Goal: Task Accomplishment & Management: Manage account settings

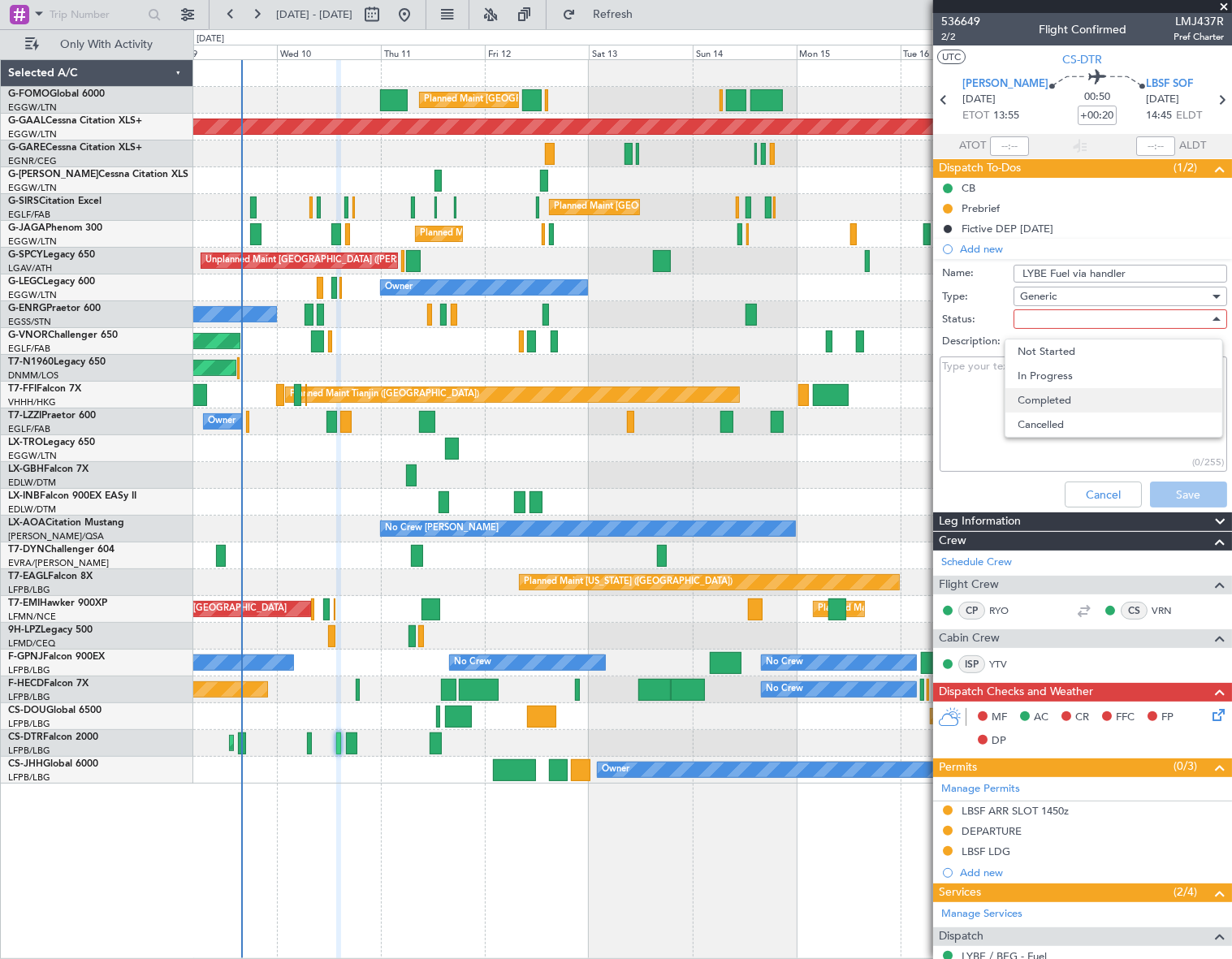
click at [1065, 397] on span "Completed" at bounding box center [1114, 400] width 191 height 25
click at [1172, 496] on button "Save" at bounding box center [1189, 495] width 77 height 26
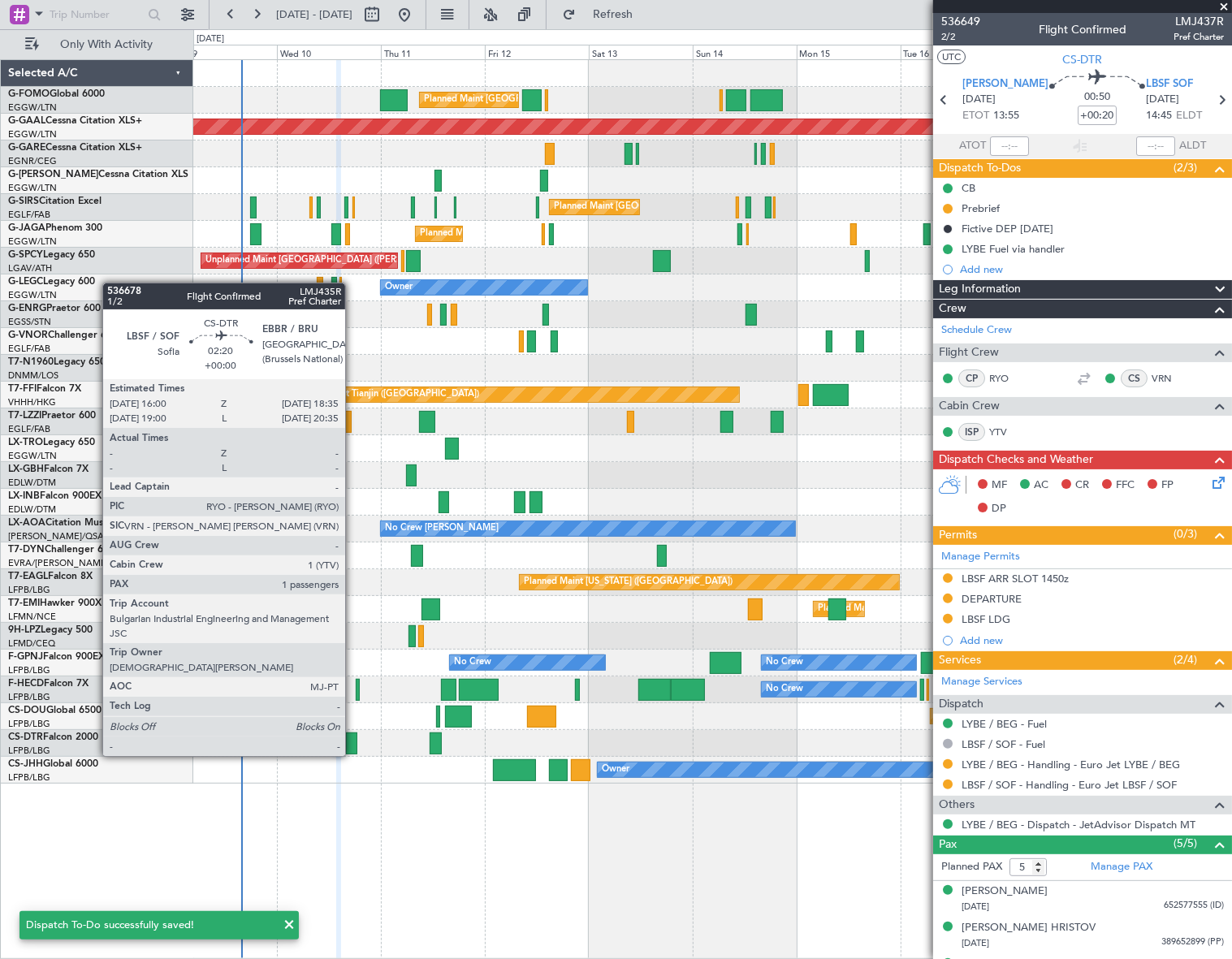
click at [353, 742] on div at bounding box center [352, 744] width 11 height 22
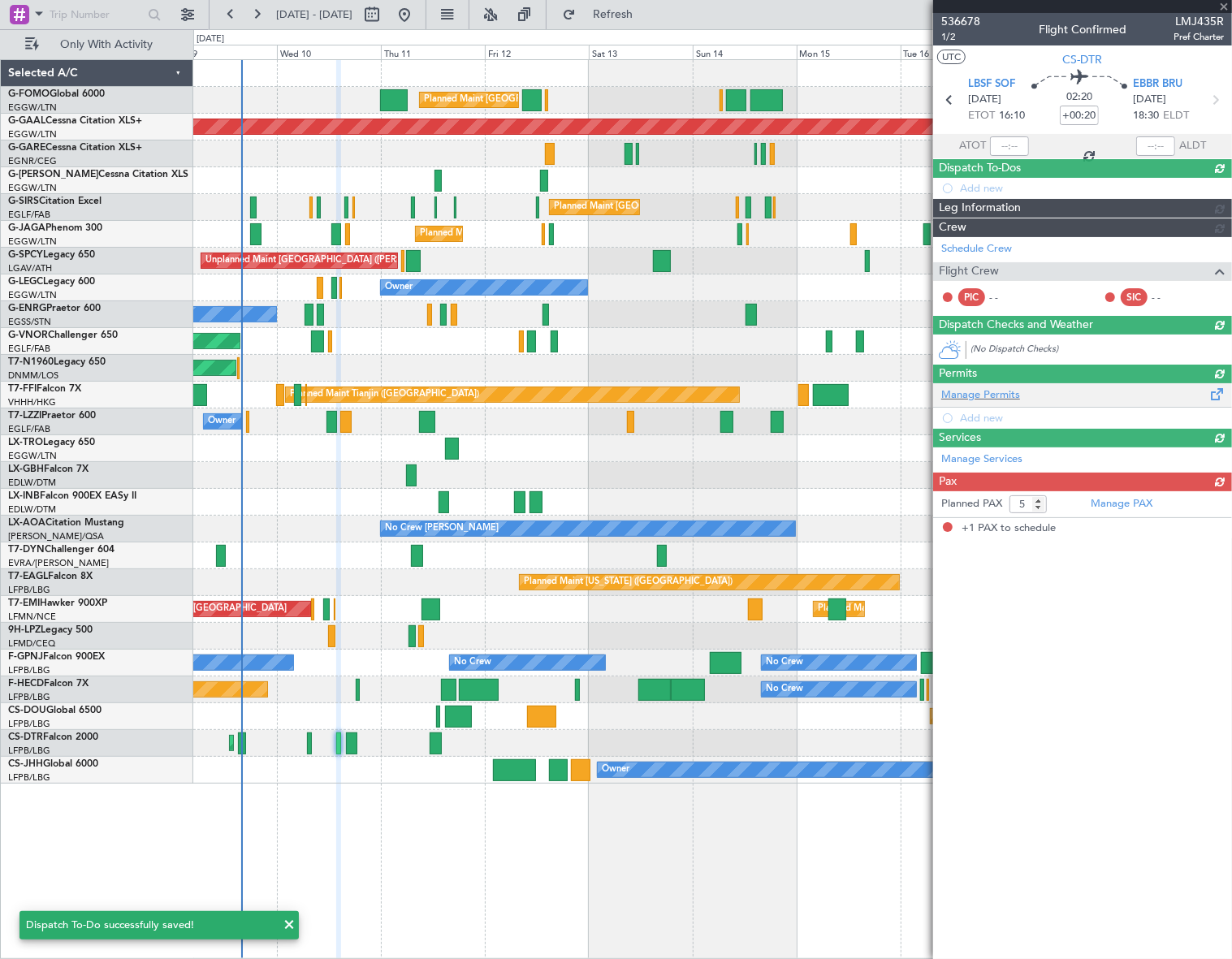
type input "1"
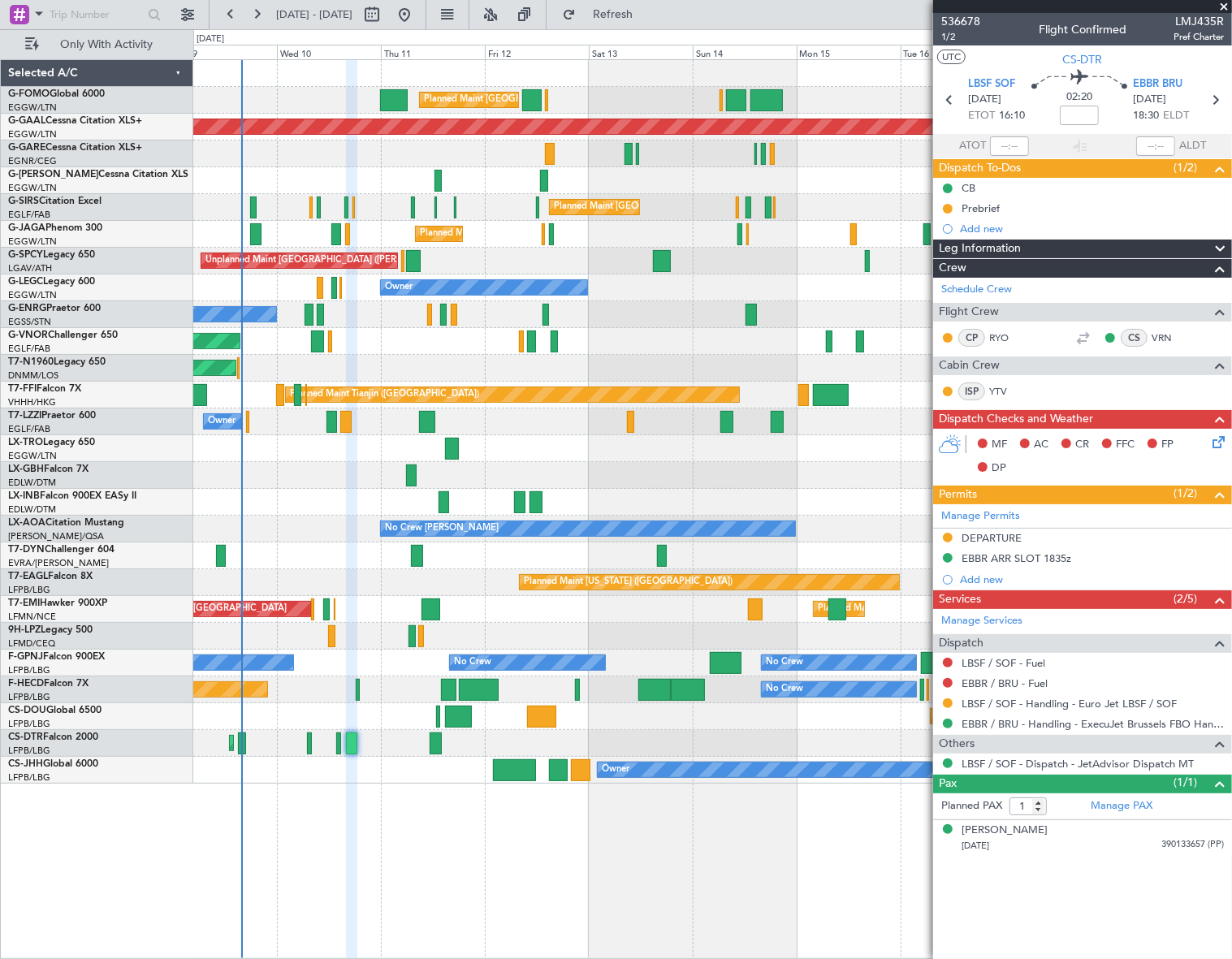
click at [1216, 439] on icon at bounding box center [1216, 440] width 13 height 13
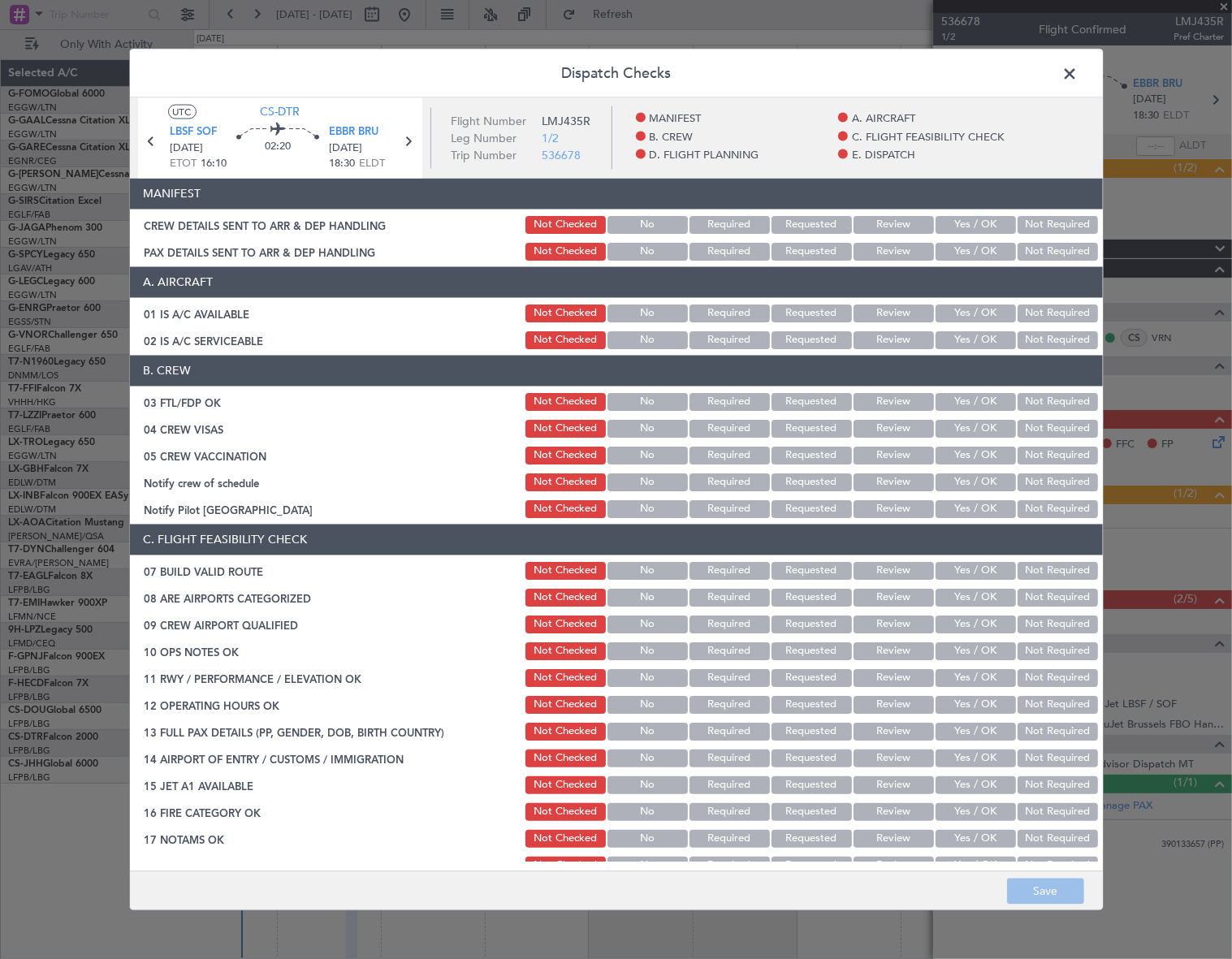
click at [955, 311] on button "Yes / OK" at bounding box center [976, 313] width 81 height 18
click at [954, 343] on button "Yes / OK" at bounding box center [976, 340] width 81 height 18
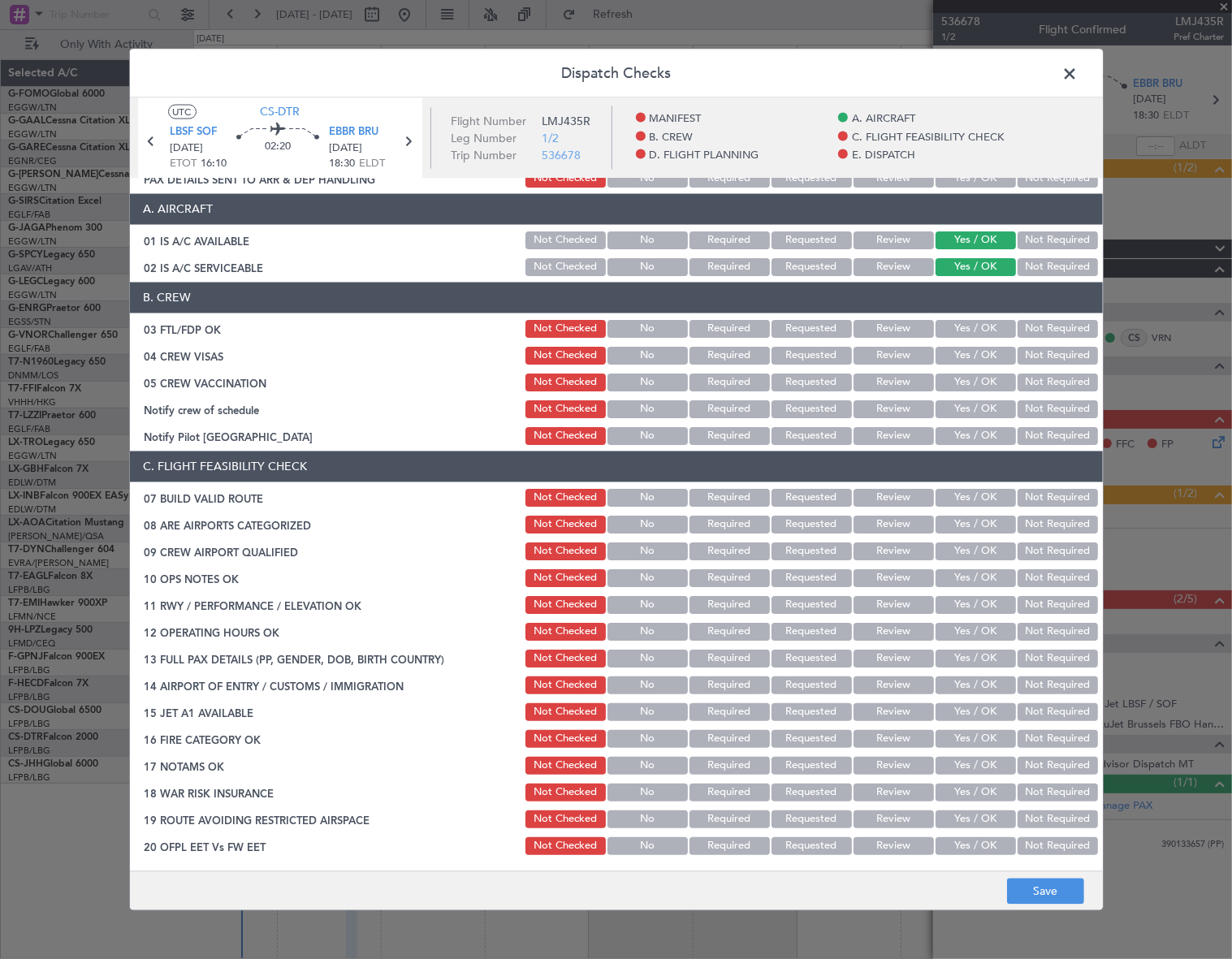
click at [985, 495] on button "Yes / OK" at bounding box center [976, 497] width 81 height 18
click at [983, 569] on button "Yes / OK" at bounding box center [976, 578] width 81 height 18
drag, startPoint x: 987, startPoint y: 609, endPoint x: 991, endPoint y: 621, distance: 12.6
click at [987, 606] on button "Yes / OK" at bounding box center [976, 605] width 81 height 18
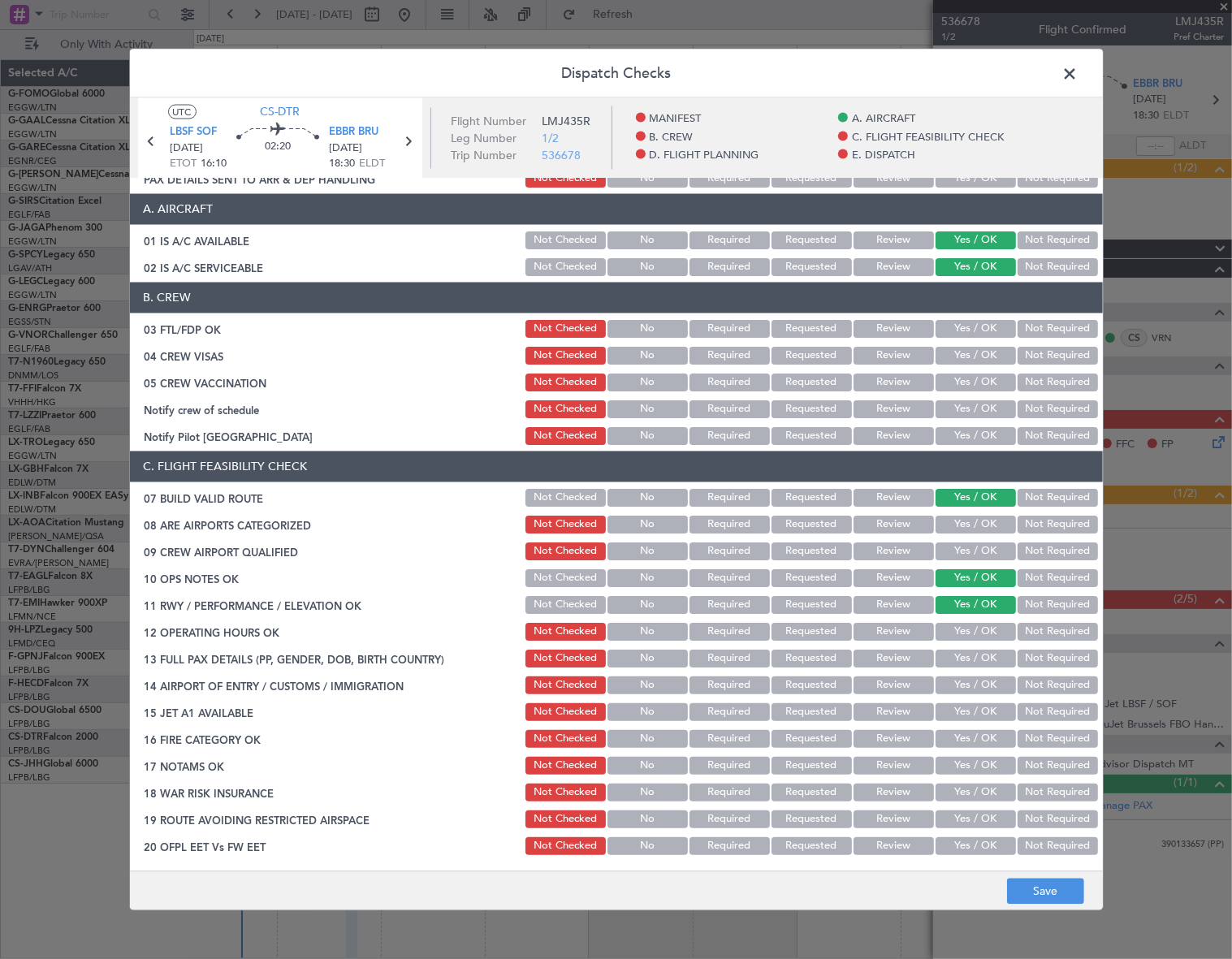
click at [991, 636] on div "Yes / OK" at bounding box center [975, 631] width 82 height 23
click at [987, 627] on button "Yes / OK" at bounding box center [976, 631] width 81 height 18
click at [985, 655] on button "Yes / OK" at bounding box center [976, 659] width 81 height 18
click at [988, 686] on button "Yes / OK" at bounding box center [976, 685] width 81 height 18
drag, startPoint x: 987, startPoint y: 716, endPoint x: 988, endPoint y: 736, distance: 20.0
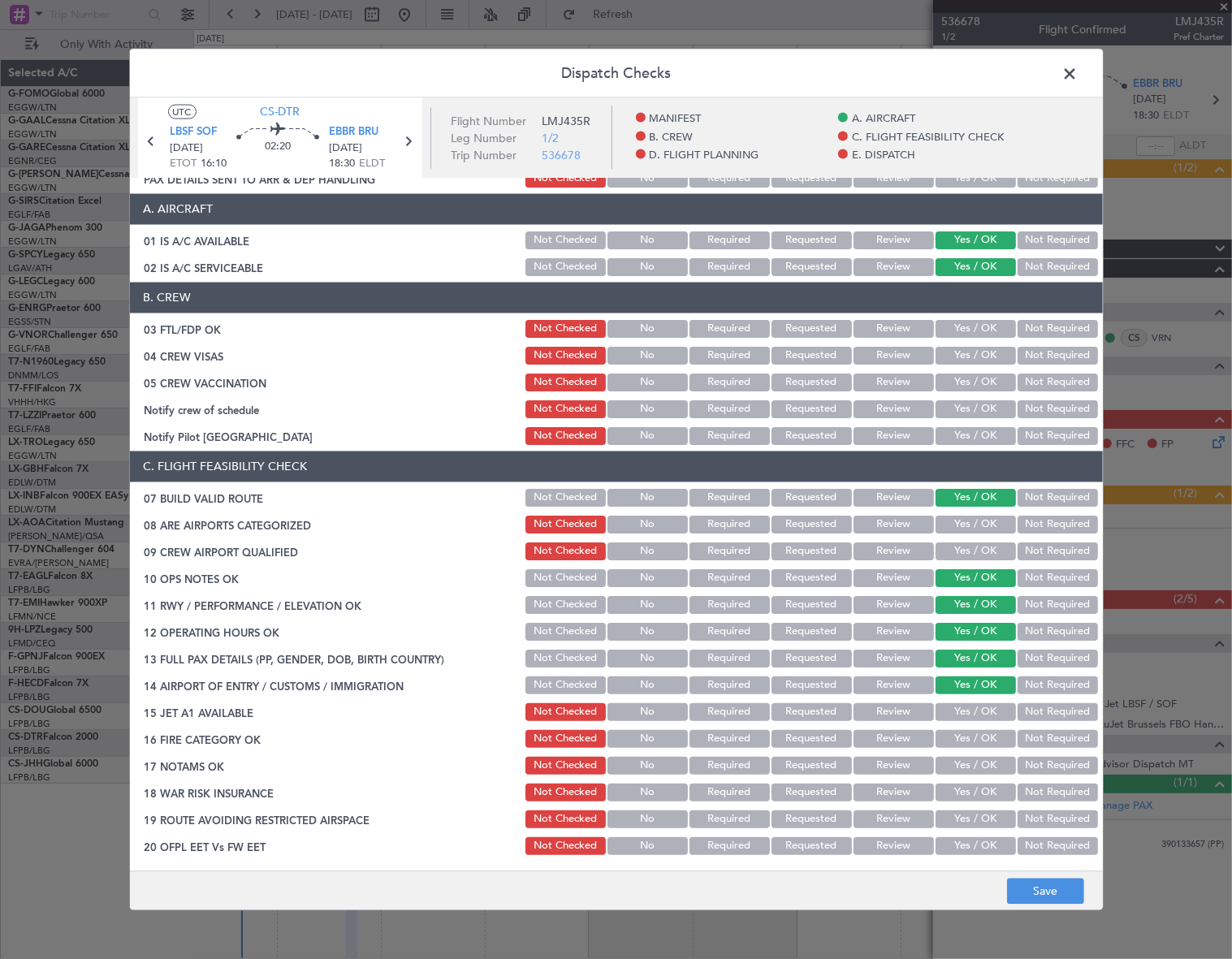
click at [988, 719] on button "Yes / OK" at bounding box center [976, 712] width 81 height 18
drag, startPoint x: 989, startPoint y: 738, endPoint x: 987, endPoint y: 768, distance: 30.1
click at [990, 739] on button "Yes / OK" at bounding box center [976, 738] width 81 height 18
click at [987, 768] on button "Yes / OK" at bounding box center [976, 766] width 81 height 18
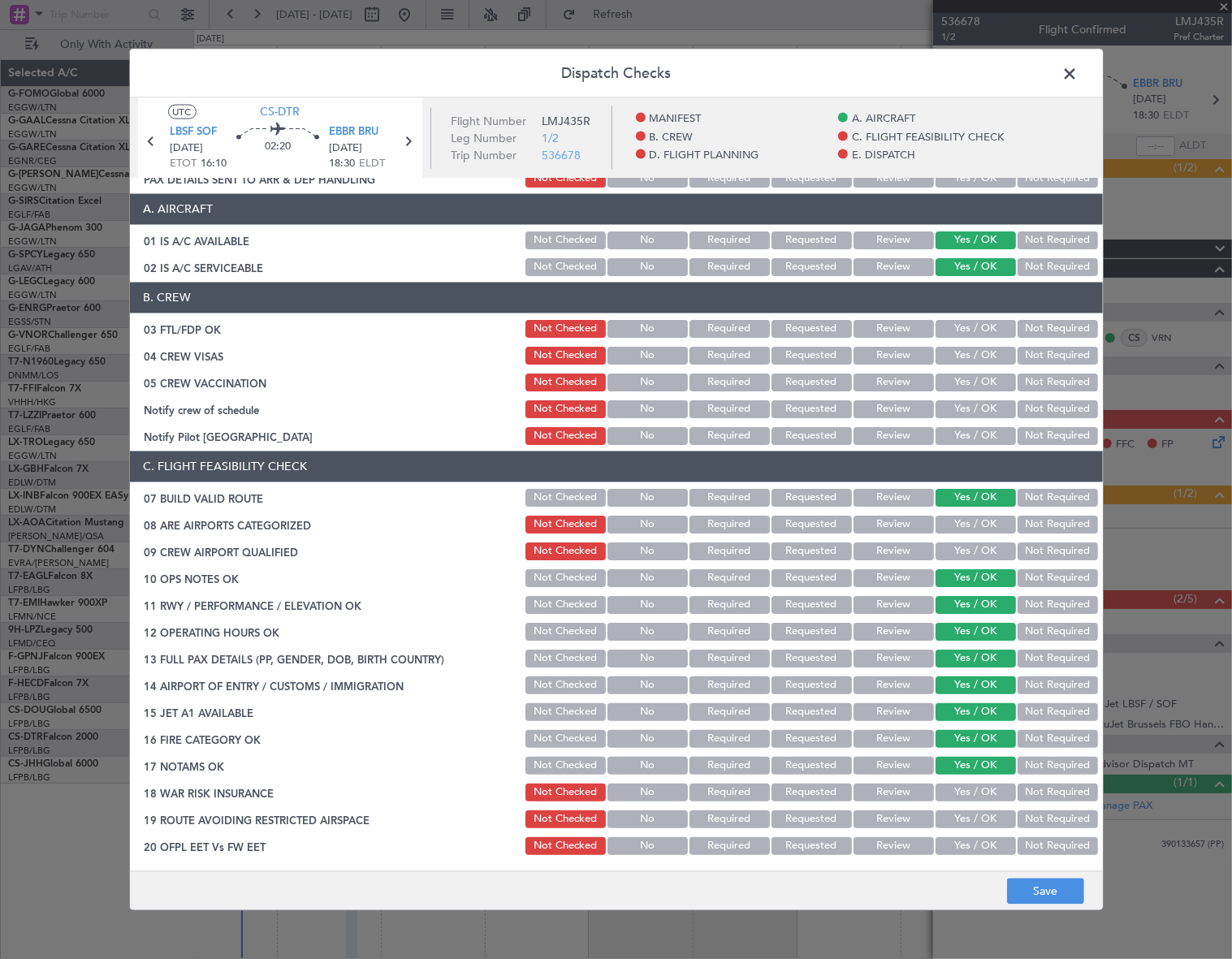
click at [986, 791] on button "Yes / OK" at bounding box center [976, 792] width 81 height 18
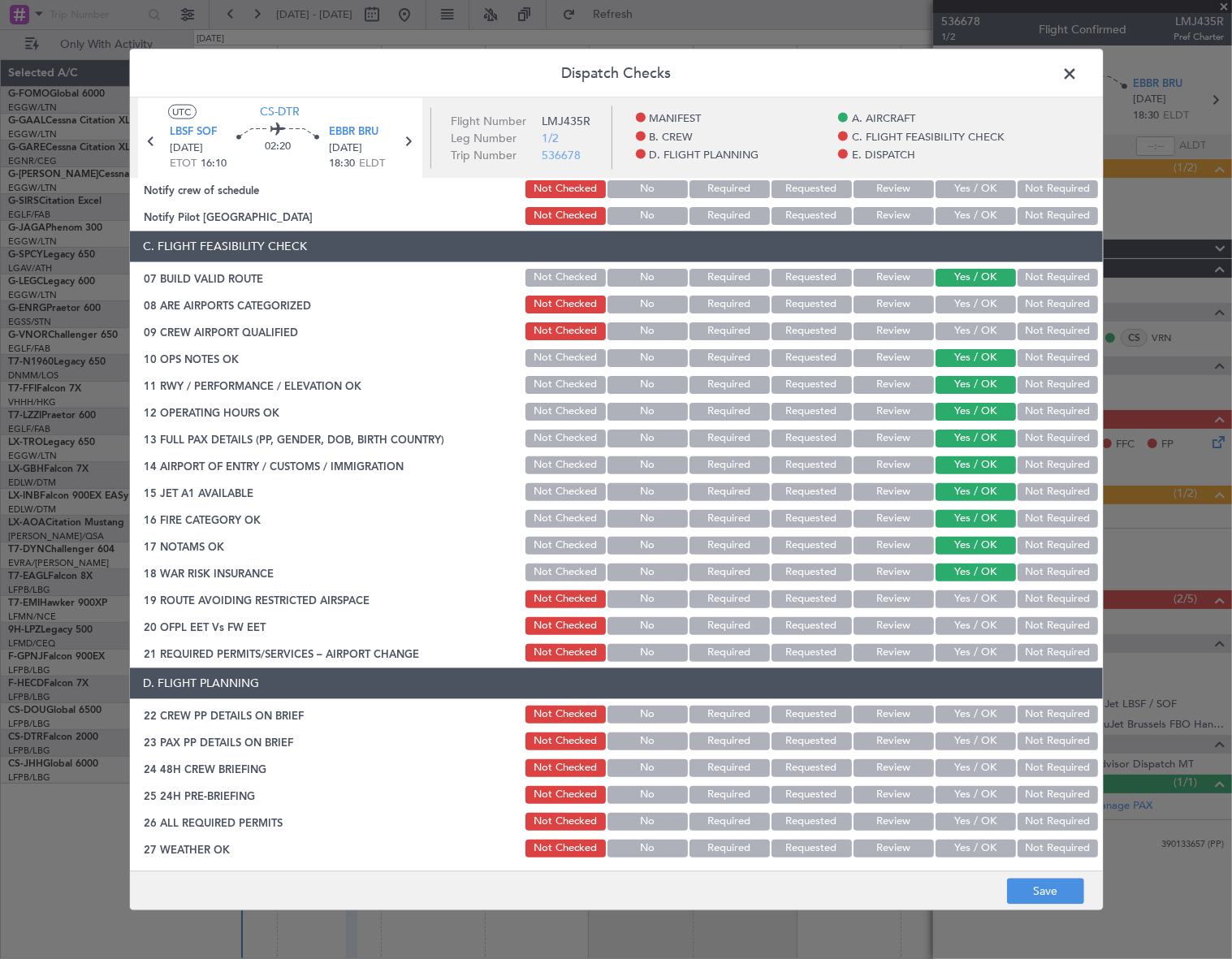
scroll to position [295, 0]
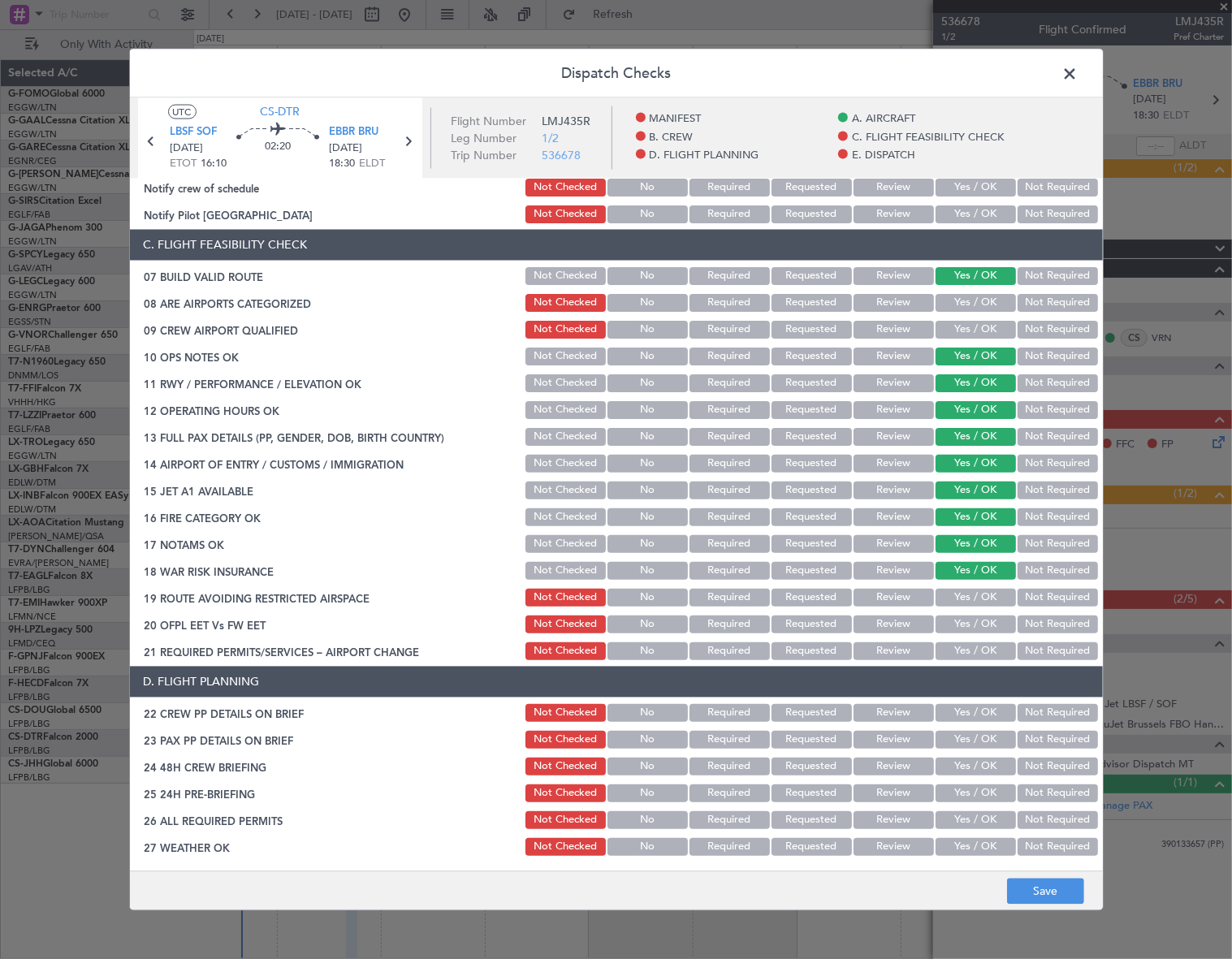
click at [1048, 556] on section "C. FLIGHT FEASIBILITY CHECK 07 BUILD VALID ROUTE Not Checked No Required Reques…" at bounding box center [616, 445] width 973 height 433
click at [1045, 573] on button "Not Required" at bounding box center [1058, 571] width 81 height 18
click at [986, 595] on button "Yes / OK" at bounding box center [976, 597] width 81 height 18
drag, startPoint x: 983, startPoint y: 622, endPoint x: 983, endPoint y: 648, distance: 26.0
click at [983, 626] on button "Yes / OK" at bounding box center [976, 624] width 81 height 18
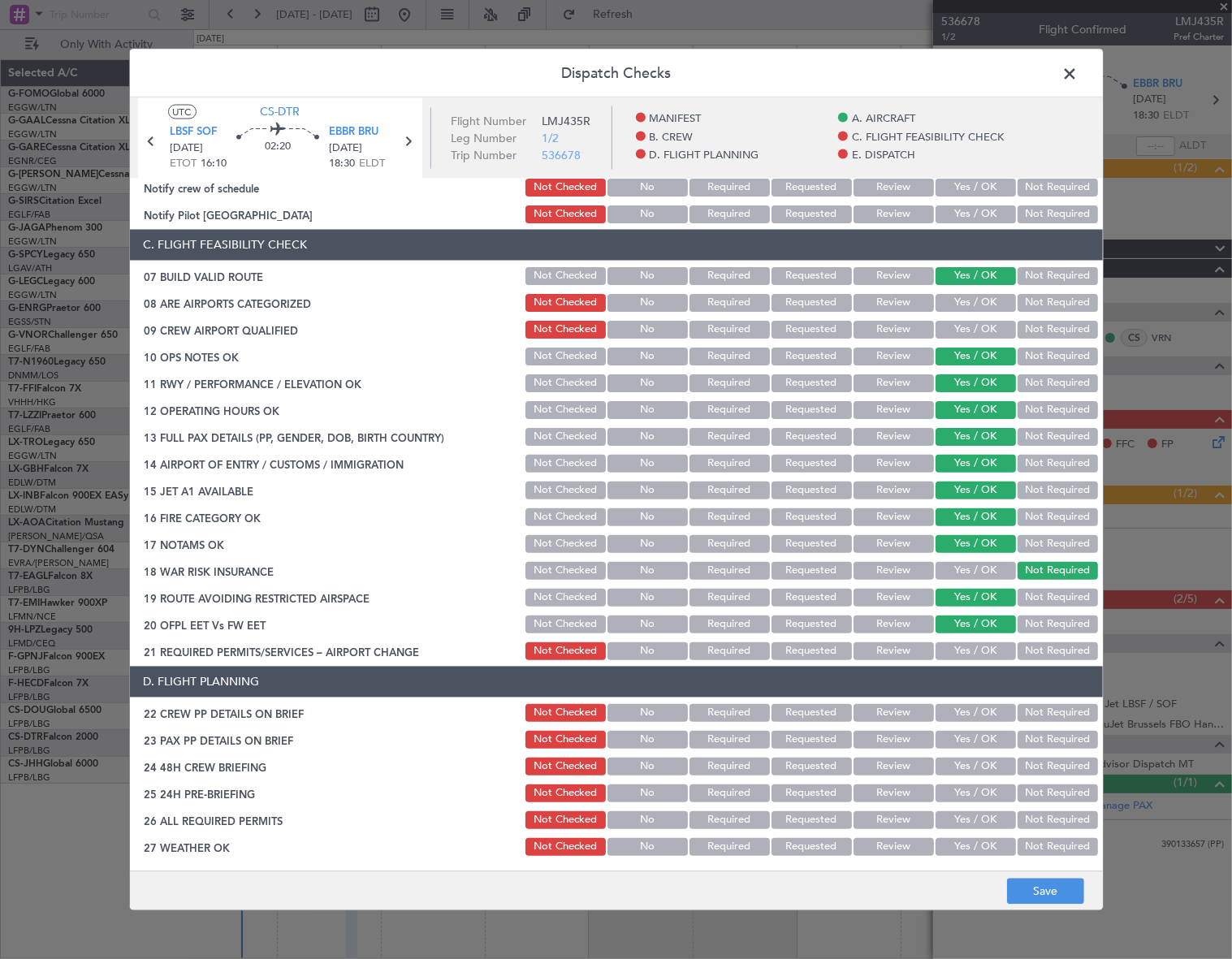
drag, startPoint x: 983, startPoint y: 648, endPoint x: 998, endPoint y: 666, distance: 23.4
click at [983, 648] on button "Yes / OK" at bounding box center [976, 651] width 81 height 18
drag, startPoint x: 975, startPoint y: 705, endPoint x: 972, endPoint y: 741, distance: 36.1
click at [974, 707] on button "Yes / OK" at bounding box center [976, 713] width 81 height 18
drag, startPoint x: 972, startPoint y: 741, endPoint x: 977, endPoint y: 759, distance: 18.7
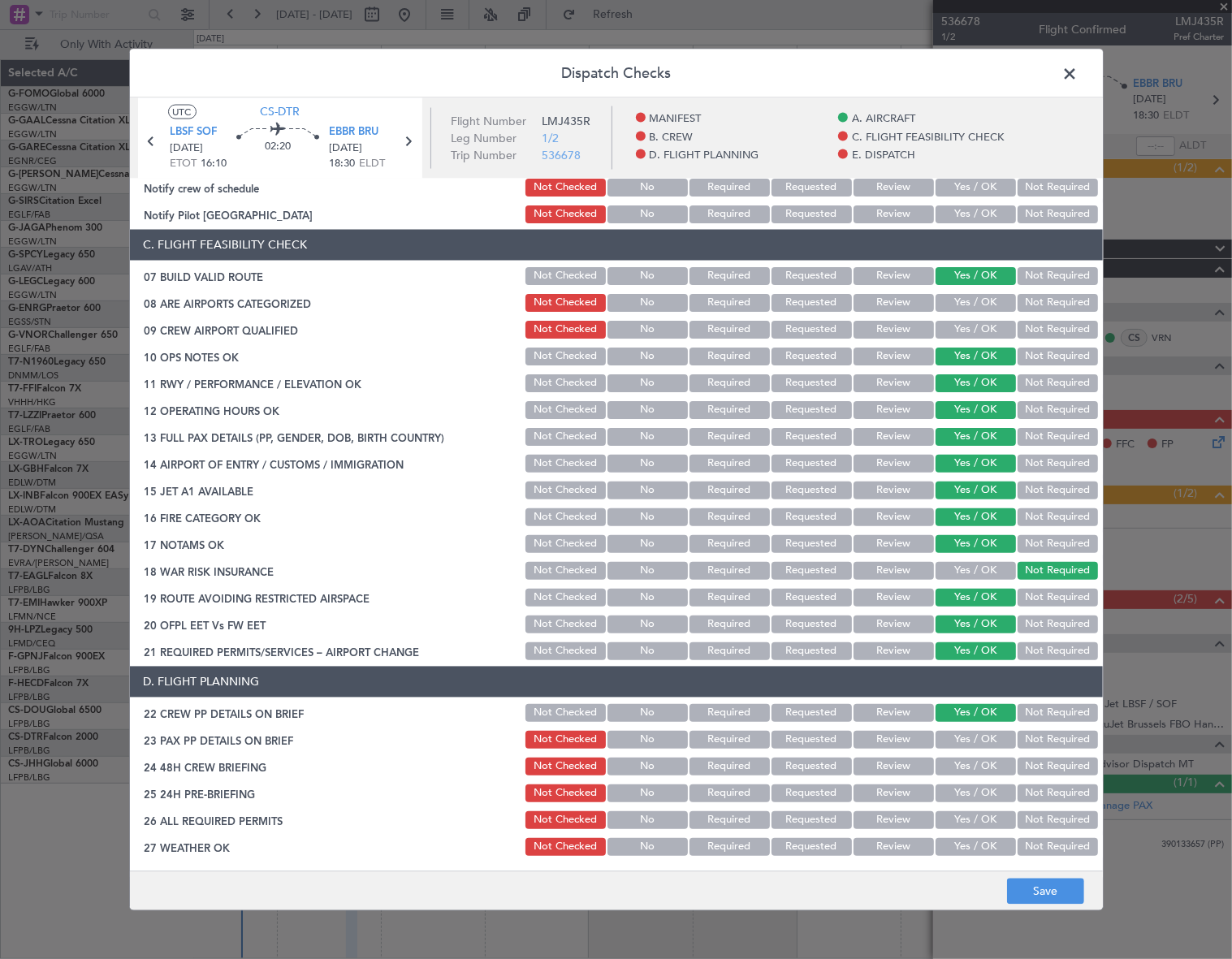
click at [973, 742] on button "Yes / OK" at bounding box center [976, 739] width 81 height 18
click at [979, 765] on button "Yes / OK" at bounding box center [976, 766] width 81 height 18
click at [1037, 791] on button "Not Required" at bounding box center [1058, 793] width 81 height 18
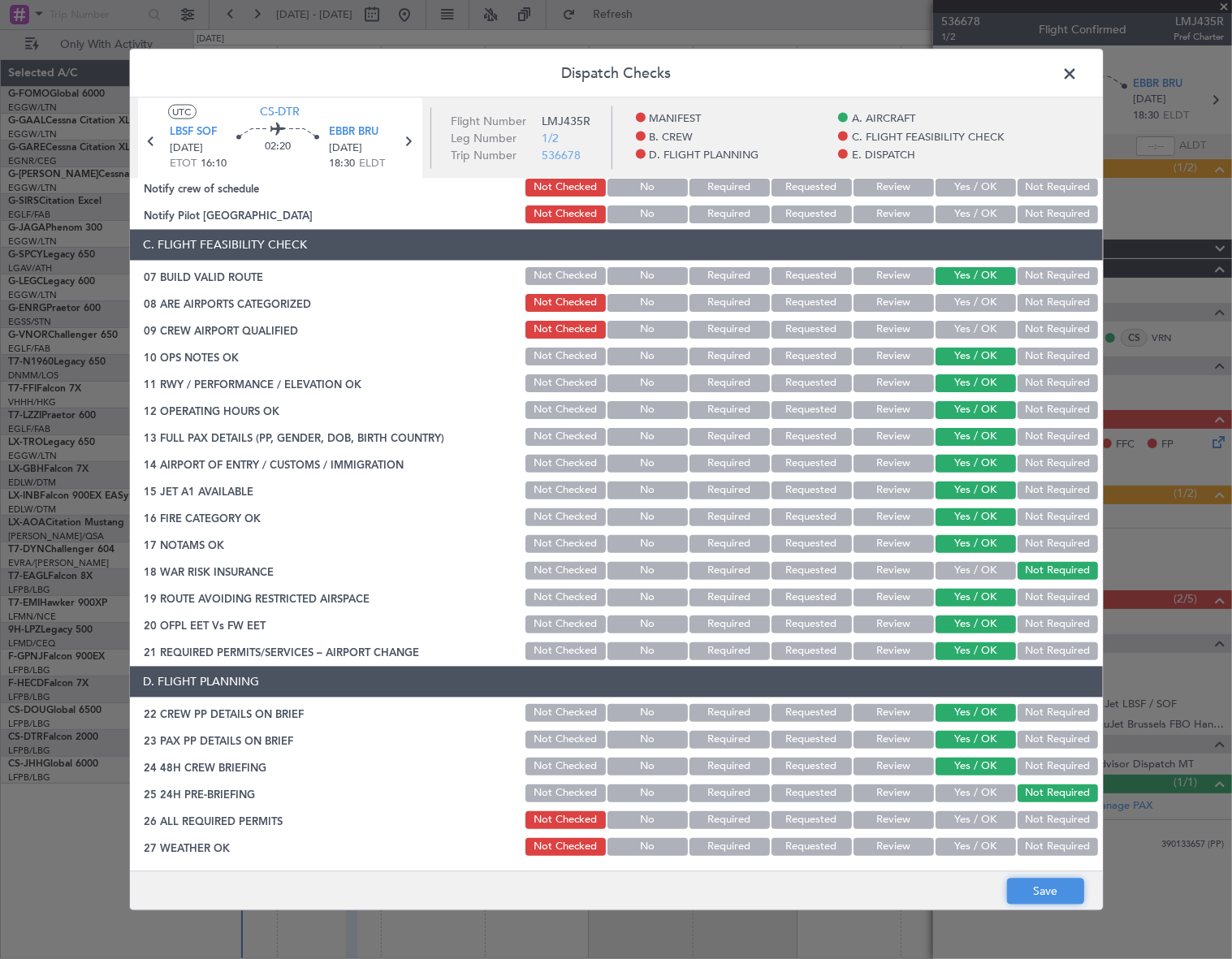
click at [1065, 891] on button "Save" at bounding box center [1046, 891] width 77 height 26
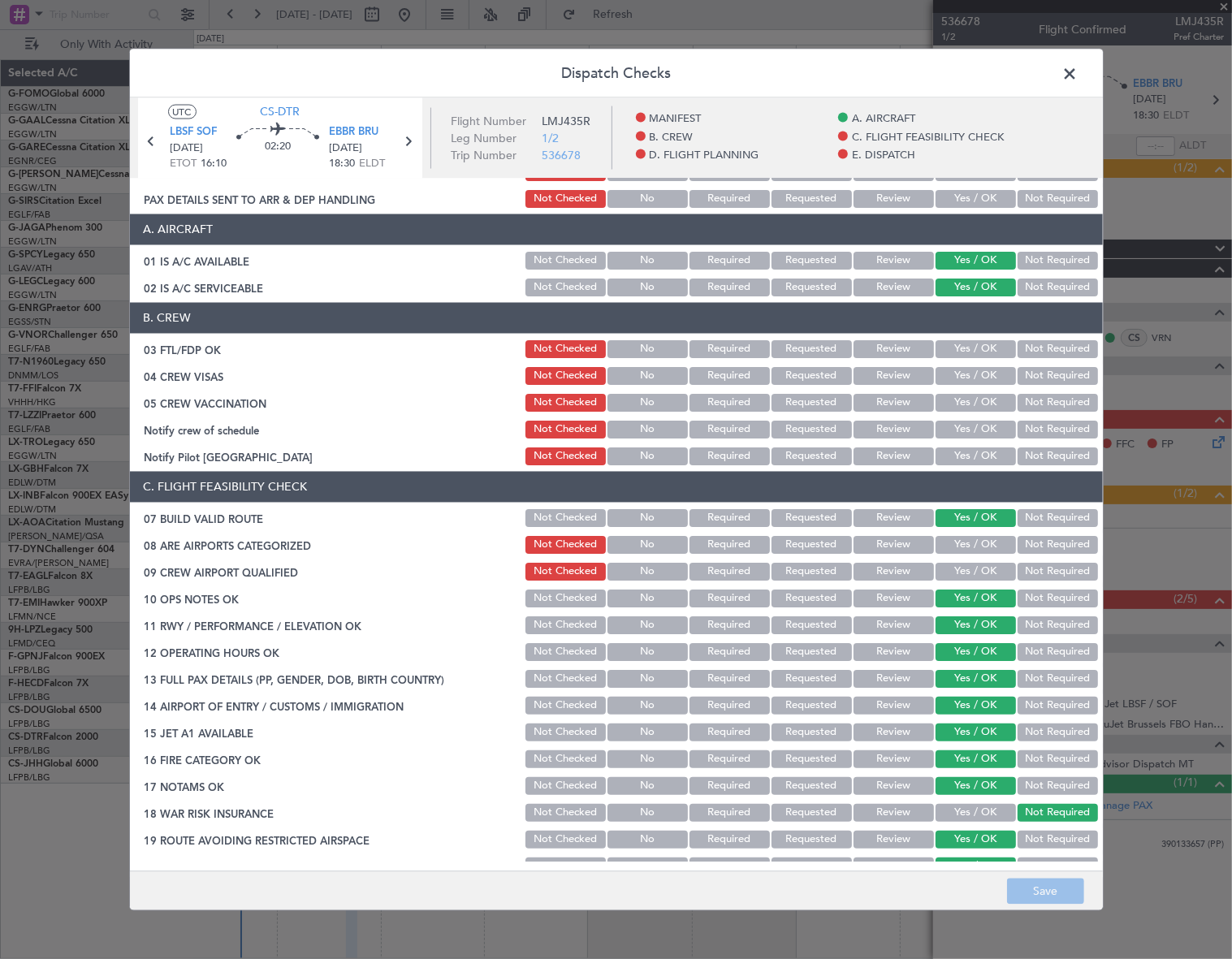
scroll to position [0, 0]
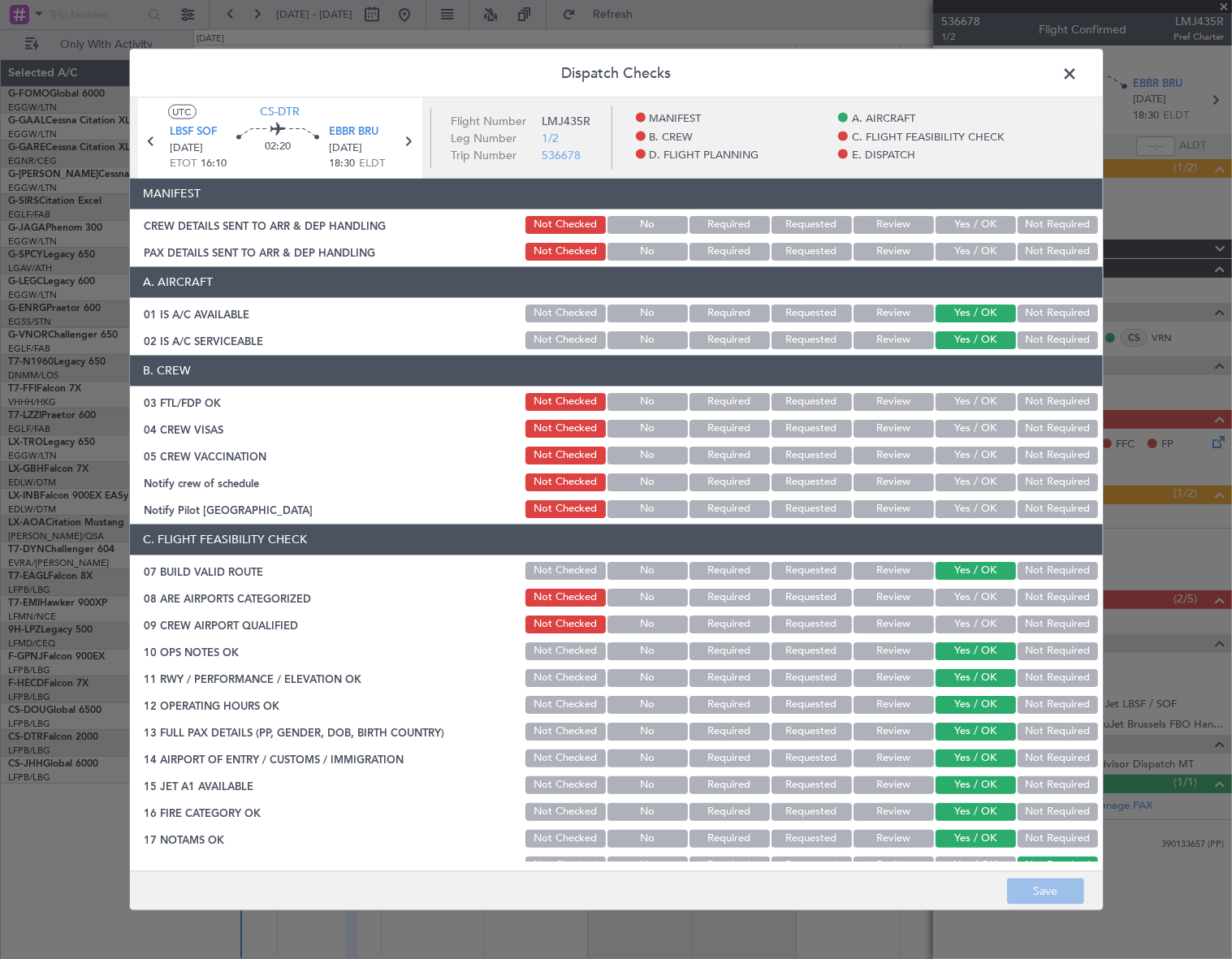
click at [1079, 71] on span at bounding box center [1079, 77] width 0 height 32
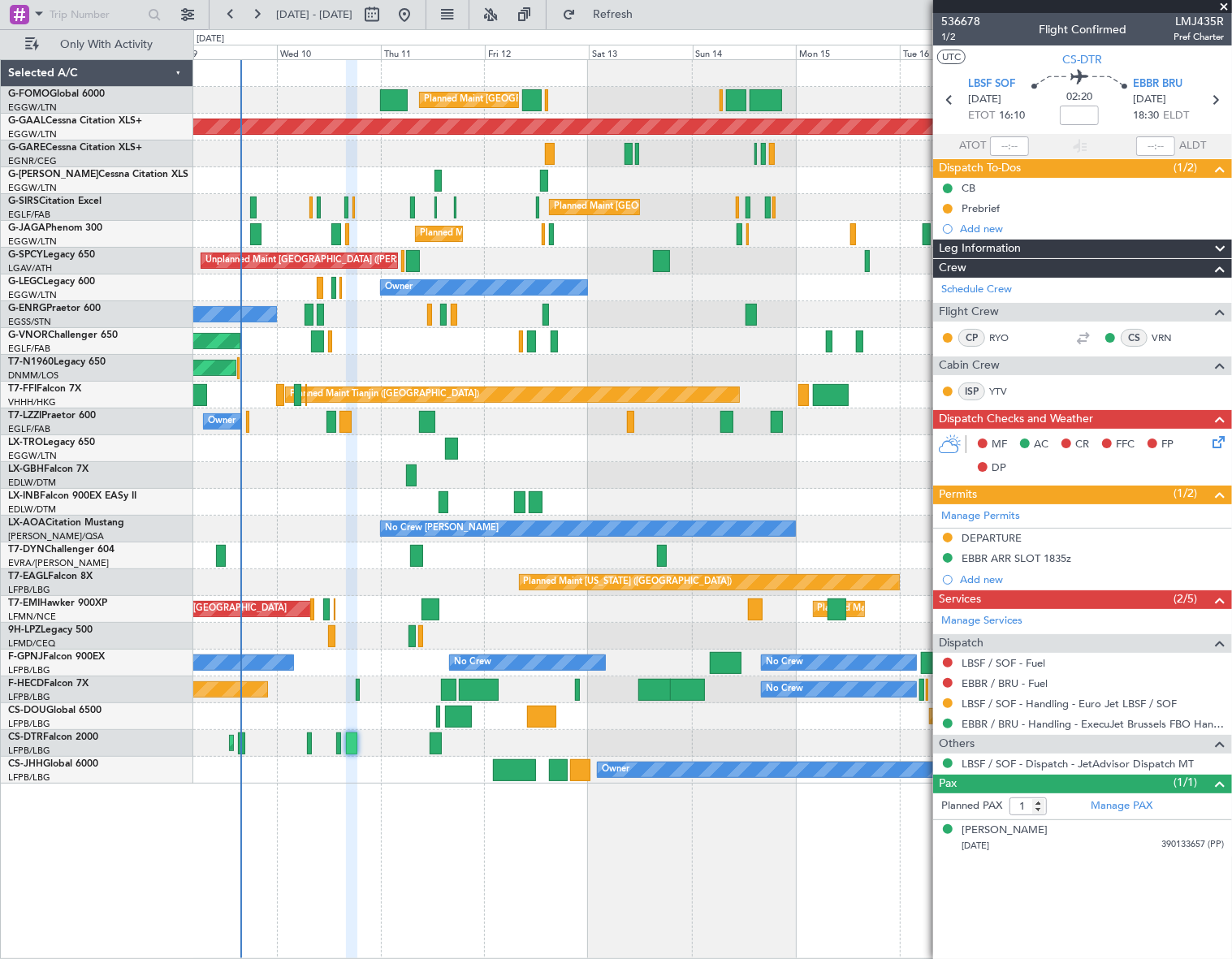
click at [1217, 439] on icon at bounding box center [1216, 440] width 13 height 13
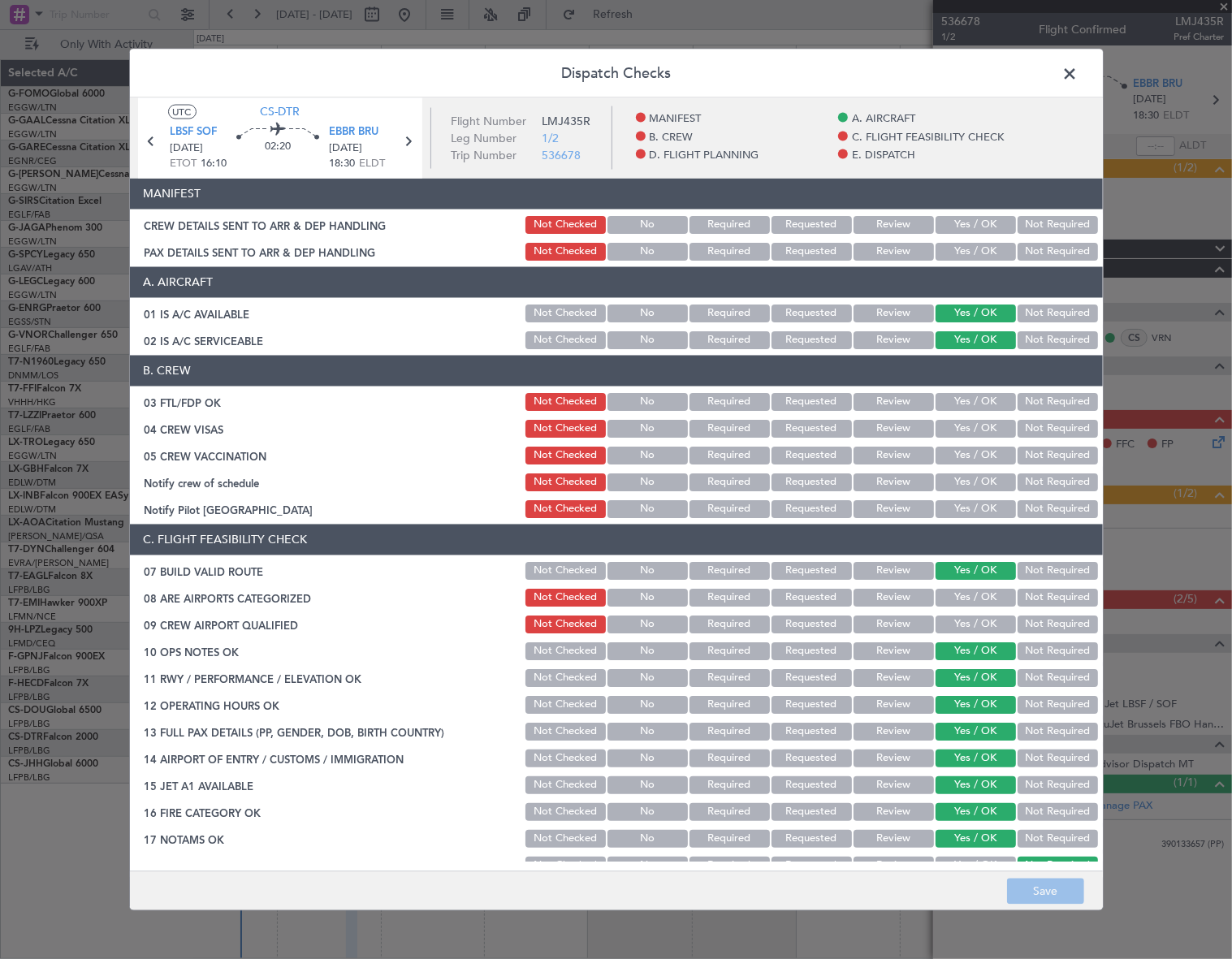
click at [1079, 66] on span at bounding box center [1079, 77] width 0 height 32
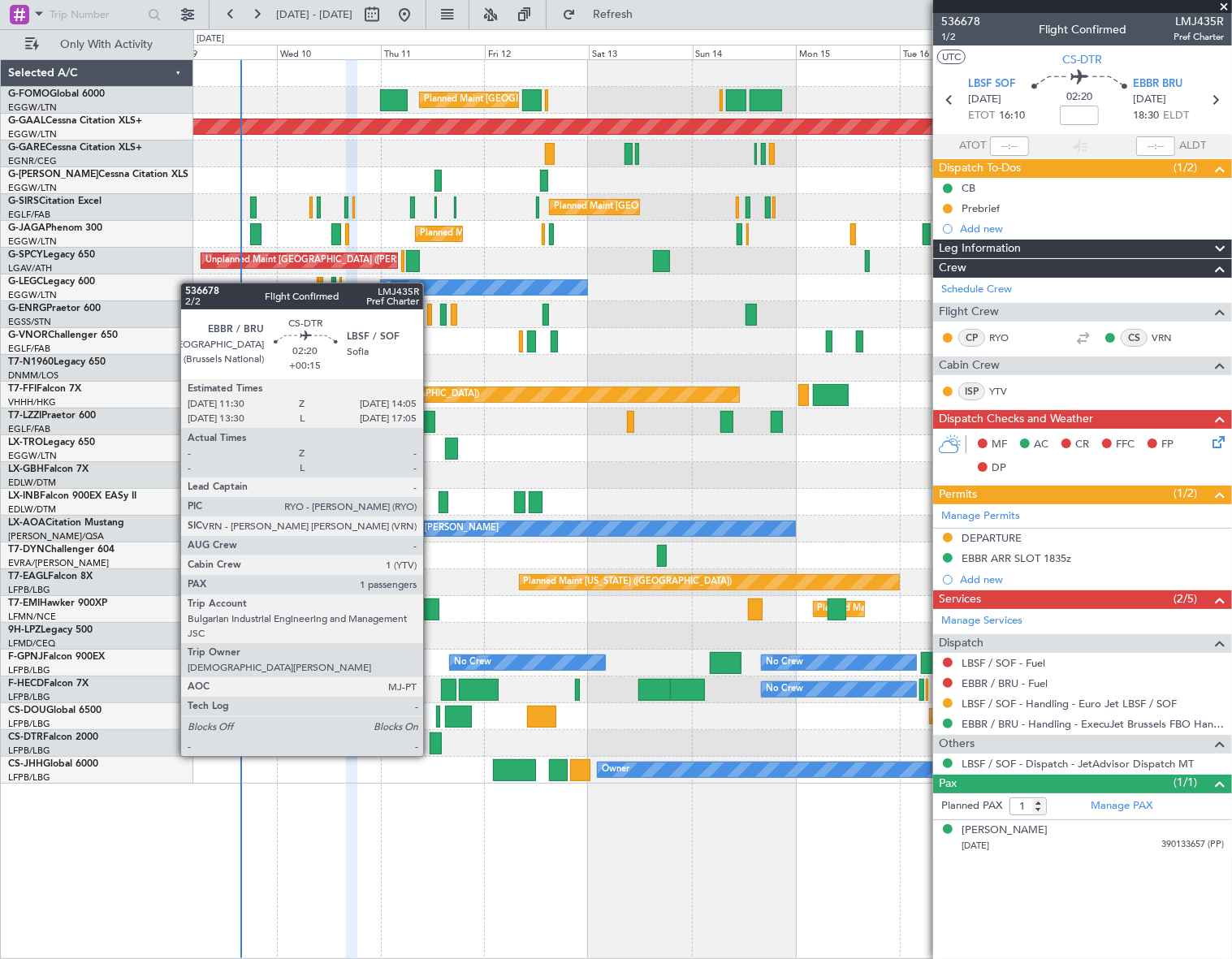
click at [431, 742] on div at bounding box center [435, 744] width 11 height 22
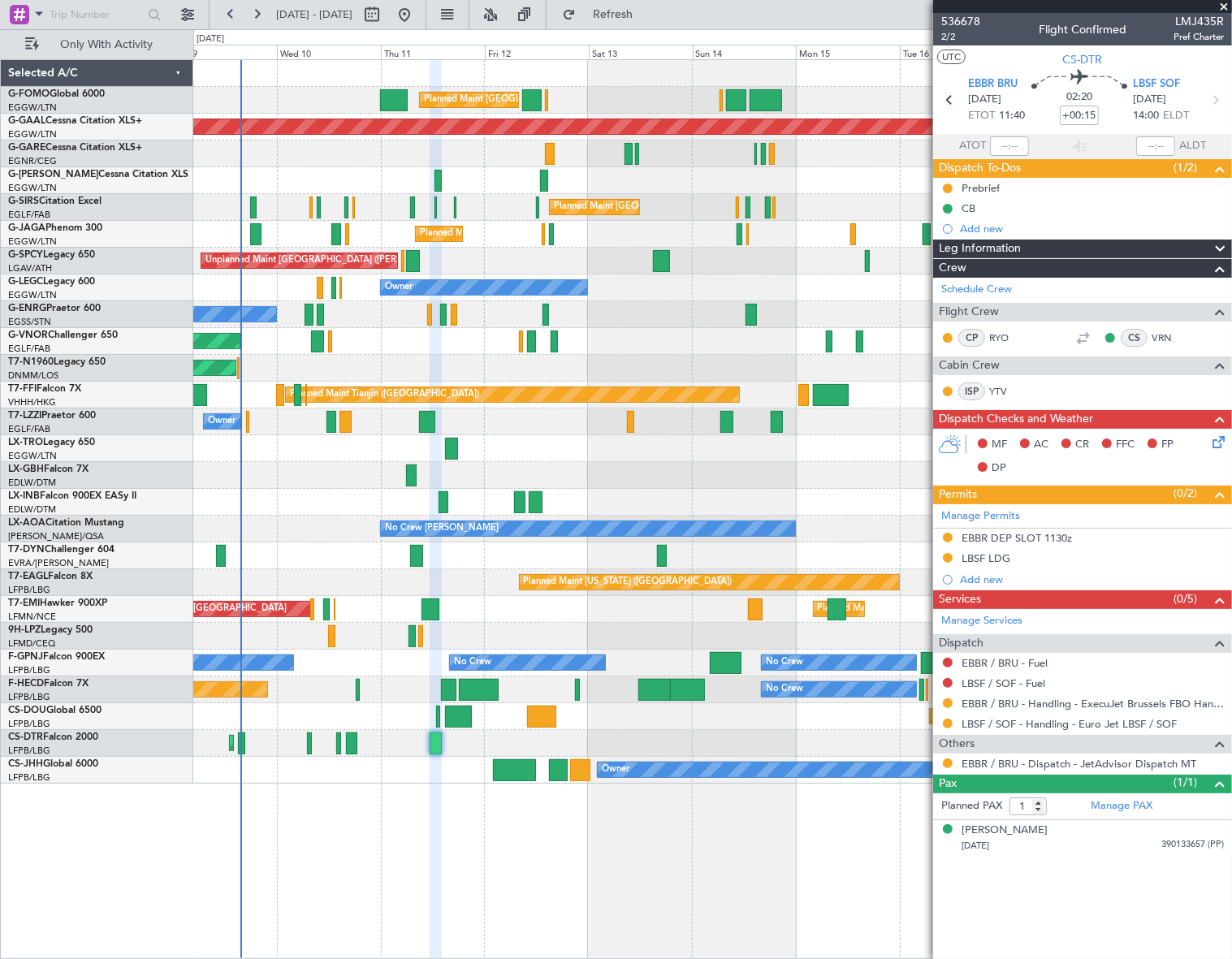
click at [1216, 446] on icon at bounding box center [1216, 440] width 13 height 13
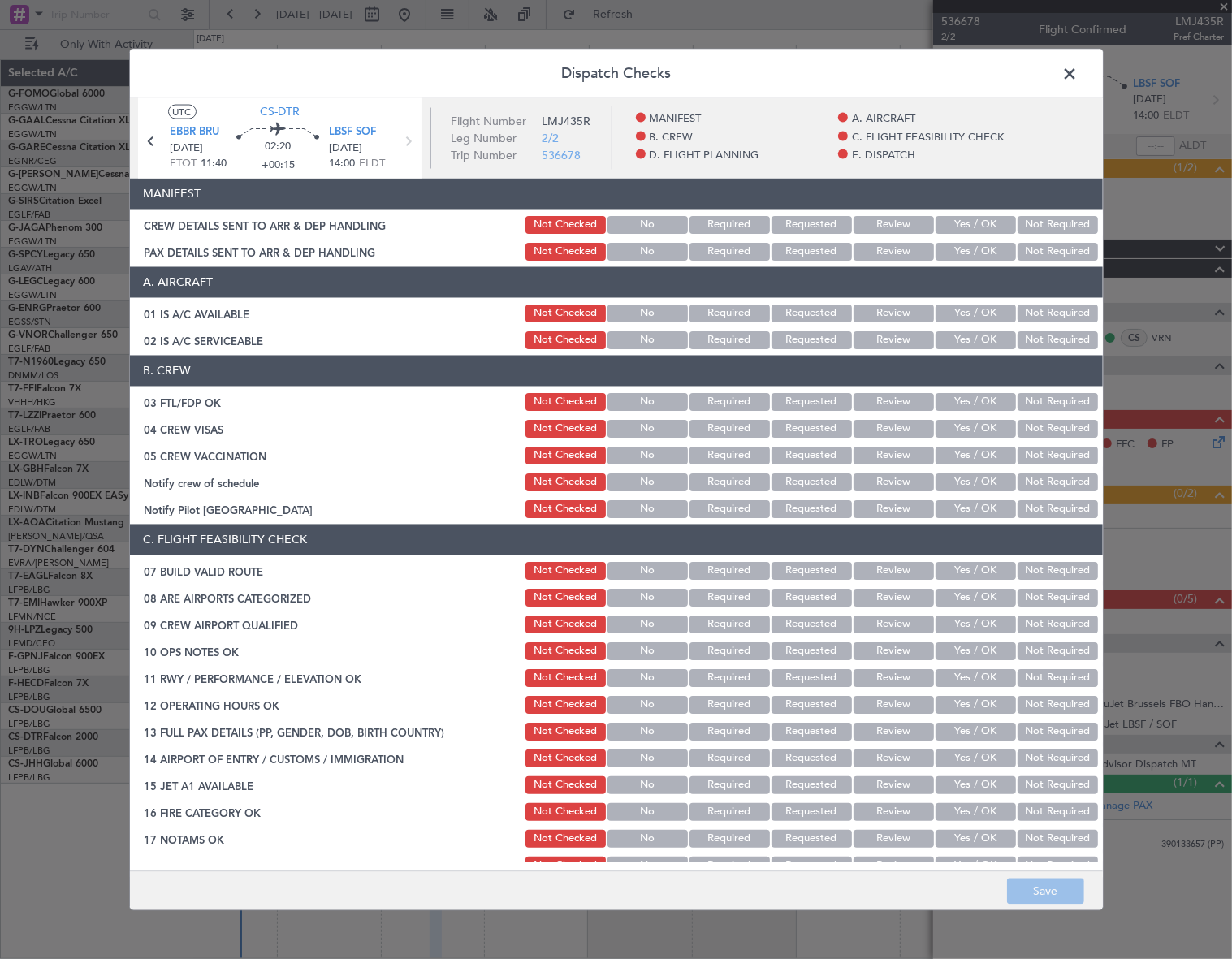
click at [968, 309] on button "Yes / OK" at bounding box center [976, 313] width 81 height 18
click at [965, 334] on button "Yes / OK" at bounding box center [976, 340] width 81 height 18
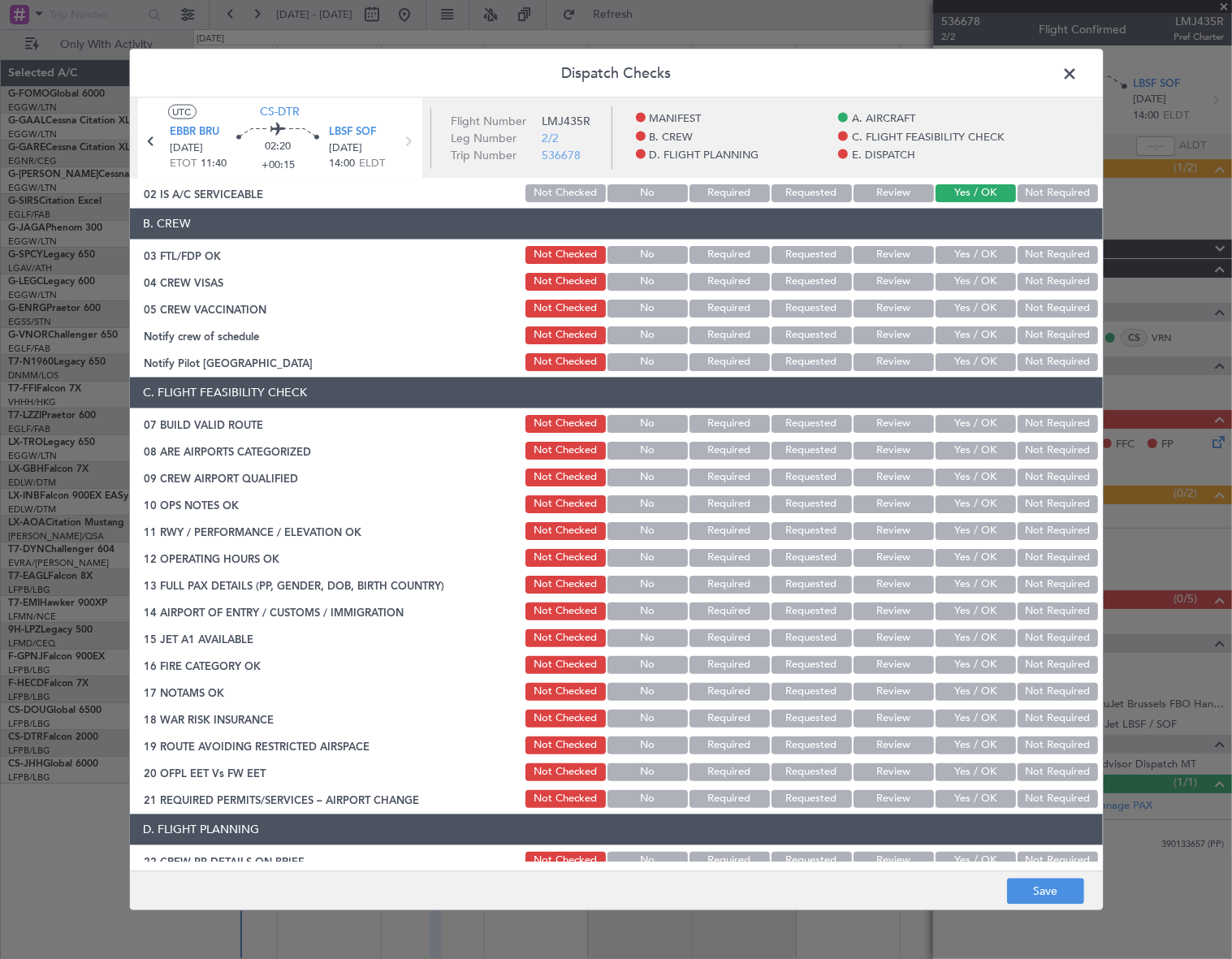
click at [978, 423] on button "Yes / OK" at bounding box center [976, 423] width 81 height 18
drag, startPoint x: 987, startPoint y: 504, endPoint x: 992, endPoint y: 528, distance: 24.5
click at [987, 504] on button "Yes / OK" at bounding box center [976, 504] width 81 height 18
click at [992, 531] on button "Yes / OK" at bounding box center [976, 530] width 81 height 18
drag, startPoint x: 991, startPoint y: 549, endPoint x: 989, endPoint y: 583, distance: 34.1
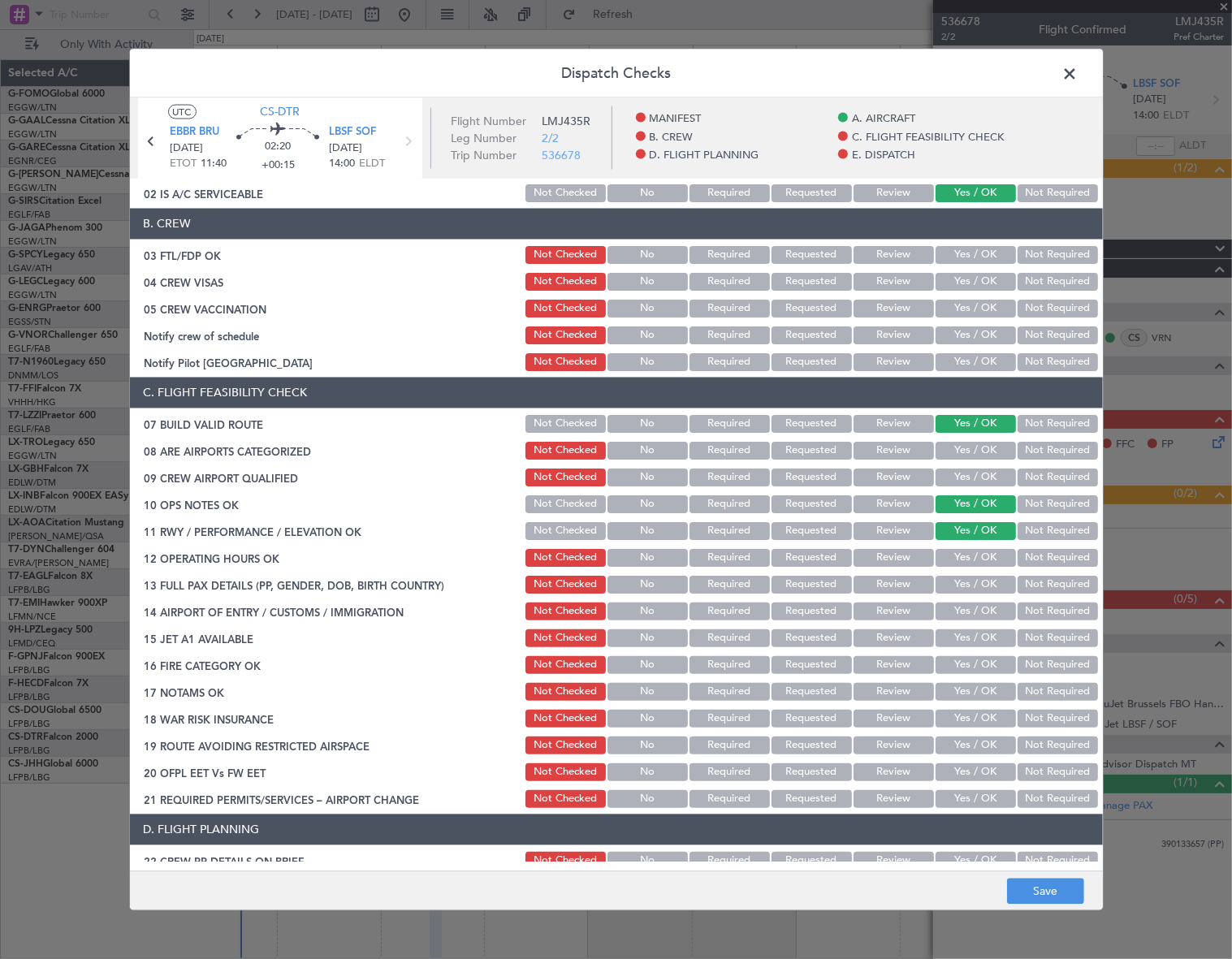
click at [991, 552] on button "Yes / OK" at bounding box center [976, 558] width 81 height 18
click at [989, 583] on button "Yes / OK" at bounding box center [976, 584] width 81 height 18
click at [994, 611] on button "Yes / OK" at bounding box center [976, 611] width 81 height 18
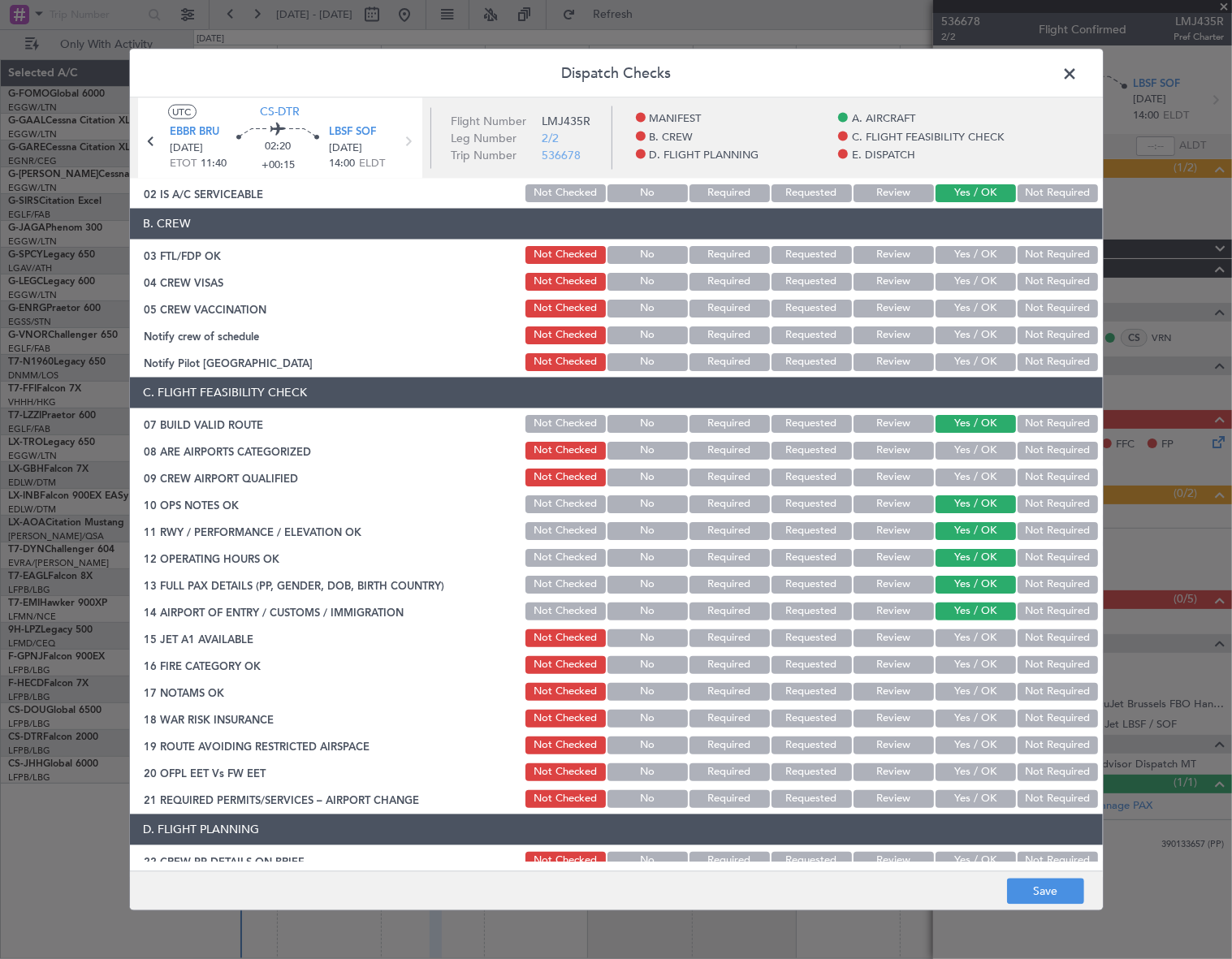
click at [991, 639] on button "Yes / OK" at bounding box center [976, 638] width 81 height 18
click at [986, 665] on button "Yes / OK" at bounding box center [976, 665] width 81 height 18
click at [989, 692] on button "Yes / OK" at bounding box center [976, 692] width 81 height 18
click at [1018, 714] on button "Not Required" at bounding box center [1058, 718] width 81 height 18
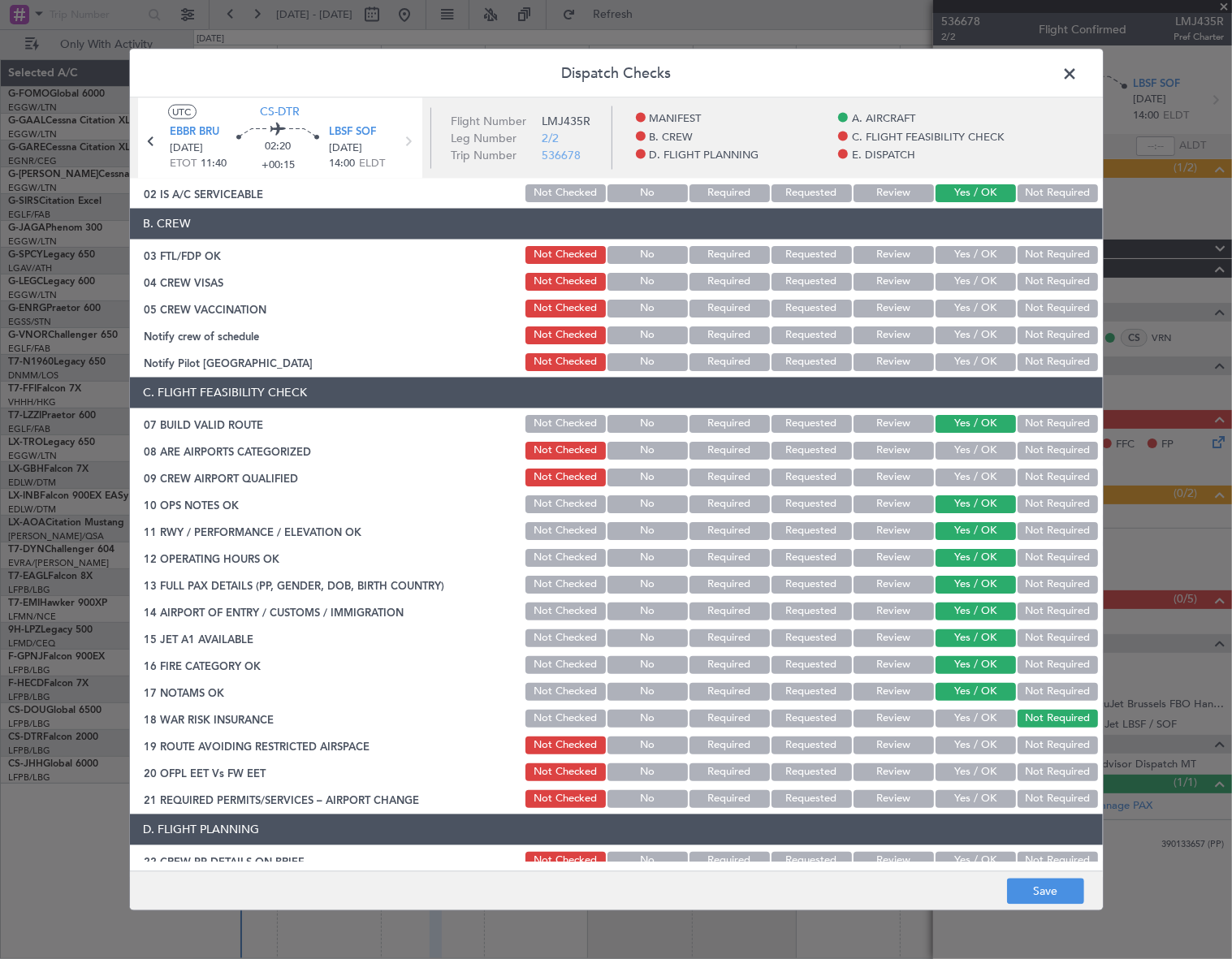
click at [996, 746] on button "Yes / OK" at bounding box center [976, 745] width 81 height 18
click at [986, 775] on button "Yes / OK" at bounding box center [976, 772] width 81 height 18
click at [987, 800] on button "Yes / OK" at bounding box center [976, 799] width 81 height 18
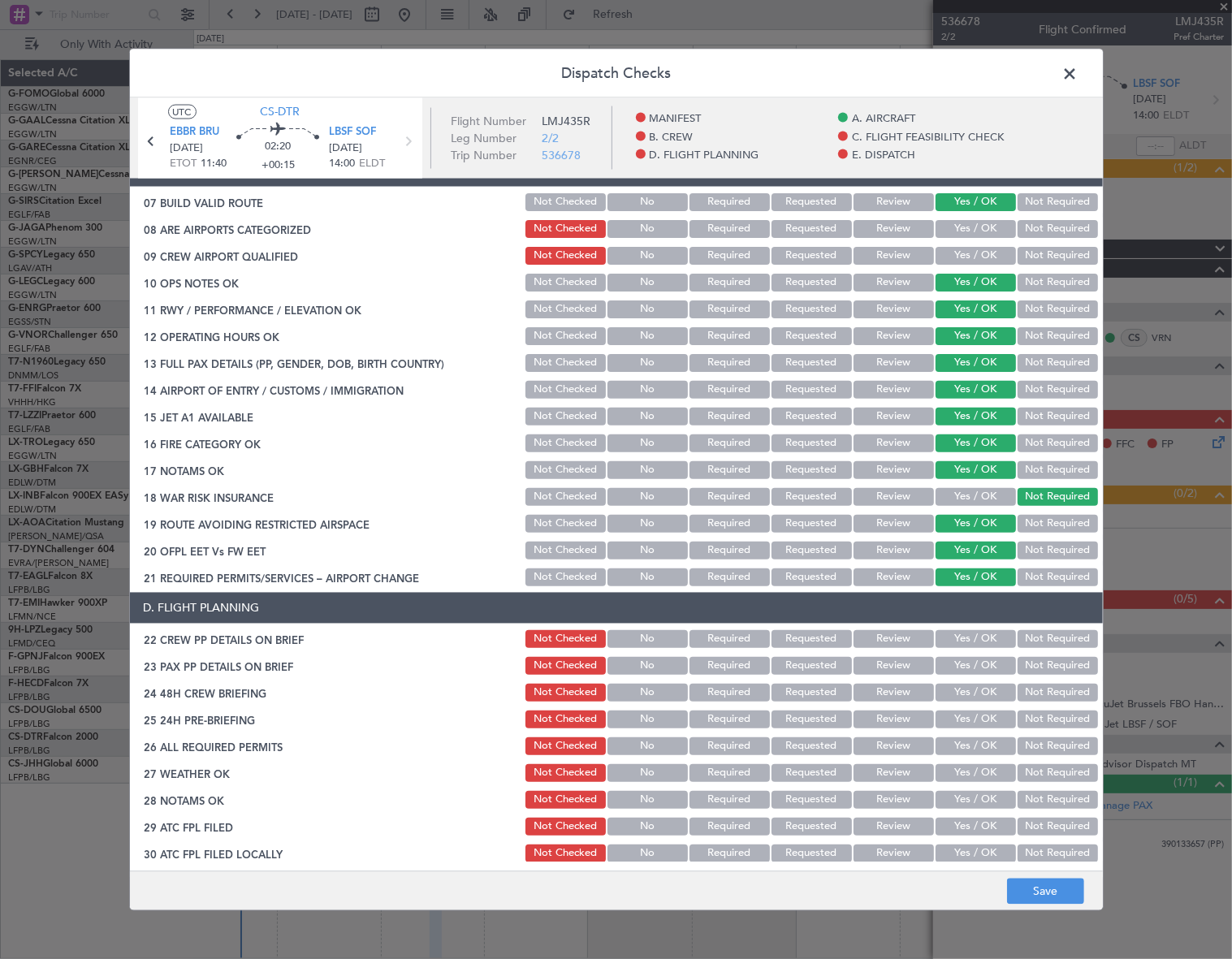
click at [976, 636] on button "Yes / OK" at bounding box center [976, 638] width 81 height 18
click at [979, 670] on button "Yes / OK" at bounding box center [976, 666] width 81 height 18
click at [987, 698] on button "Yes / OK" at bounding box center [976, 692] width 81 height 18
click at [1030, 728] on div "Not Required" at bounding box center [1056, 718] width 82 height 23
click at [1038, 718] on button "Not Required" at bounding box center [1058, 719] width 81 height 18
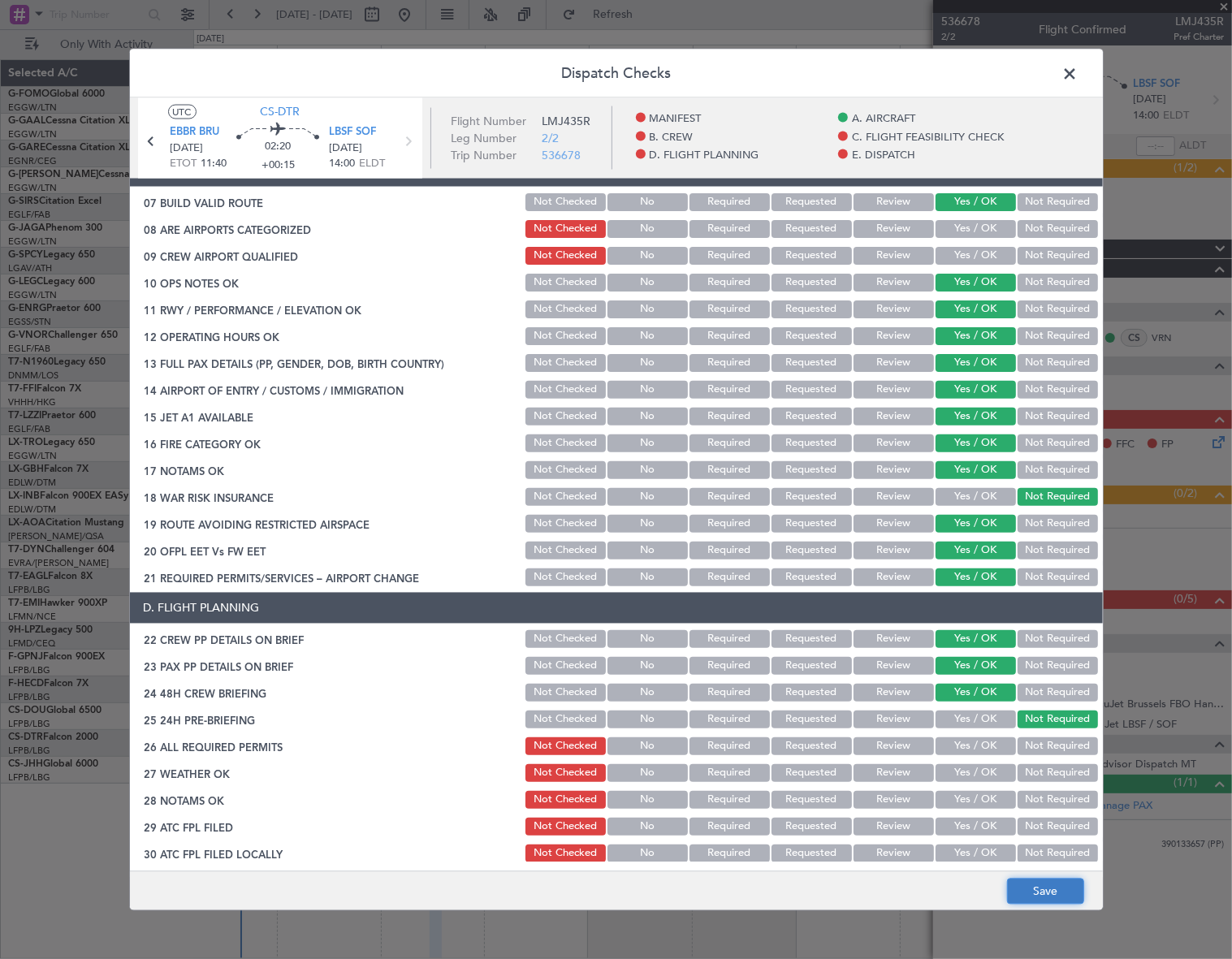
click at [1043, 888] on button "Save" at bounding box center [1046, 891] width 77 height 26
click at [1079, 64] on span at bounding box center [1079, 77] width 0 height 32
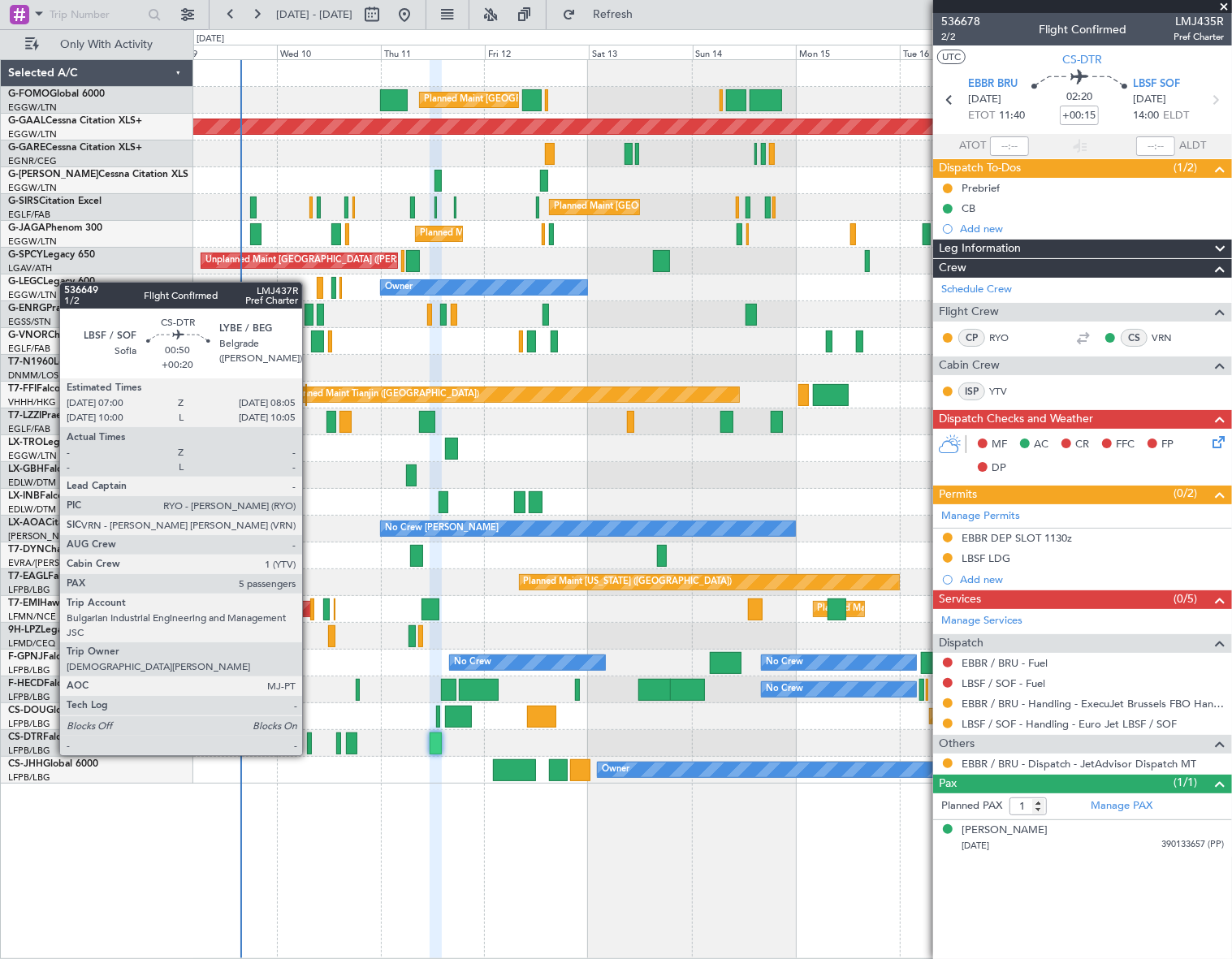
click at [310, 739] on div at bounding box center [309, 744] width 5 height 22
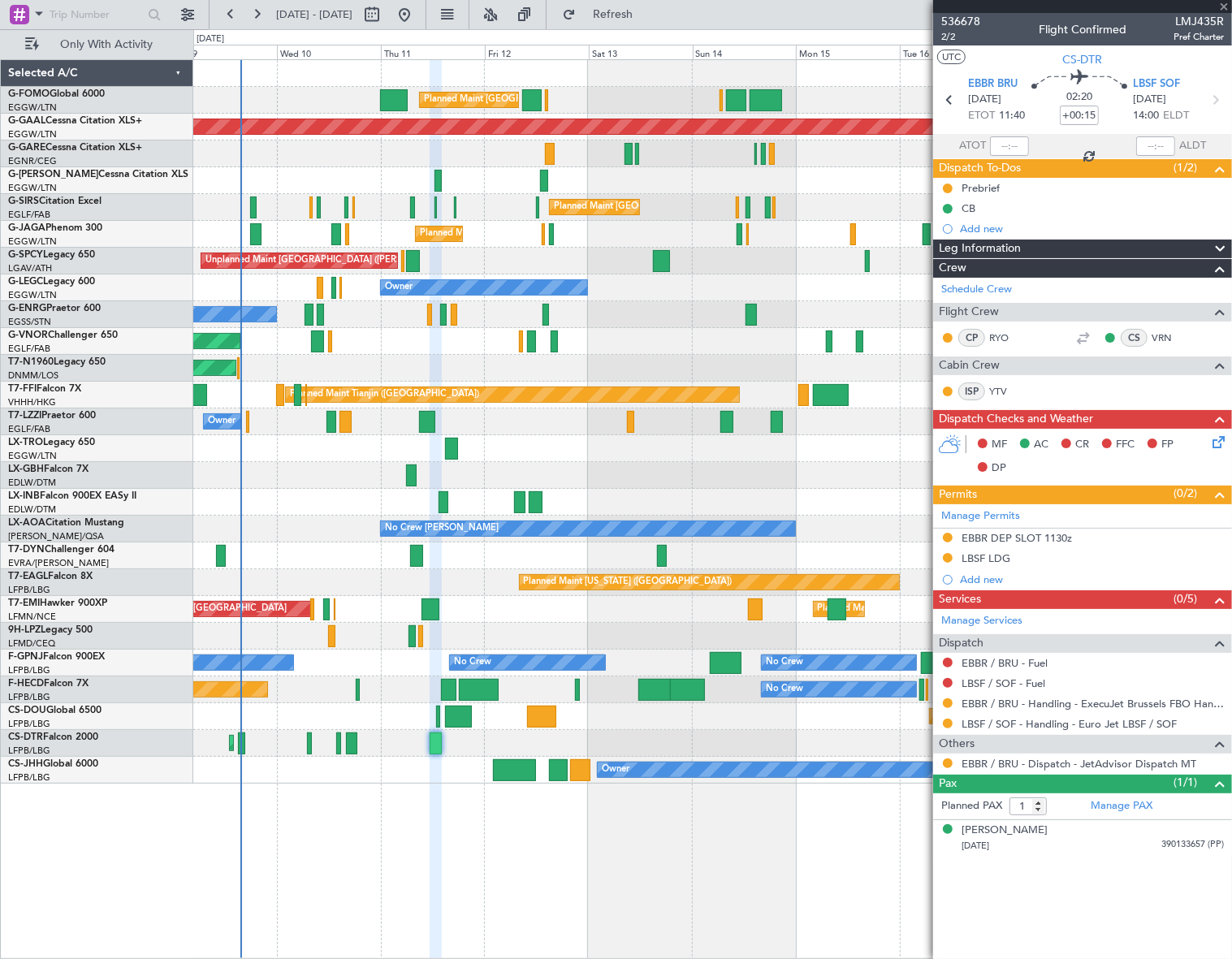
type input "+00:20"
type input "5"
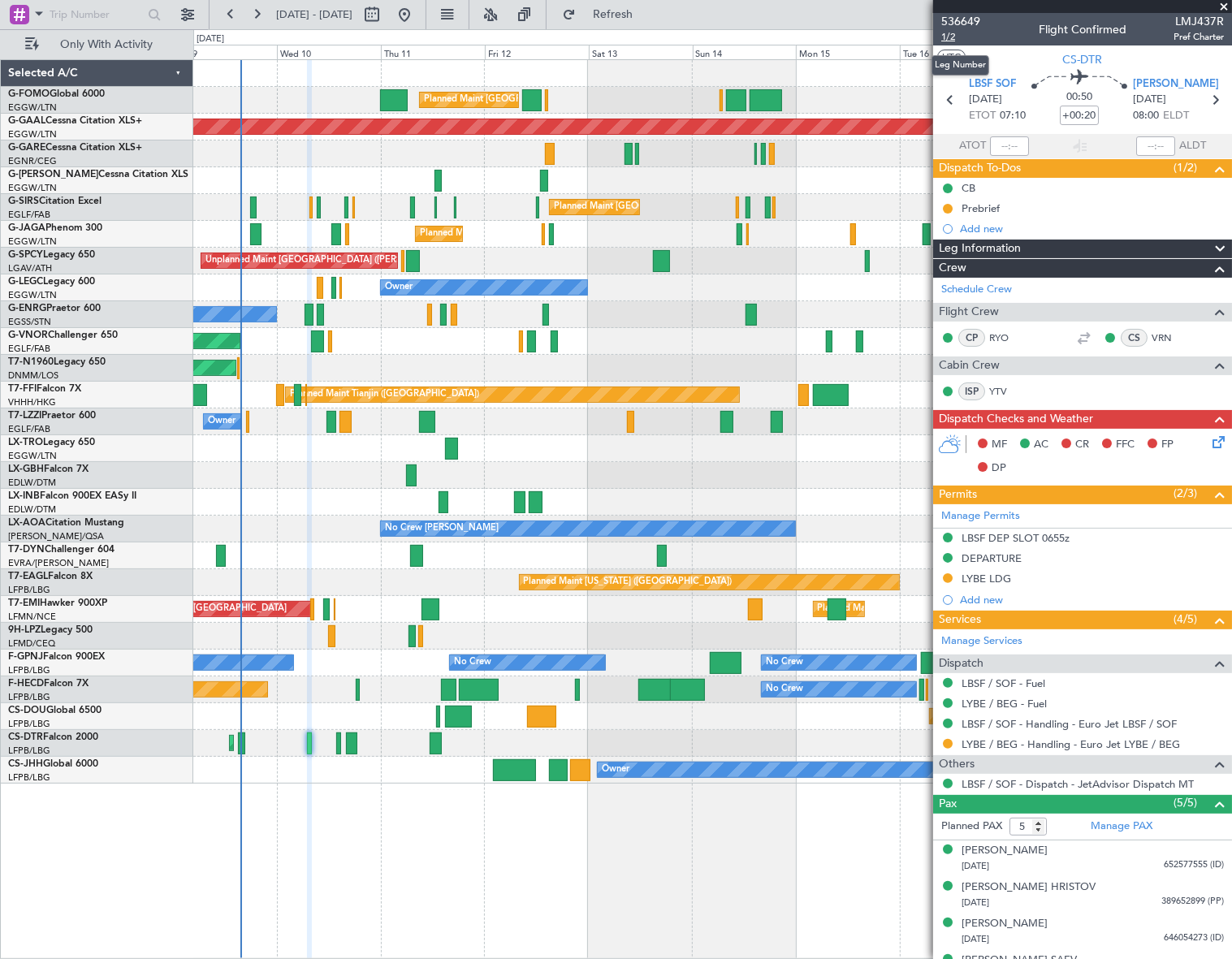
click at [953, 38] on span "1/2" at bounding box center [961, 37] width 39 height 14
click at [1209, 445] on icon at bounding box center [1216, 440] width 13 height 13
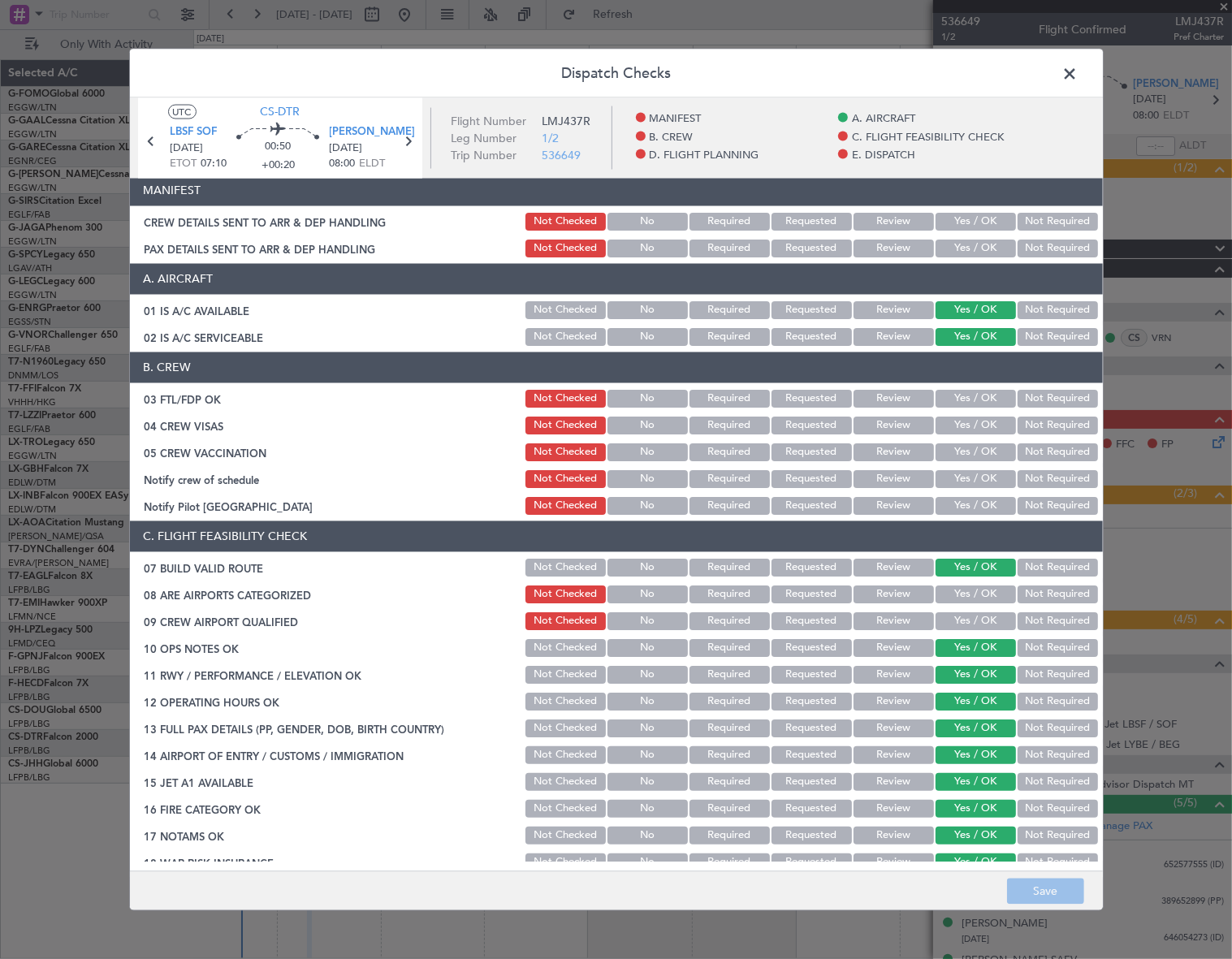
scroll to position [0, 0]
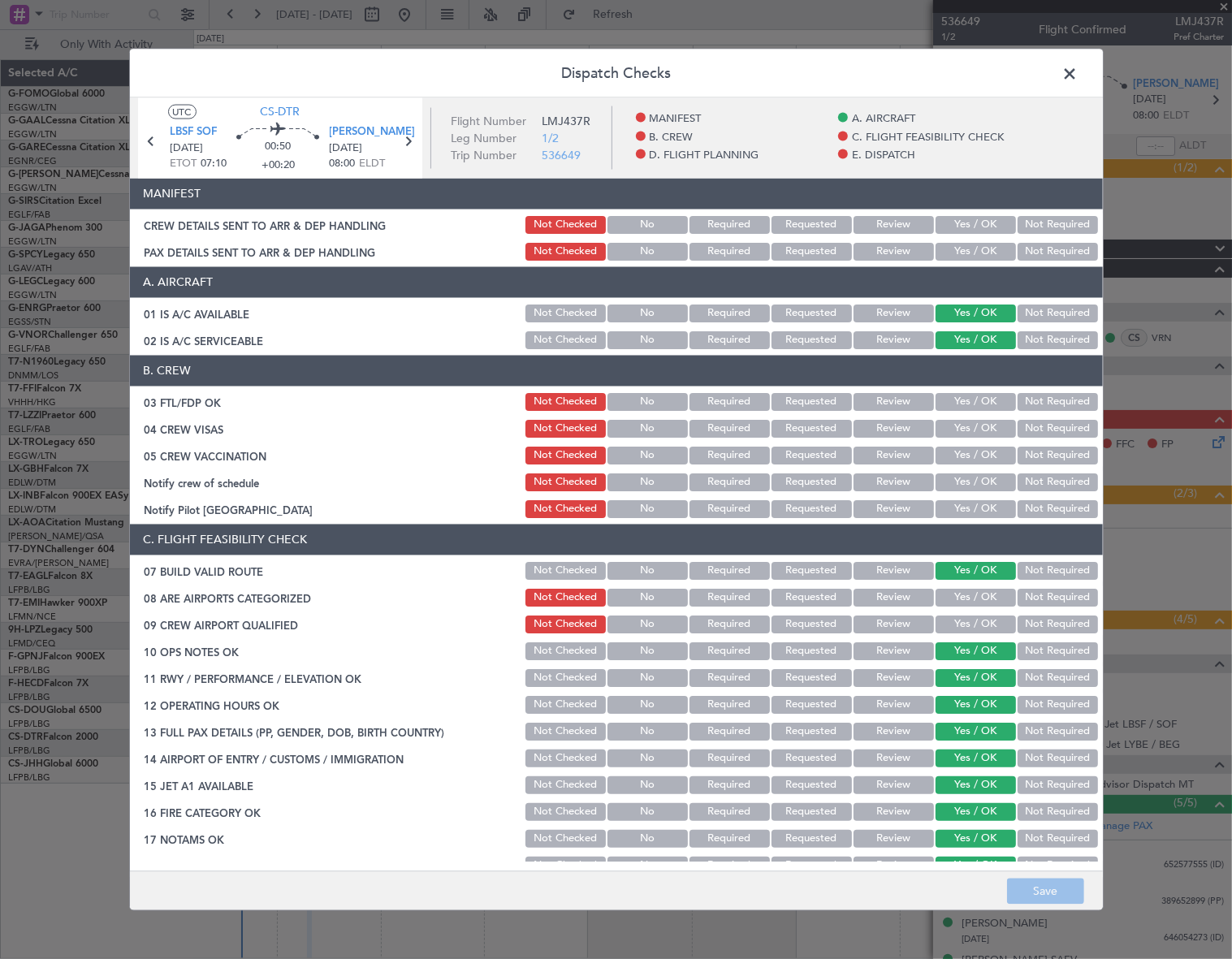
click at [1079, 62] on span at bounding box center [1079, 77] width 0 height 32
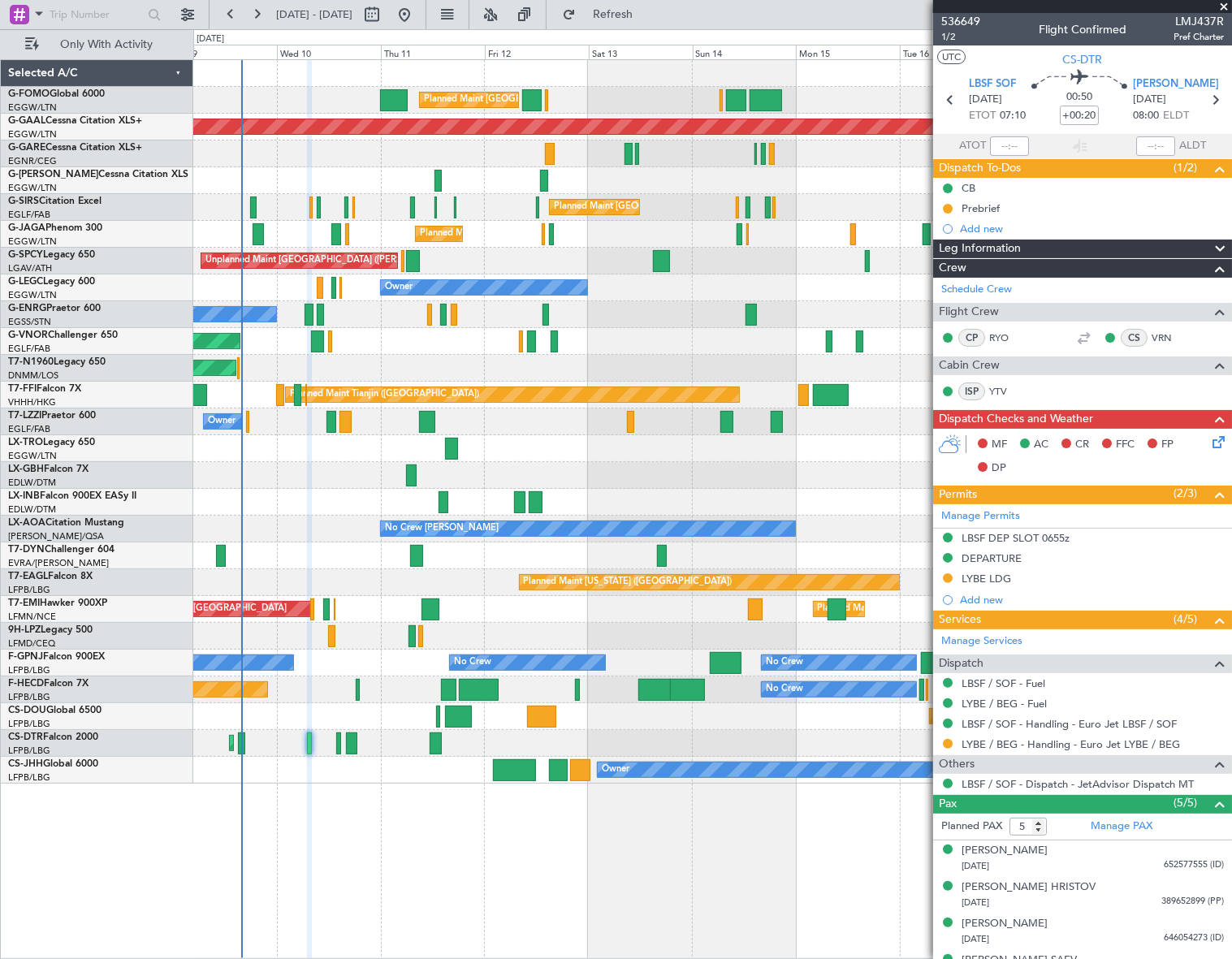
click at [453, 872] on div "Planned Maint London (Luton) Planned Maint Dusseldorf Unplanned Maint Chester P…" at bounding box center [712, 509] width 1038 height 900
click at [982, 577] on div "LYBE LDG" at bounding box center [987, 578] width 49 height 14
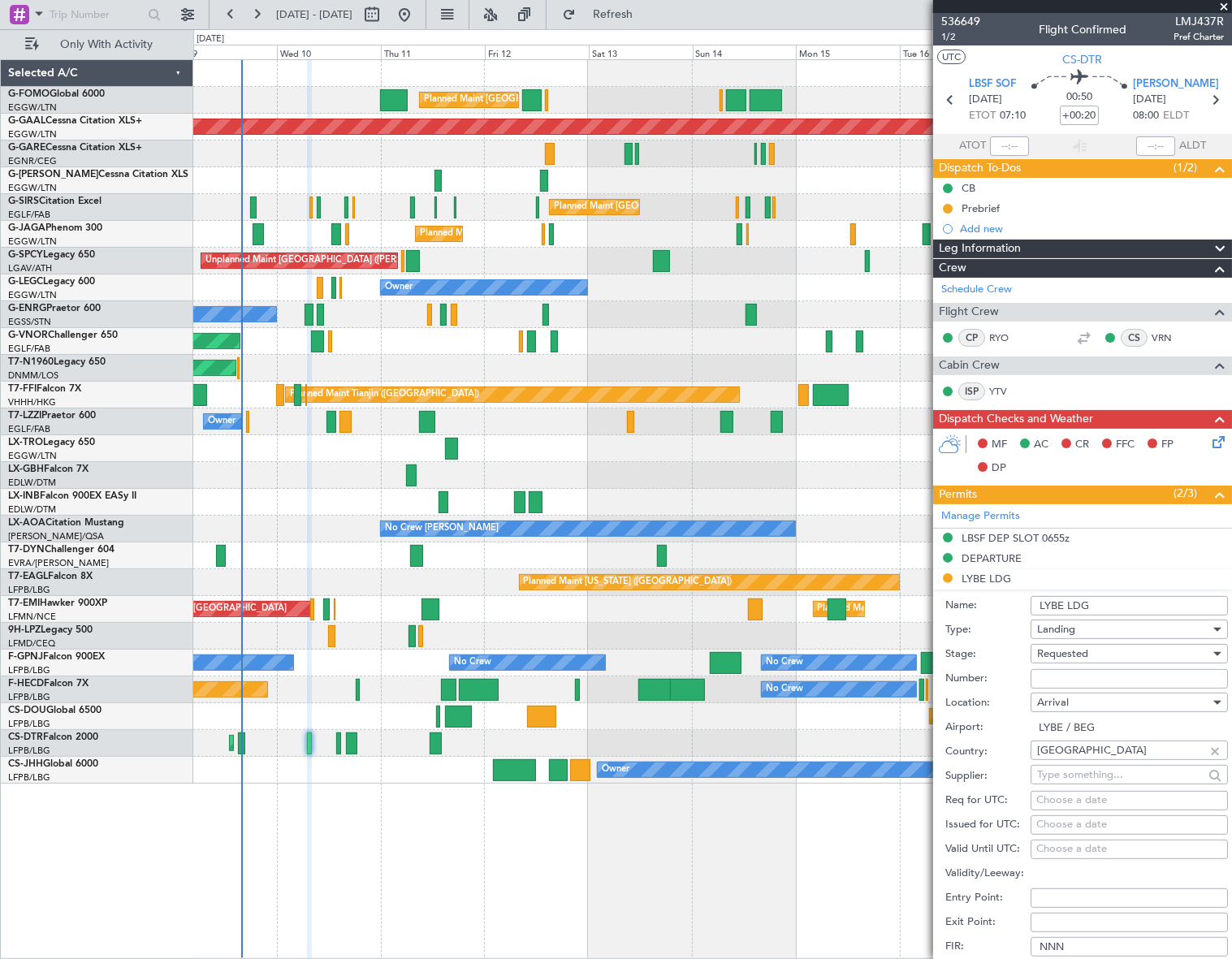
click at [1071, 680] on input "Number:" at bounding box center [1128, 679] width 197 height 19
paste input "090845YA"
type input "090845YA"
click at [1082, 652] on span "Requested" at bounding box center [1063, 654] width 51 height 15
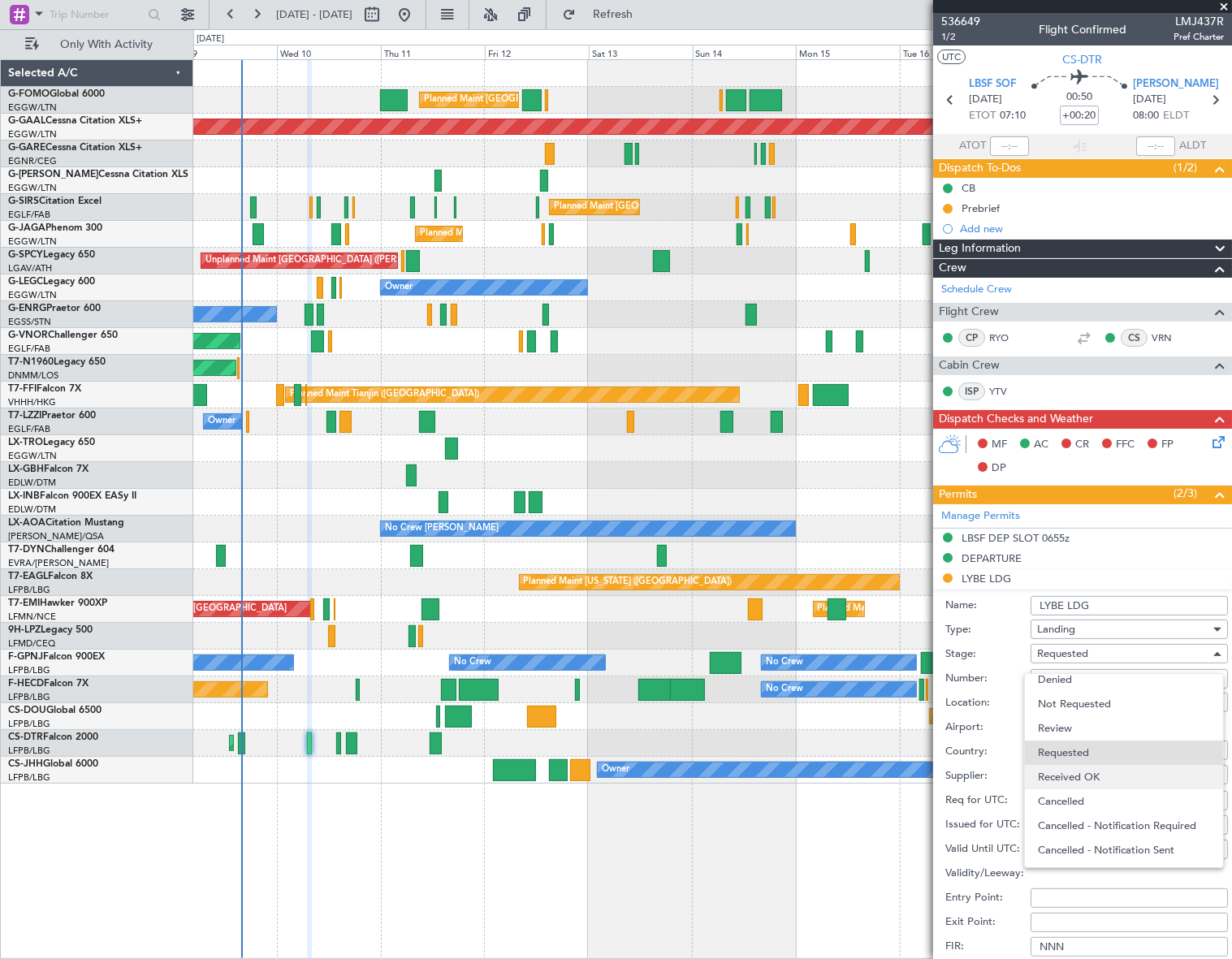
click at [1073, 778] on span "Received OK" at bounding box center [1124, 777] width 172 height 25
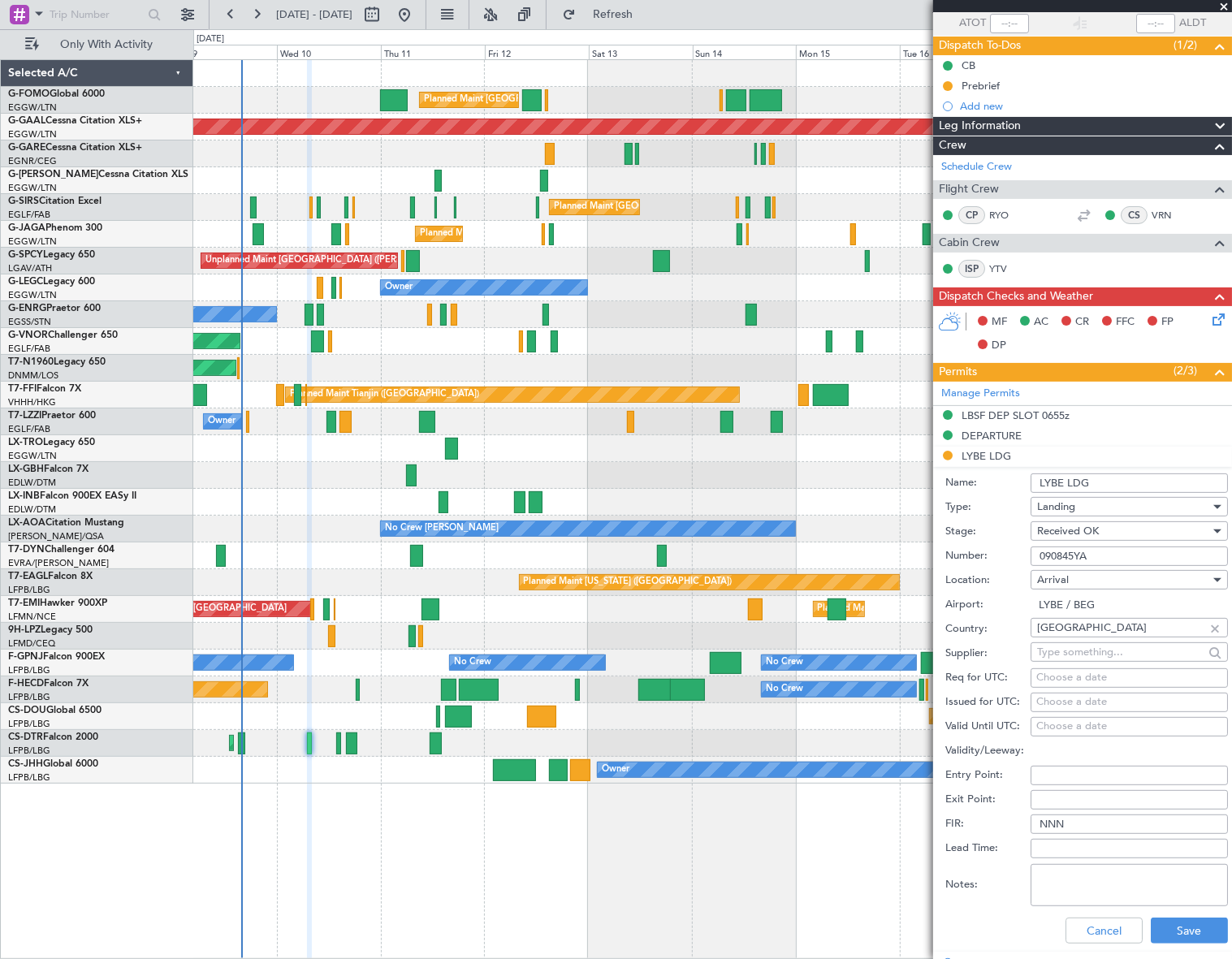
scroll to position [295, 0]
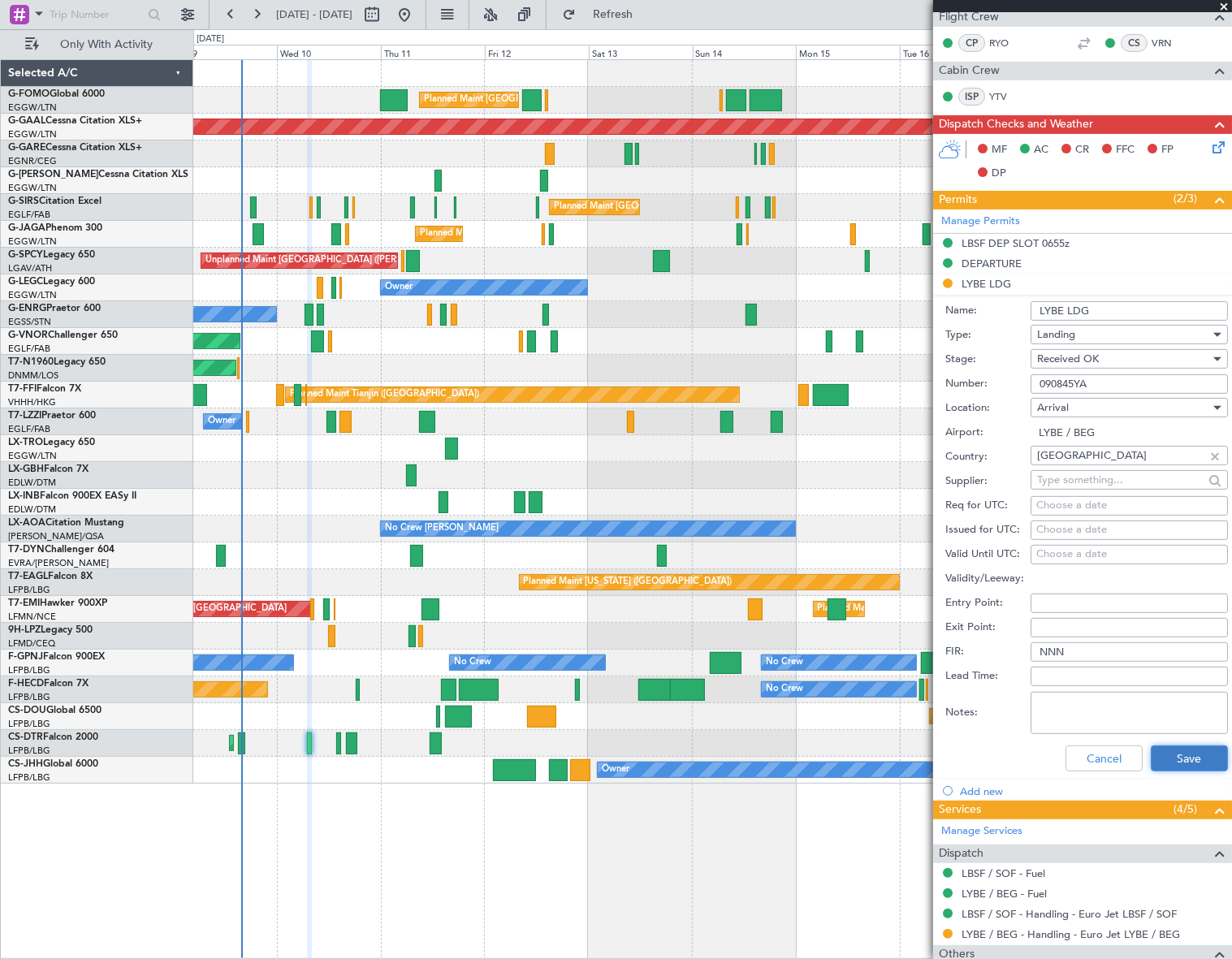
click at [1172, 759] on button "Save" at bounding box center [1190, 758] width 77 height 26
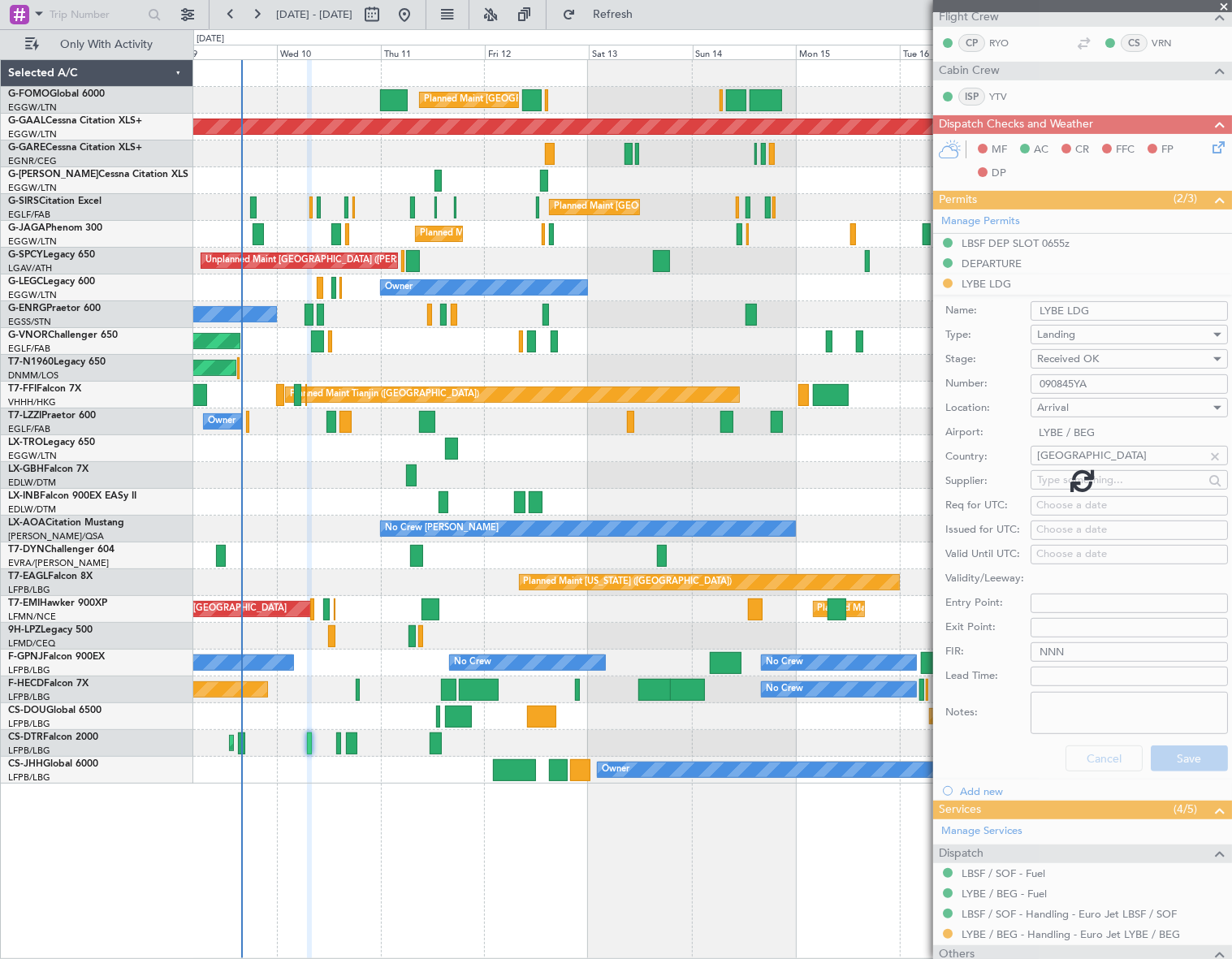
scroll to position [61, 0]
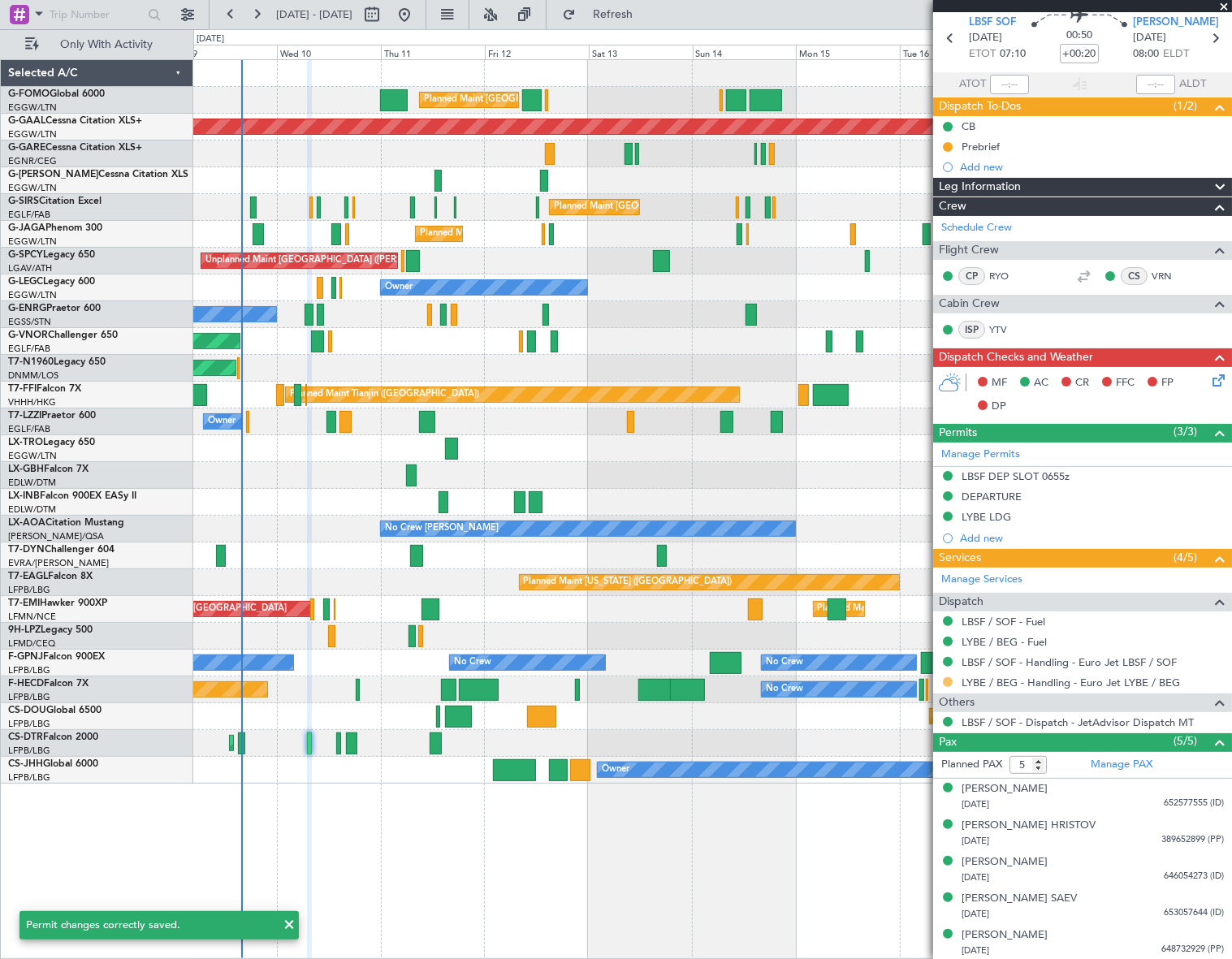
click at [948, 679] on button at bounding box center [948, 682] width 10 height 10
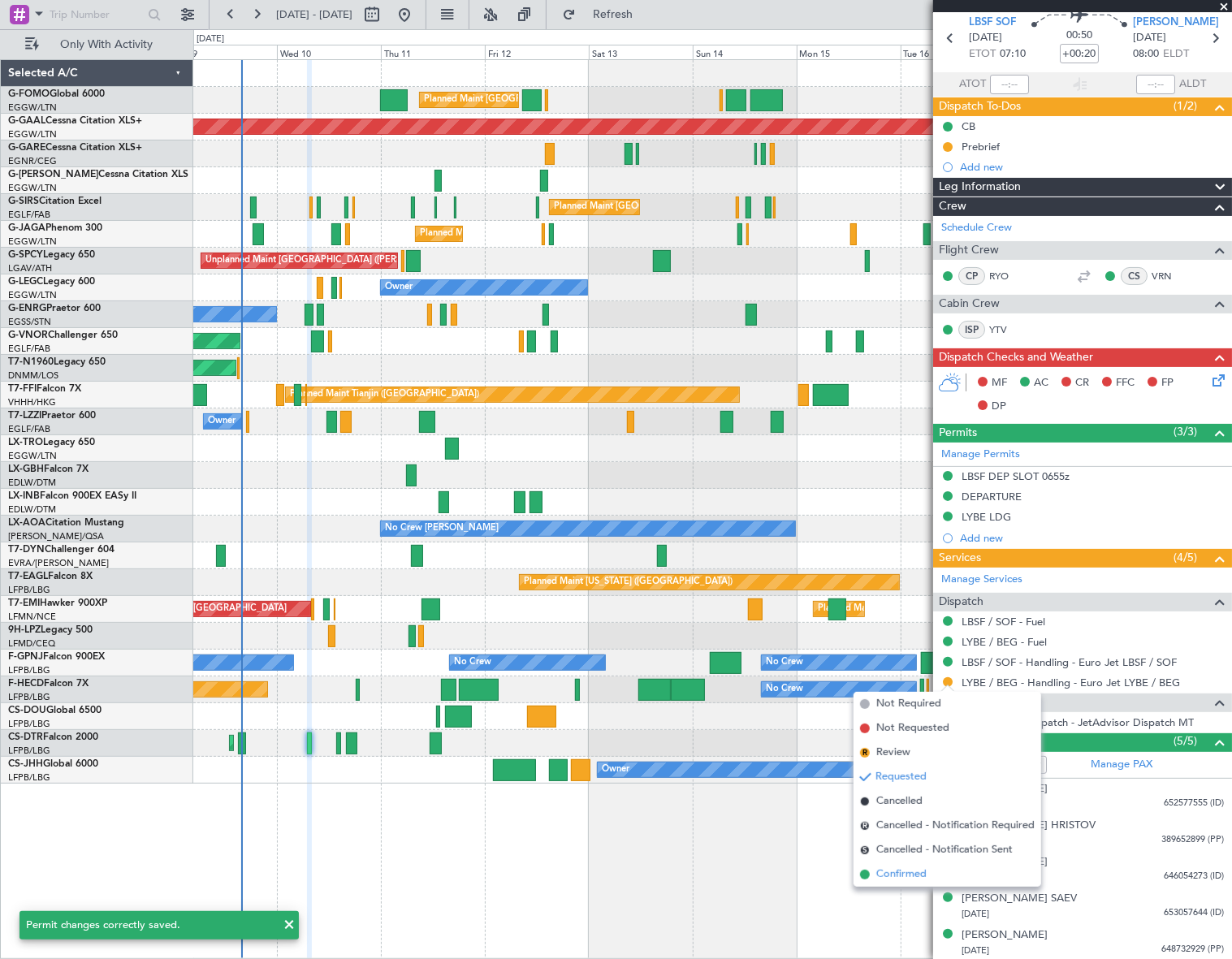
click at [891, 877] on span "Confirmed" at bounding box center [901, 875] width 50 height 16
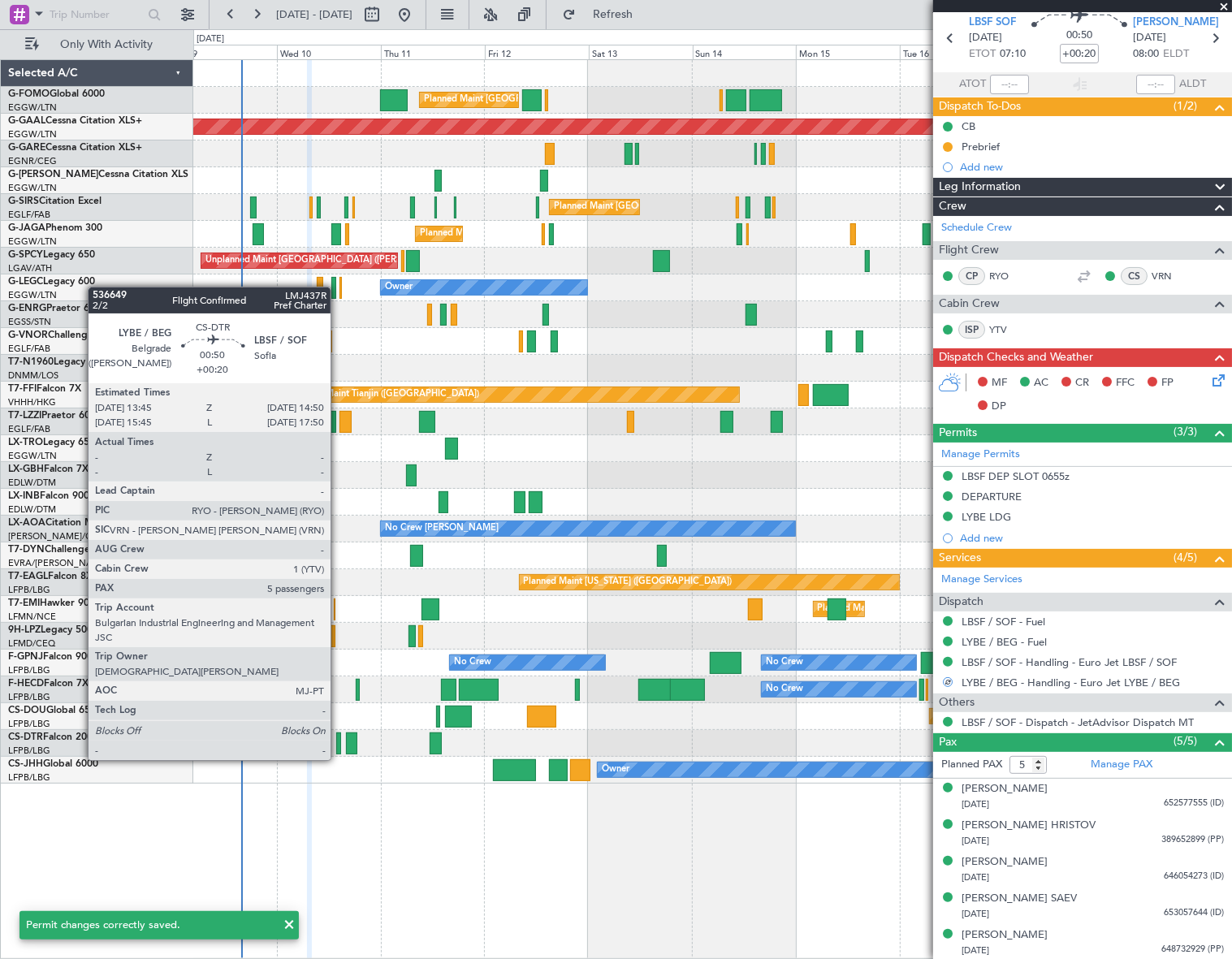
click at [338, 743] on div at bounding box center [338, 744] width 5 height 22
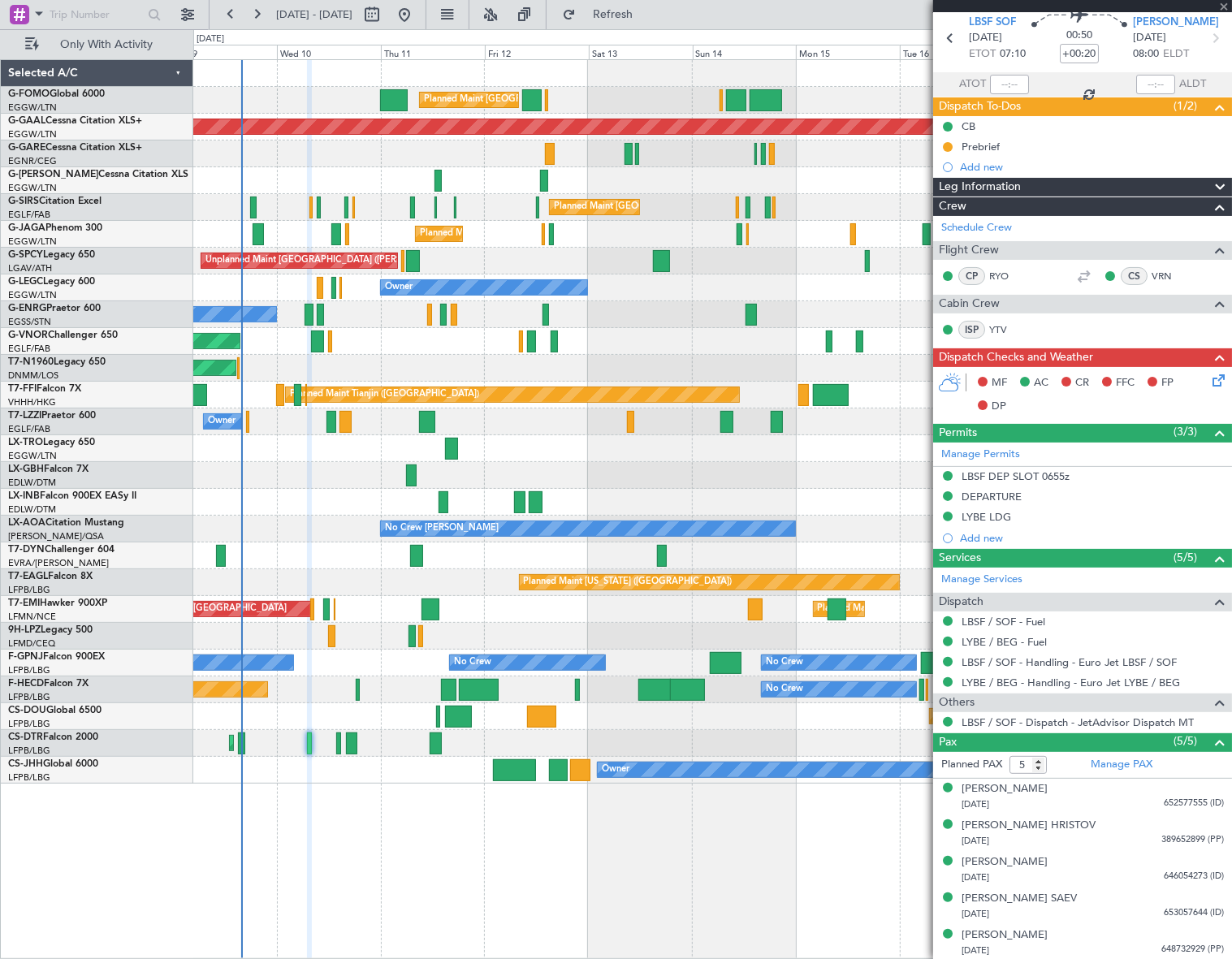
scroll to position [0, 0]
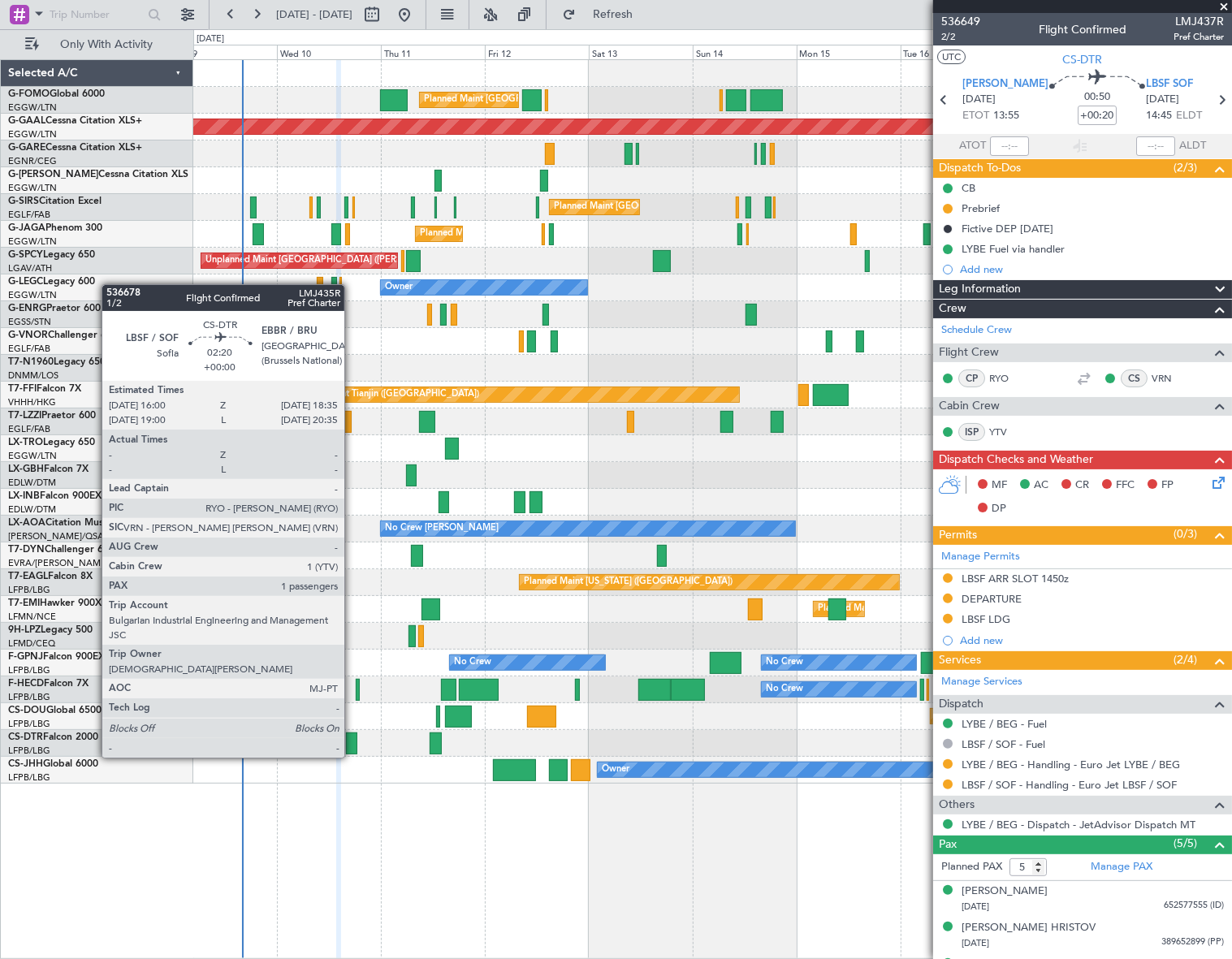
click at [352, 743] on div at bounding box center [352, 744] width 11 height 22
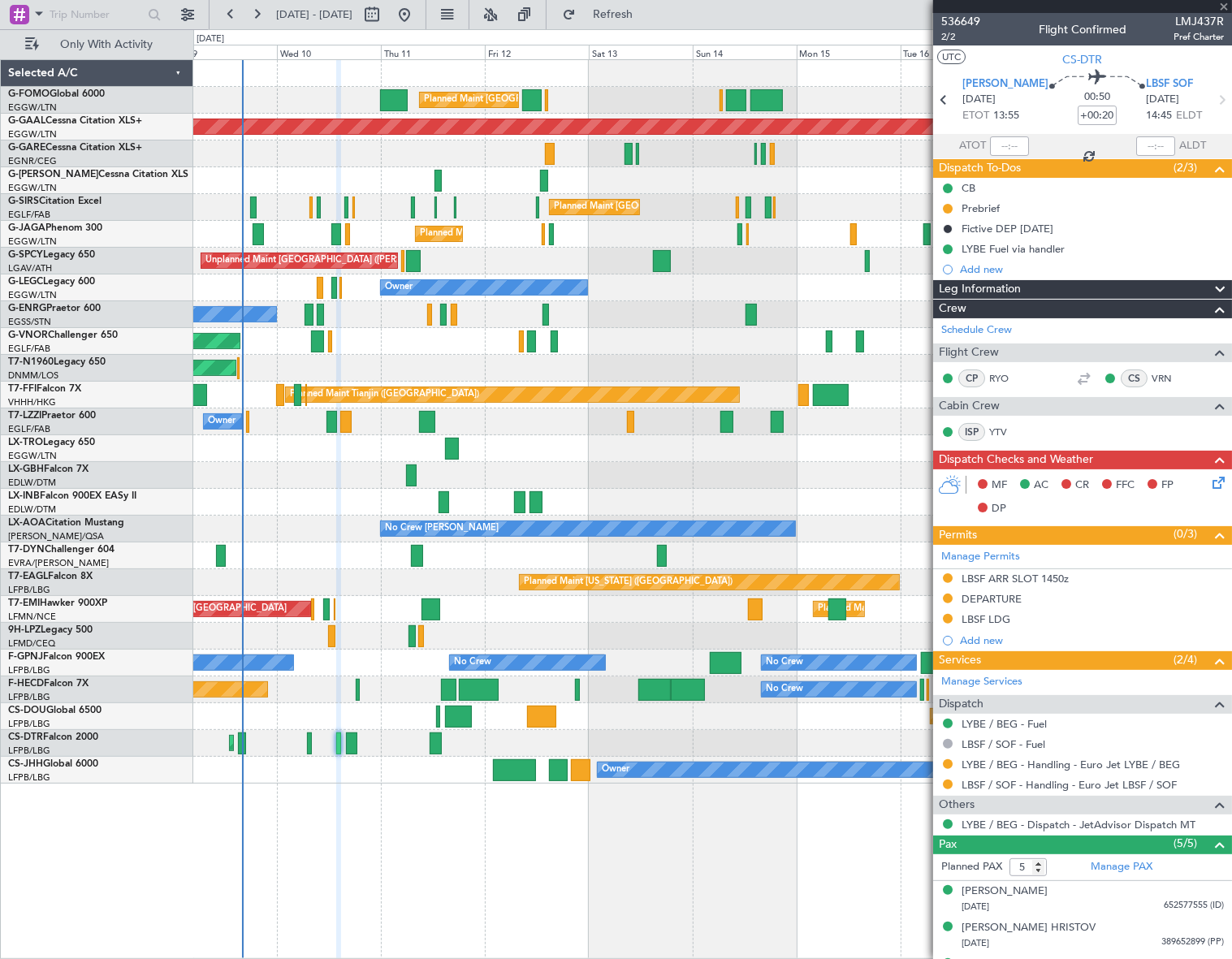
type input "1"
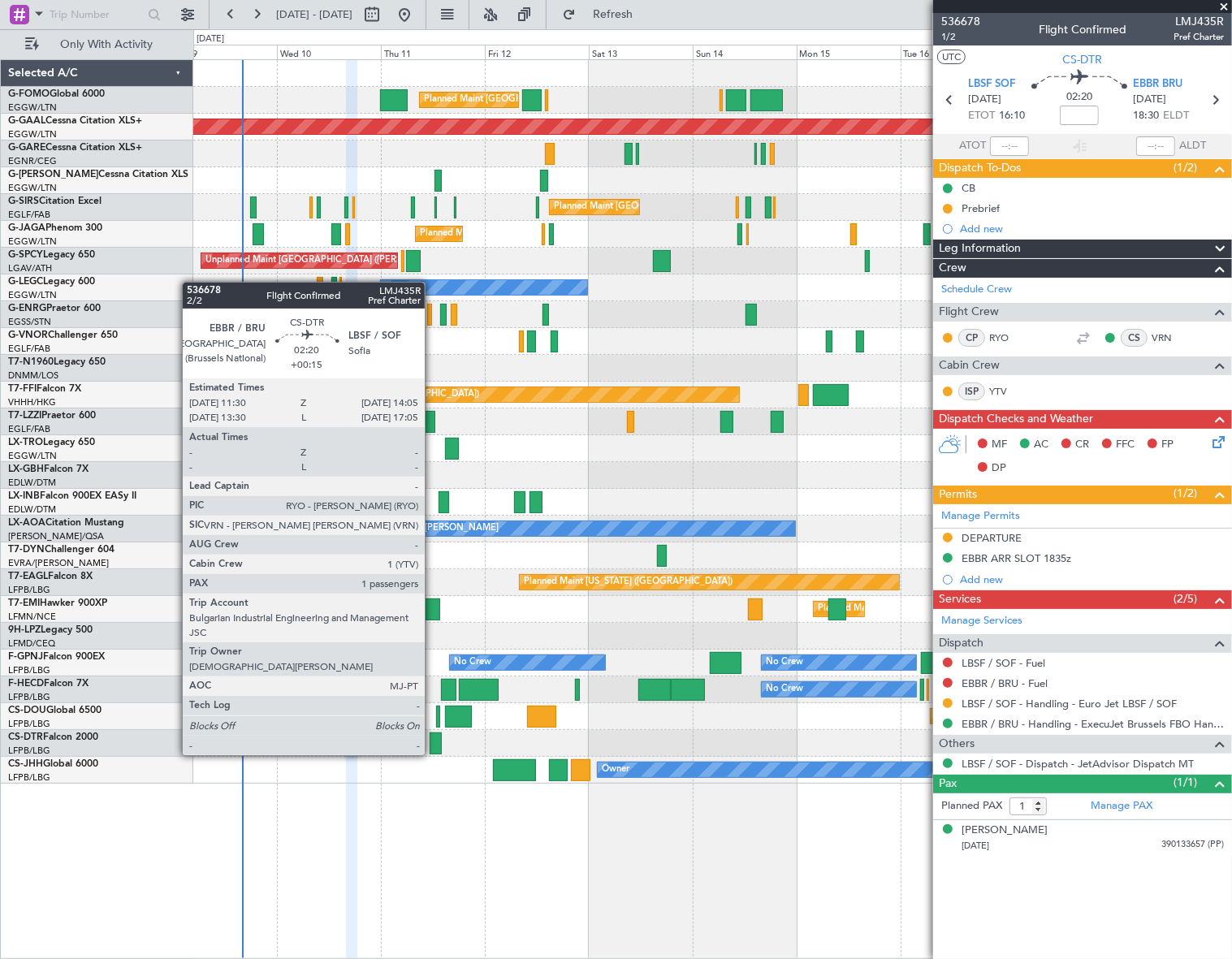
click at [432, 741] on div at bounding box center [435, 744] width 11 height 22
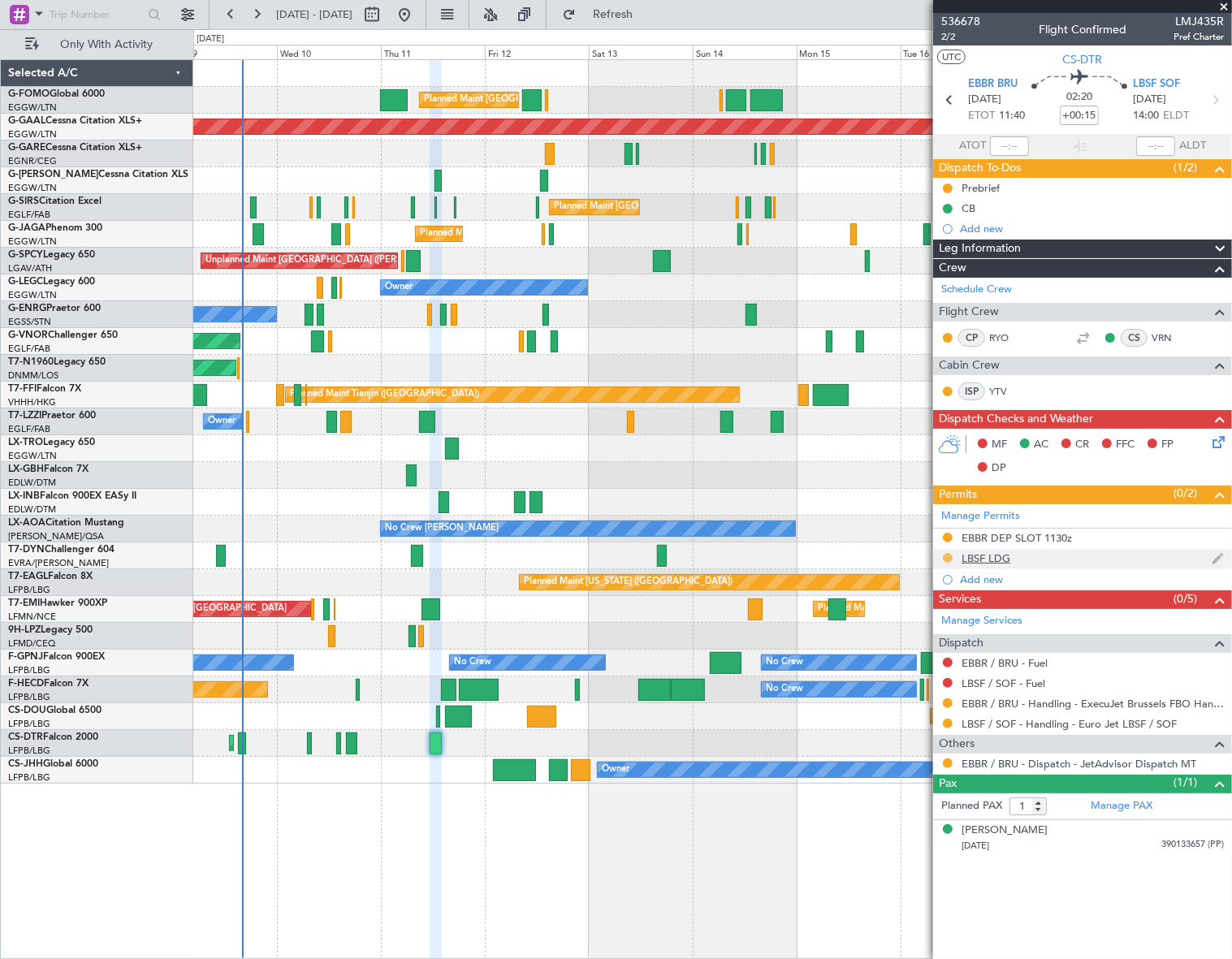
click at [951, 555] on button at bounding box center [948, 558] width 10 height 10
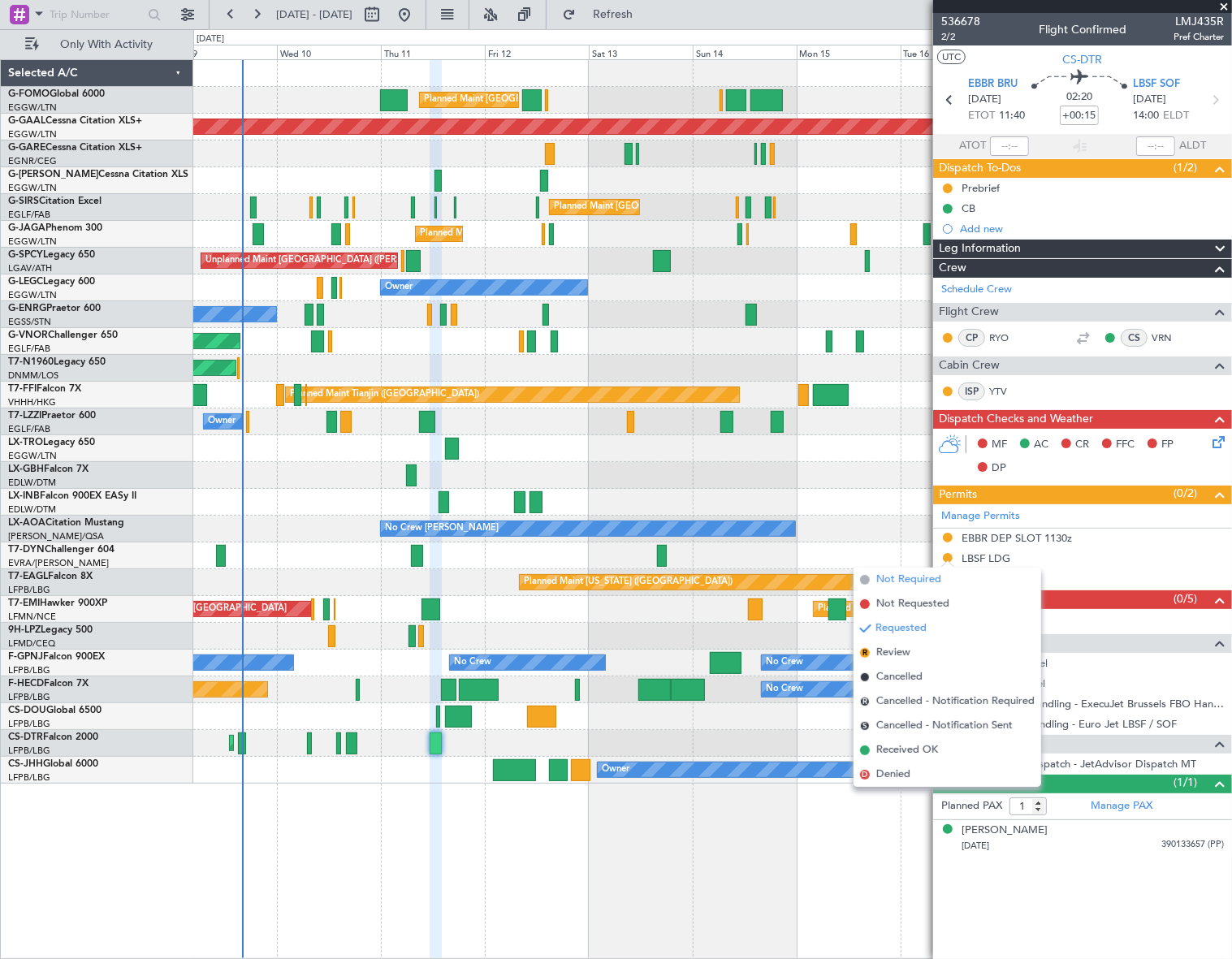
click at [893, 580] on span "Not Required" at bounding box center [909, 580] width 65 height 16
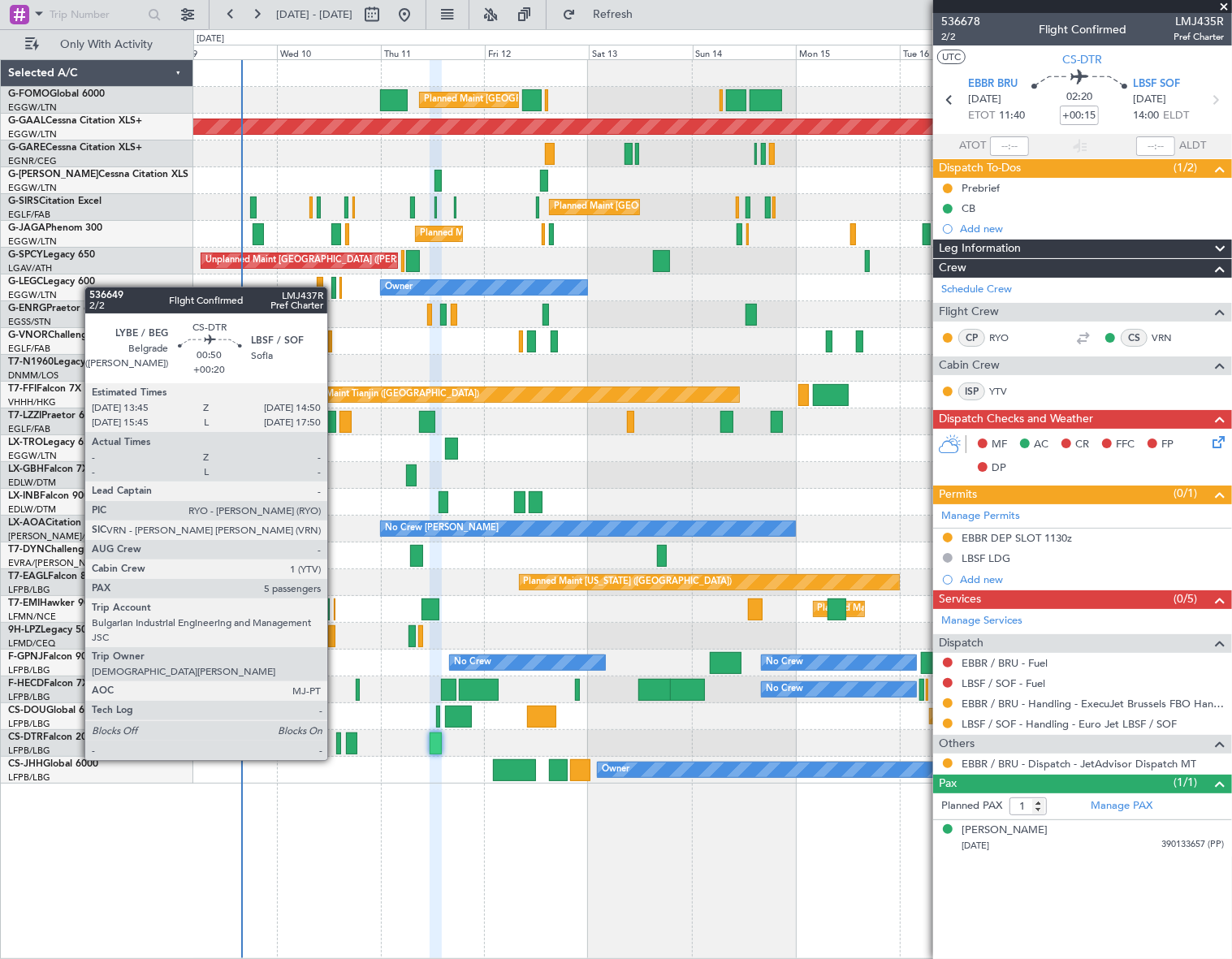
click at [336, 744] on div at bounding box center [338, 744] width 5 height 22
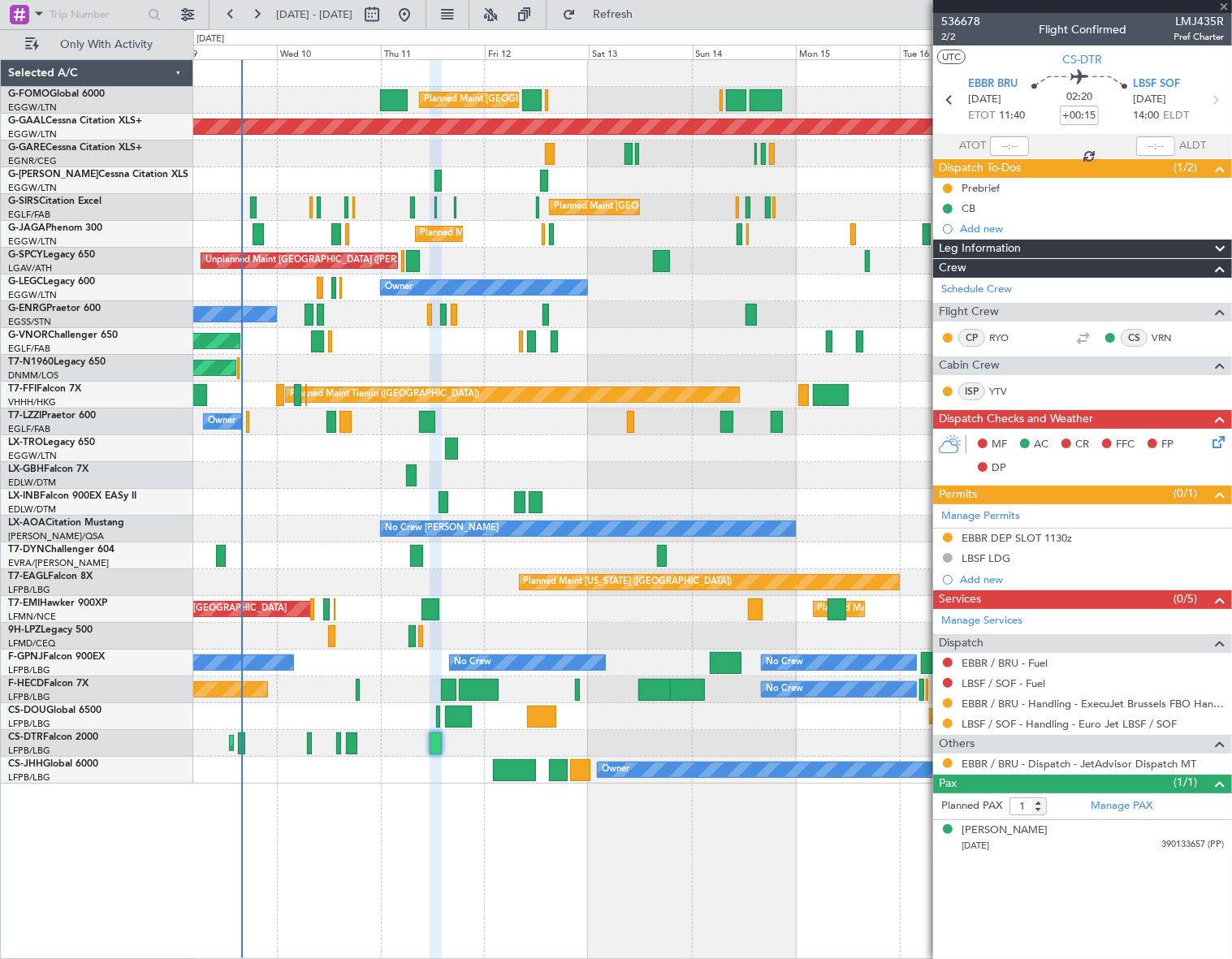
type input "+00:20"
type input "5"
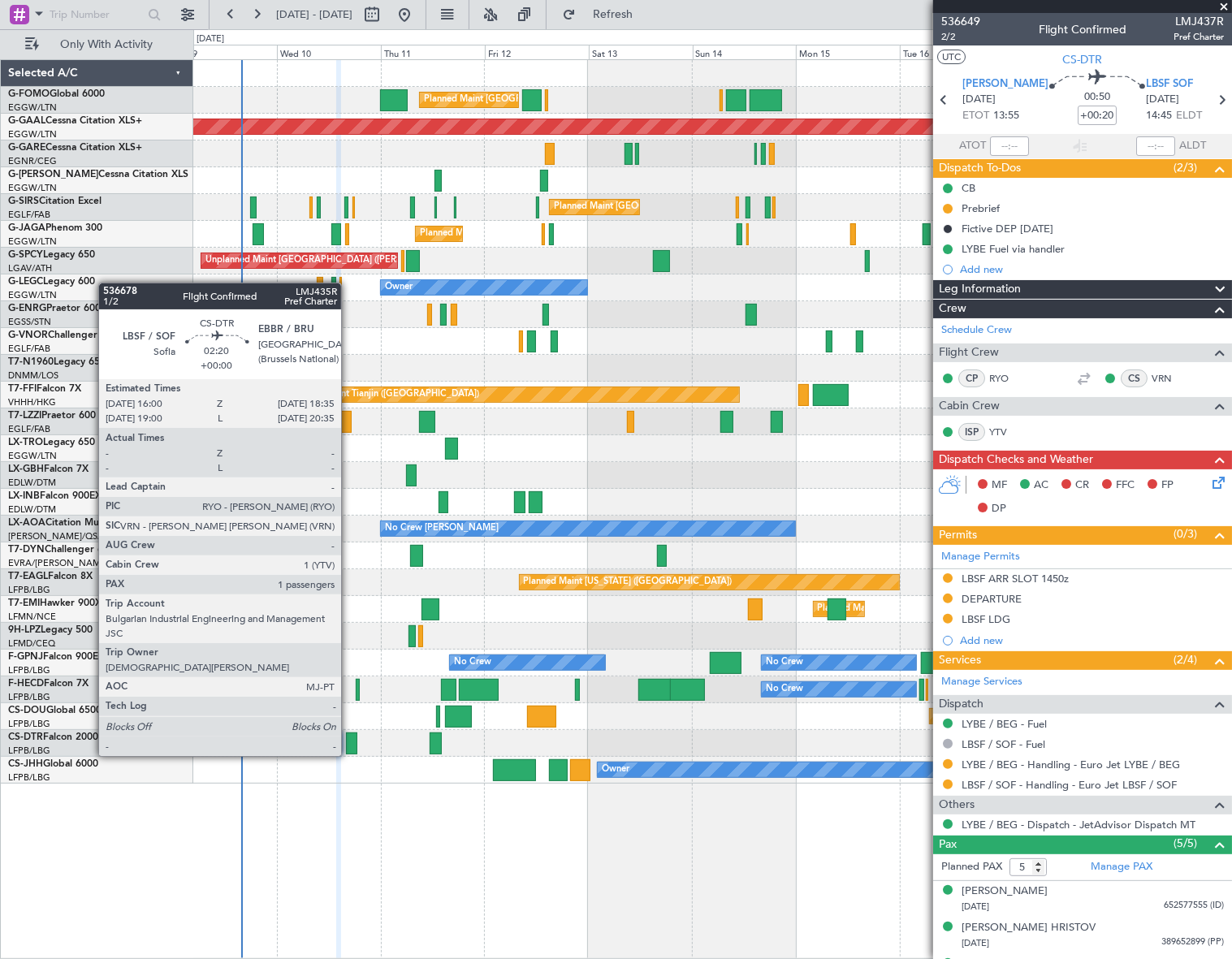
click at [348, 742] on div at bounding box center [352, 744] width 11 height 22
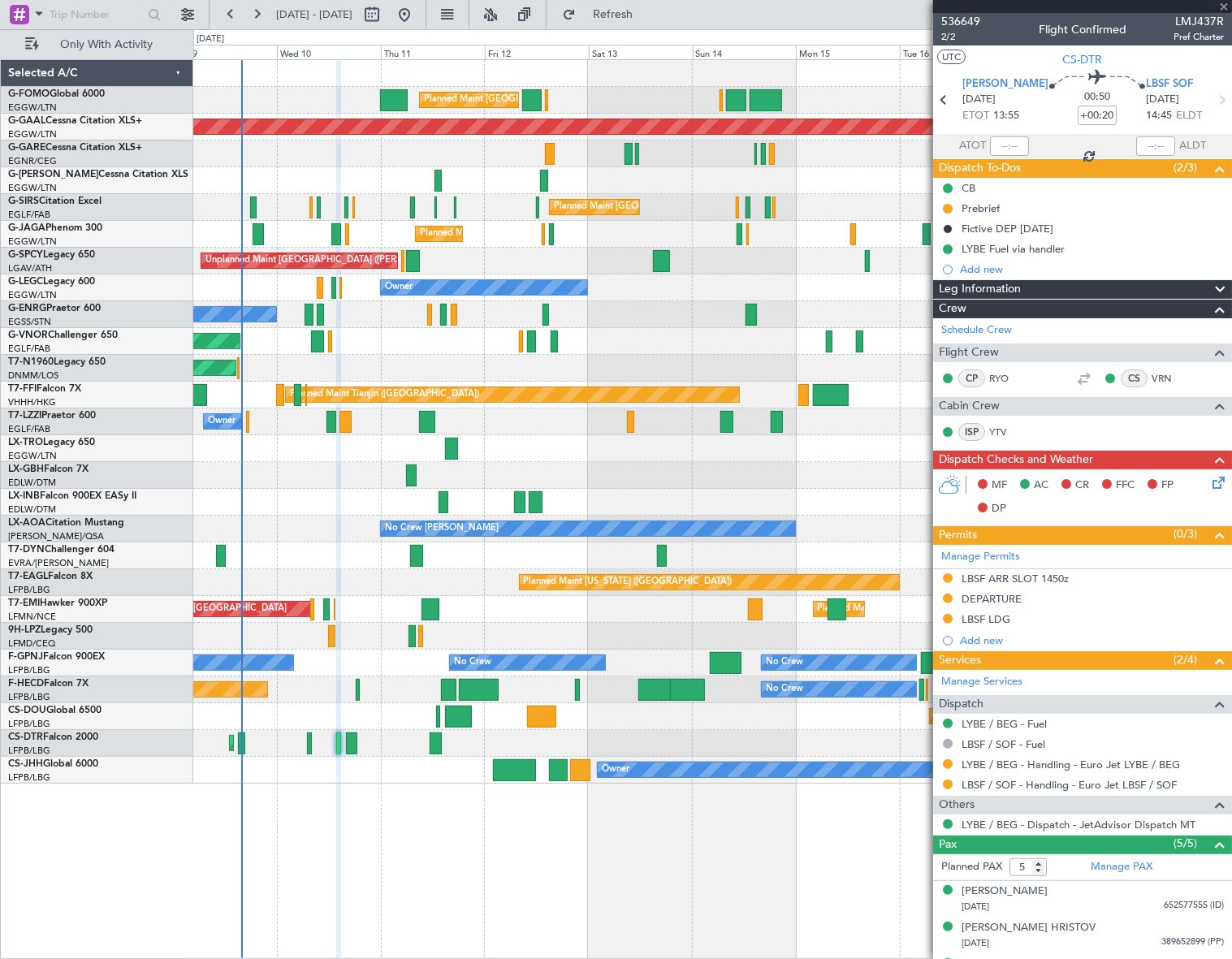
type input "1"
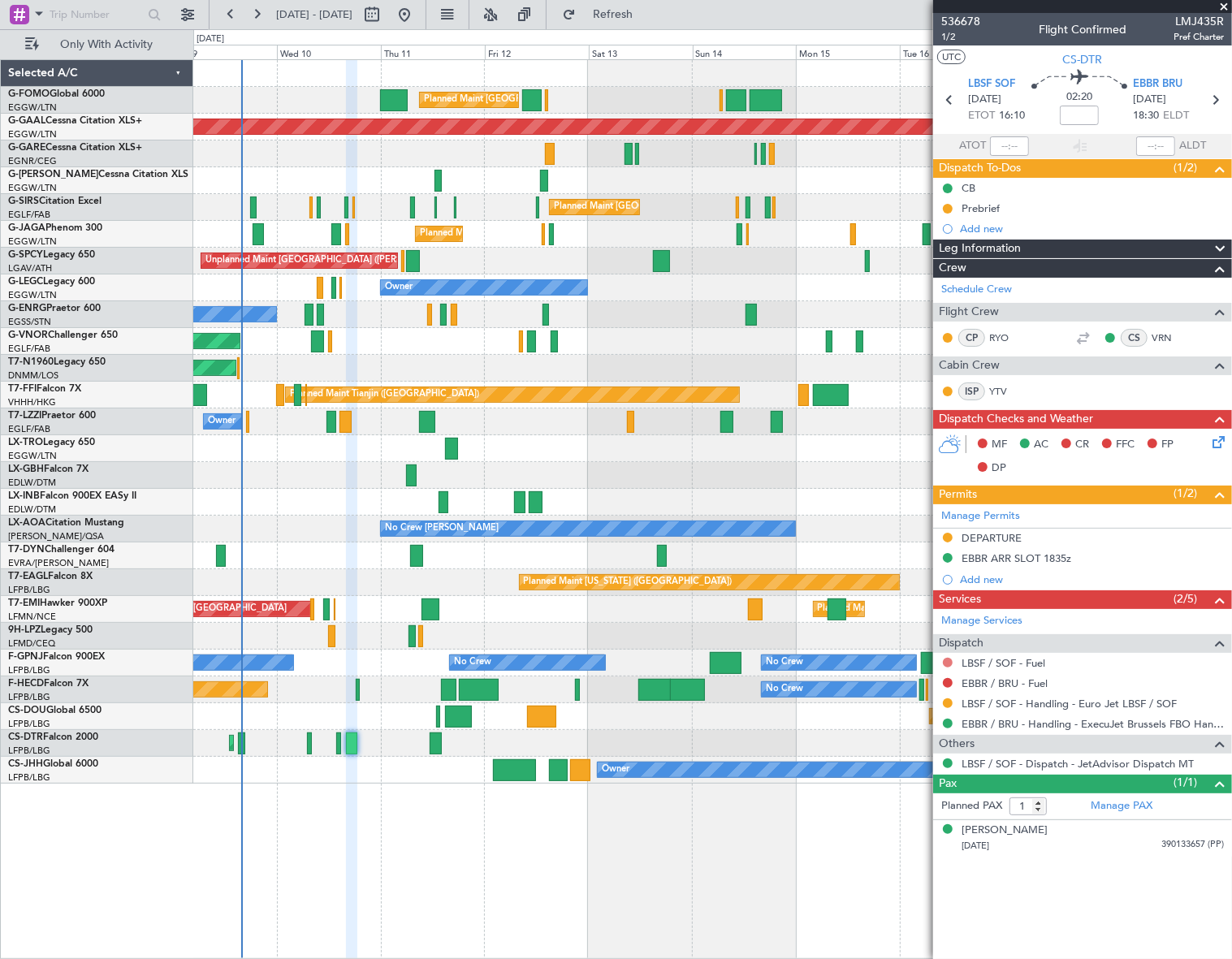
click at [948, 658] on button at bounding box center [948, 662] width 10 height 10
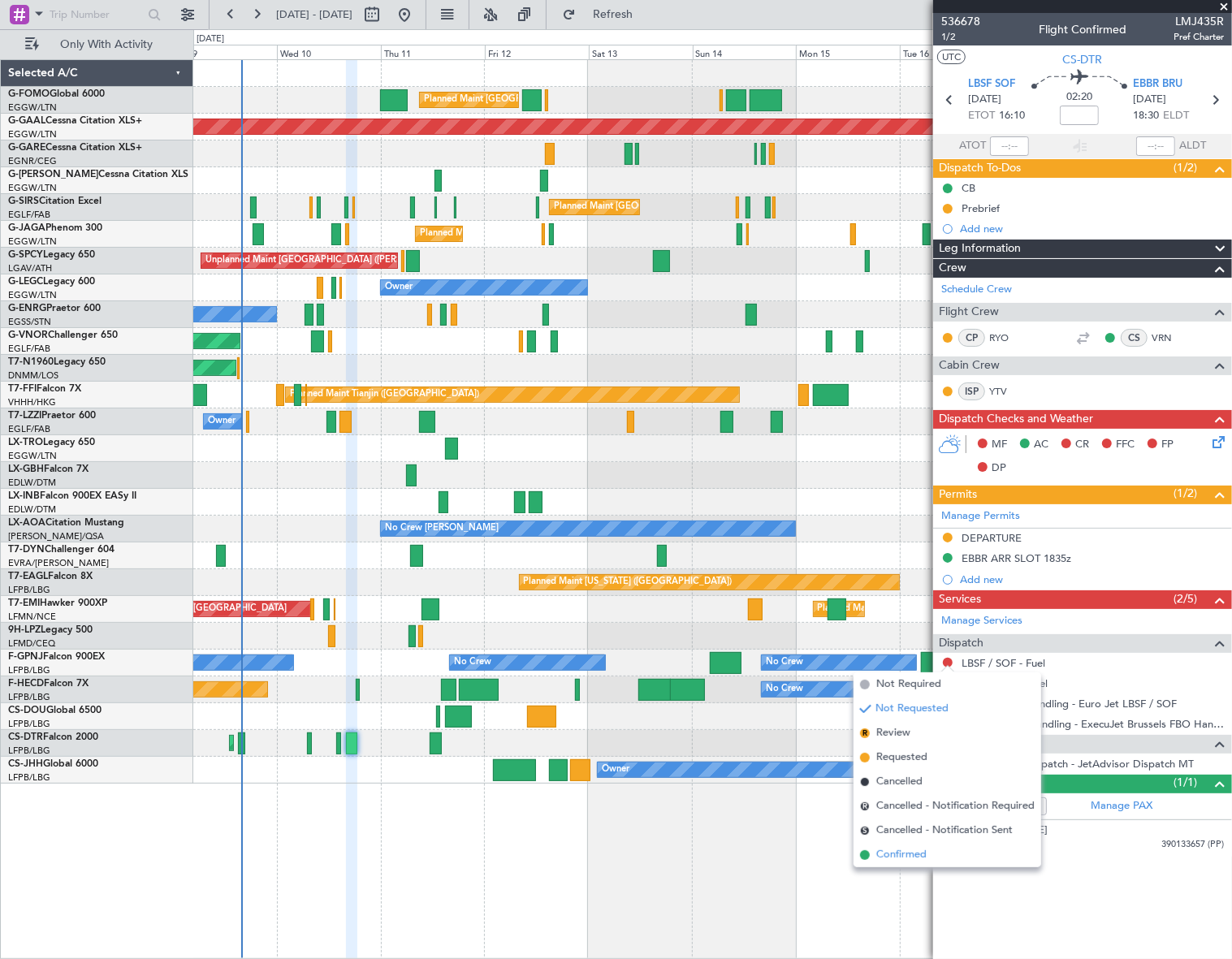
click at [883, 855] on span "Confirmed" at bounding box center [901, 855] width 50 height 16
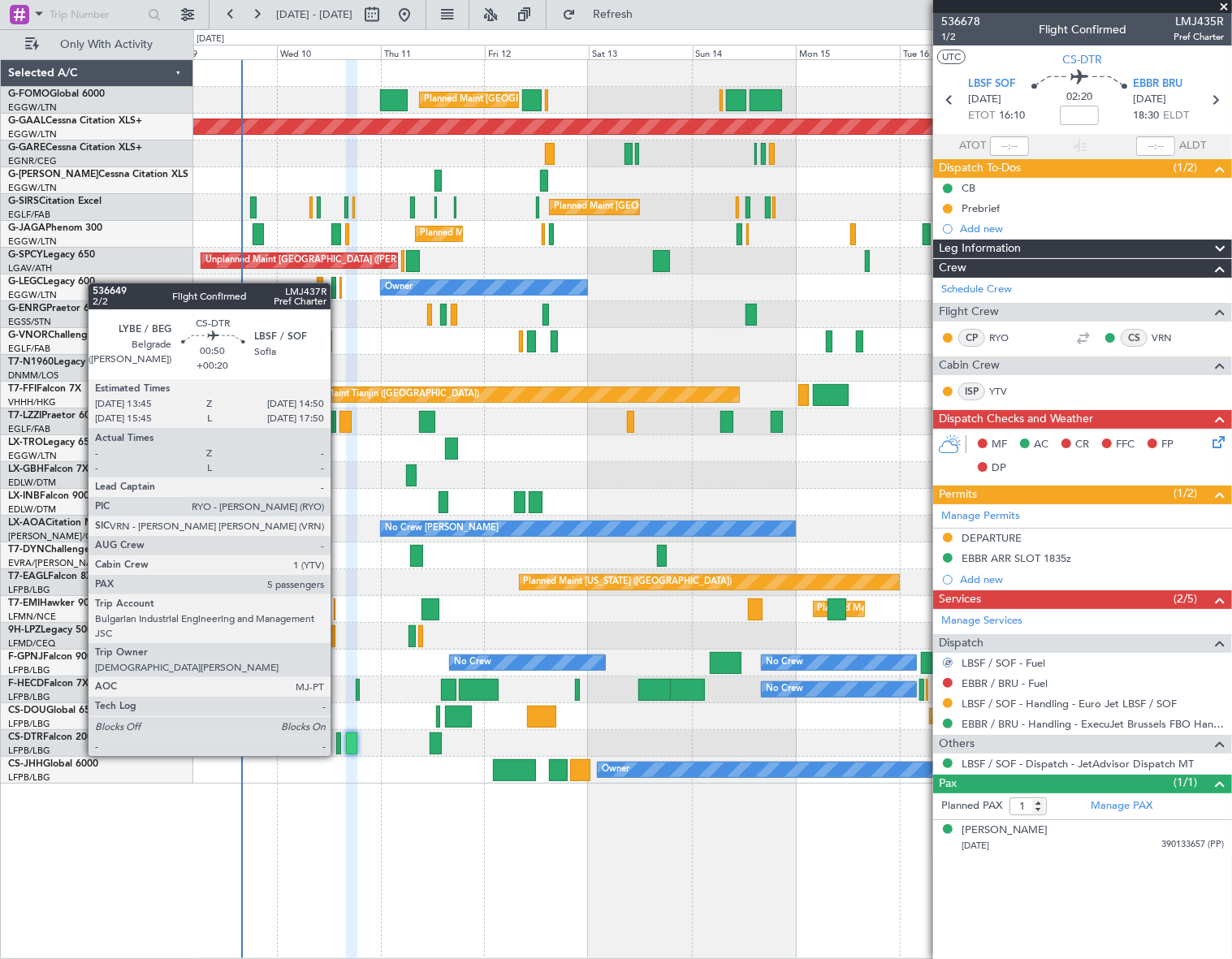
click at [338, 740] on div at bounding box center [338, 744] width 5 height 22
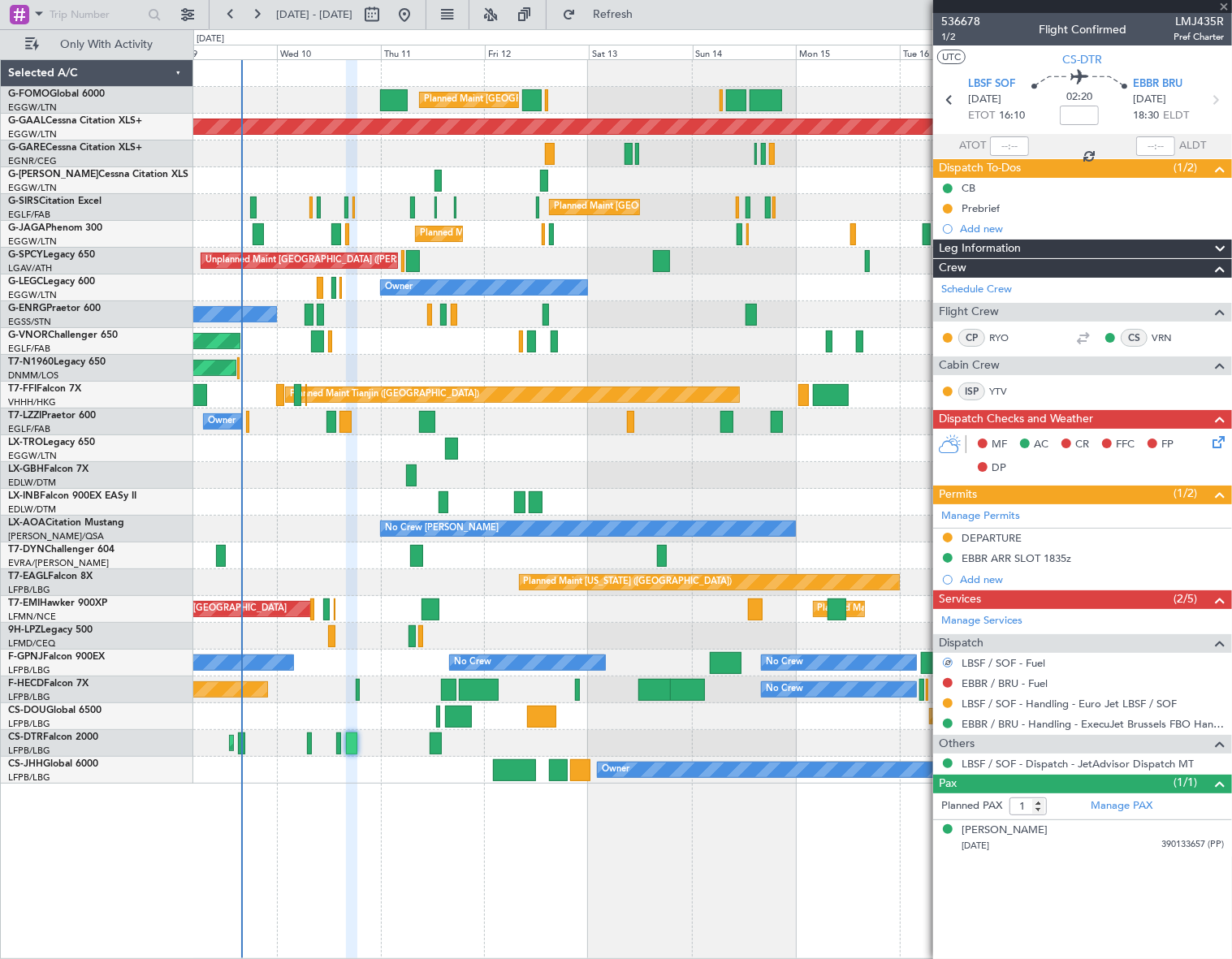
type input "+00:20"
type input "5"
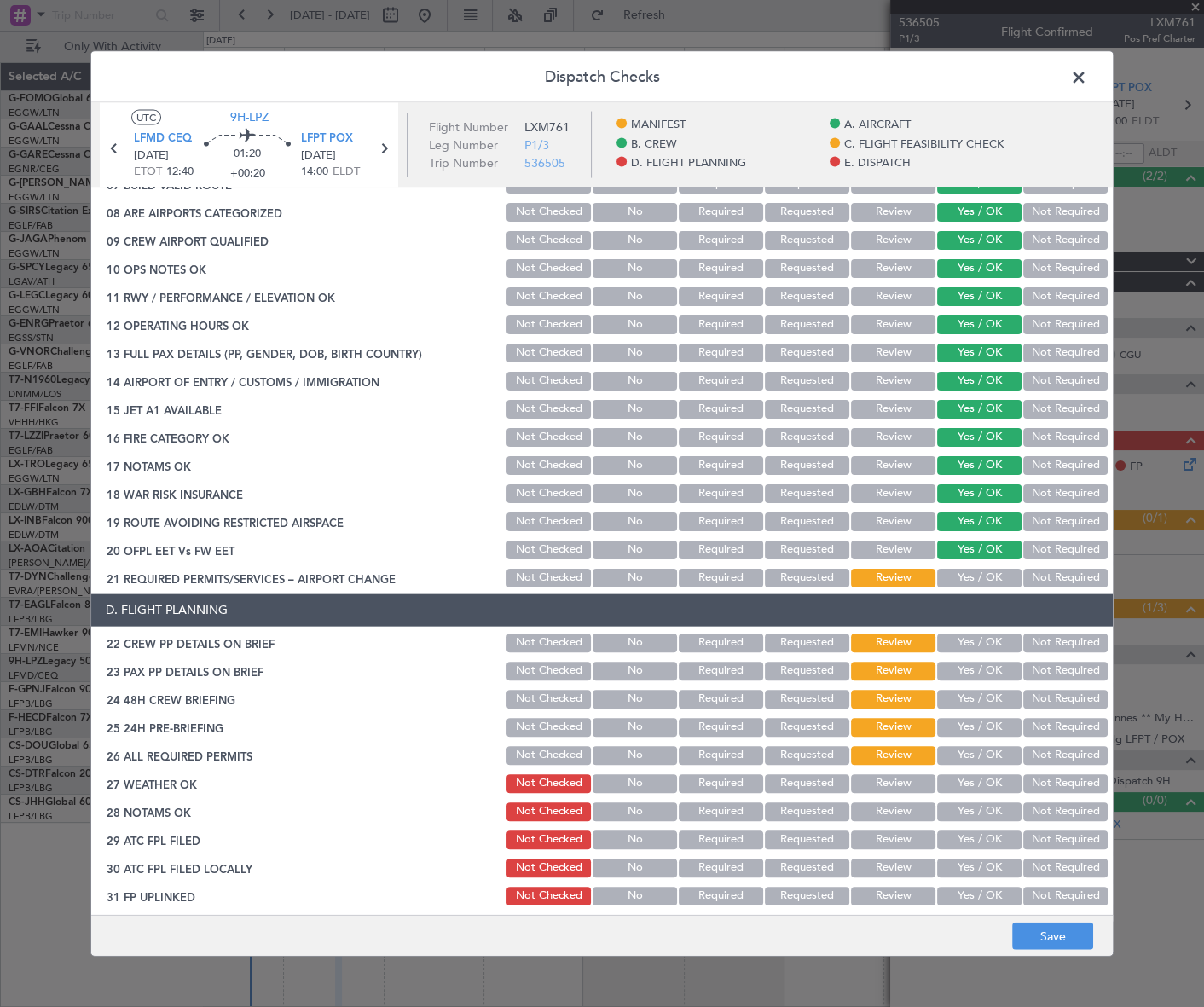
click at [1057, 491] on button "Not Required" at bounding box center [1066, 493] width 85 height 19
click at [990, 583] on button "Yes / OK" at bounding box center [980, 578] width 85 height 19
click at [989, 645] on button "Yes / OK" at bounding box center [980, 642] width 85 height 19
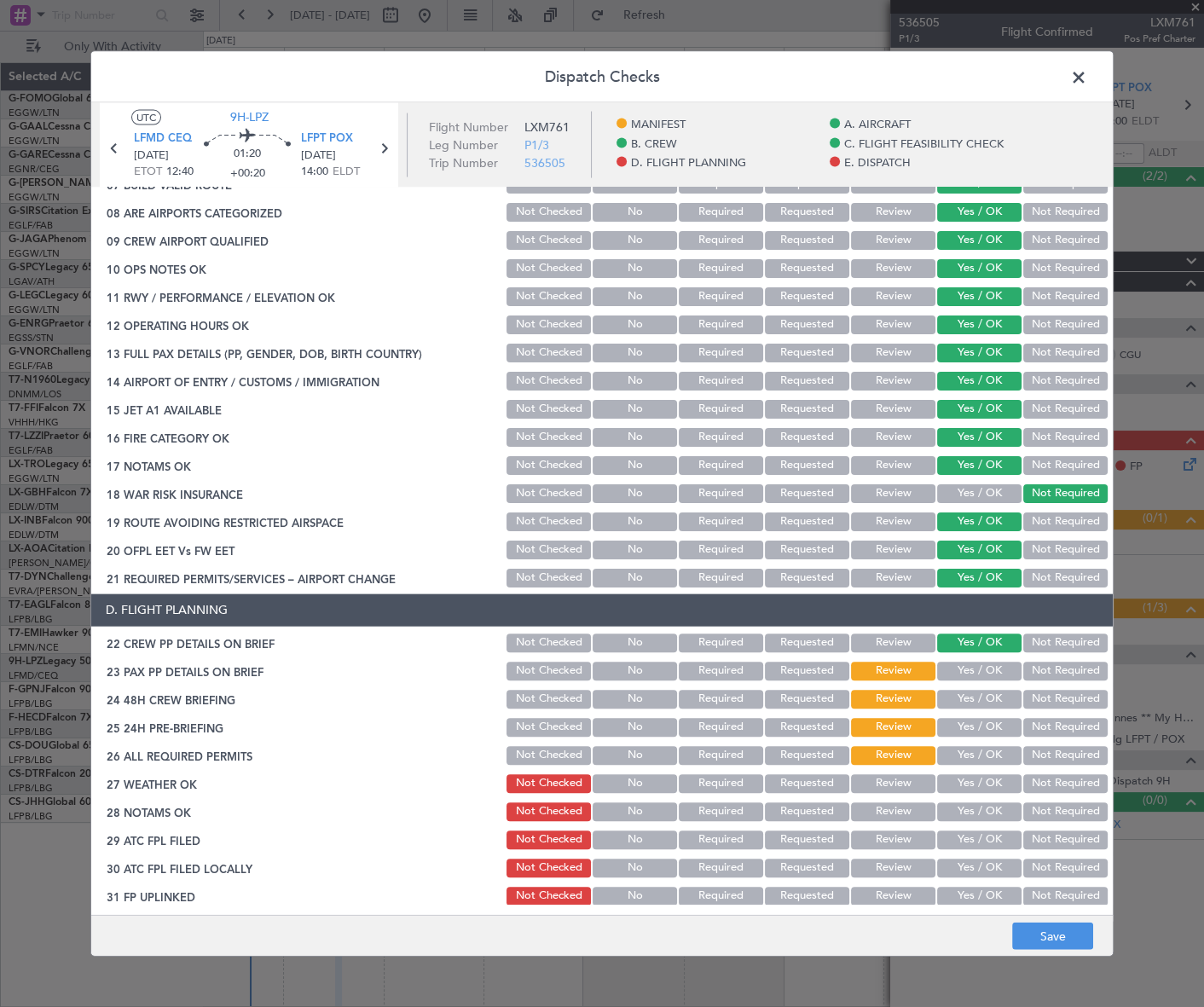
click at [987, 676] on button "Yes / OK" at bounding box center [980, 670] width 85 height 19
click at [988, 706] on button "Yes / OK" at bounding box center [980, 699] width 85 height 19
click at [1032, 723] on button "Not Required" at bounding box center [1066, 727] width 85 height 19
click at [536, 751] on button "Not Checked" at bounding box center [549, 755] width 85 height 19
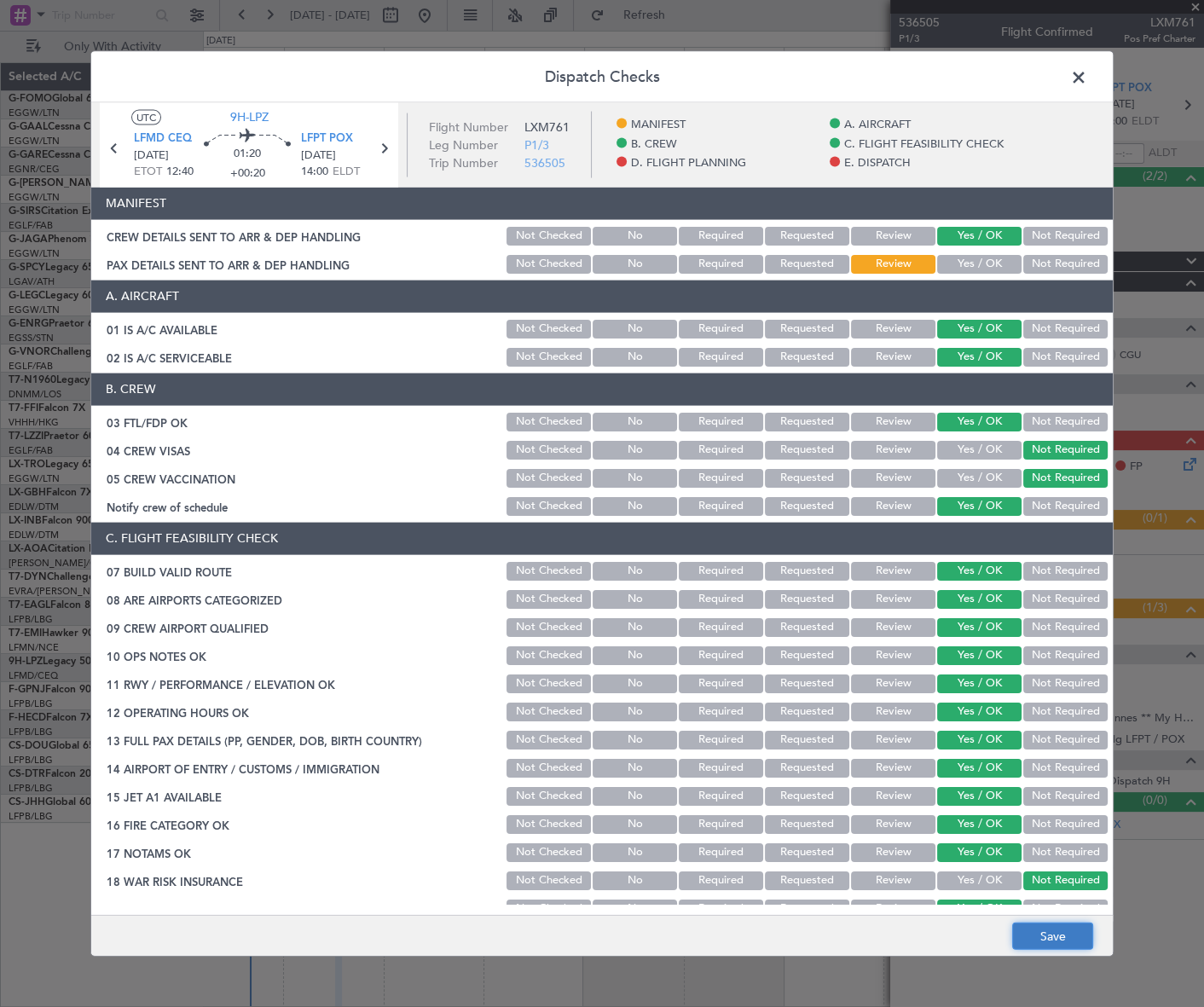
click at [1053, 938] on button "Save" at bounding box center [1053, 936] width 81 height 27
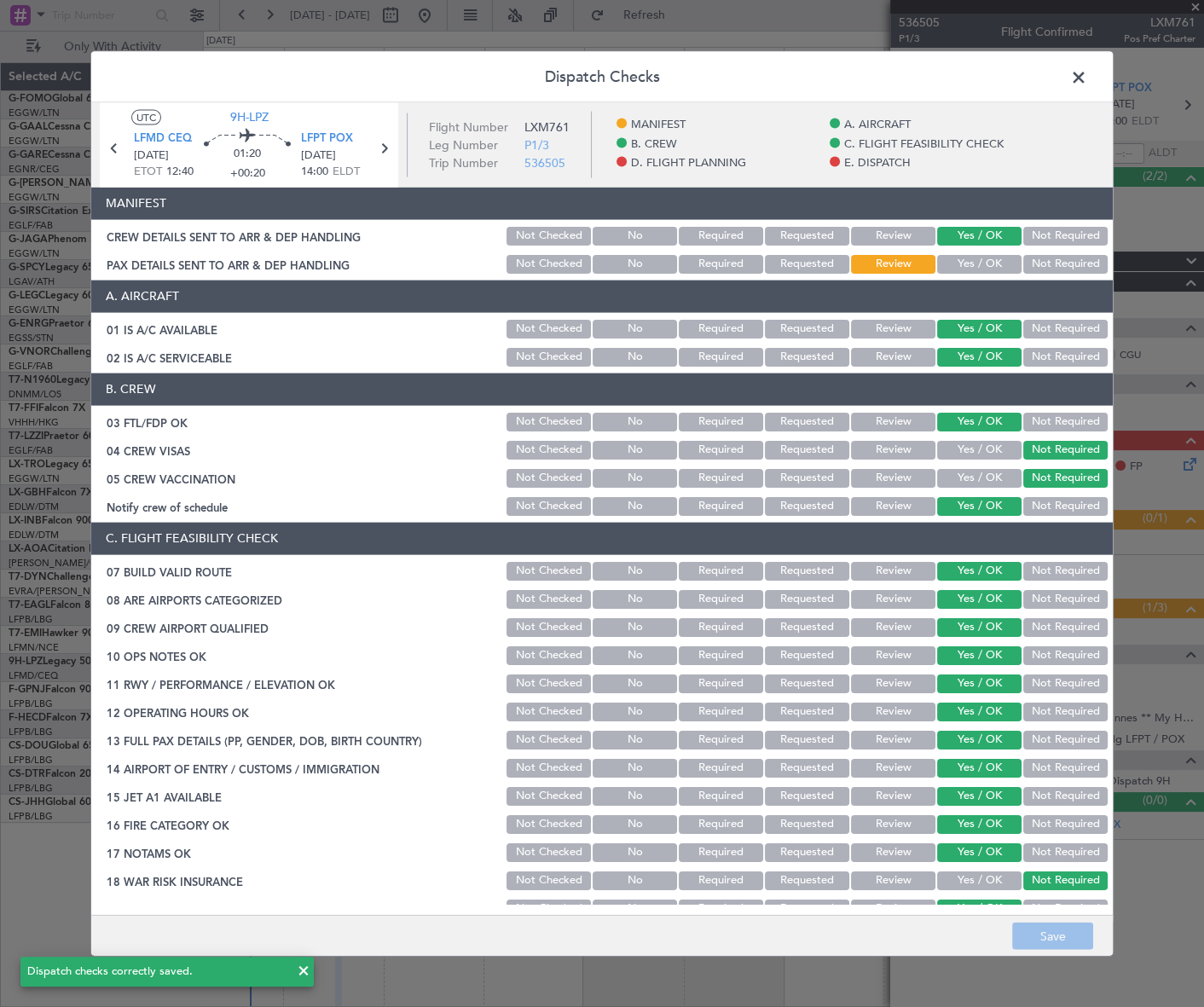
click at [1088, 78] on span at bounding box center [1088, 81] width 0 height 34
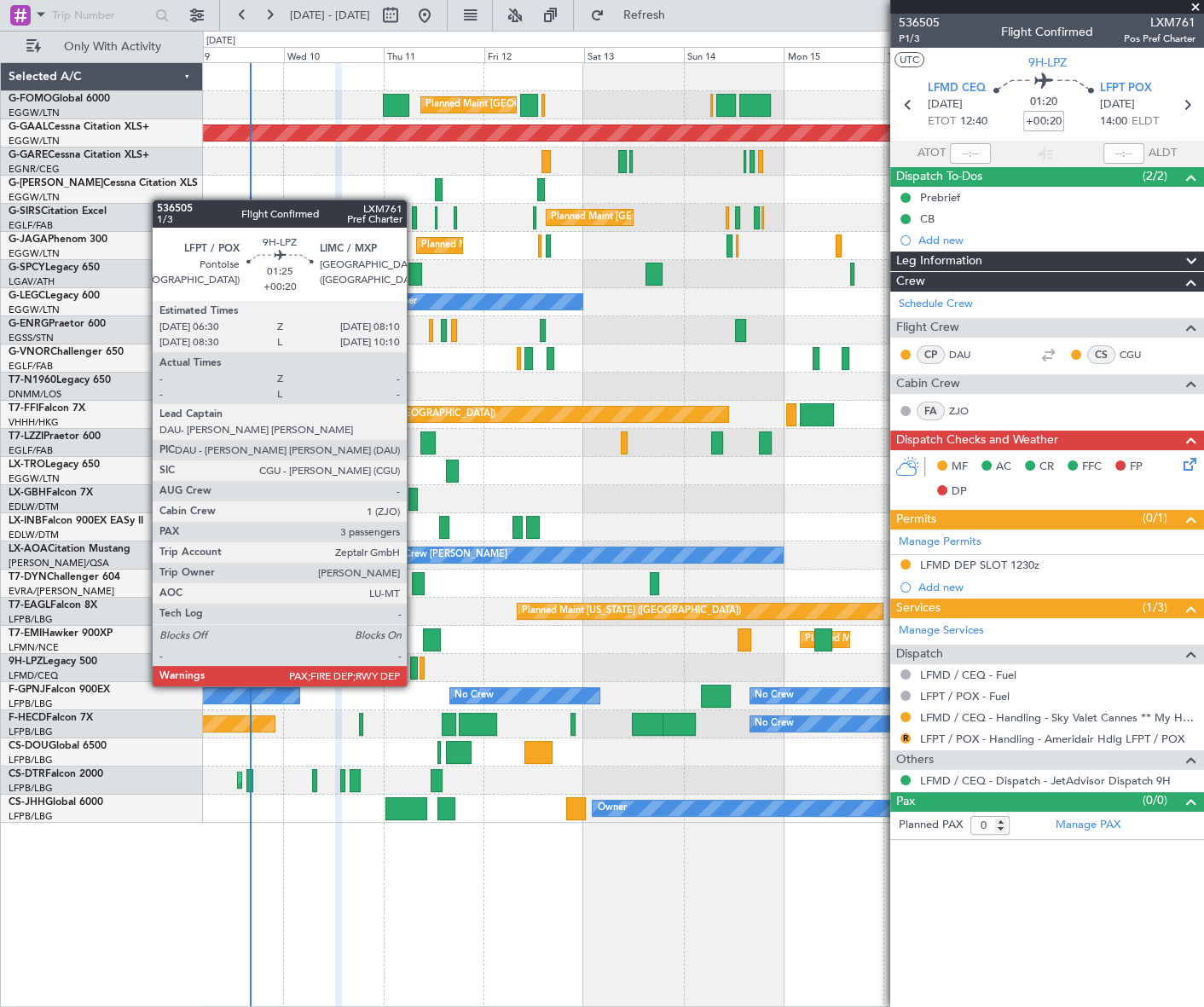
click at [415, 671] on div at bounding box center [414, 668] width 8 height 23
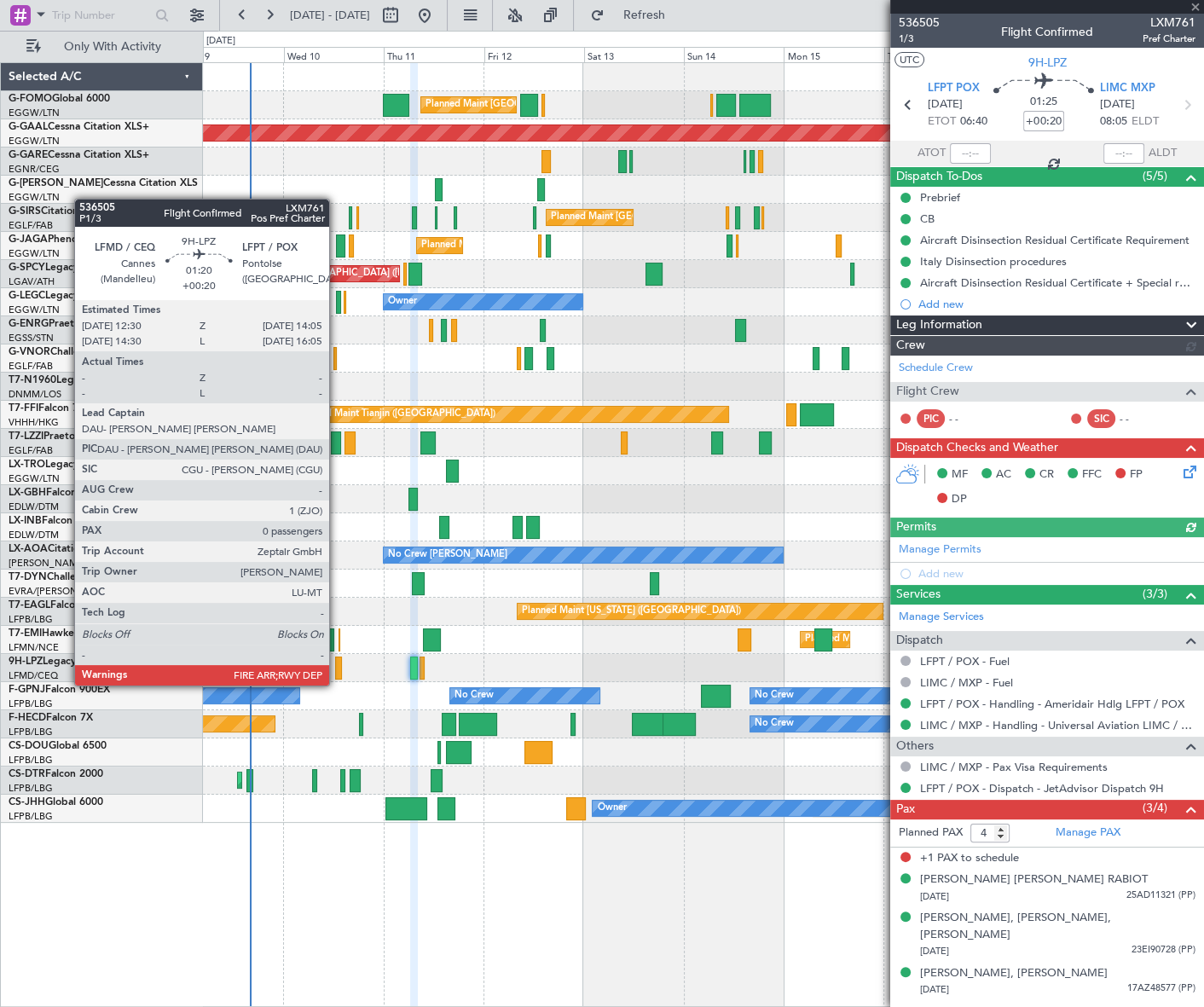
click at [337, 670] on div at bounding box center [339, 668] width 7 height 23
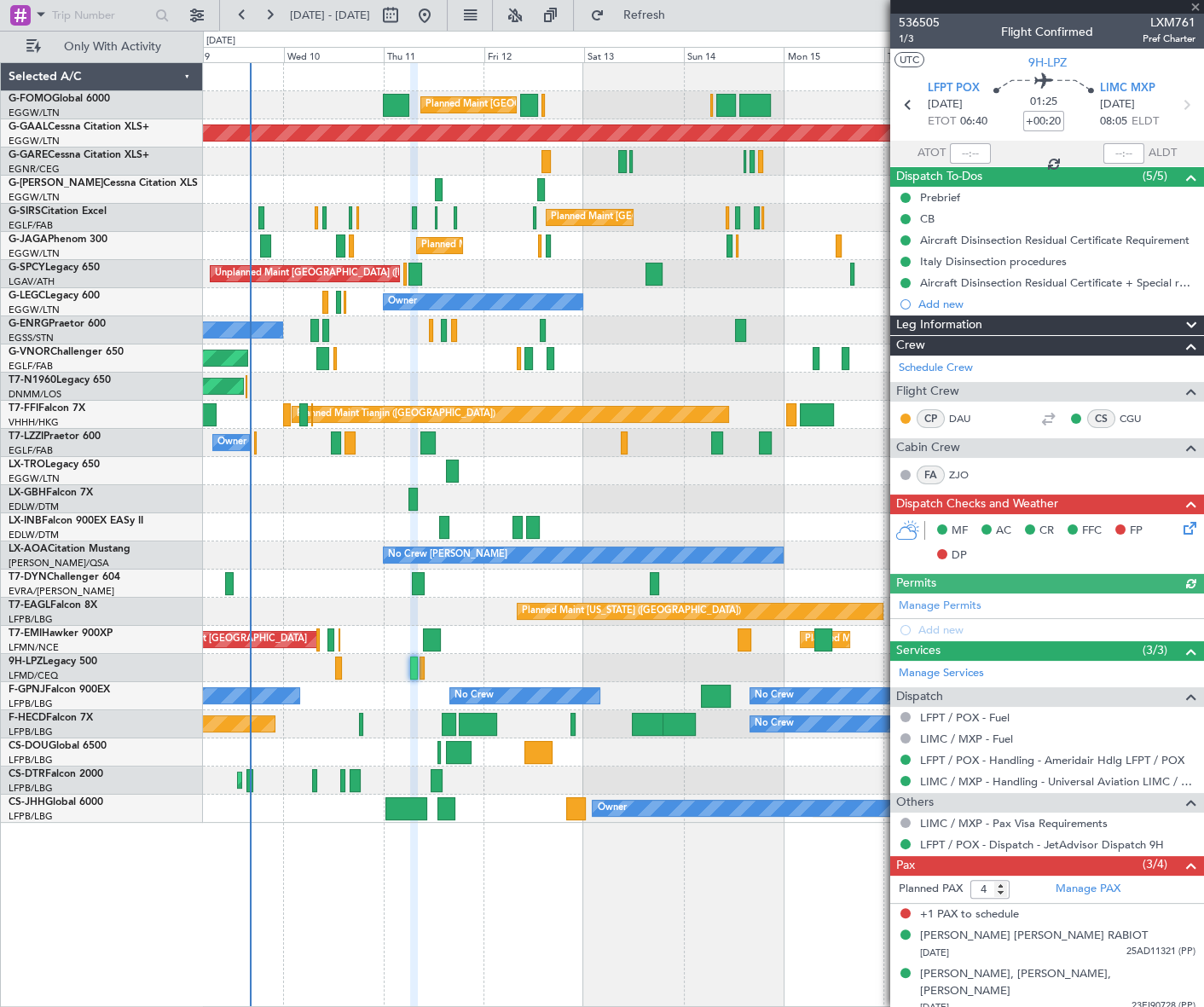
type input "0"
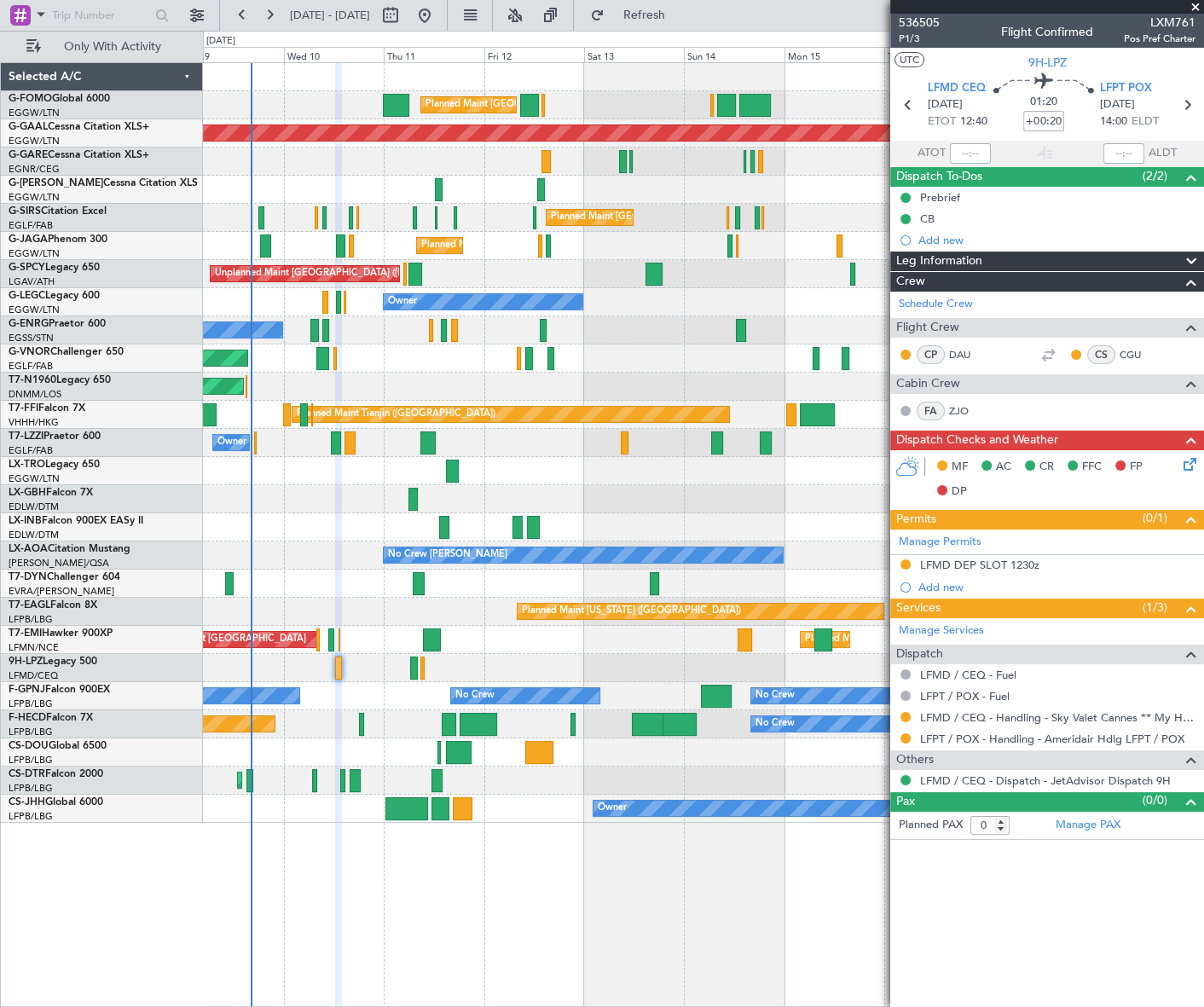
drag, startPoint x: 710, startPoint y: 19, endPoint x: 742, endPoint y: 4, distance: 35.3
click at [680, 19] on span "Refresh" at bounding box center [643, 15] width 71 height 12
click at [903, 716] on button at bounding box center [905, 717] width 11 height 11
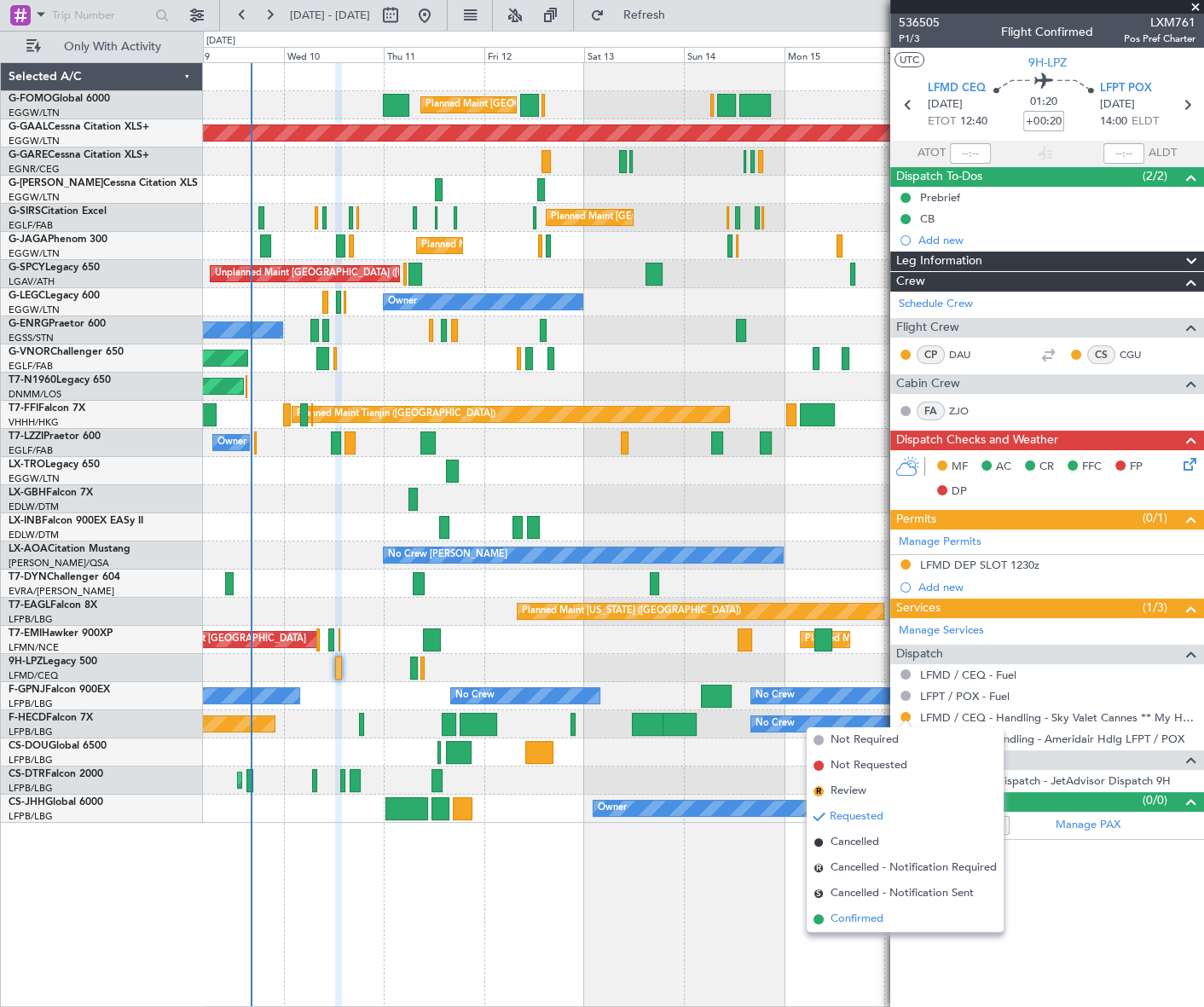
click at [861, 919] on span "Confirmed" at bounding box center [857, 919] width 53 height 17
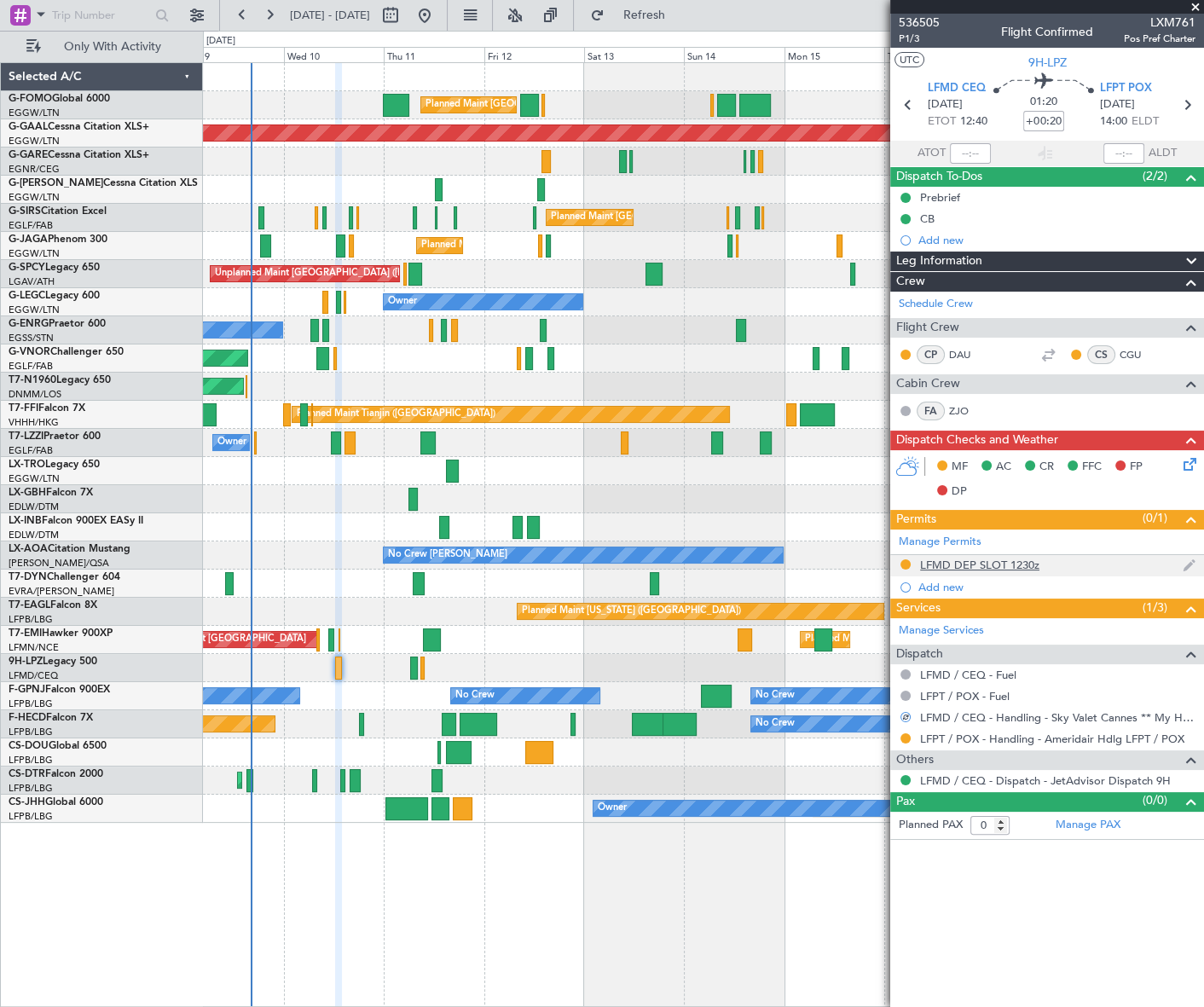
click at [966, 561] on div "LFMD DEP SLOT 1230z" at bounding box center [980, 565] width 119 height 14
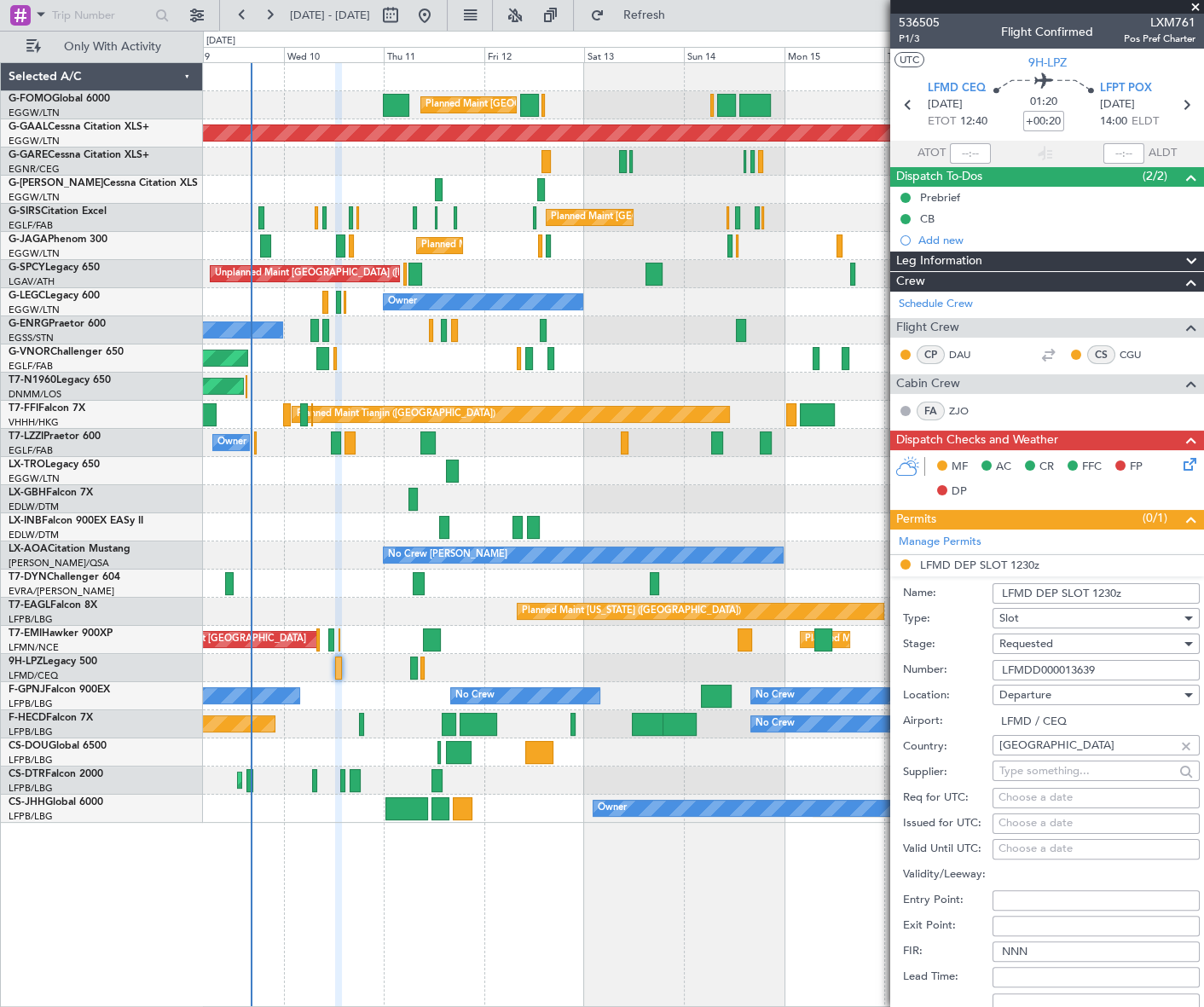
click at [1115, 589] on input "LFMD DEP SLOT 1230z" at bounding box center [1095, 593] width 207 height 20
type input "LFMD DEP SLOT 1225z"
click at [1039, 674] on input "LFMDD000013639" at bounding box center [1095, 669] width 207 height 20
paste input "text"
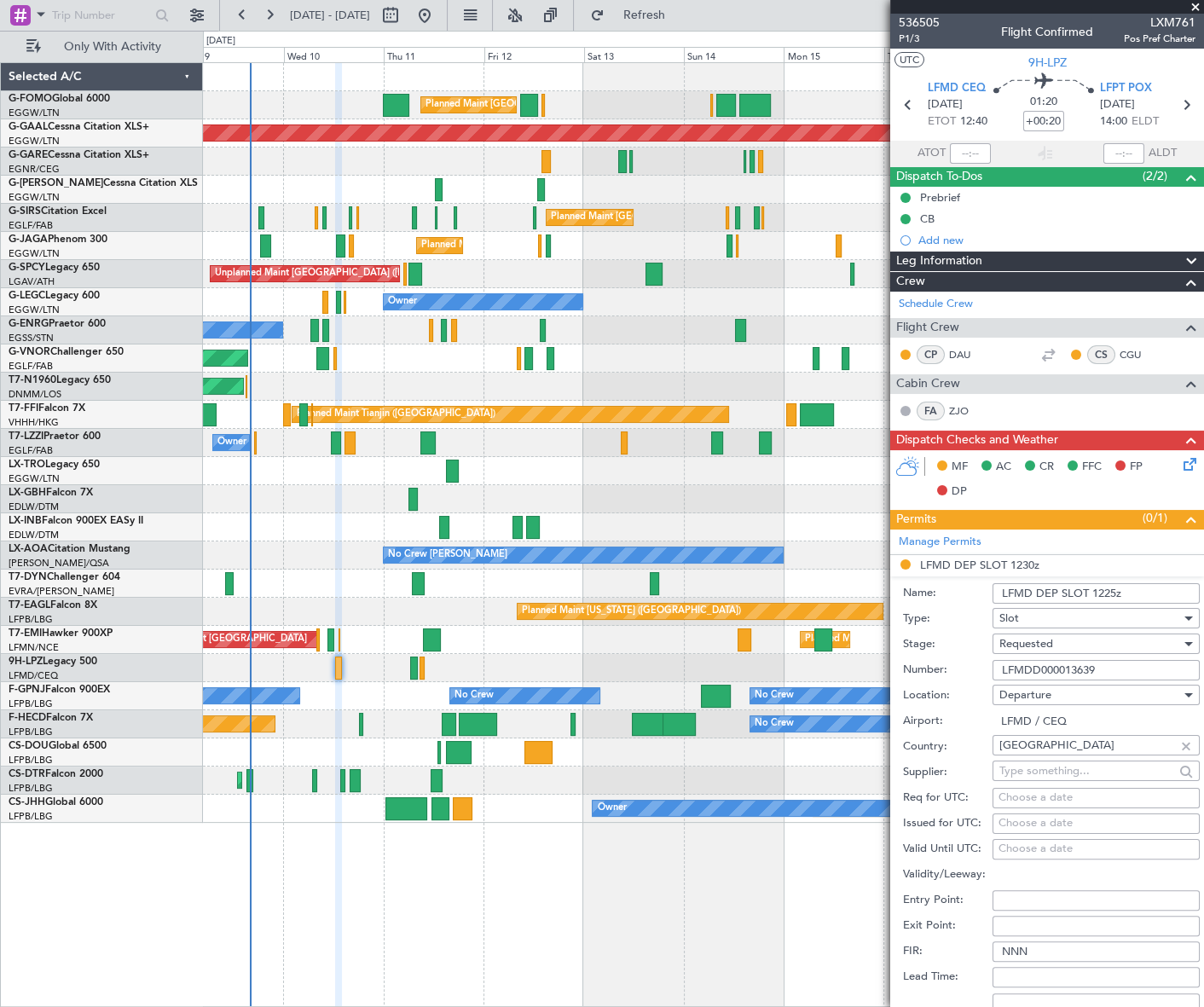
type input "LFMDD000013639"
click at [1040, 640] on span "Requested" at bounding box center [1026, 644] width 54 height 15
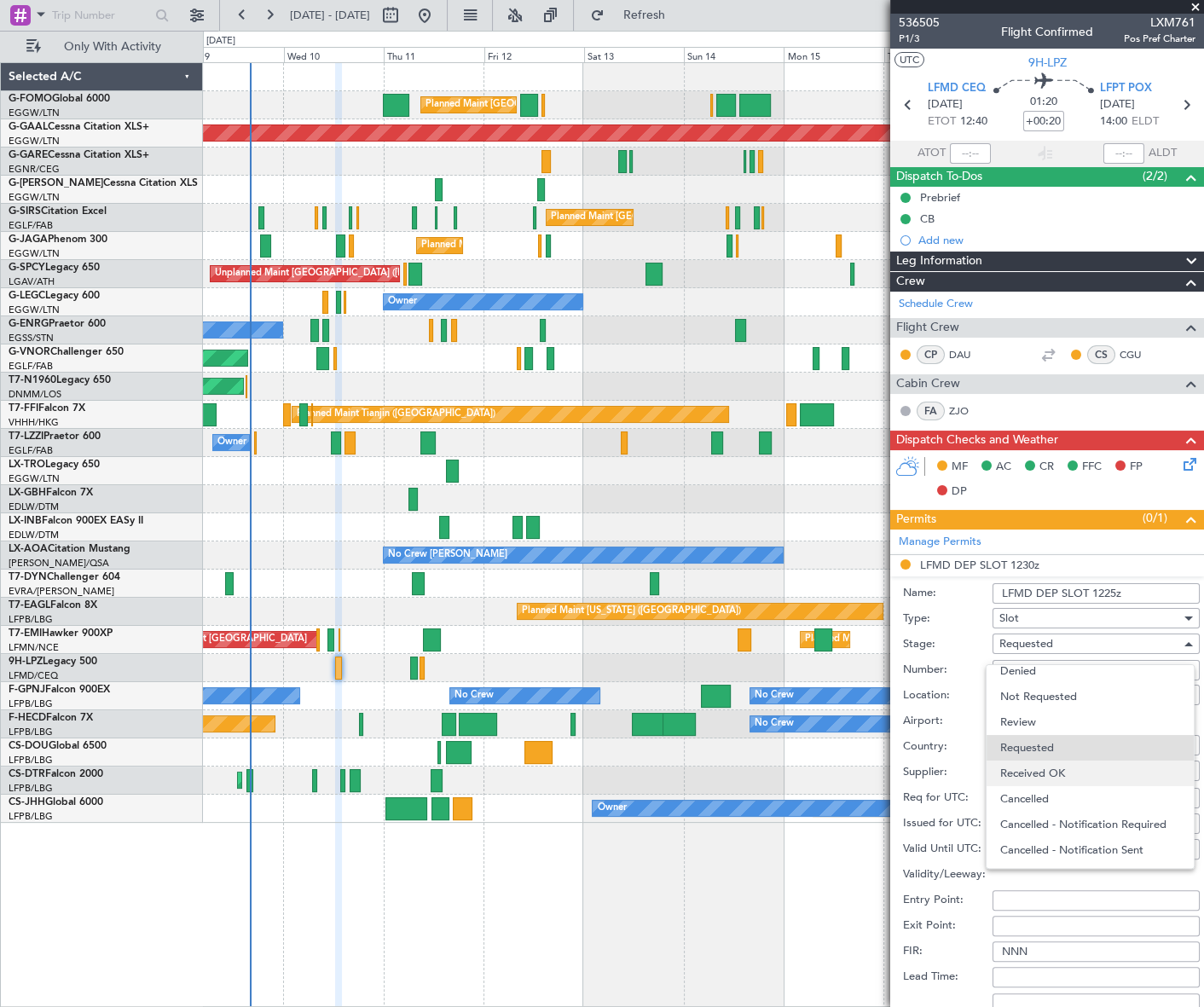
click at [1051, 772] on span "Received OK" at bounding box center [1091, 773] width 181 height 26
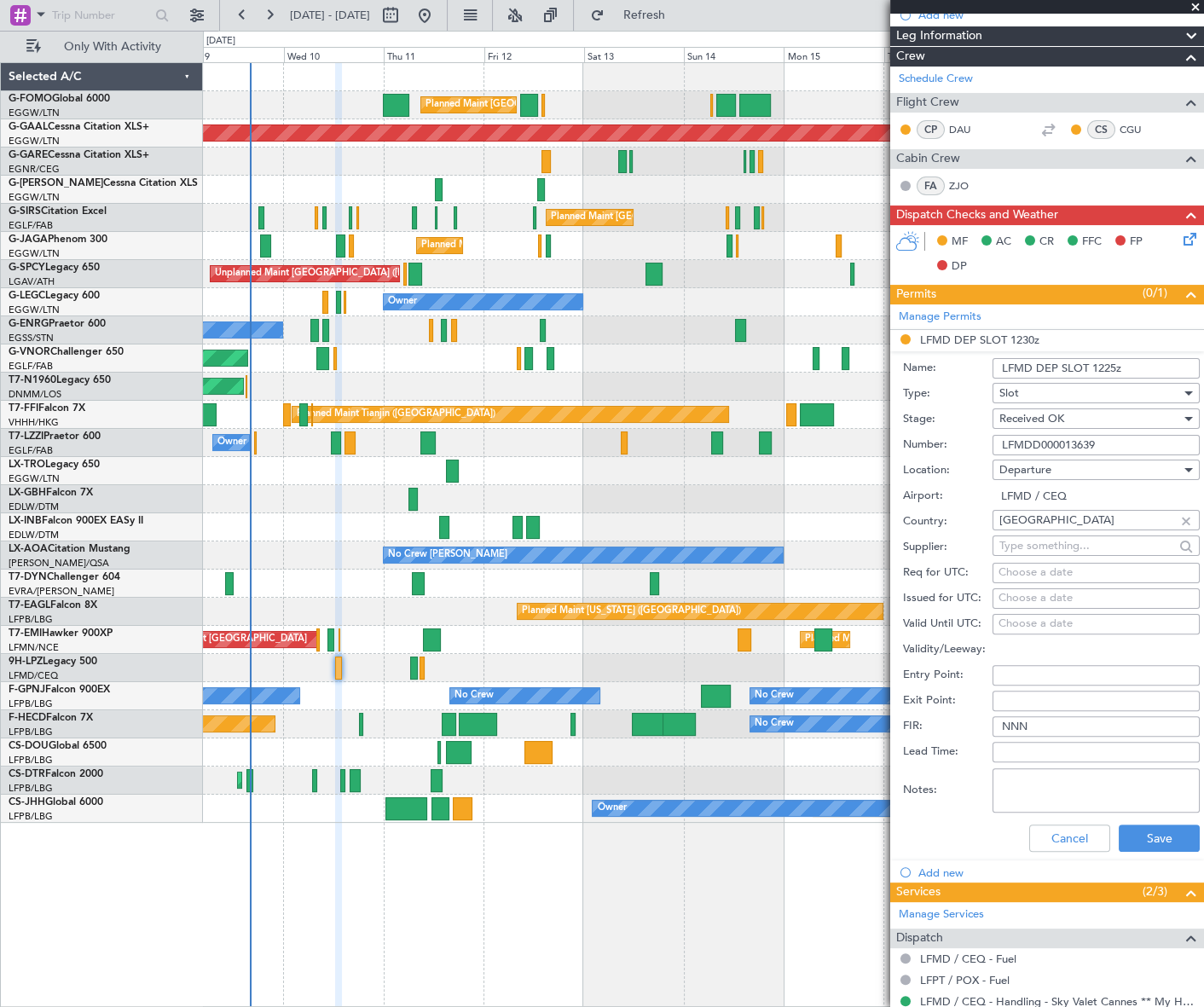
scroll to position [232, 0]
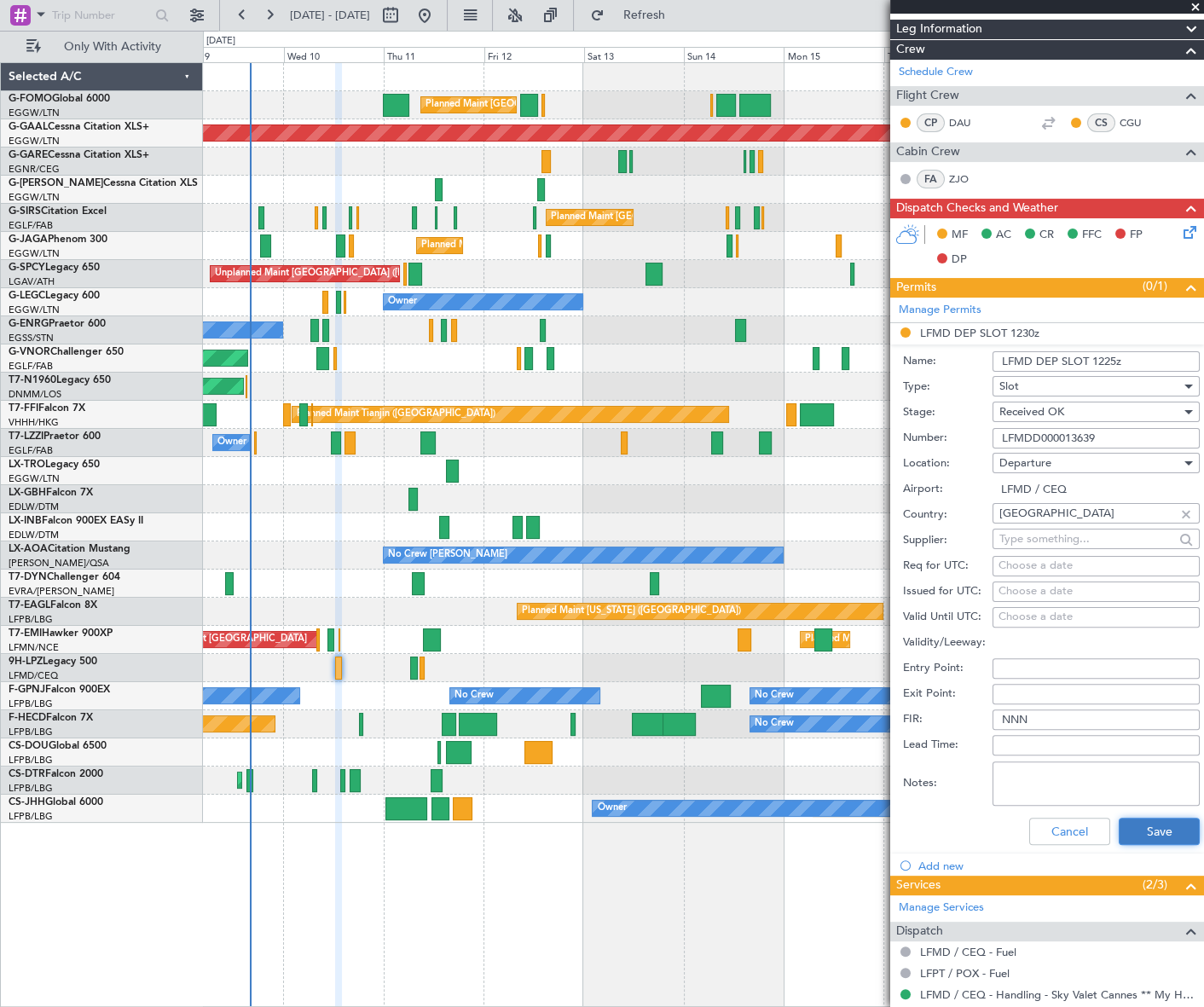
click at [1168, 831] on button "Save" at bounding box center [1159, 831] width 81 height 27
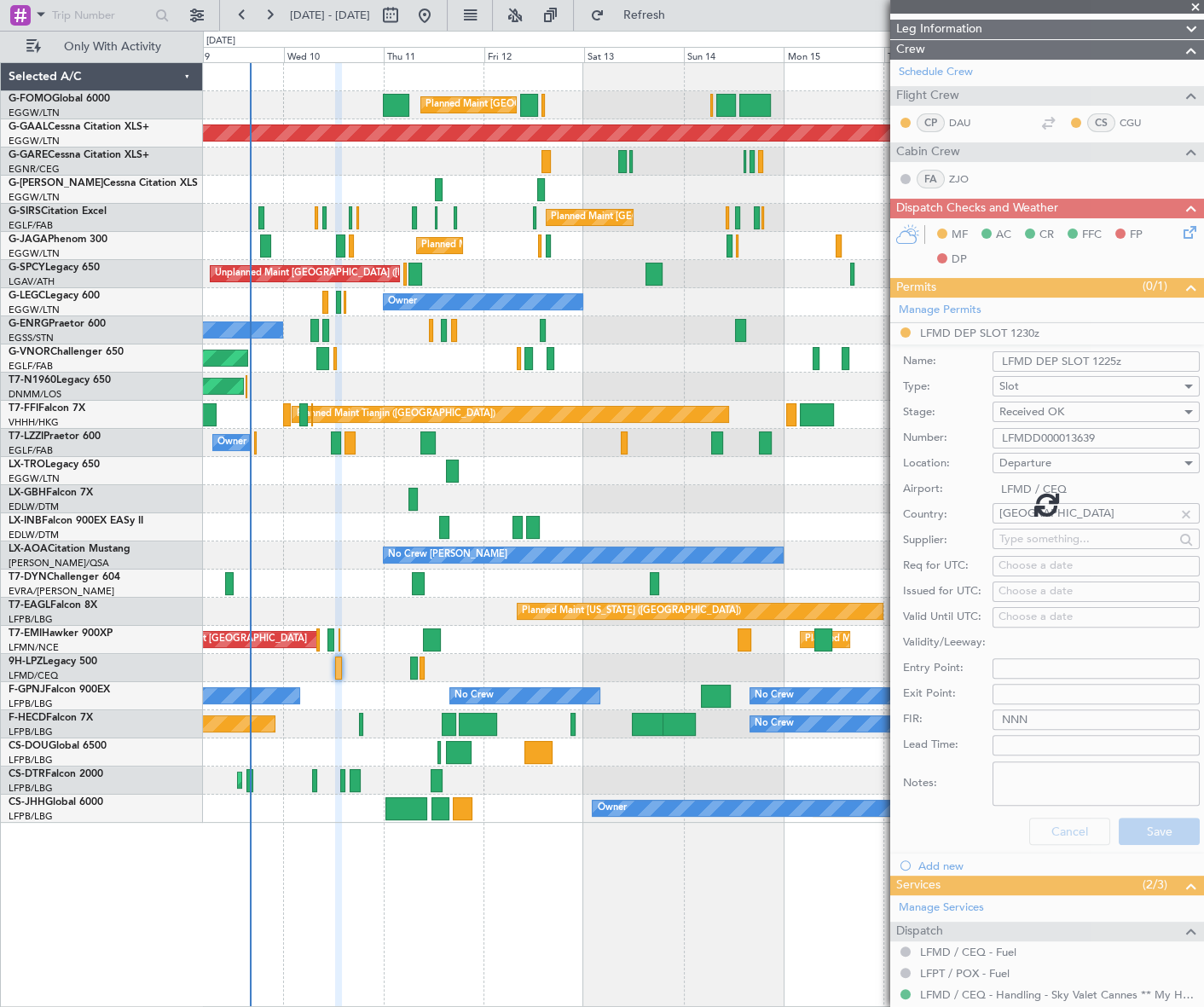
scroll to position [0, 0]
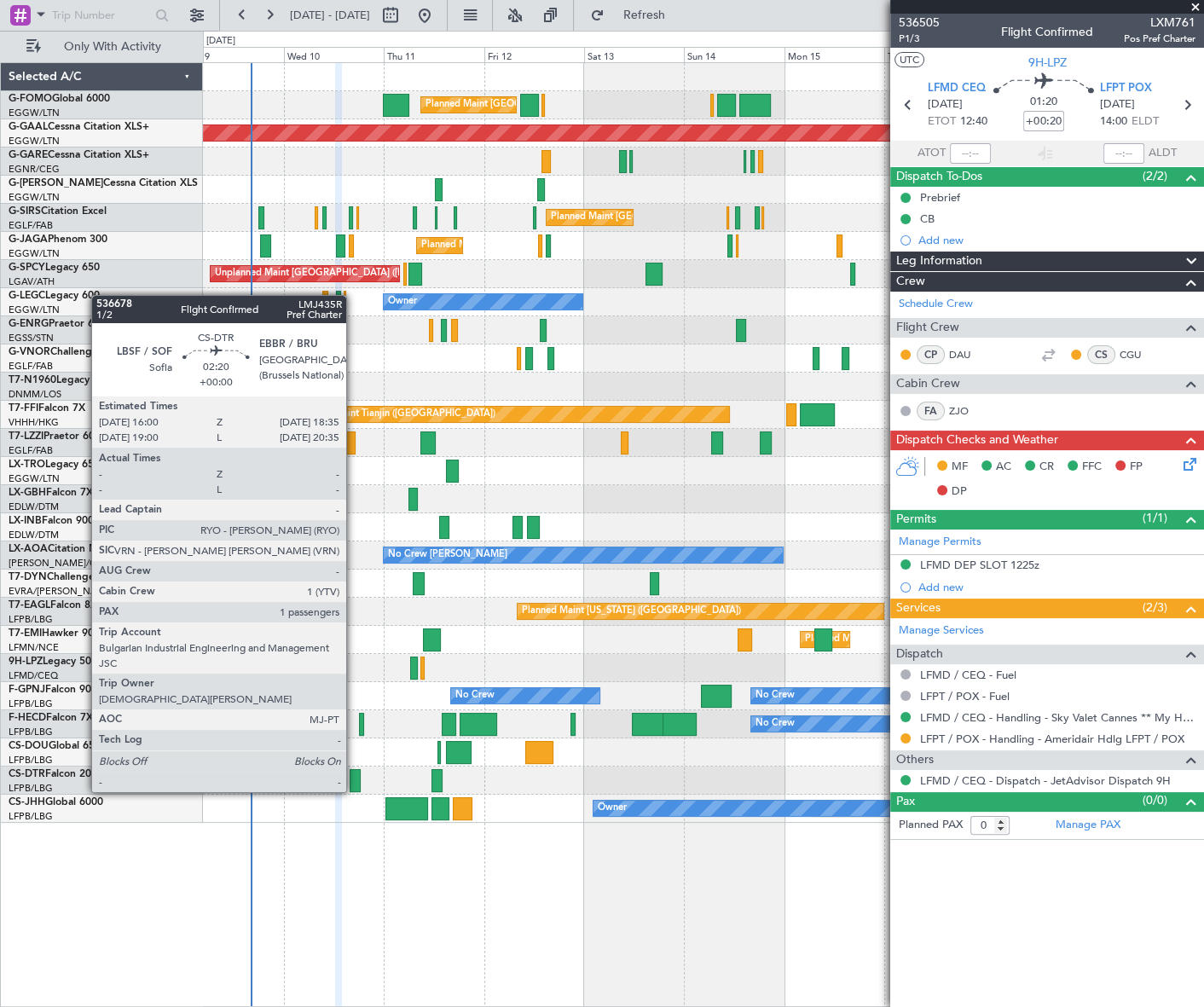
click at [354, 777] on div at bounding box center [356, 781] width 12 height 23
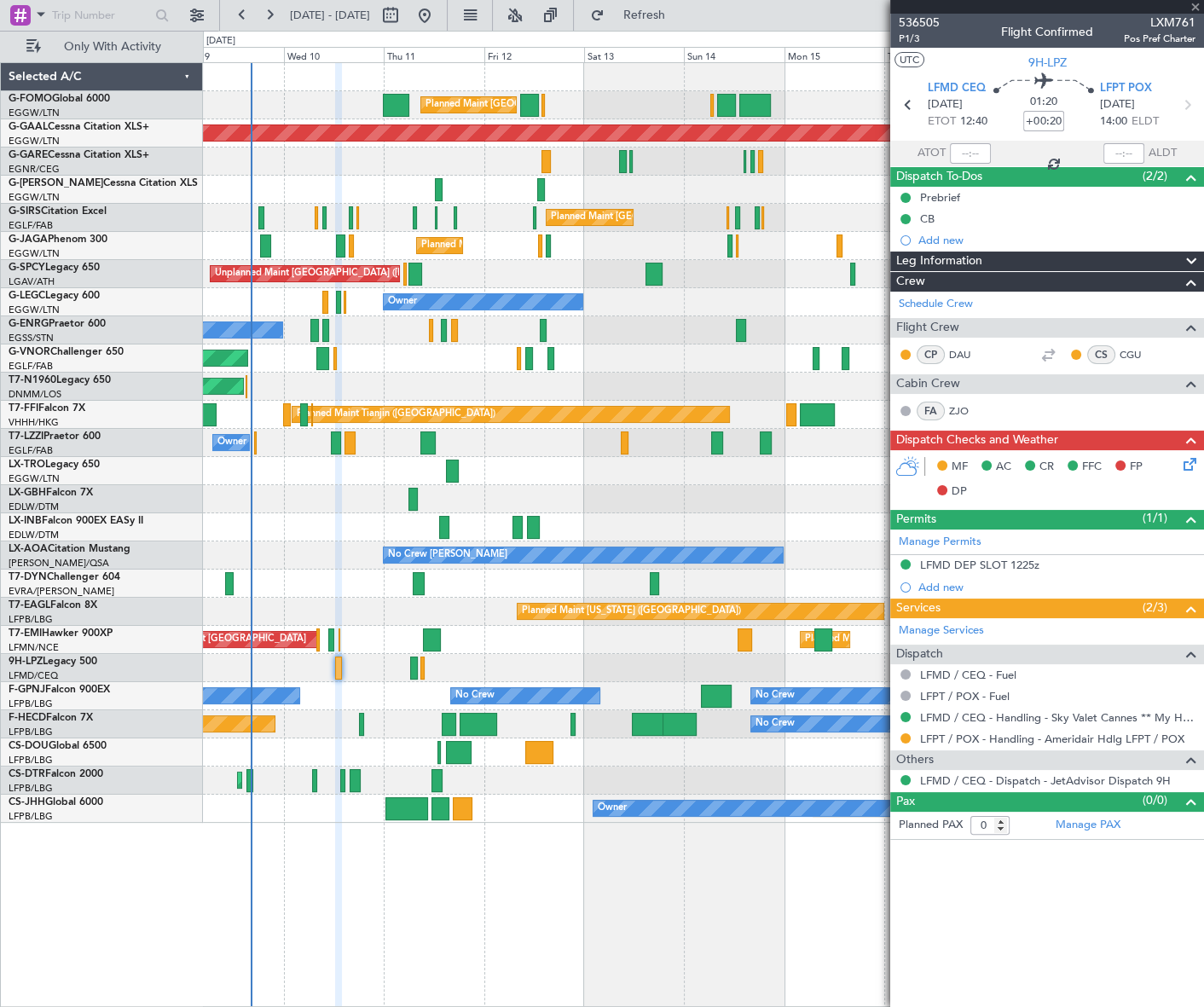
type input "1"
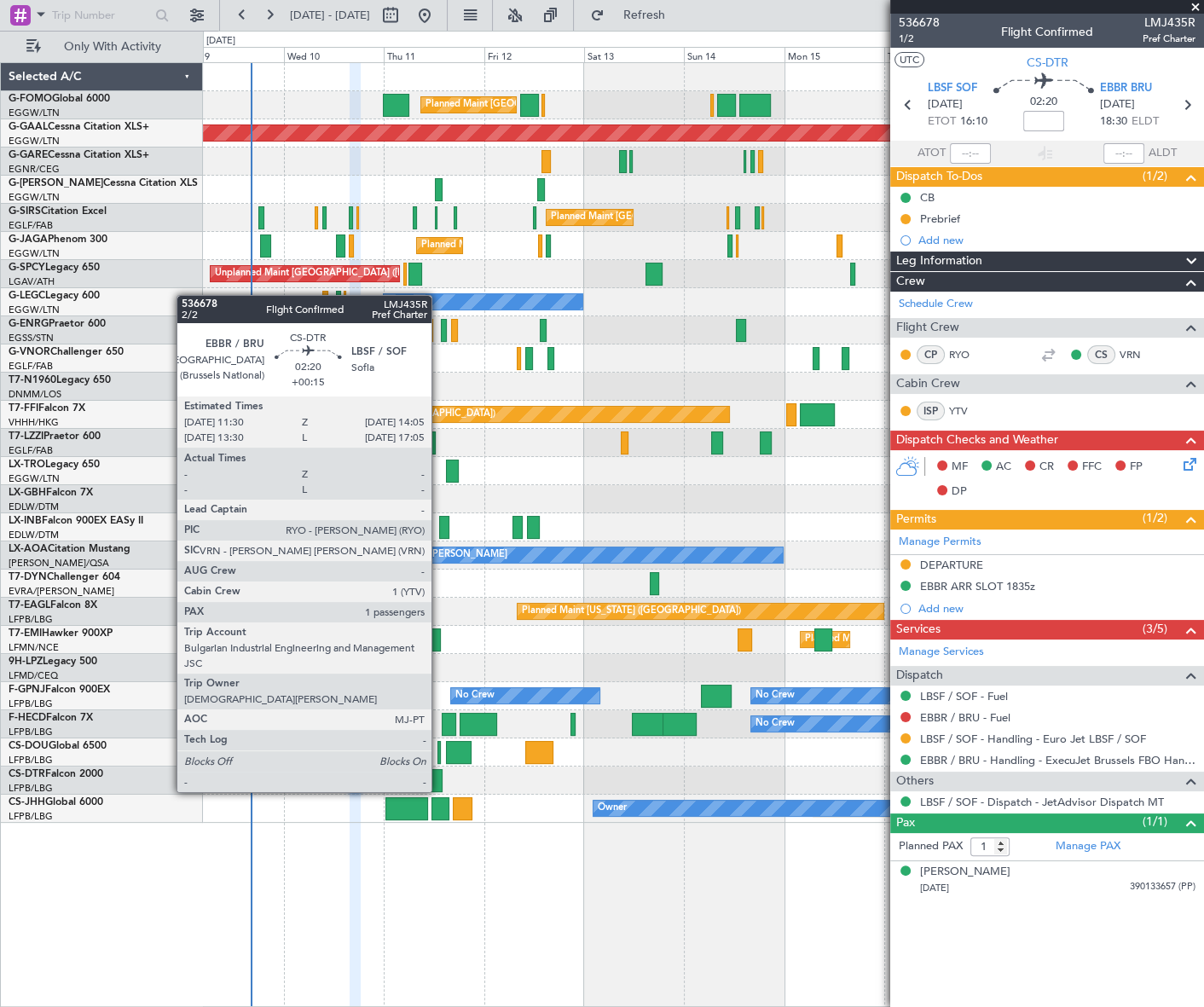
click at [437, 777] on div at bounding box center [438, 781] width 12 height 23
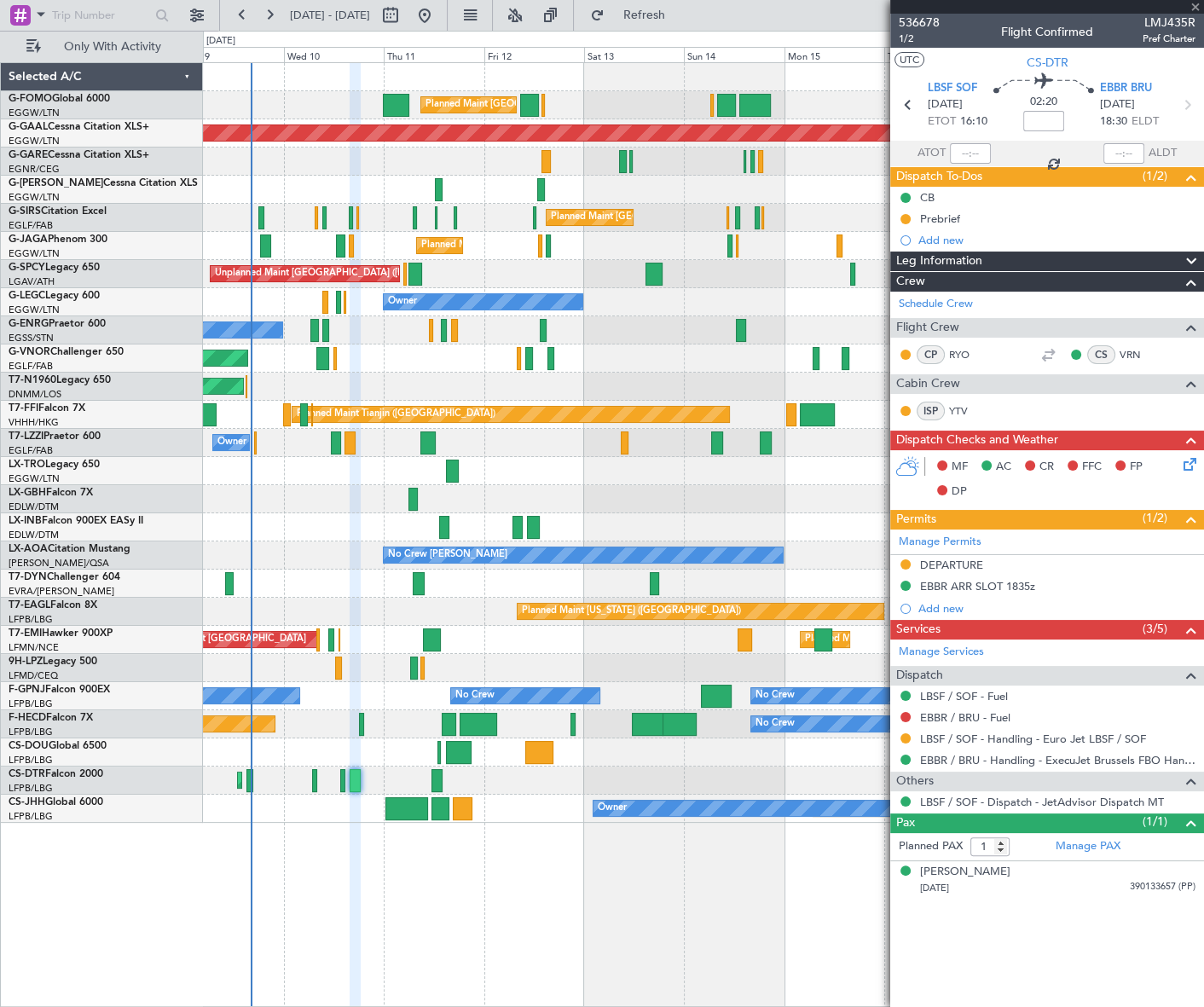
type input "+00:15"
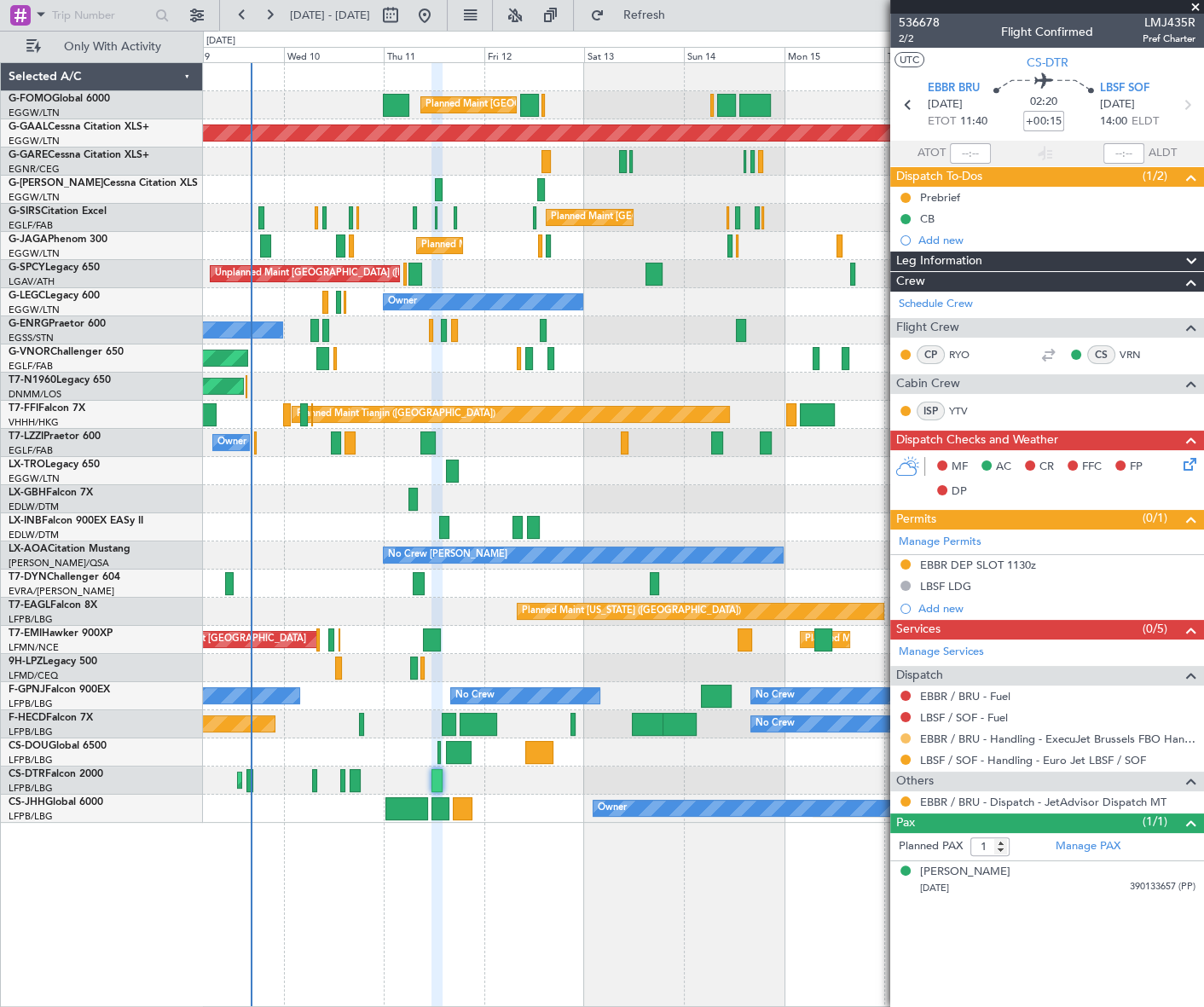
click at [908, 738] on button at bounding box center [905, 739] width 11 height 11
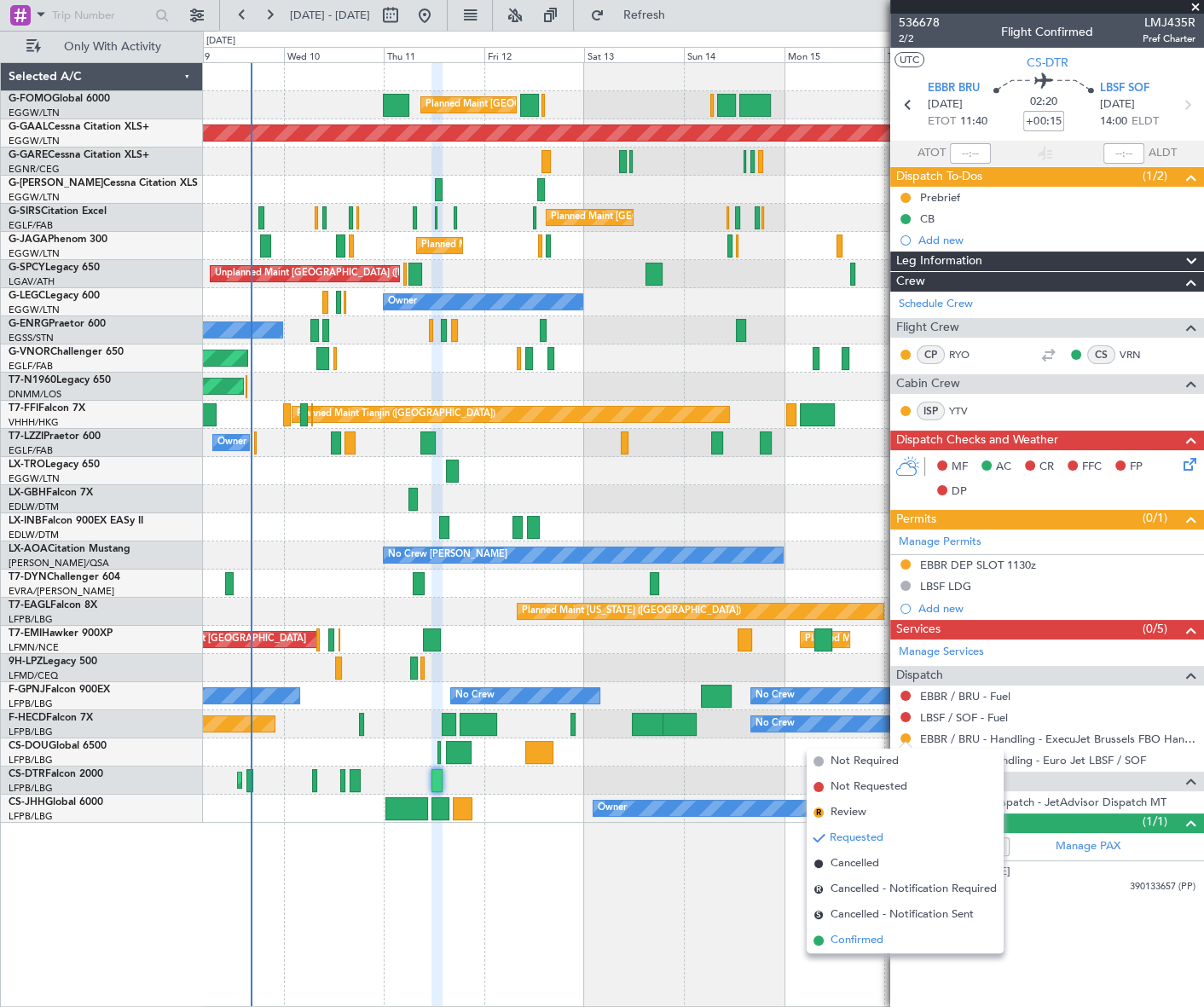
click at [864, 938] on span "Confirmed" at bounding box center [857, 941] width 53 height 17
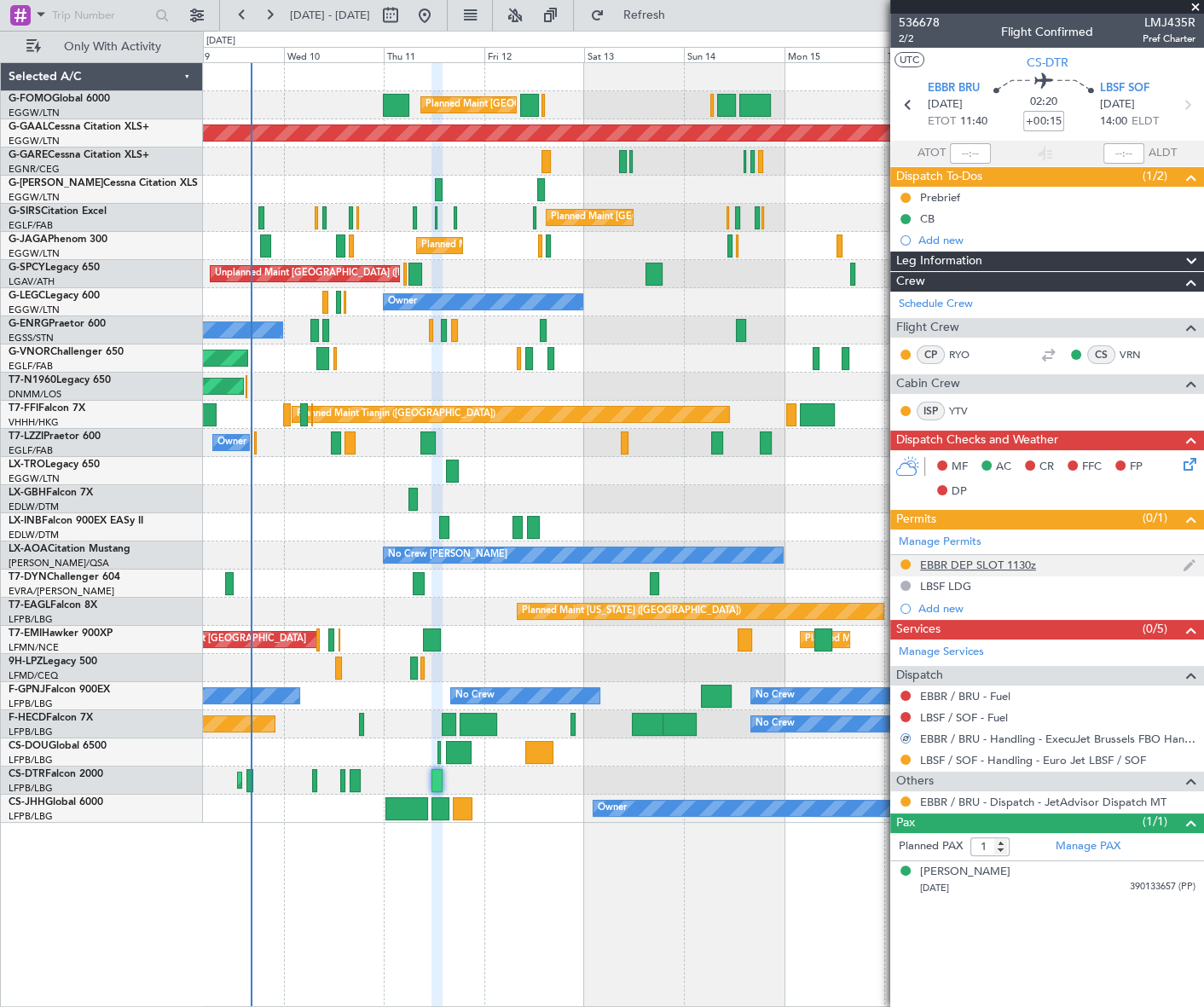
click at [972, 571] on div "EBBR DEP SLOT 1130z" at bounding box center [1047, 566] width 314 height 21
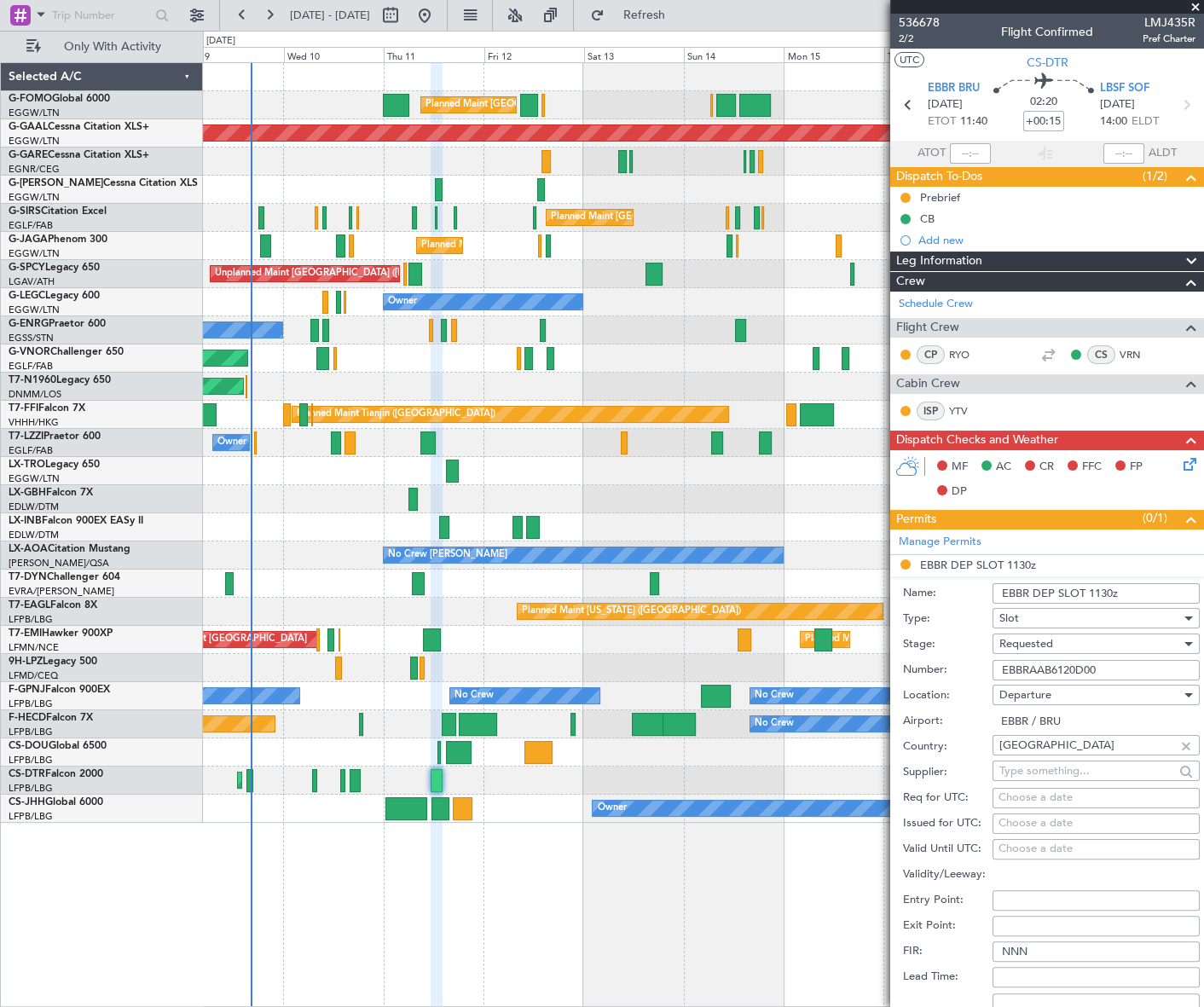
click at [1044, 667] on input "EBBRAAB6120D00" at bounding box center [1095, 669] width 207 height 20
paste input "text"
type input "EBBRAAB6120D00"
click at [1066, 642] on div "Requested" at bounding box center [1090, 643] width 182 height 26
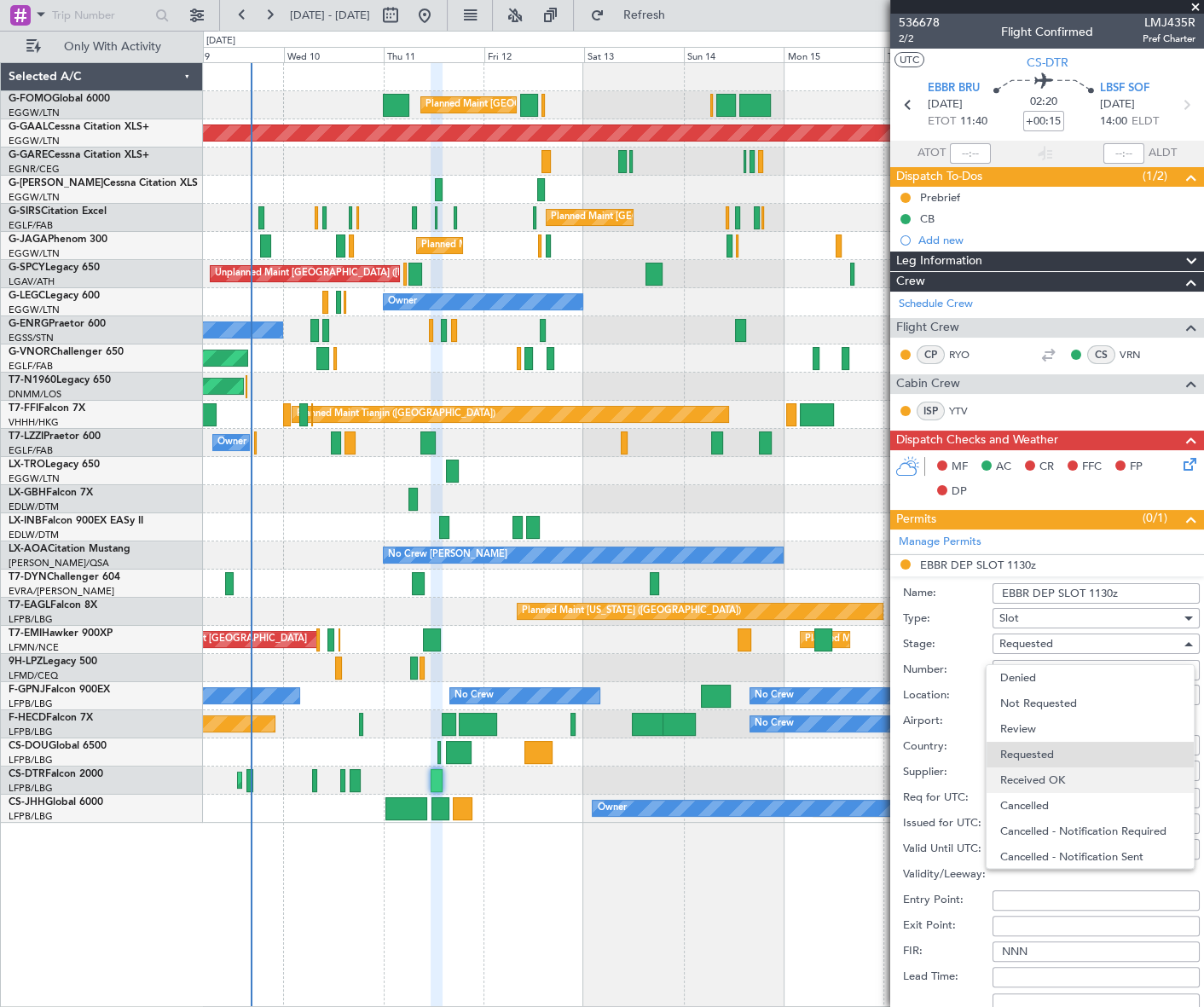
scroll to position [7, 0]
click at [1078, 779] on span "Received OK" at bounding box center [1091, 773] width 181 height 26
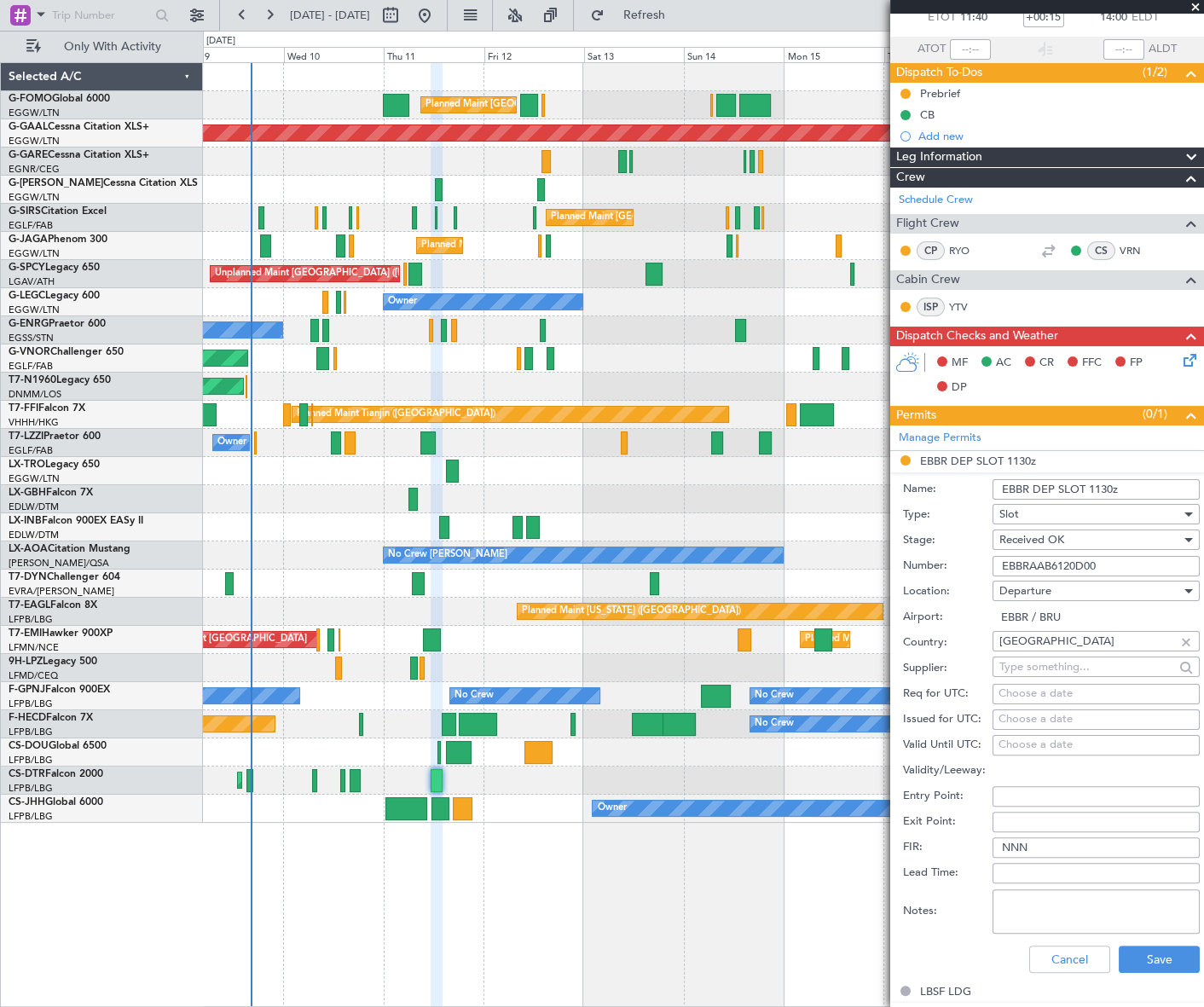
scroll to position [232, 0]
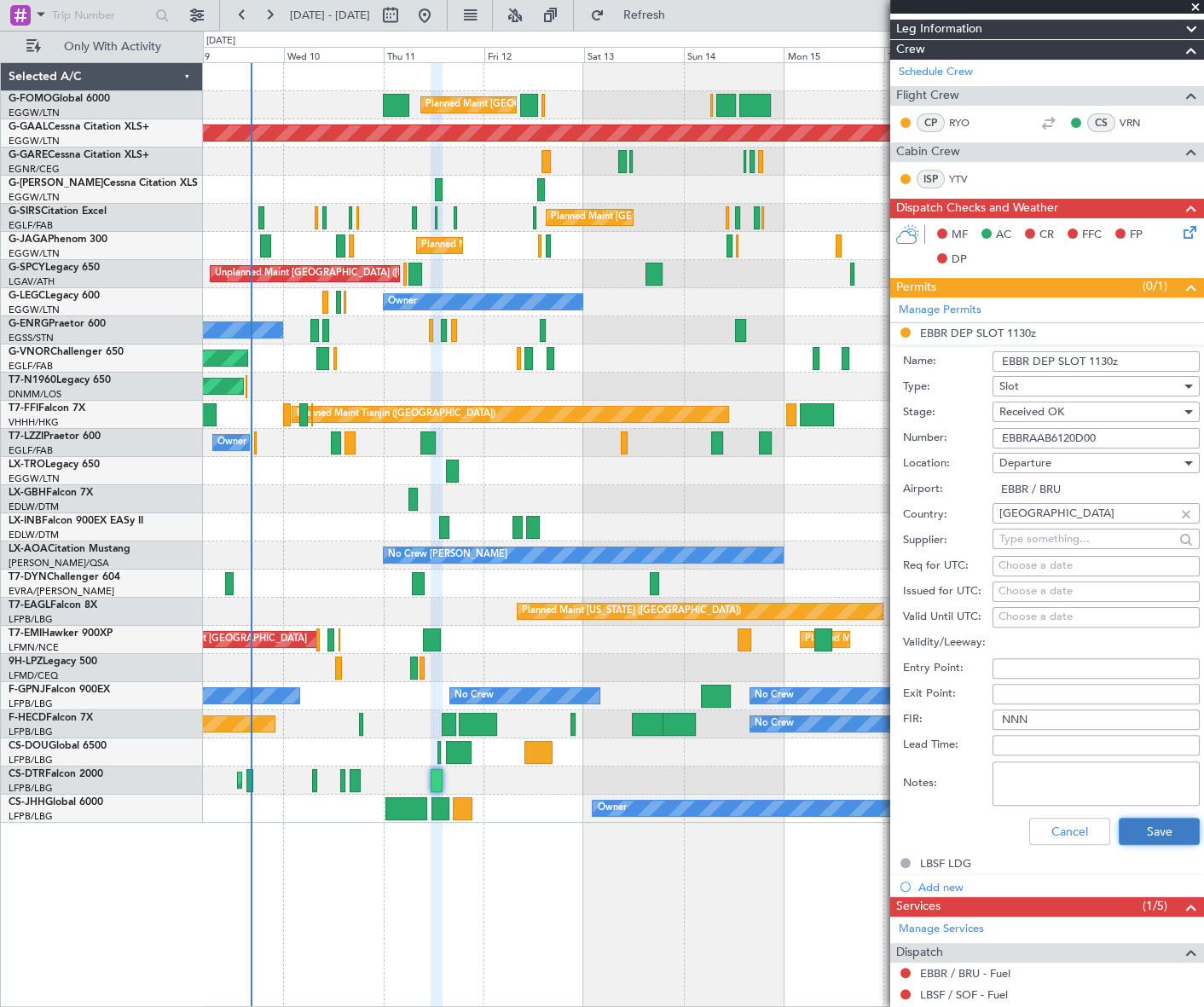
click at [1153, 826] on button "Save" at bounding box center [1159, 831] width 81 height 27
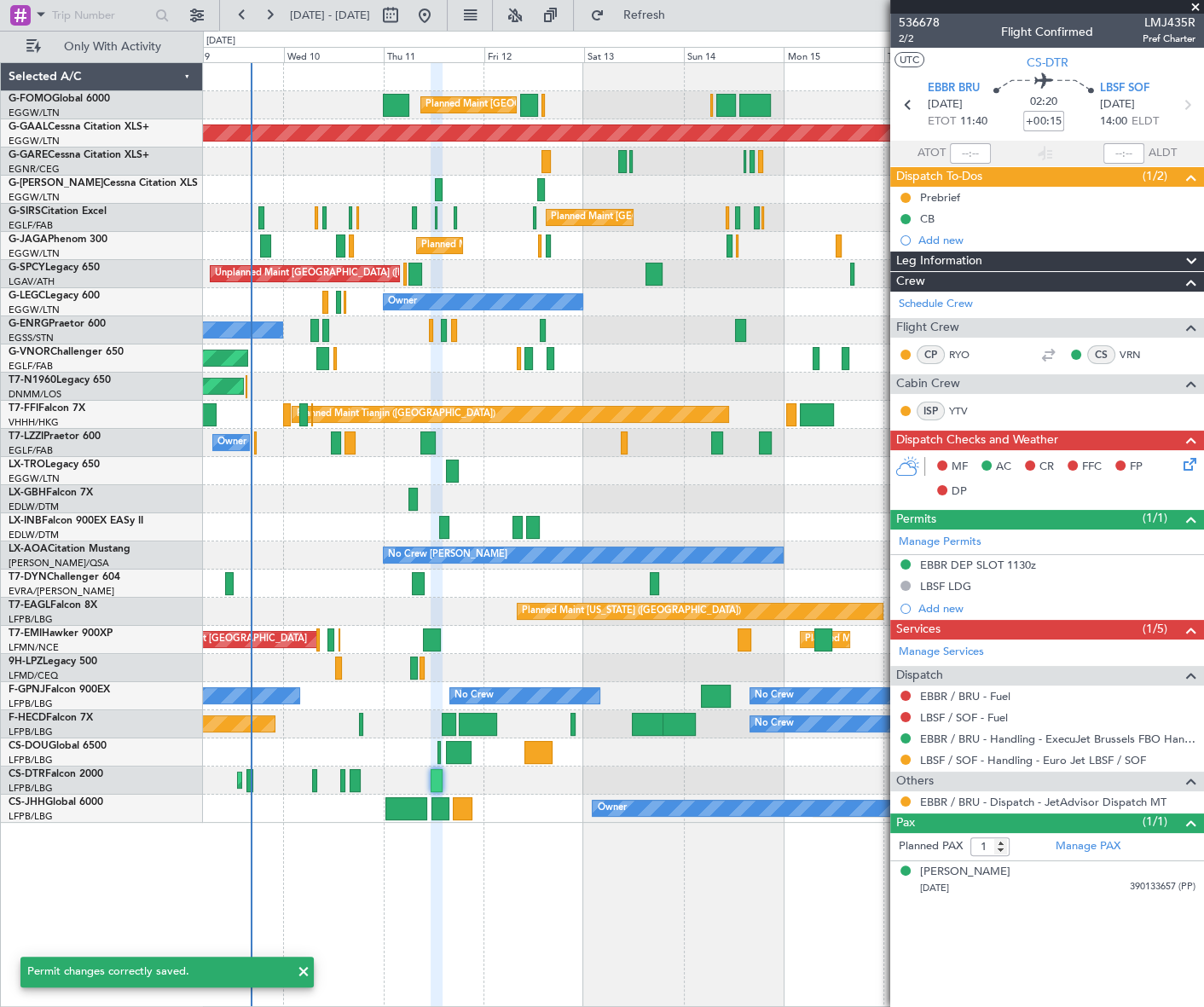
scroll to position [0, 0]
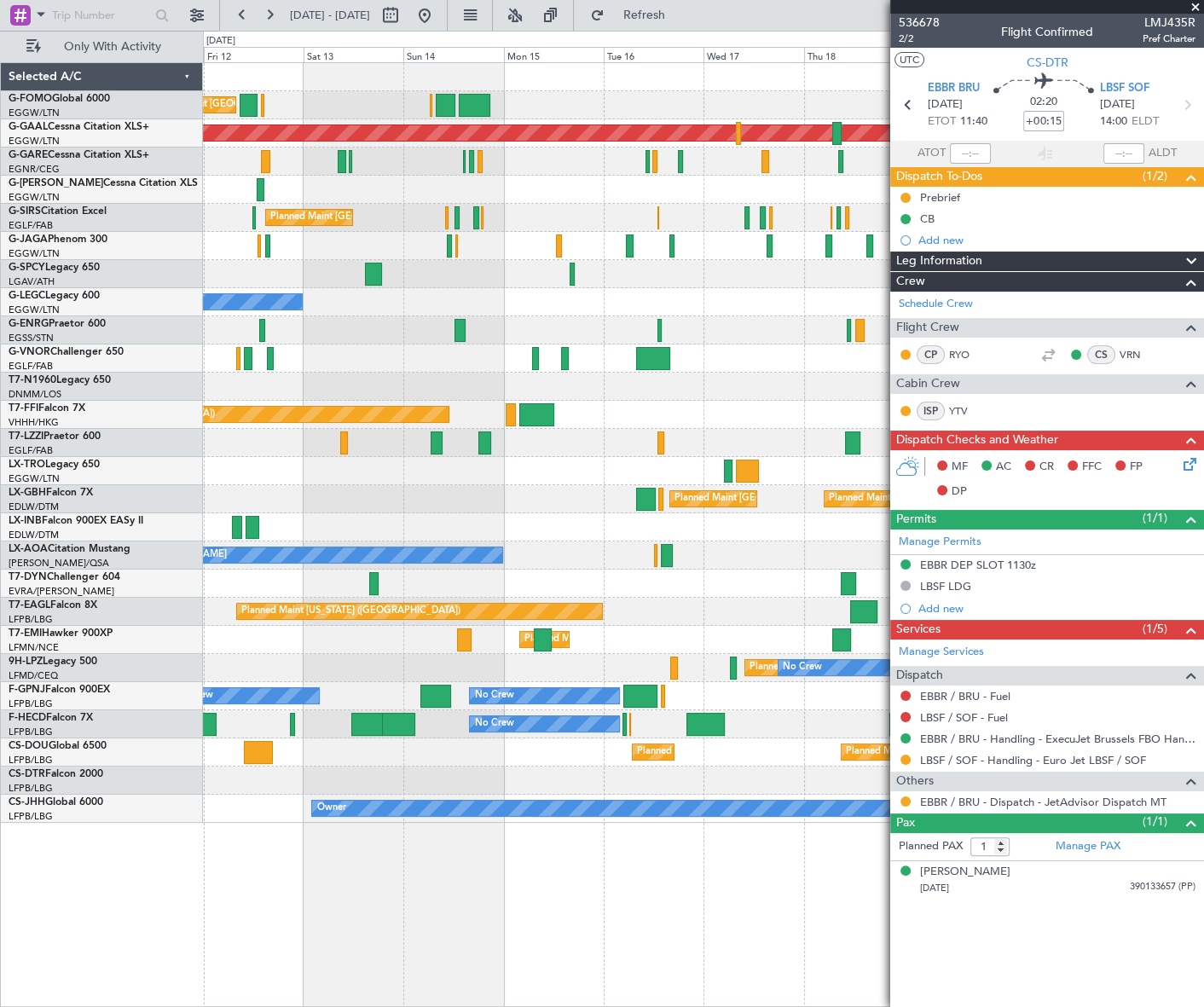
click at [426, 539] on div "Planned Maint [GEOGRAPHIC_DATA] ([GEOGRAPHIC_DATA]) Planned [GEOGRAPHIC_DATA] P…" at bounding box center [703, 443] width 1000 height 760
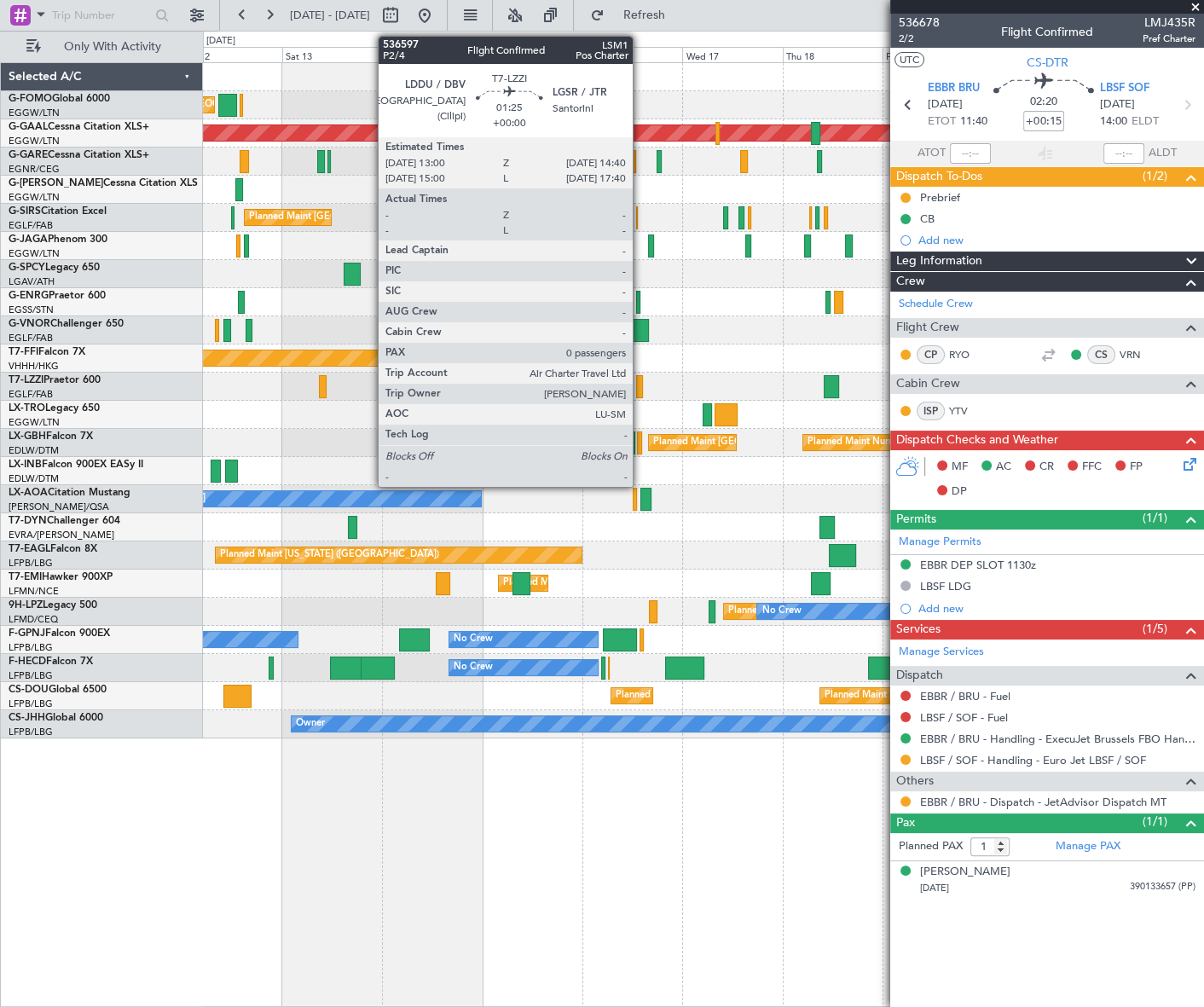
click at [640, 390] on div at bounding box center [640, 387] width 8 height 23
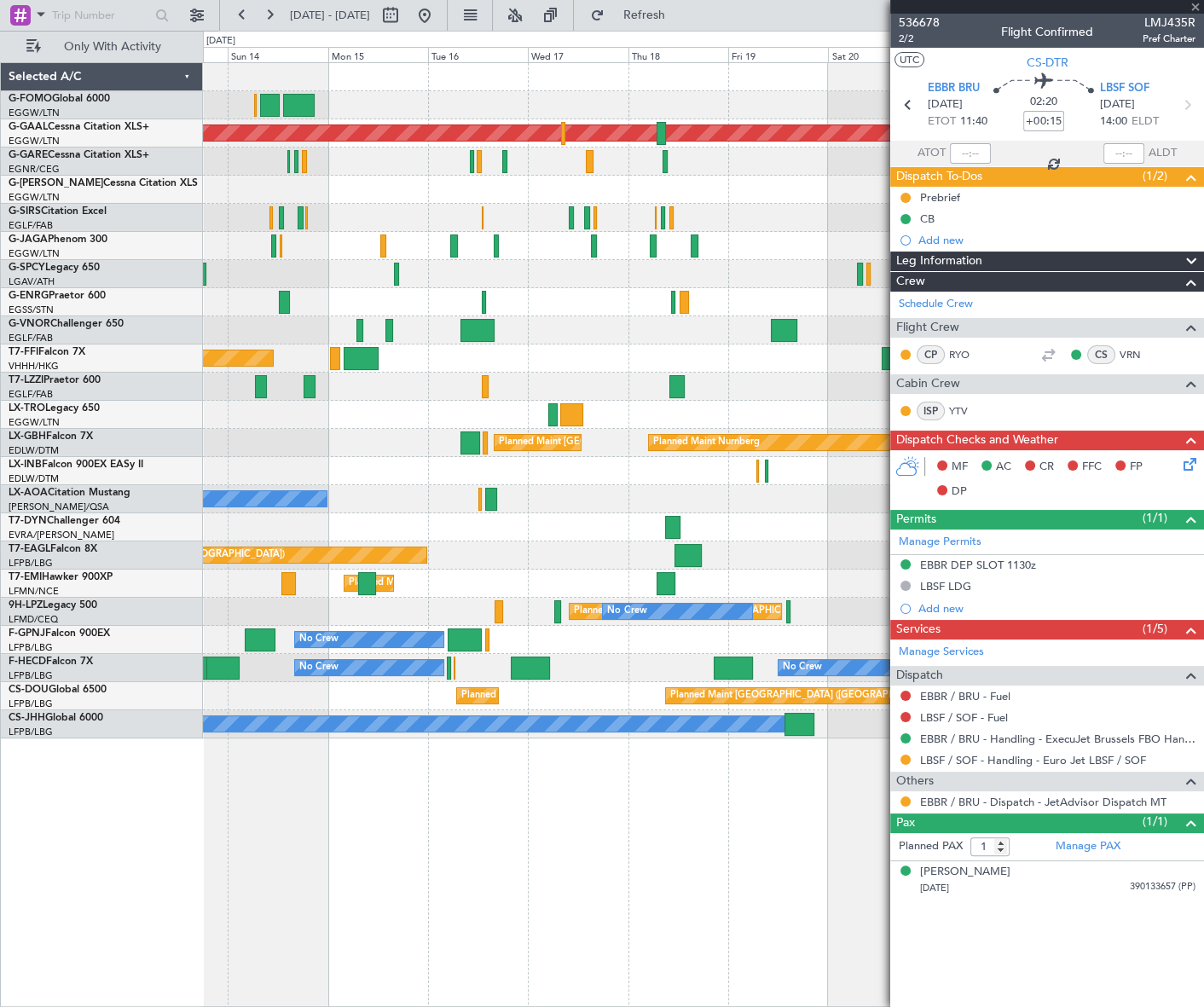
click at [559, 404] on div "Planned Maint [GEOGRAPHIC_DATA] ([GEOGRAPHIC_DATA]) Planned [GEOGRAPHIC_DATA] P…" at bounding box center [703, 401] width 1000 height 675
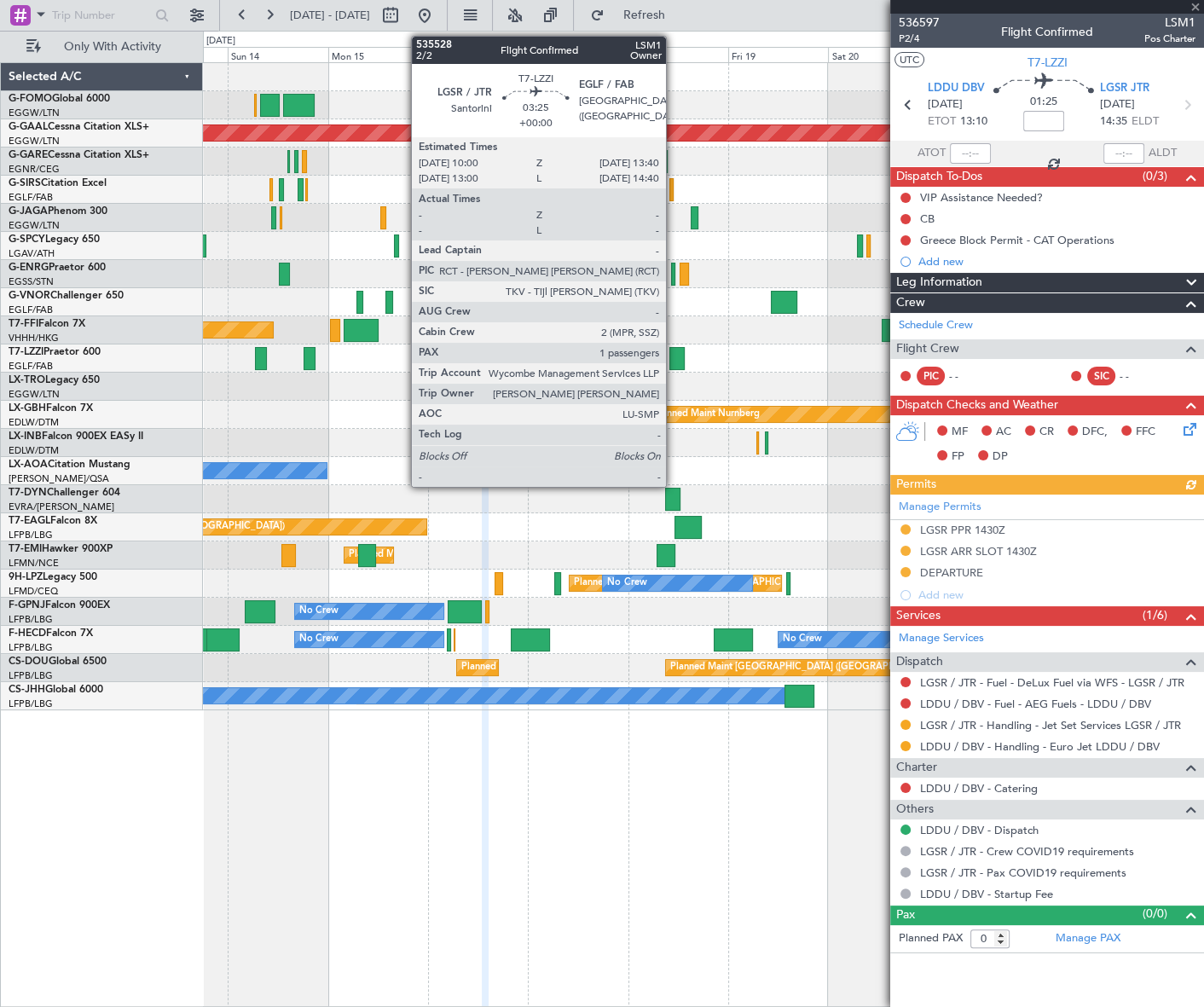
click at [674, 357] on div at bounding box center [677, 359] width 15 height 23
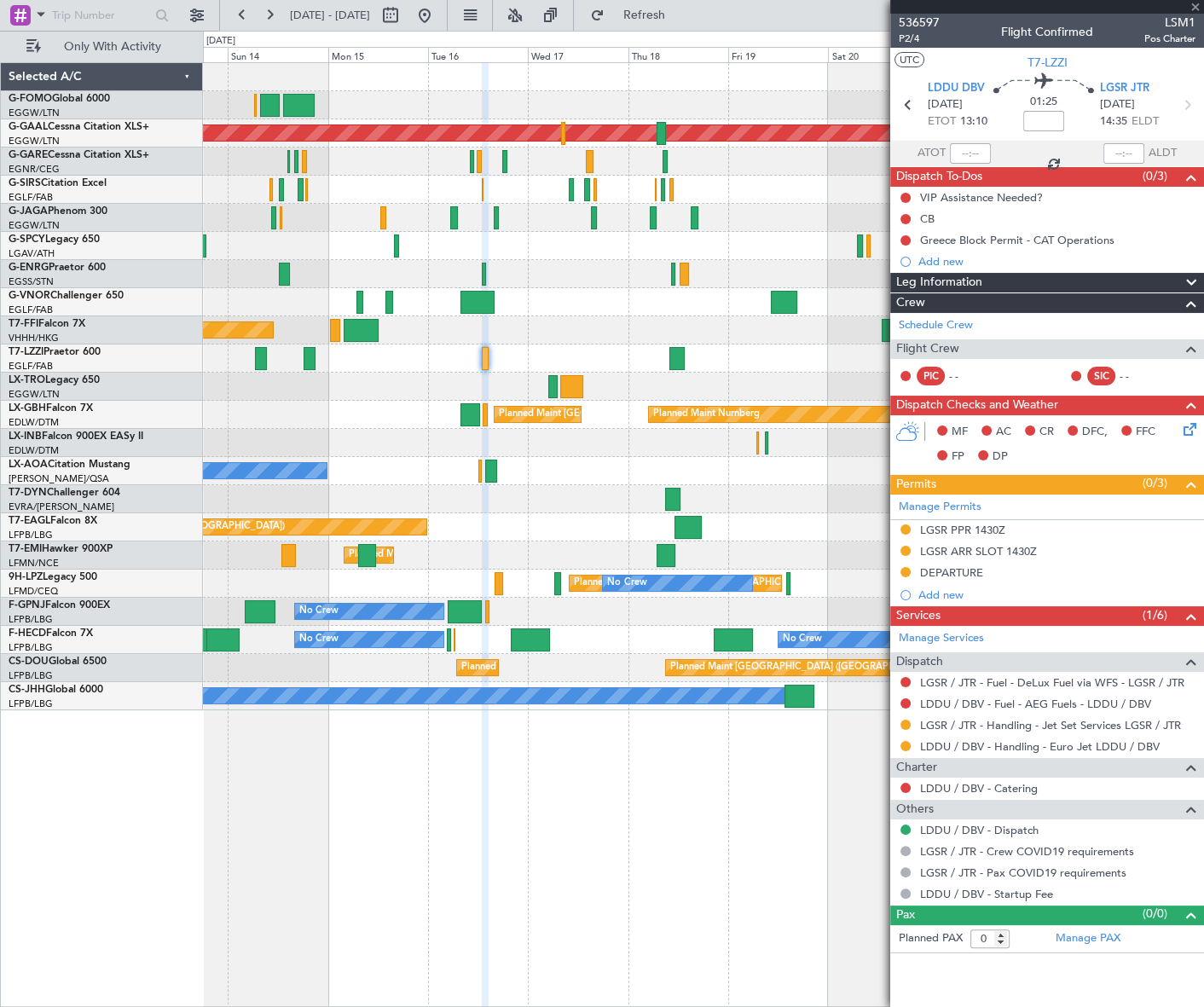
type input "1"
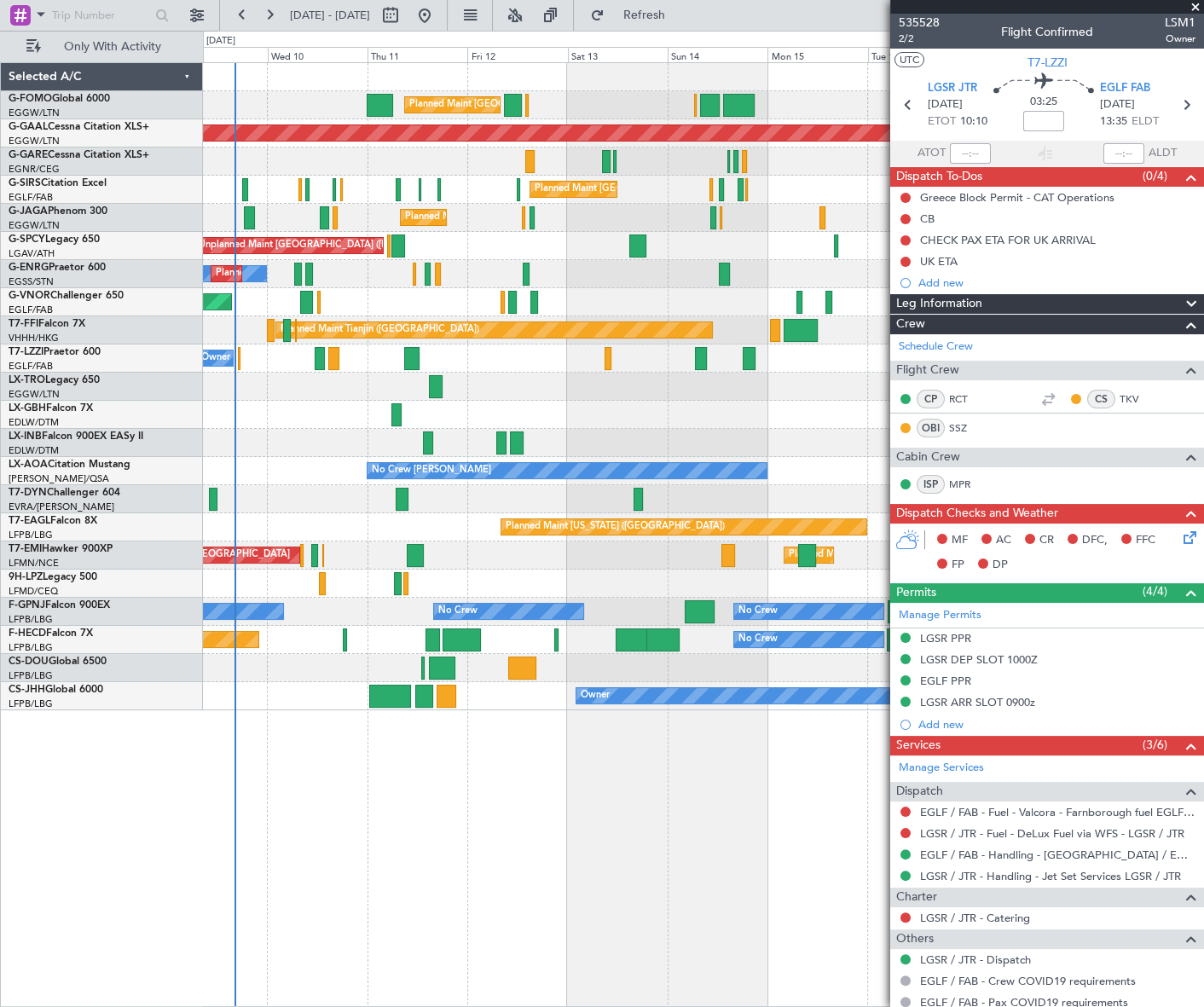
click at [840, 793] on div "Planned Maint [GEOGRAPHIC_DATA] ([GEOGRAPHIC_DATA]) Planned [GEOGRAPHIC_DATA] U…" at bounding box center [703, 535] width 1000 height 945
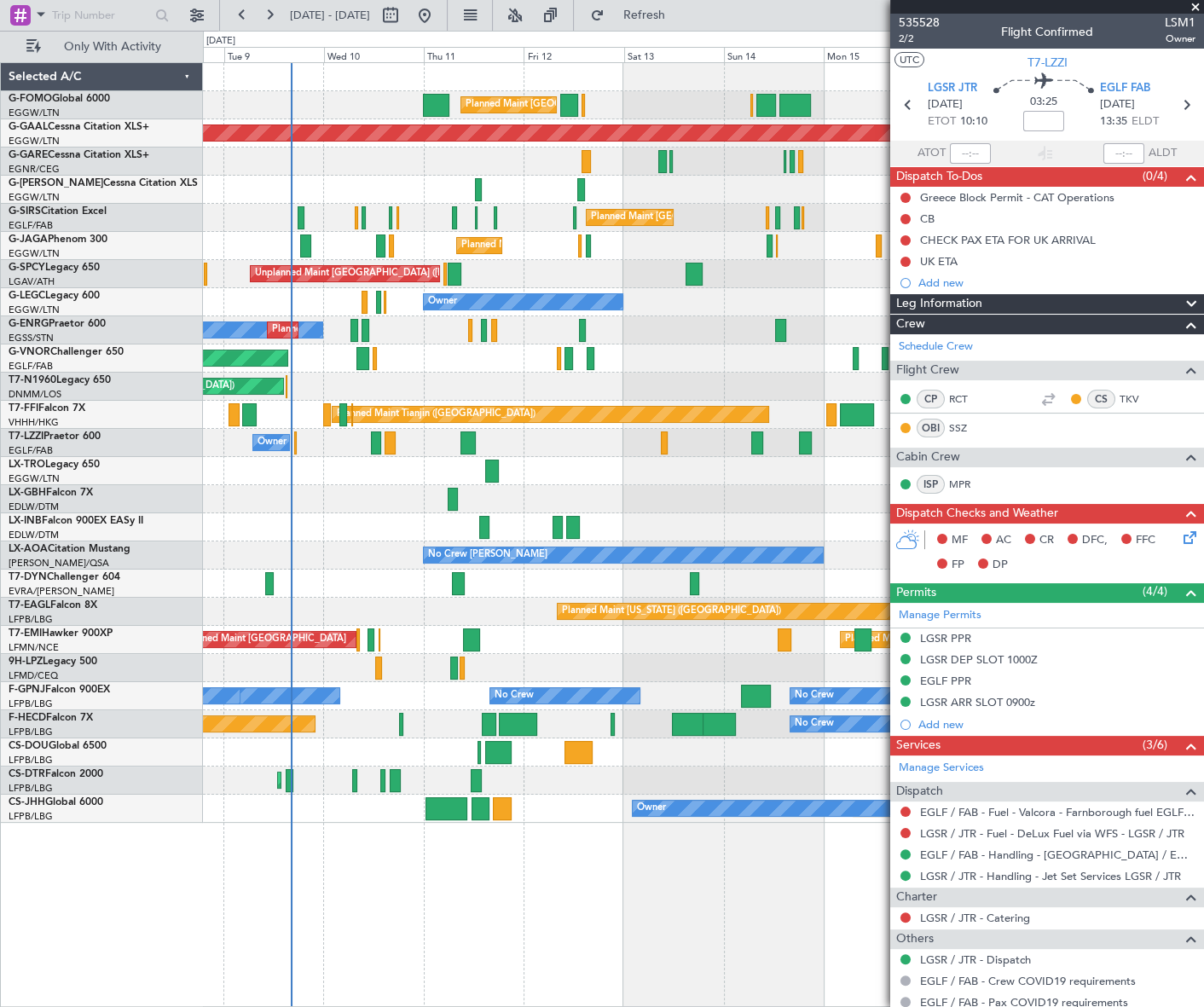
click at [446, 896] on div "Planned Maint [GEOGRAPHIC_DATA] ([GEOGRAPHIC_DATA]) Planned Maint [GEOGRAPHIC_D…" at bounding box center [703, 535] width 1000 height 945
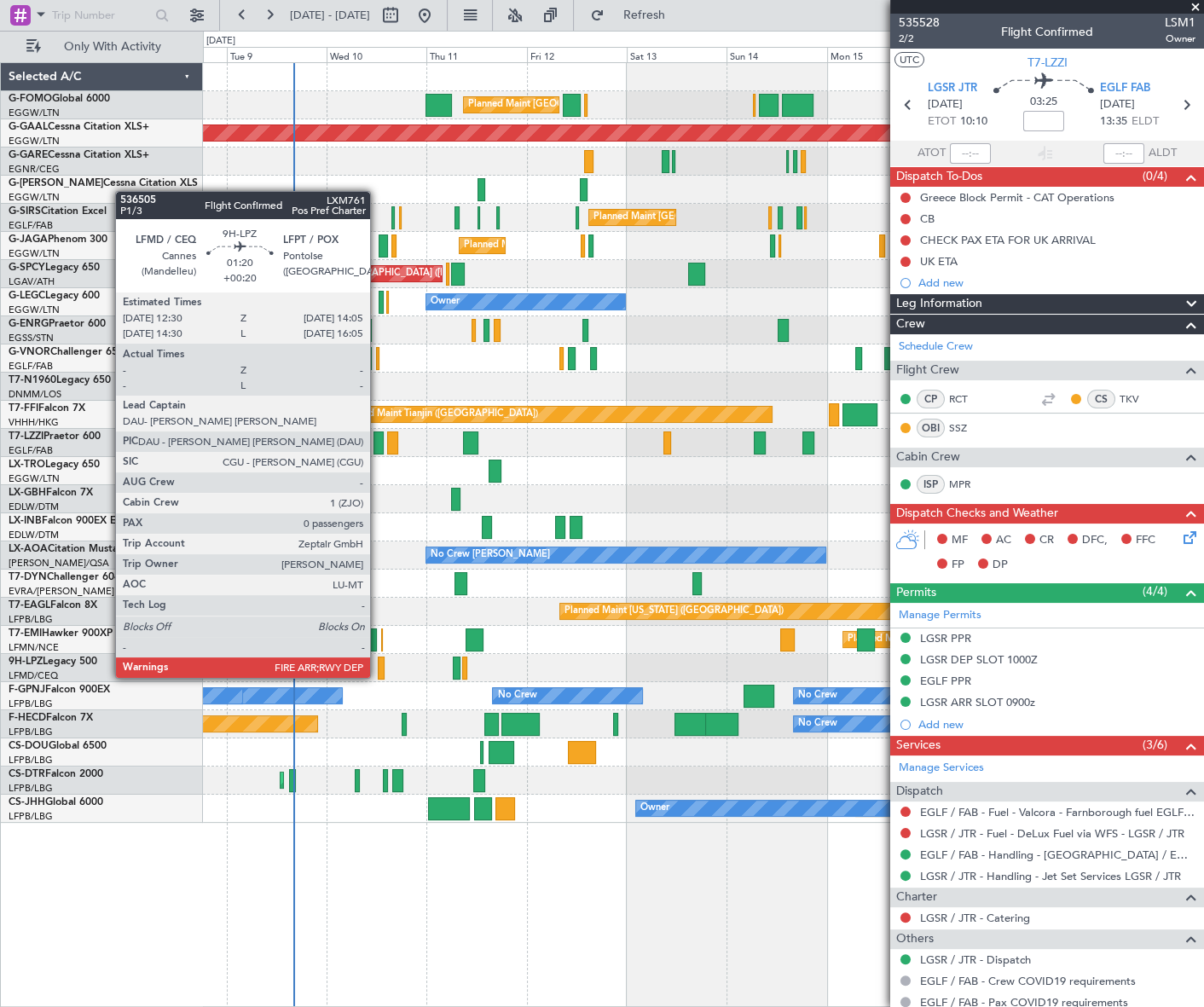
click at [378, 663] on div at bounding box center [381, 668] width 7 height 23
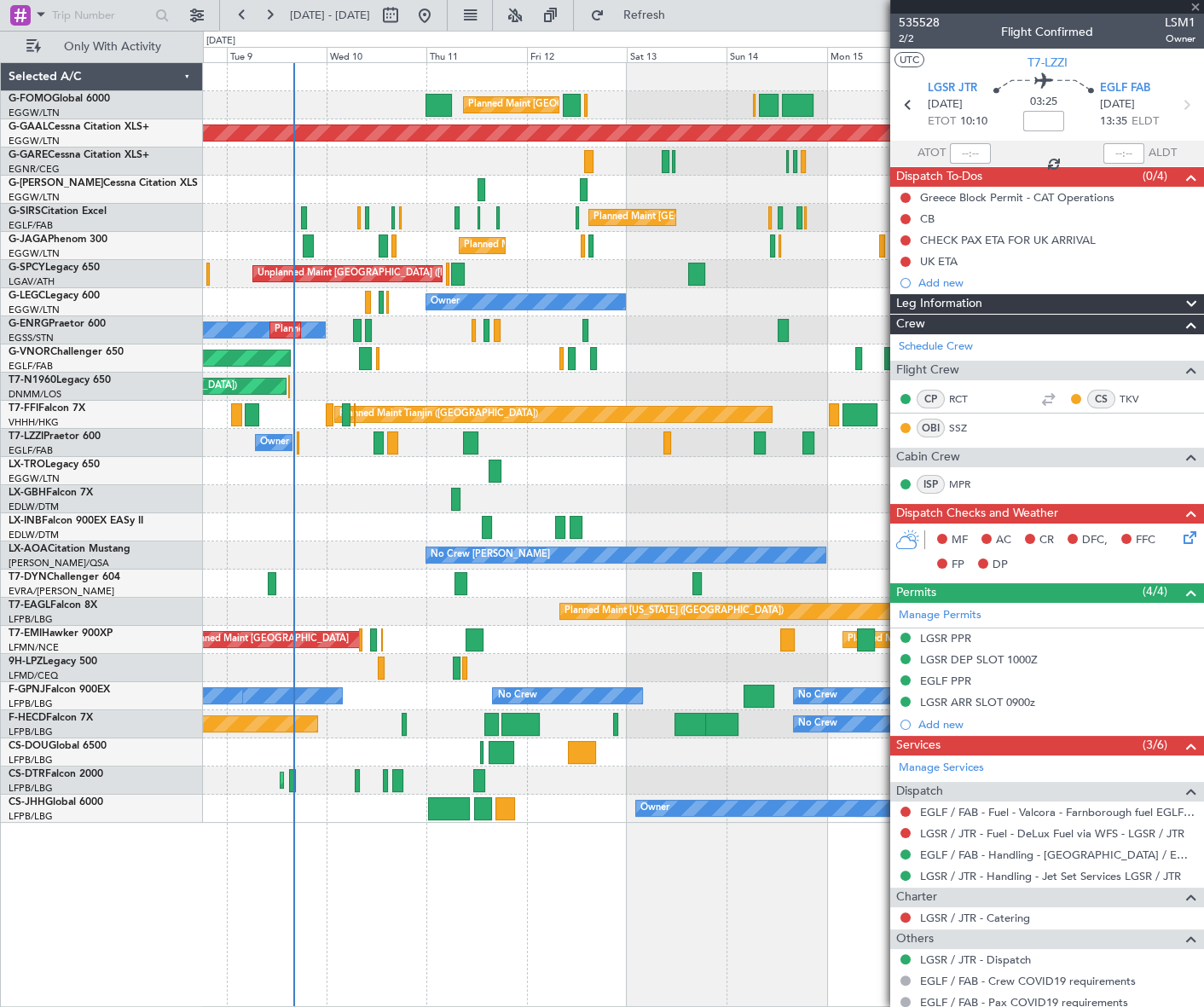
type input "+00:20"
type input "0"
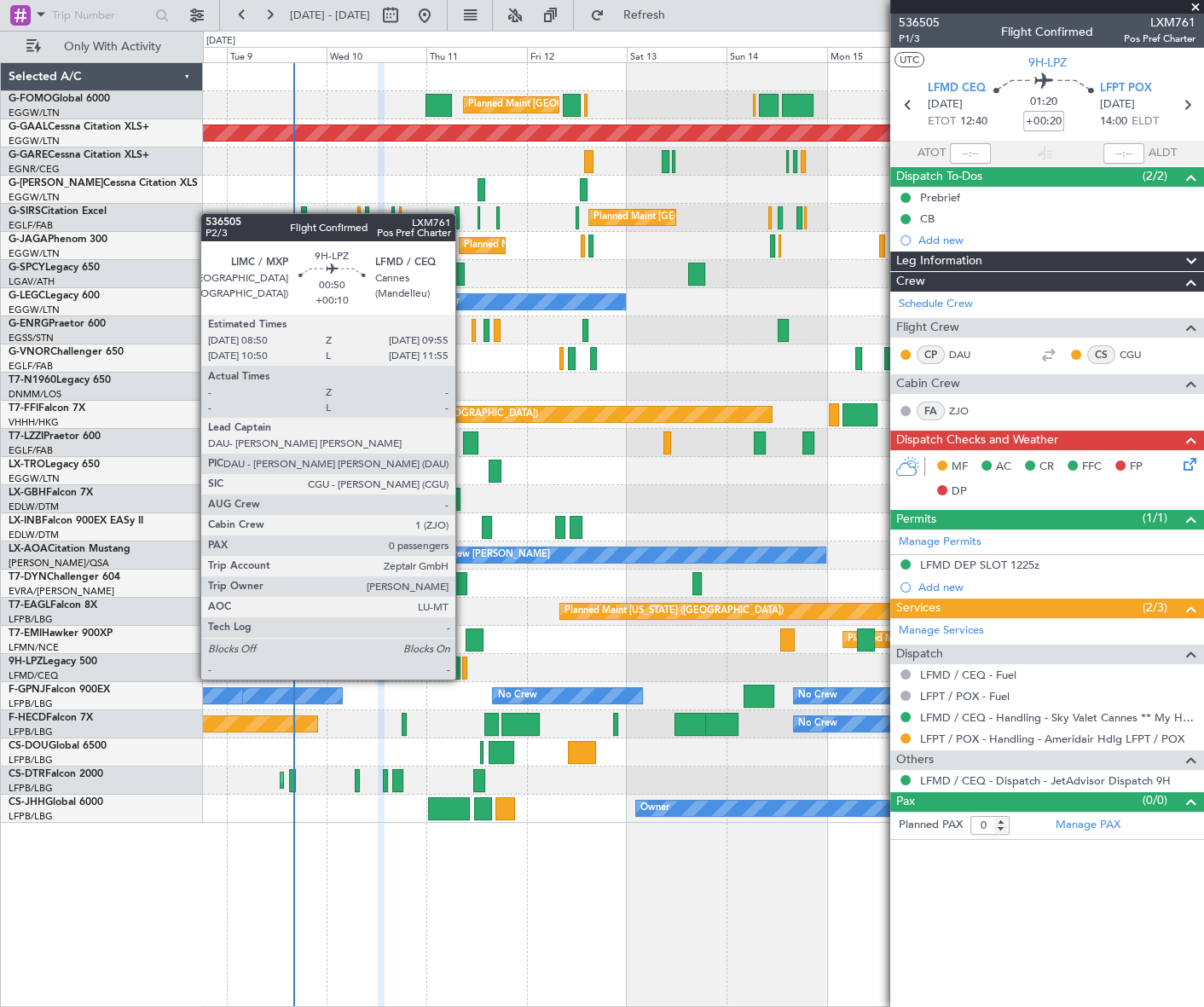
click at [464, 663] on div at bounding box center [464, 668] width 5 height 23
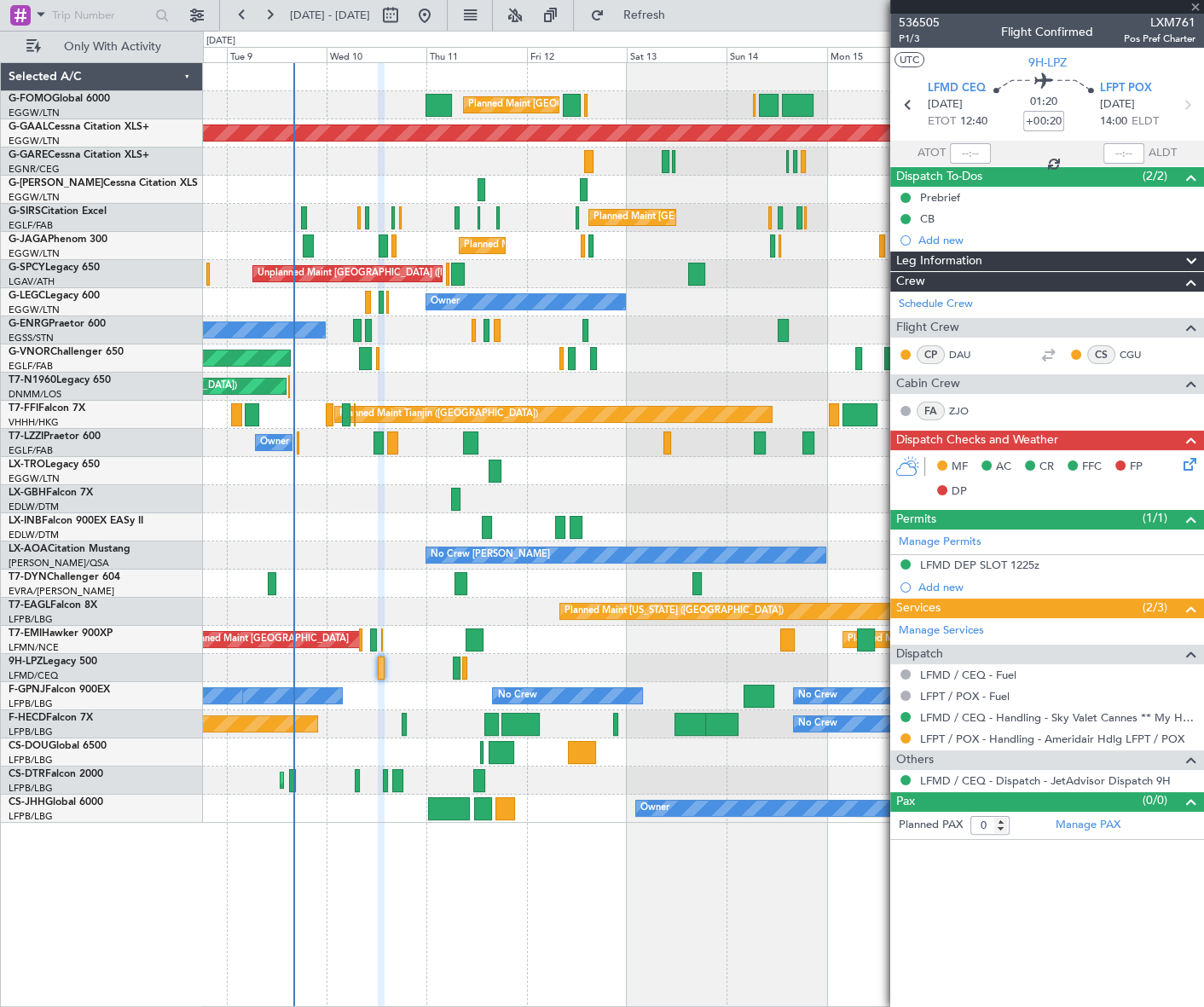
type input "+00:10"
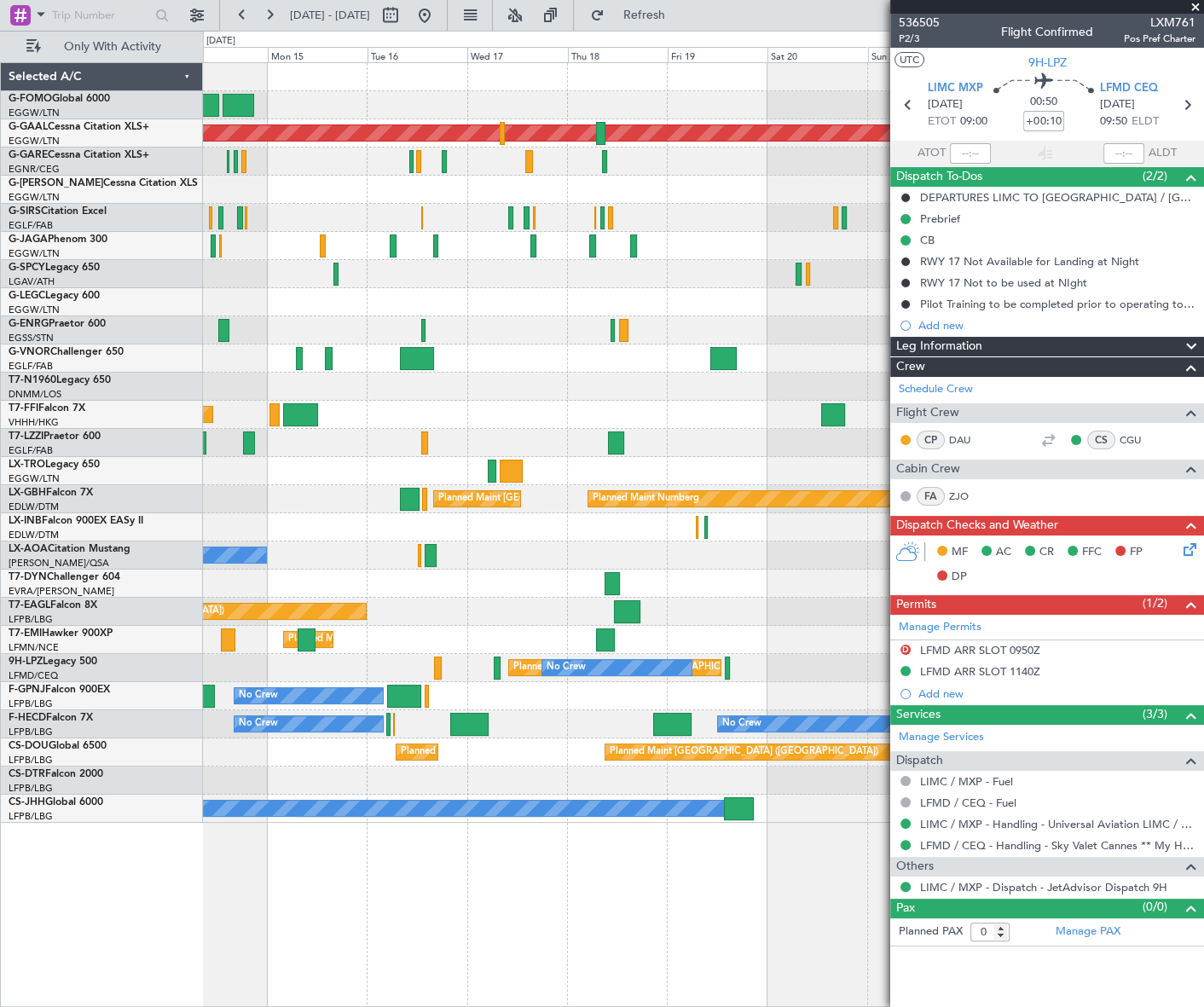
click at [0, 660] on html "[DATE] - [DATE] Refresh Quick Links Only With Activity Planned Maint [GEOGRAPHI…" at bounding box center [602, 503] width 1204 height 1007
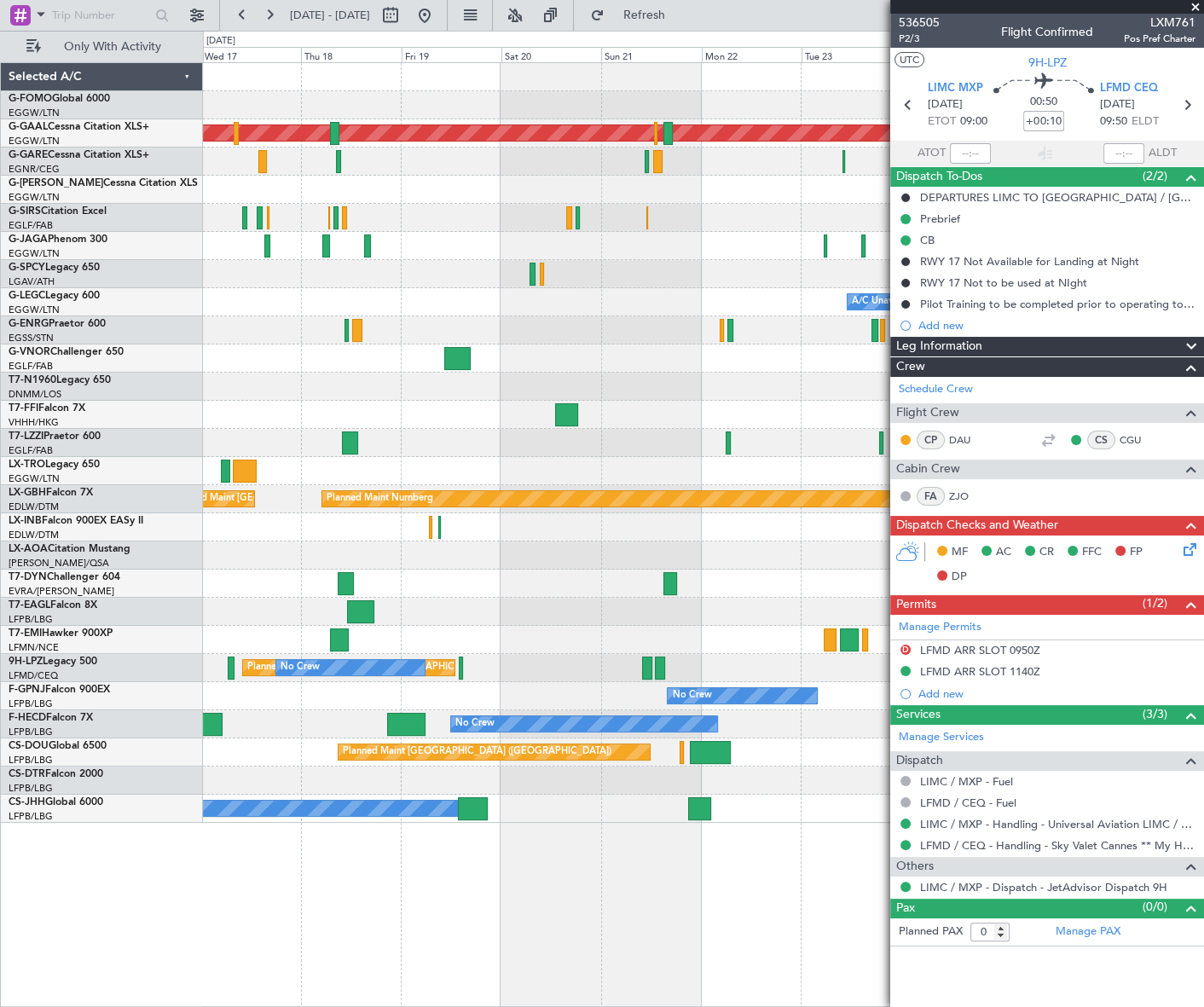
click at [169, 597] on div "Planned Maint Dusseldorf A/C Unavailable [GEOGRAPHIC_DATA] ([GEOGRAPHIC_DATA]) …" at bounding box center [602, 518] width 1204 height 976
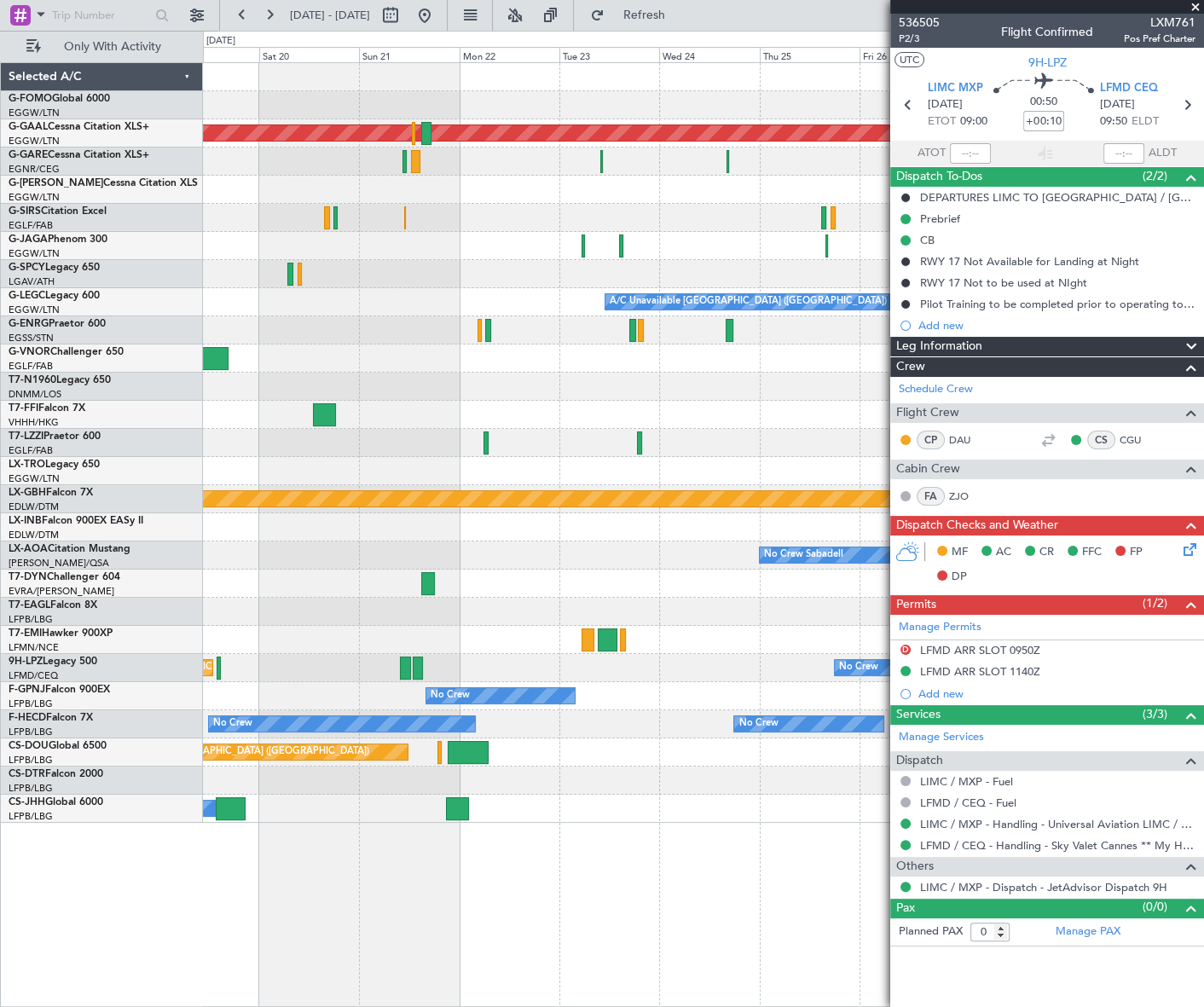
click at [256, 622] on div "Planned Maint Dusseldorf A/C Unavailable [GEOGRAPHIC_DATA] ([GEOGRAPHIC_DATA]) …" at bounding box center [703, 443] width 1000 height 760
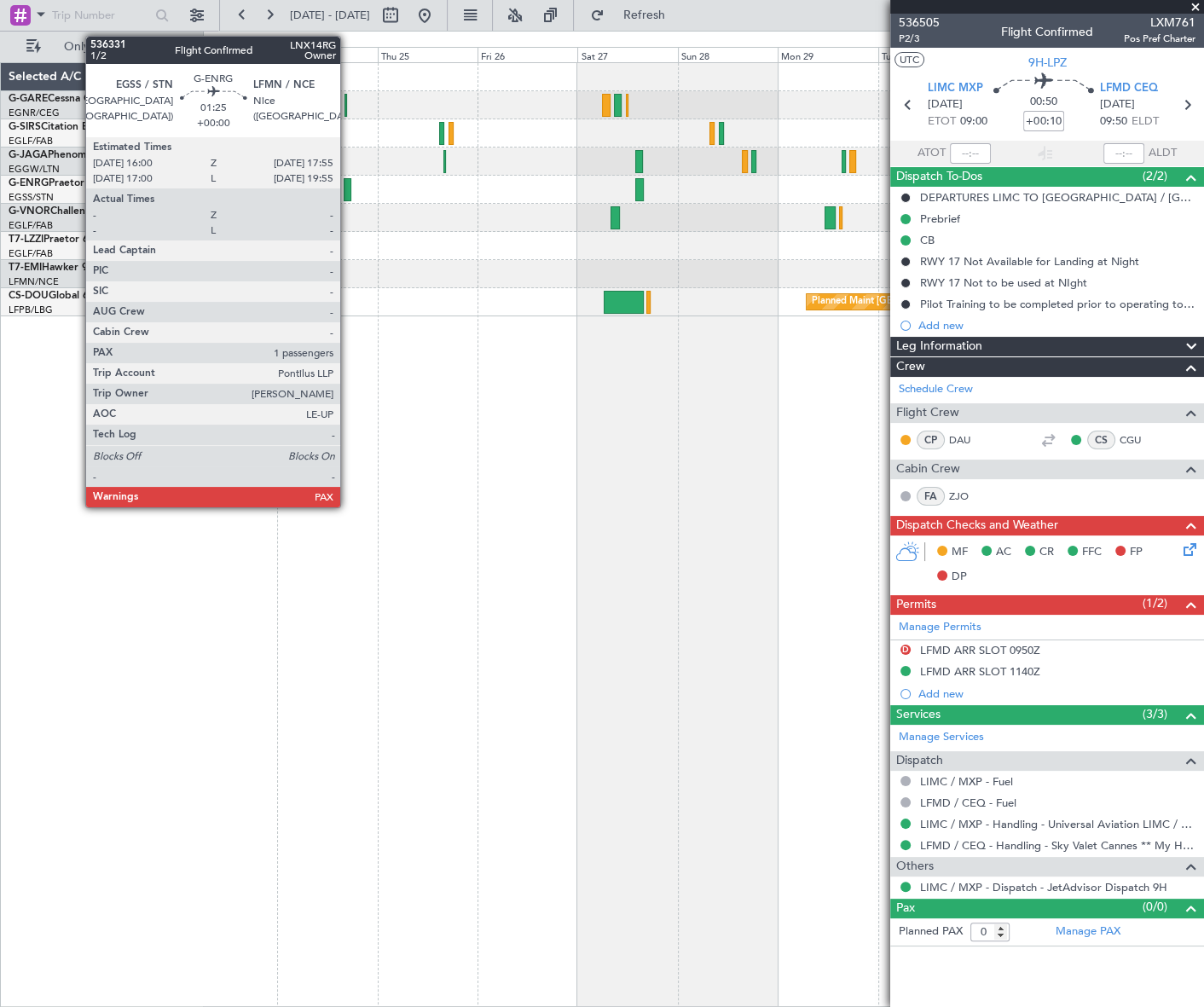
click at [348, 190] on div at bounding box center [347, 189] width 9 height 23
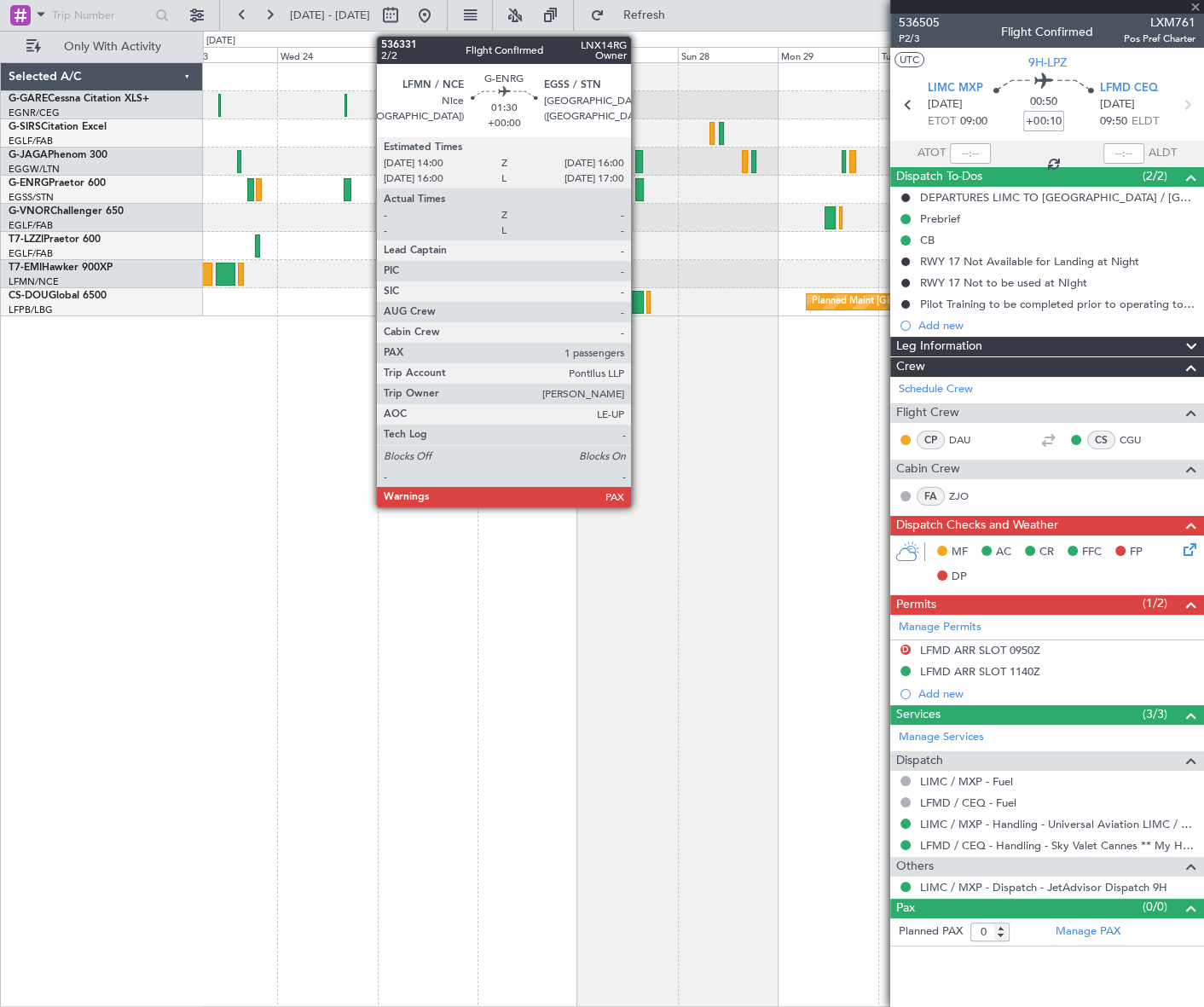
type input "2"
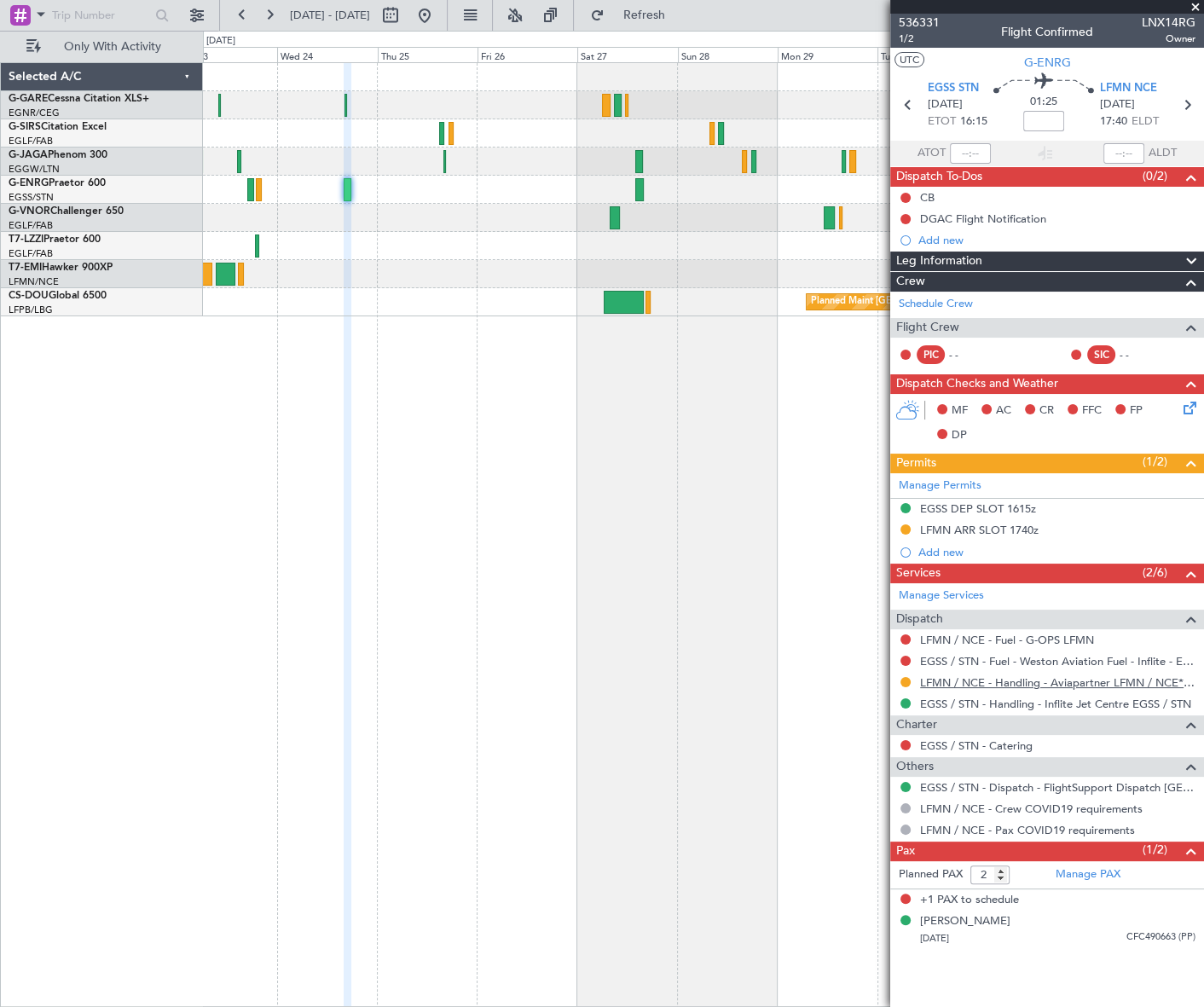
click at [938, 689] on mat-tooltip-component "LFMN / NCE - Handling - Aviapartner LFMN / NCE*****MY HANDLING****" at bounding box center [1016, 711] width 357 height 45
click at [942, 677] on link "LFMN / NCE - Handling - Aviapartner LFMN / NCE*****MY HANDLING****" at bounding box center [1058, 682] width 275 height 14
click at [439, 9] on button at bounding box center [424, 15] width 27 height 27
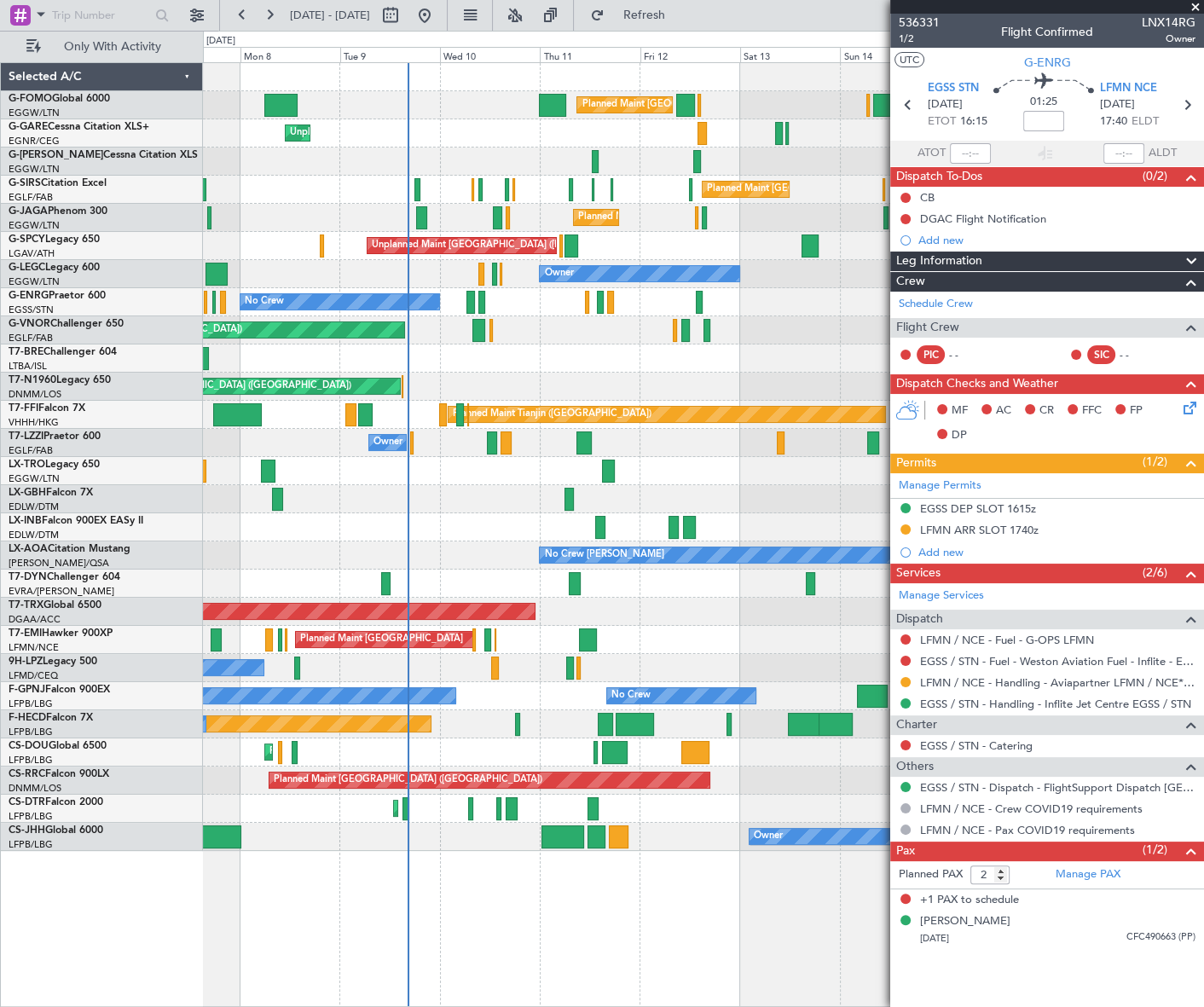
click at [450, 930] on div "Planned Maint [GEOGRAPHIC_DATA] ([GEOGRAPHIC_DATA]) Planned Maint [GEOGRAPHIC_D…" at bounding box center [703, 535] width 1000 height 945
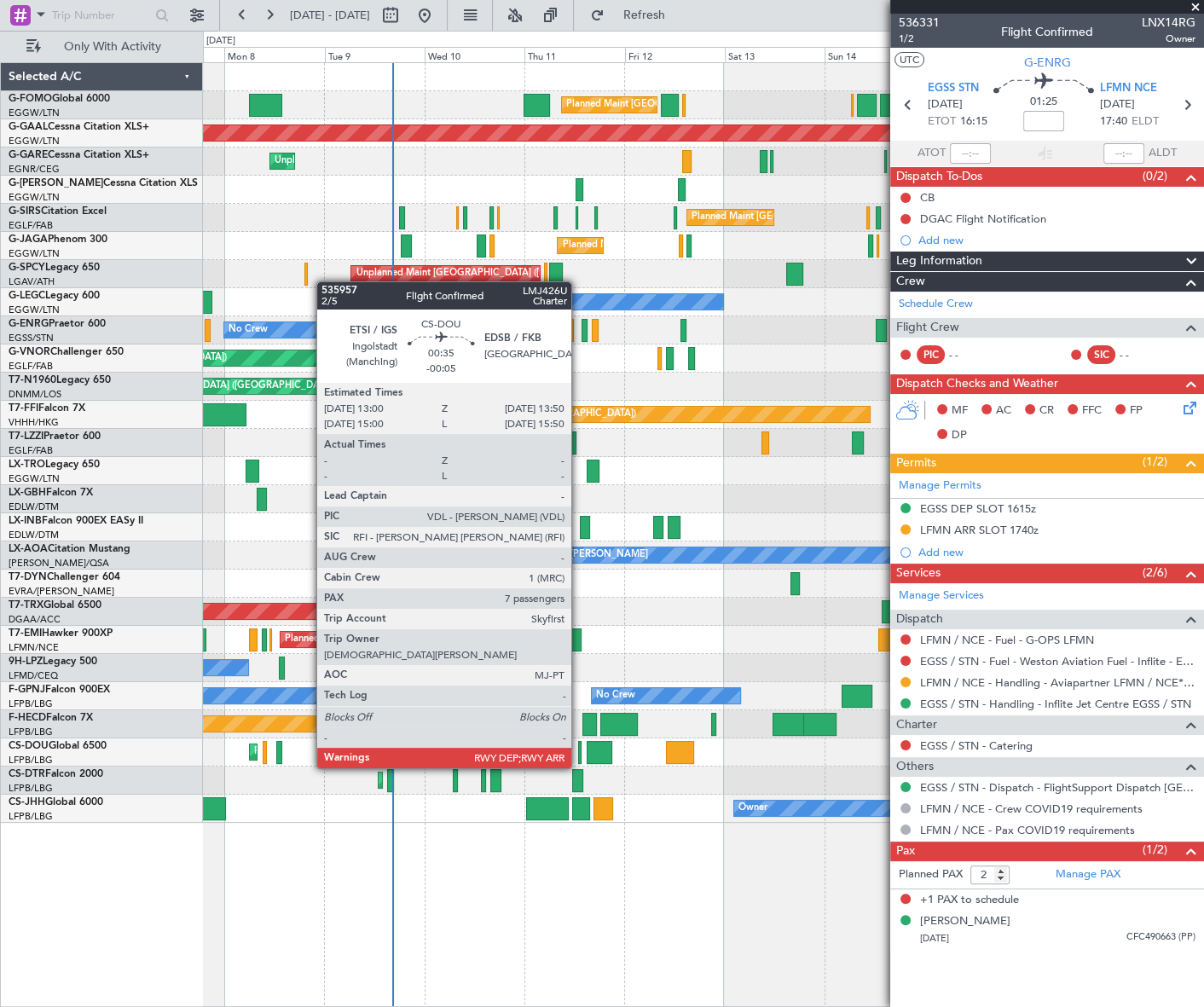
click at [579, 751] on div at bounding box center [580, 753] width 4 height 23
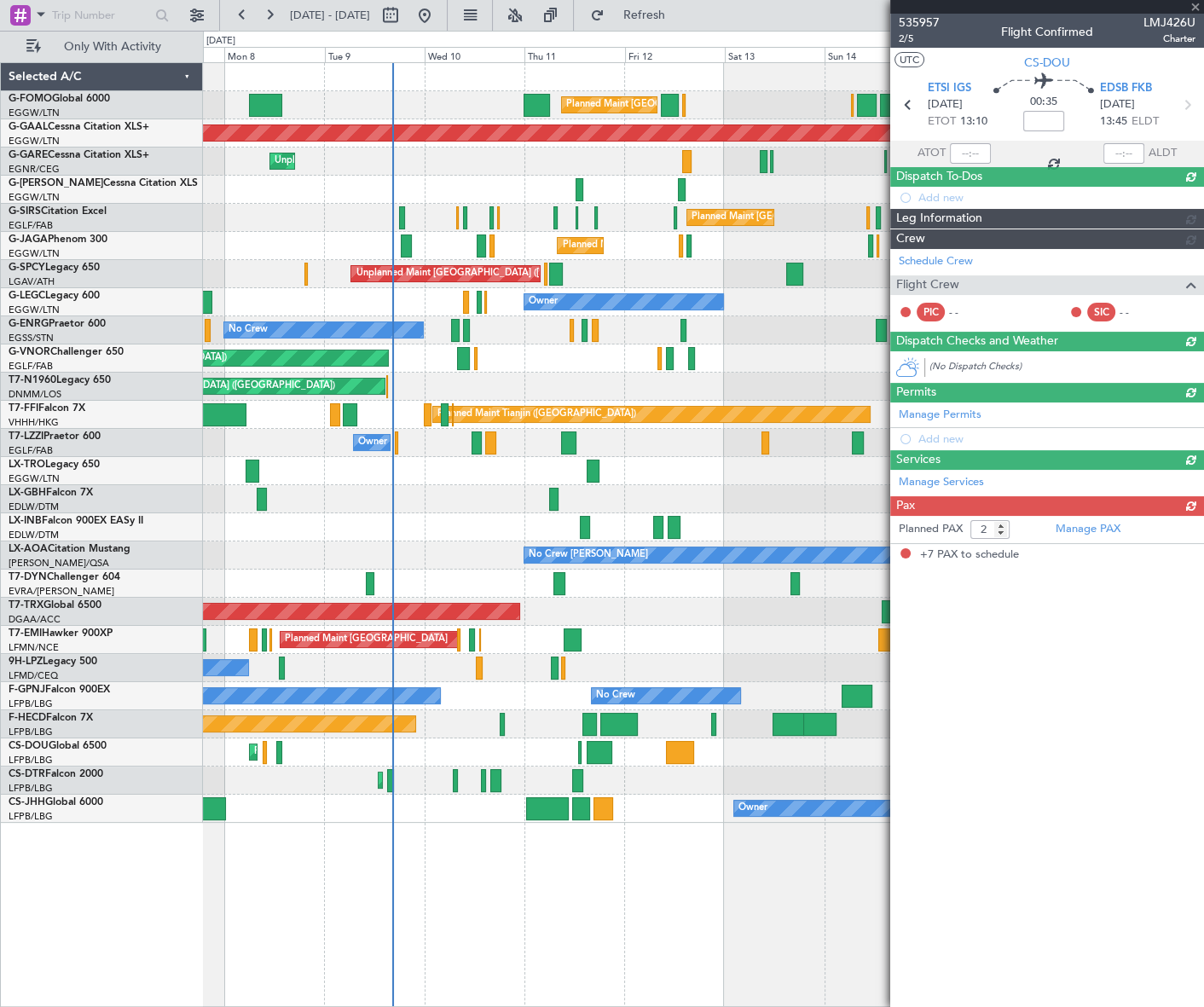
type input "-00:05"
type input "7"
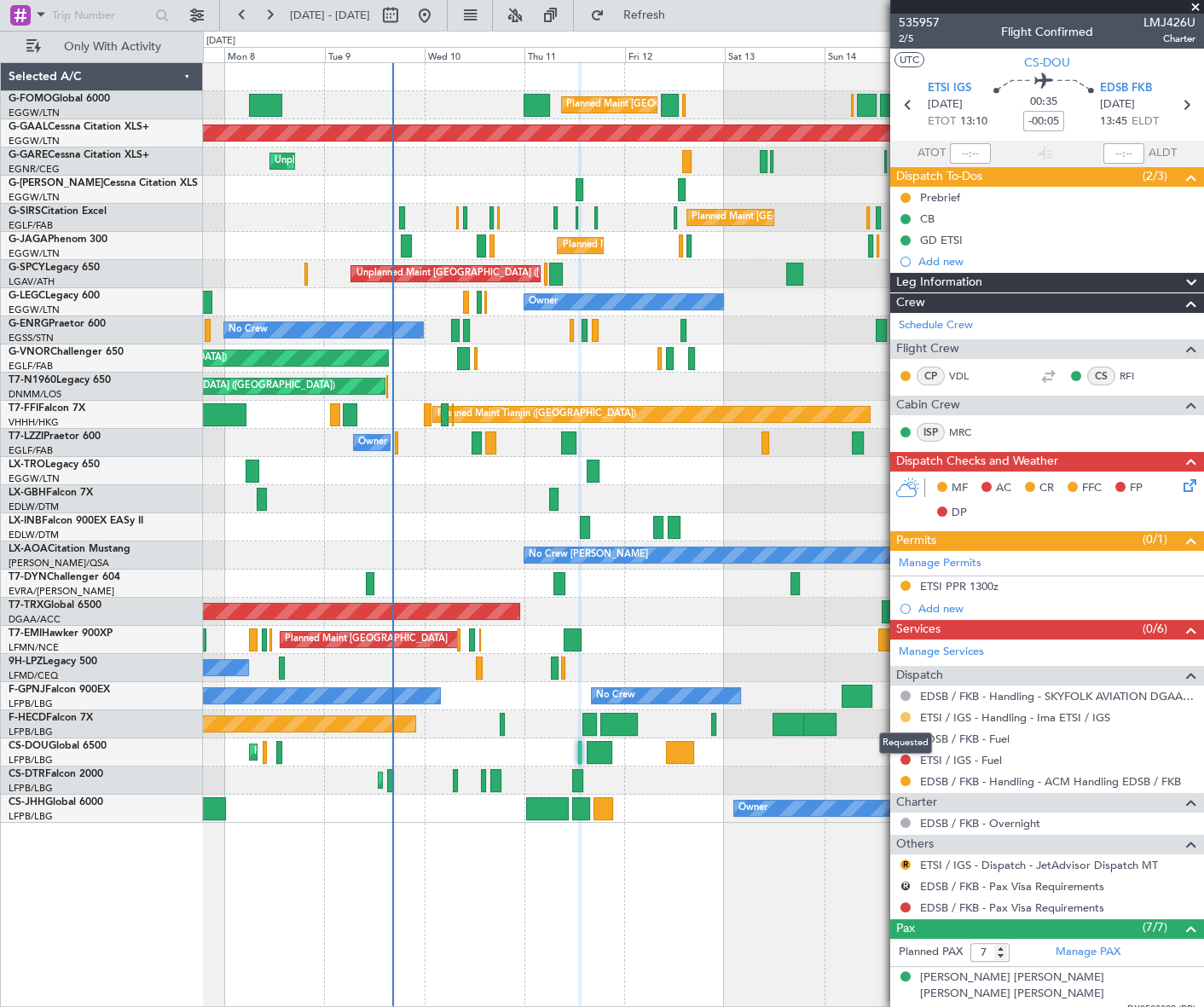
click at [904, 717] on button at bounding box center [905, 717] width 11 height 11
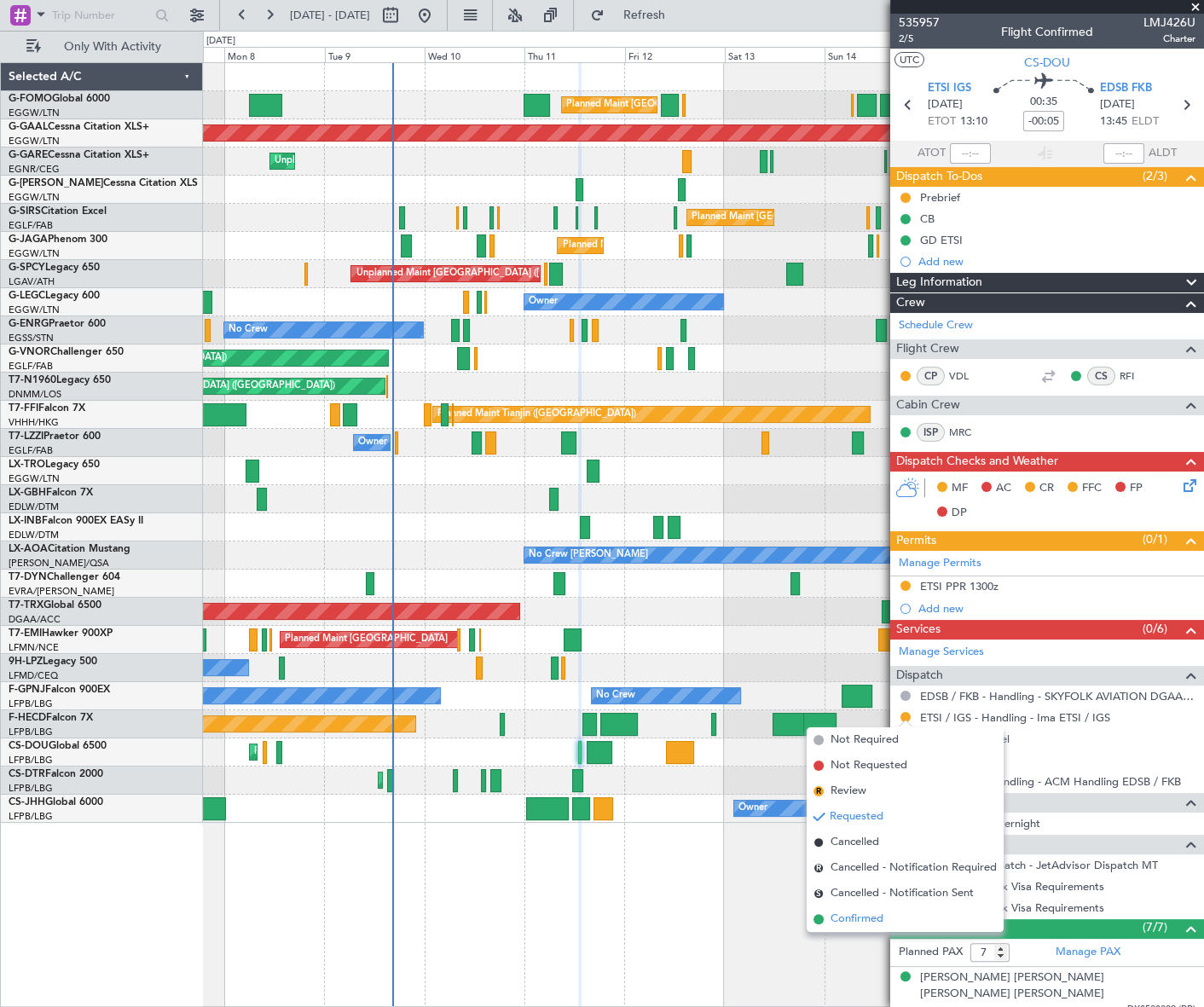
click at [865, 913] on span "Confirmed" at bounding box center [857, 919] width 53 height 17
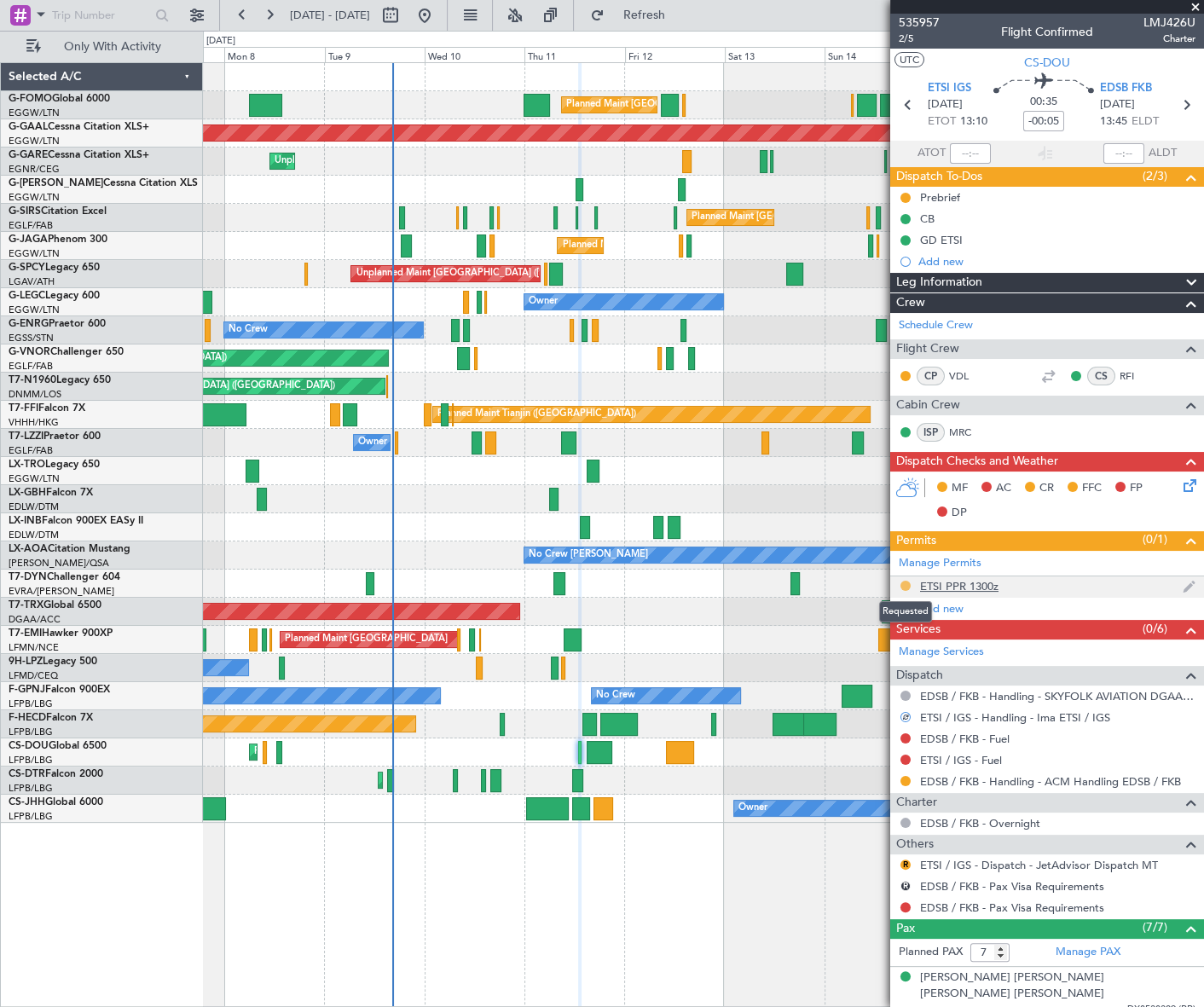
click at [905, 584] on button at bounding box center [905, 586] width 11 height 11
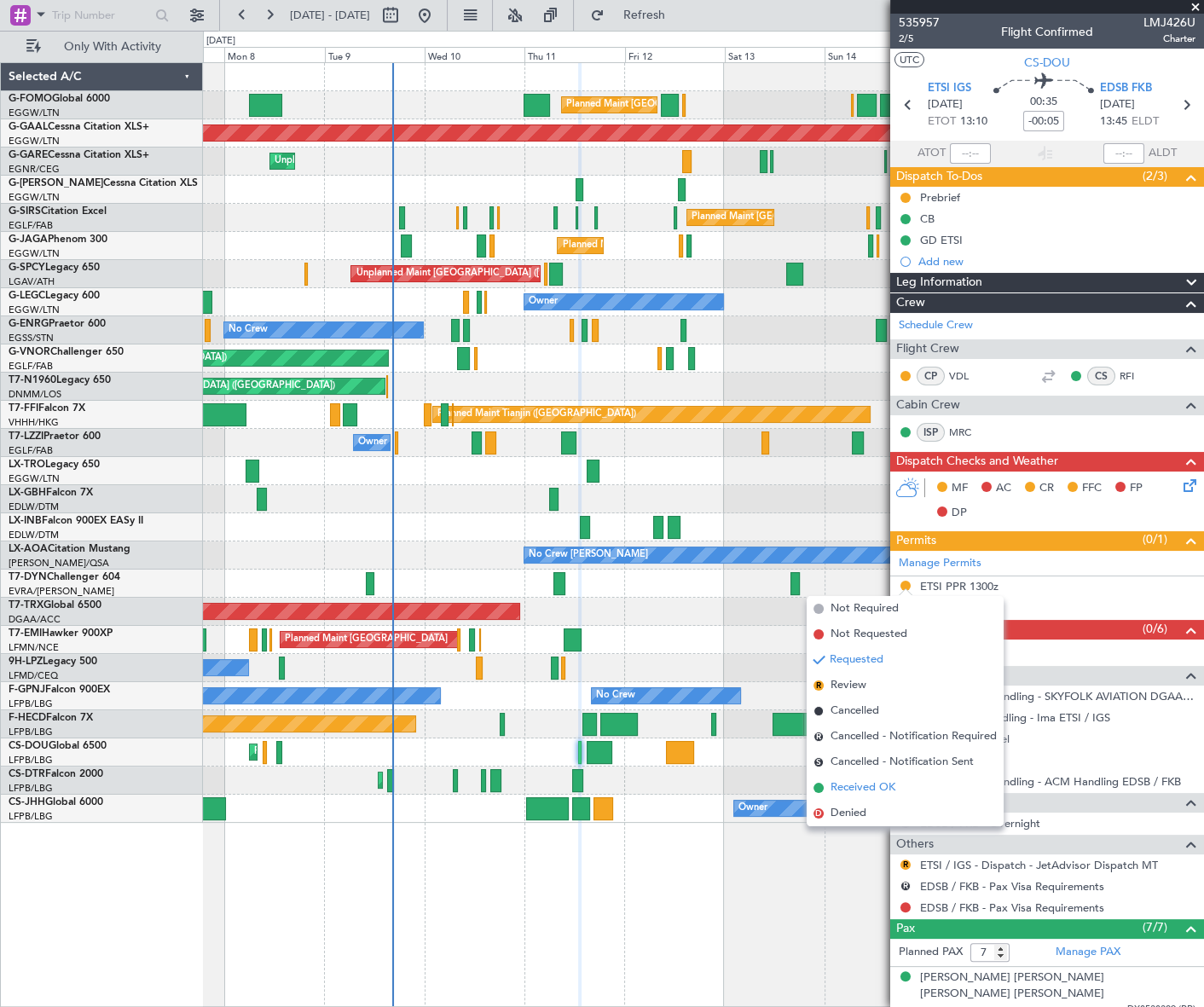
click at [857, 789] on span "Received OK" at bounding box center [863, 789] width 64 height 17
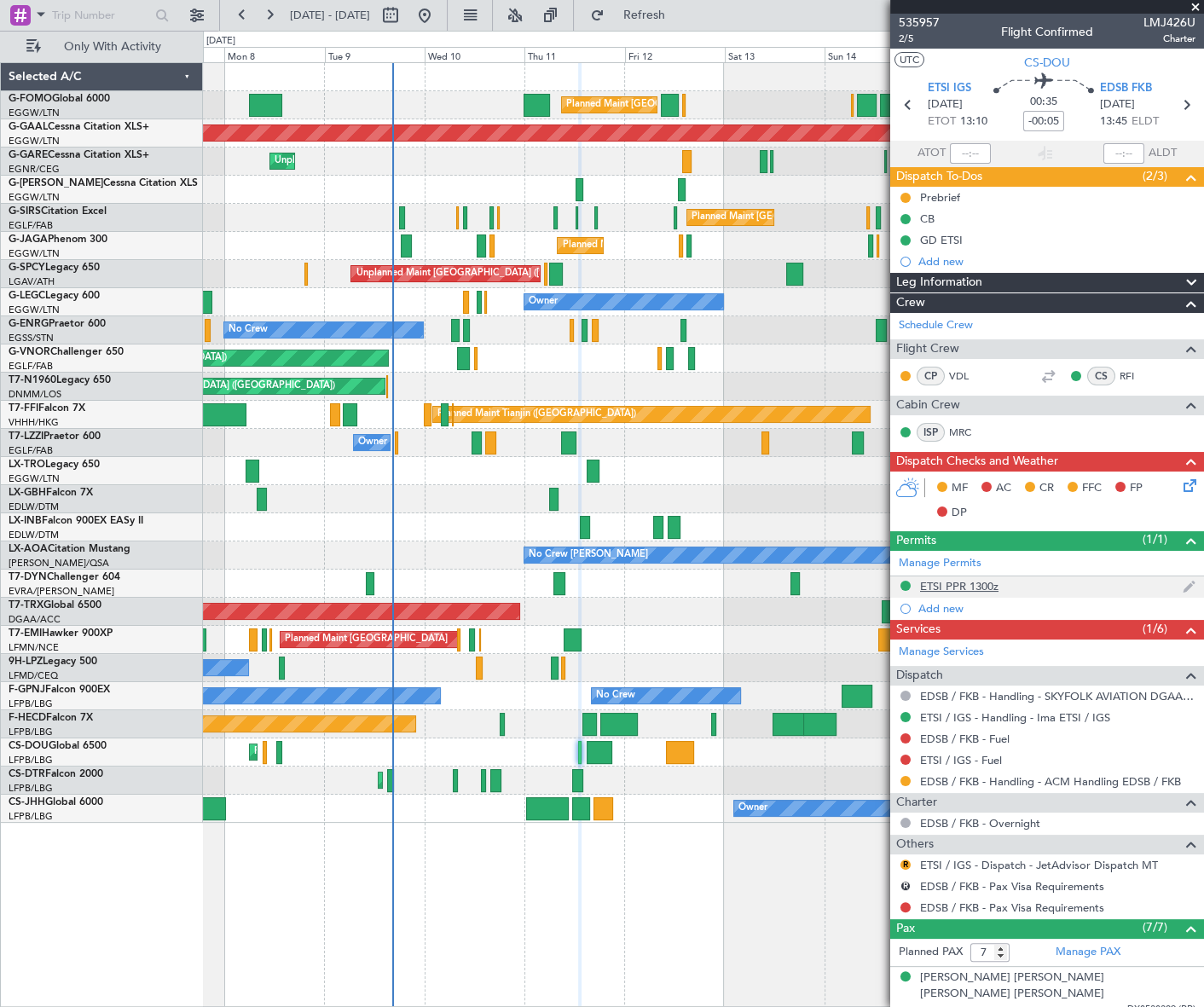
click at [967, 587] on div "ETSI PPR 1300z" at bounding box center [960, 586] width 79 height 14
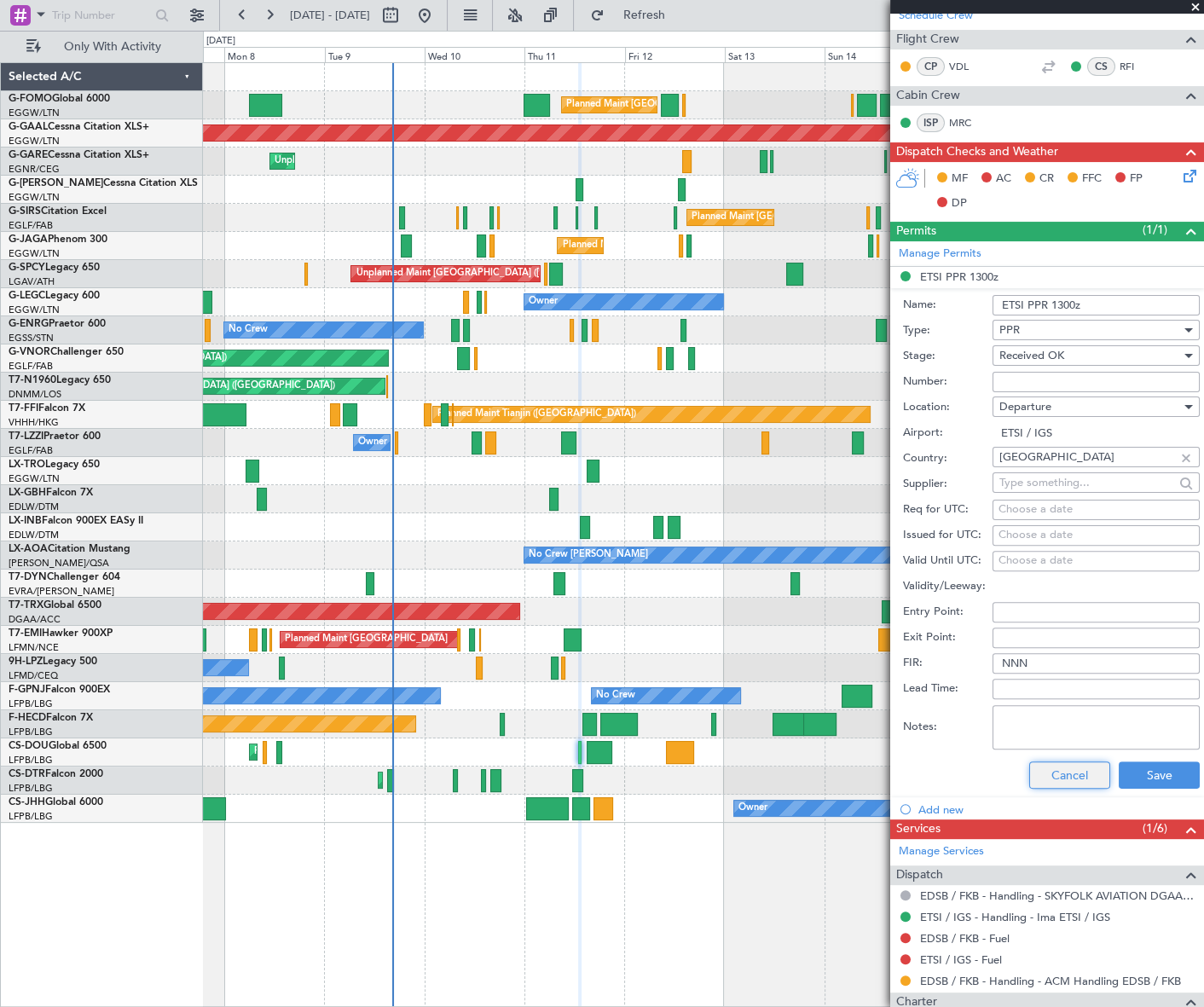
click at [1083, 772] on button "Cancel" at bounding box center [1069, 775] width 81 height 27
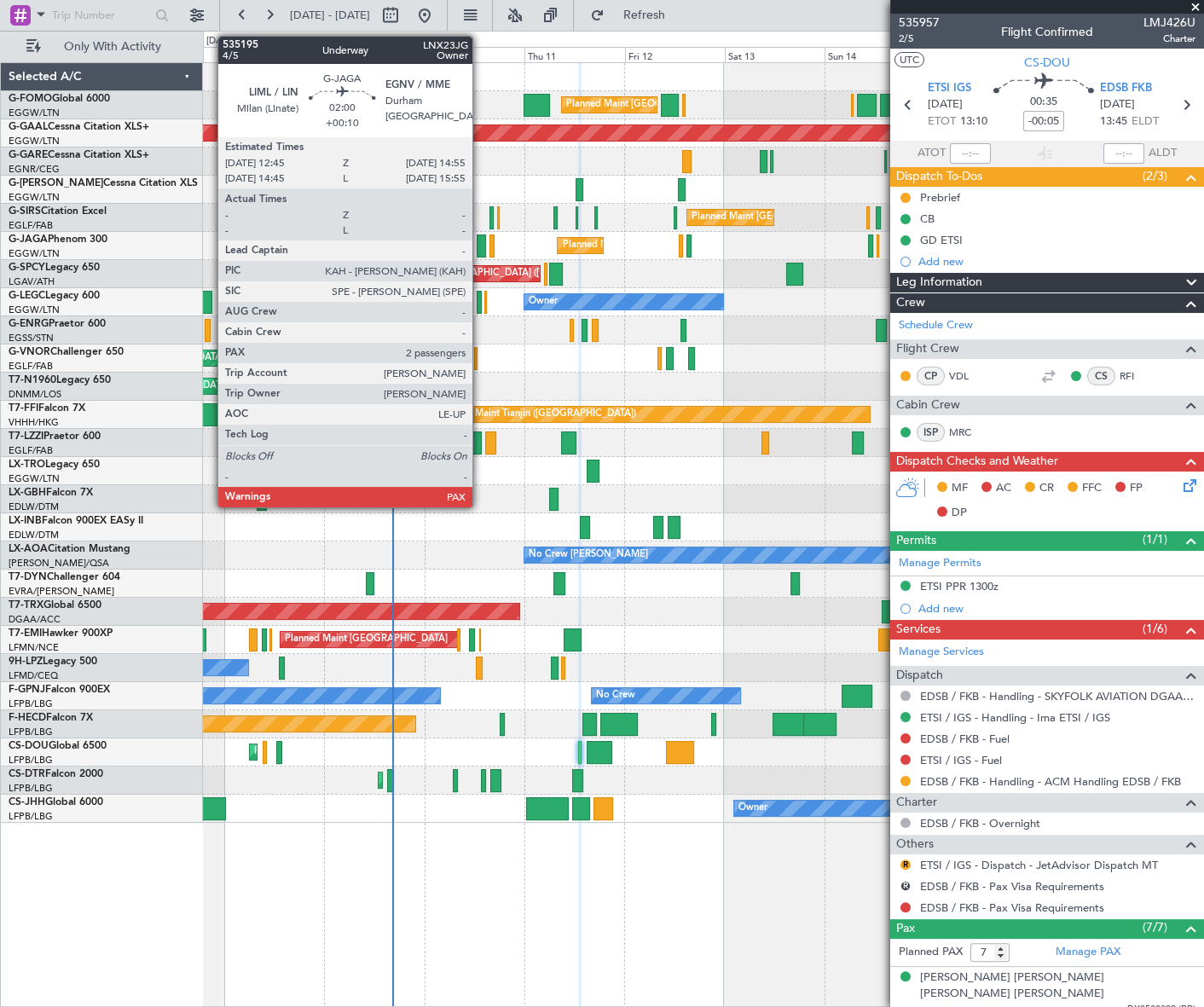
click at [480, 248] on div at bounding box center [482, 246] width 10 height 23
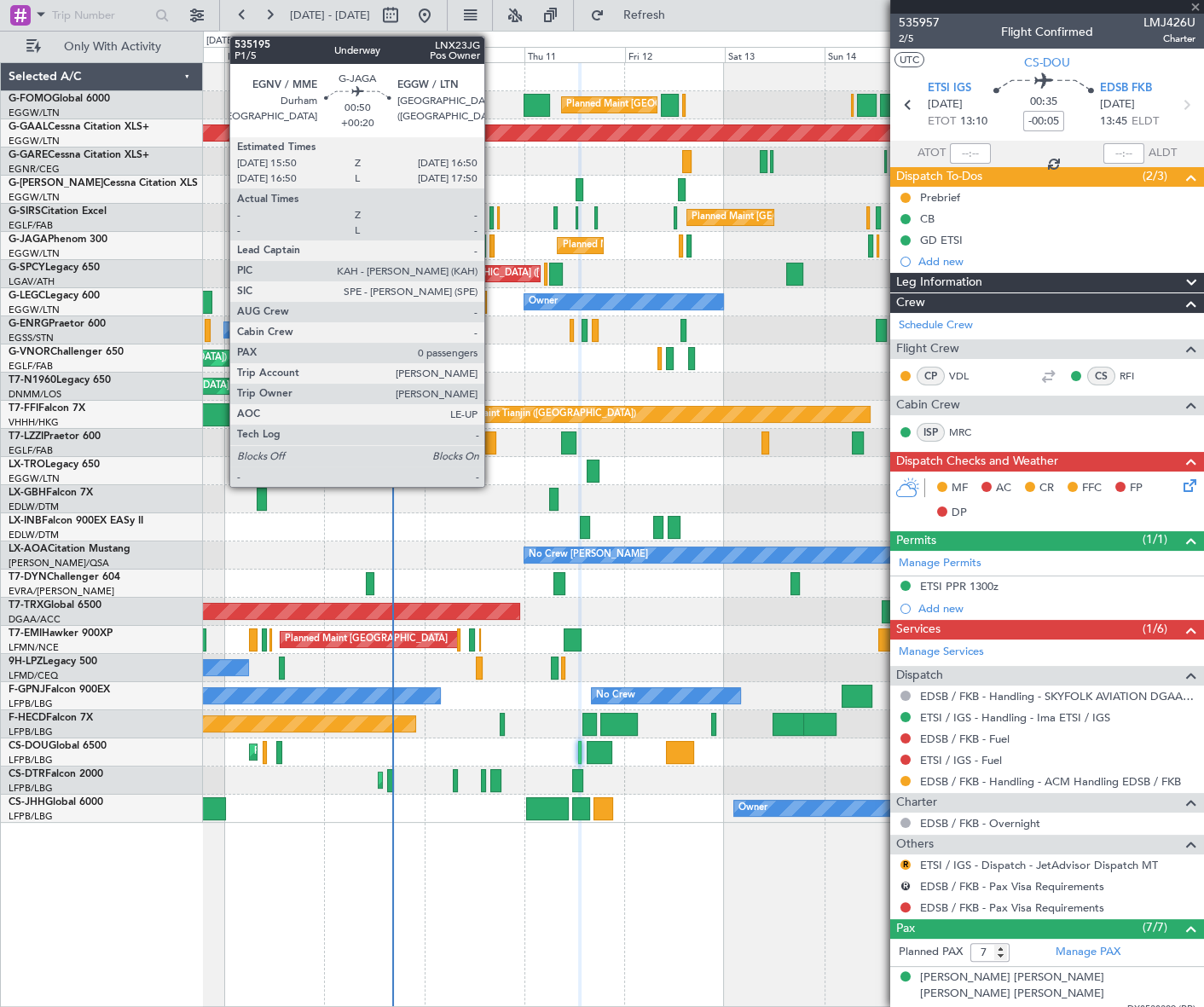
type input "+00:10"
type input "2"
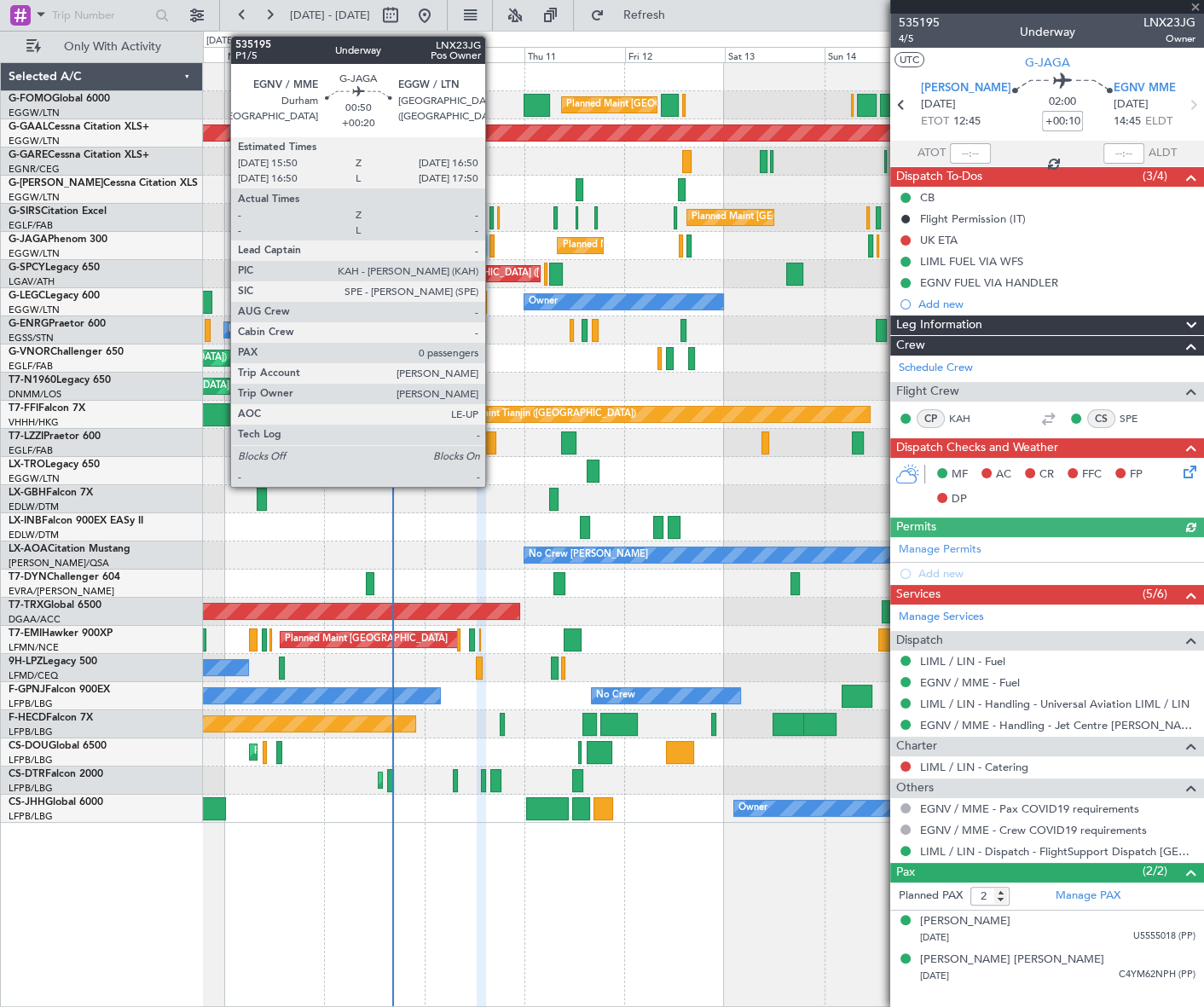
click at [493, 242] on div at bounding box center [491, 246] width 4 height 23
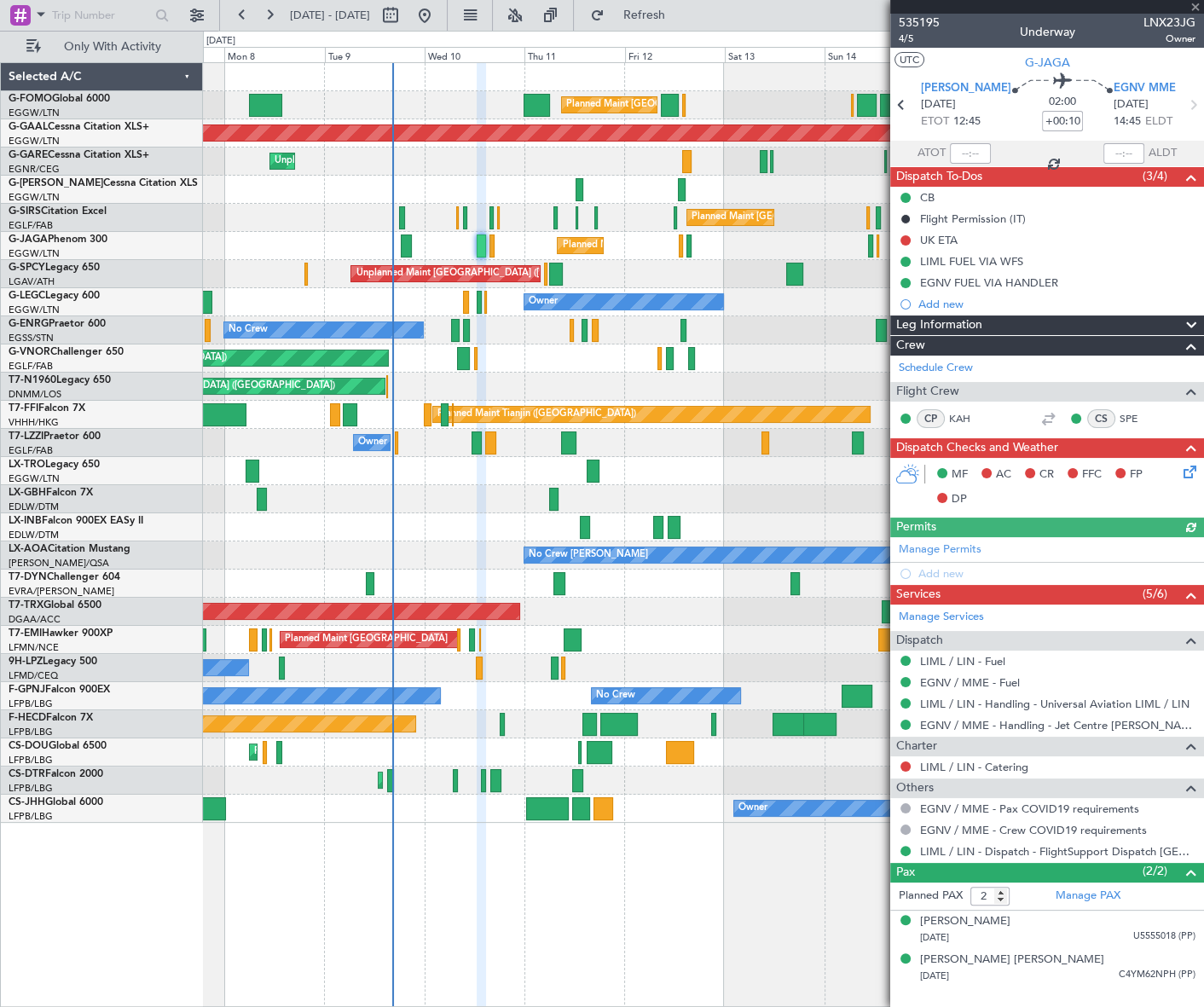
type input "+00:20"
type input "0"
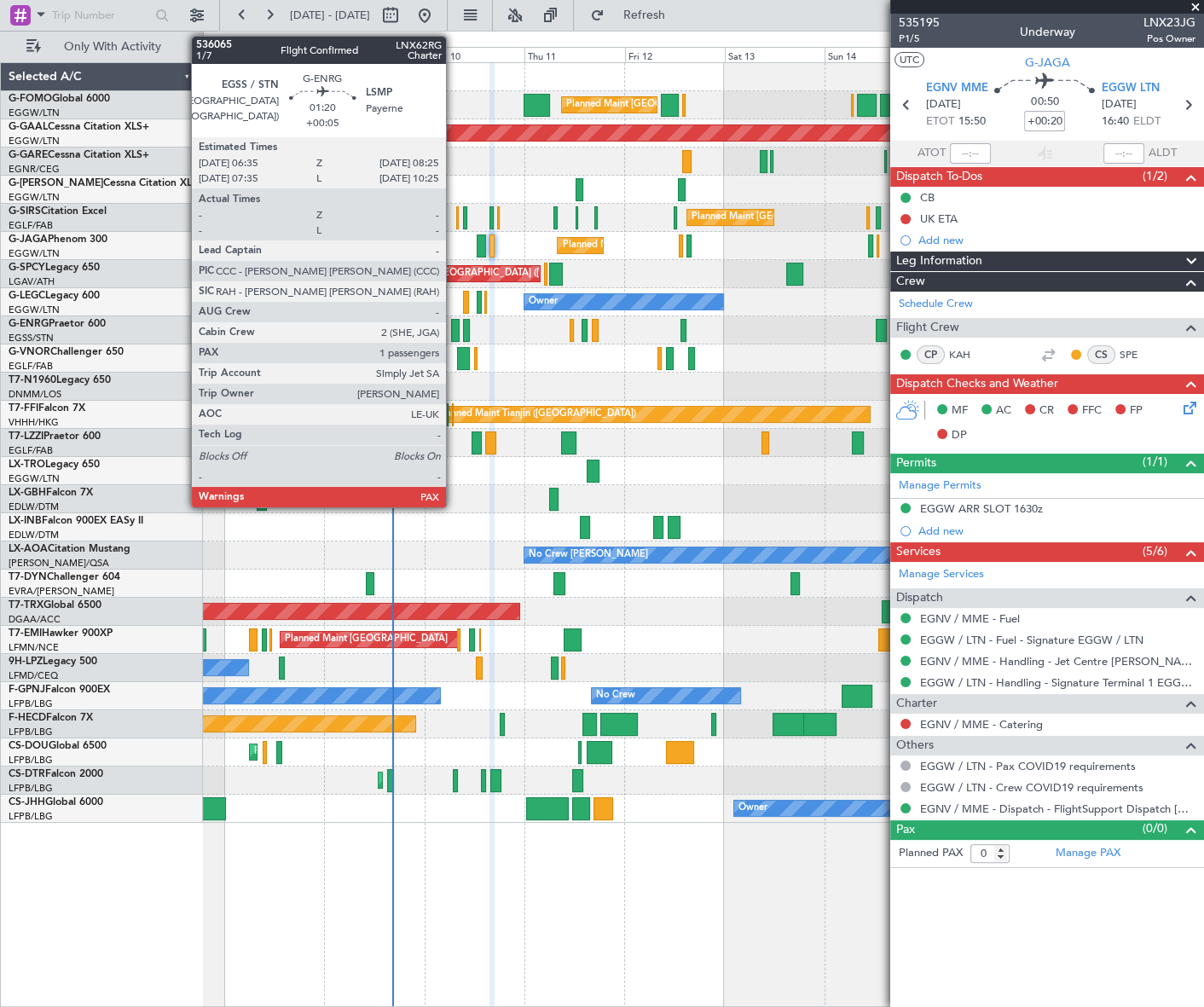
click at [454, 327] on div at bounding box center [455, 331] width 8 height 23
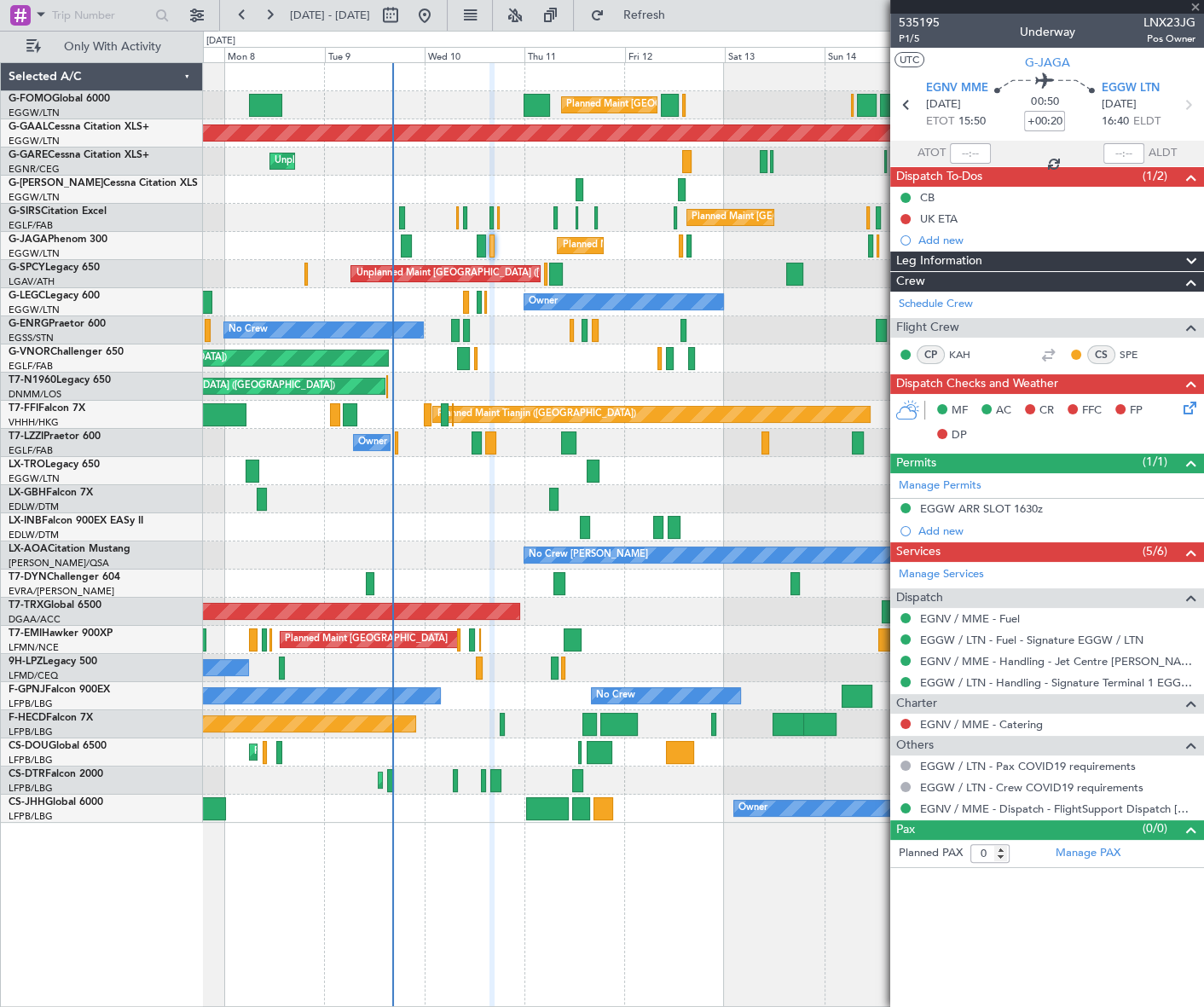
type input "+00:05"
type input "1"
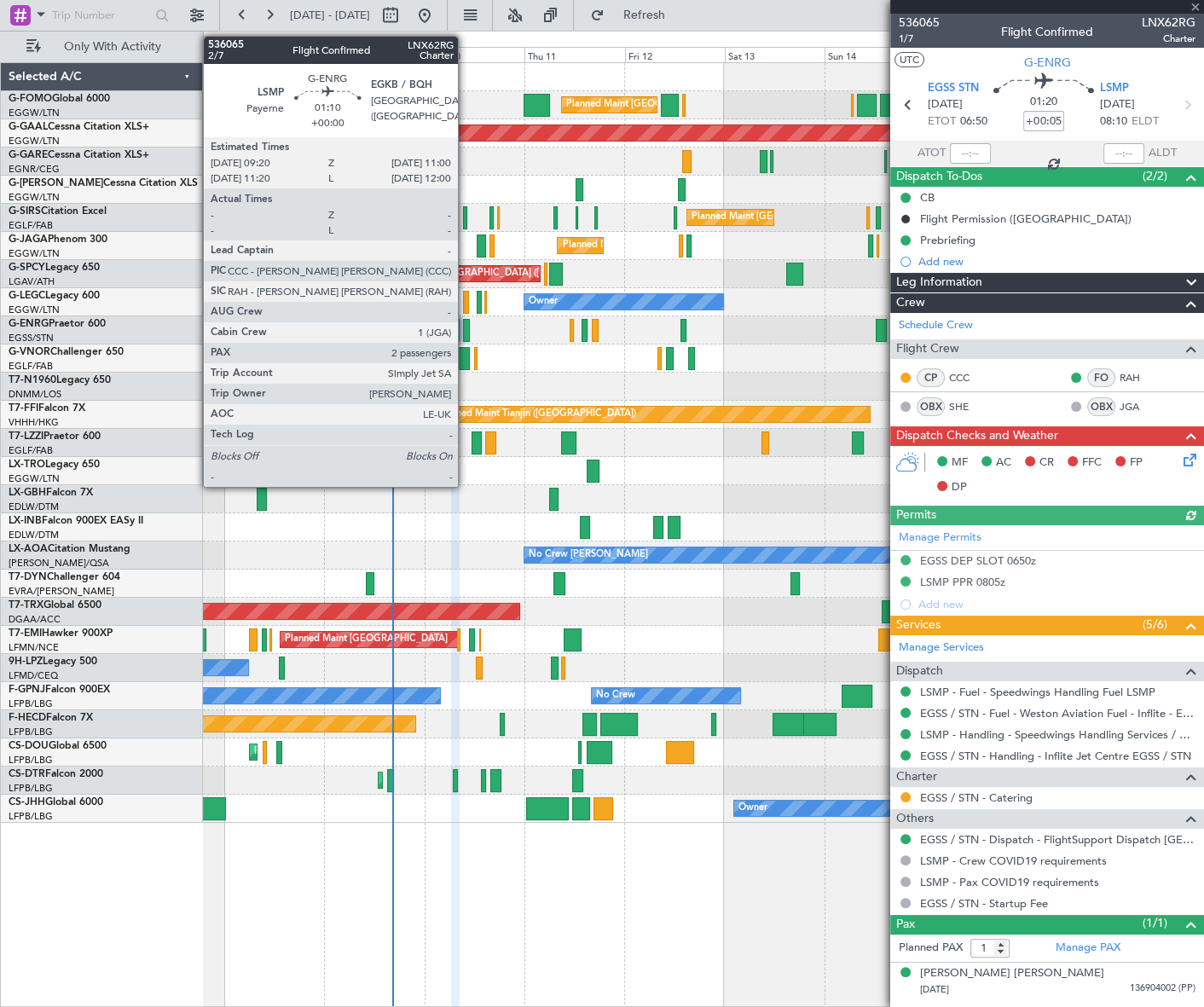
click at [465, 324] on div at bounding box center [467, 331] width 8 height 23
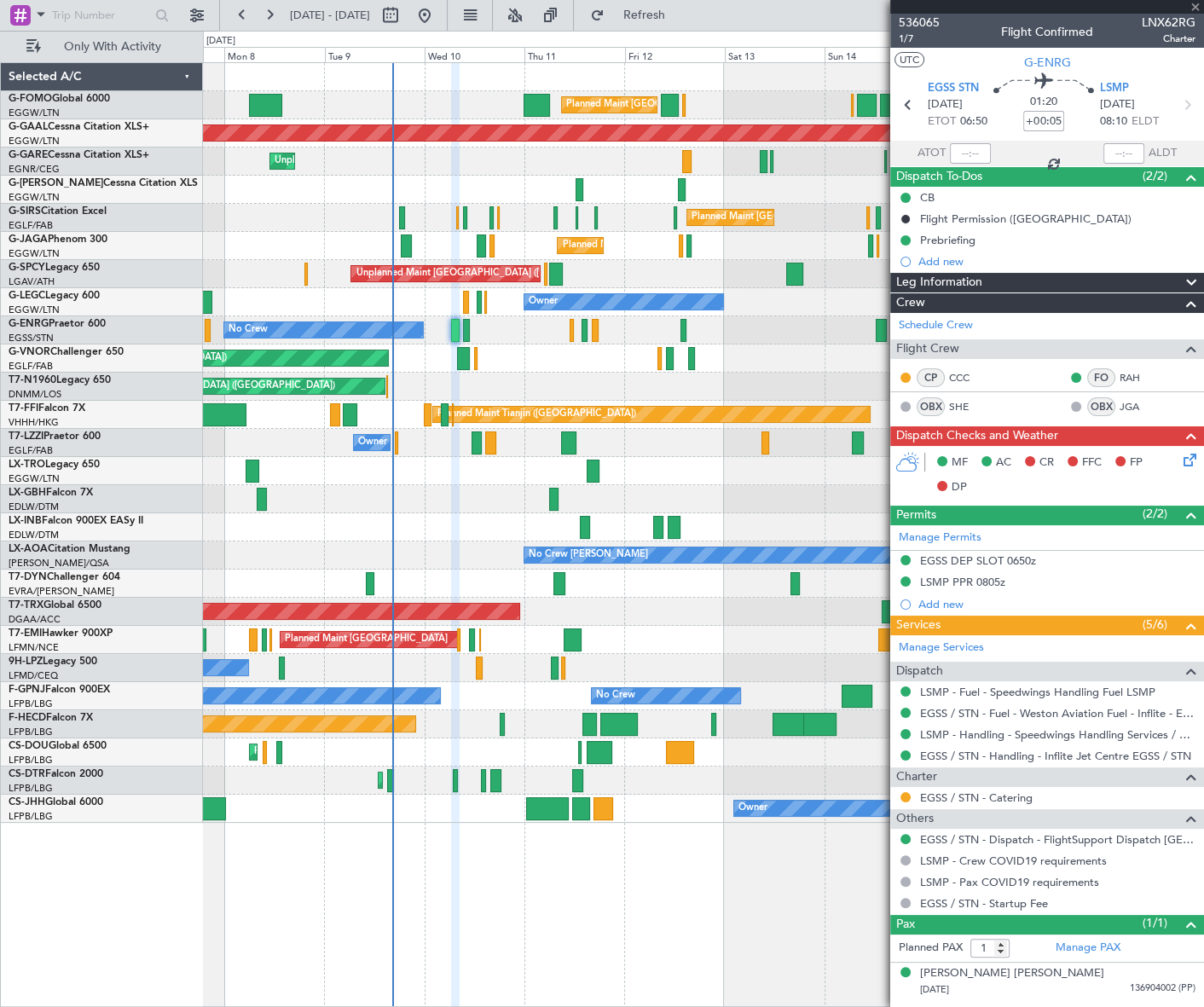
type input "2"
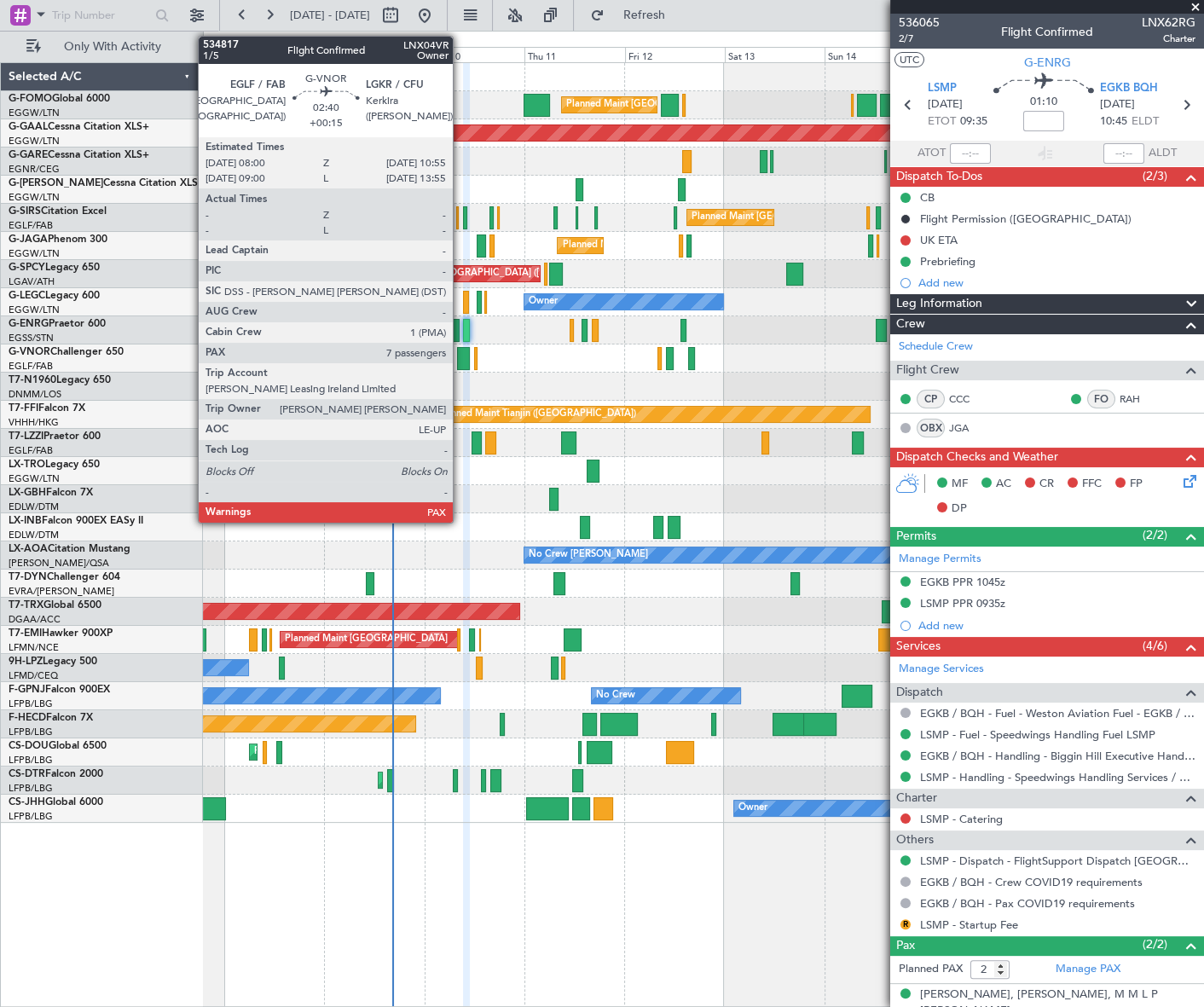
click at [461, 362] on div at bounding box center [463, 359] width 13 height 23
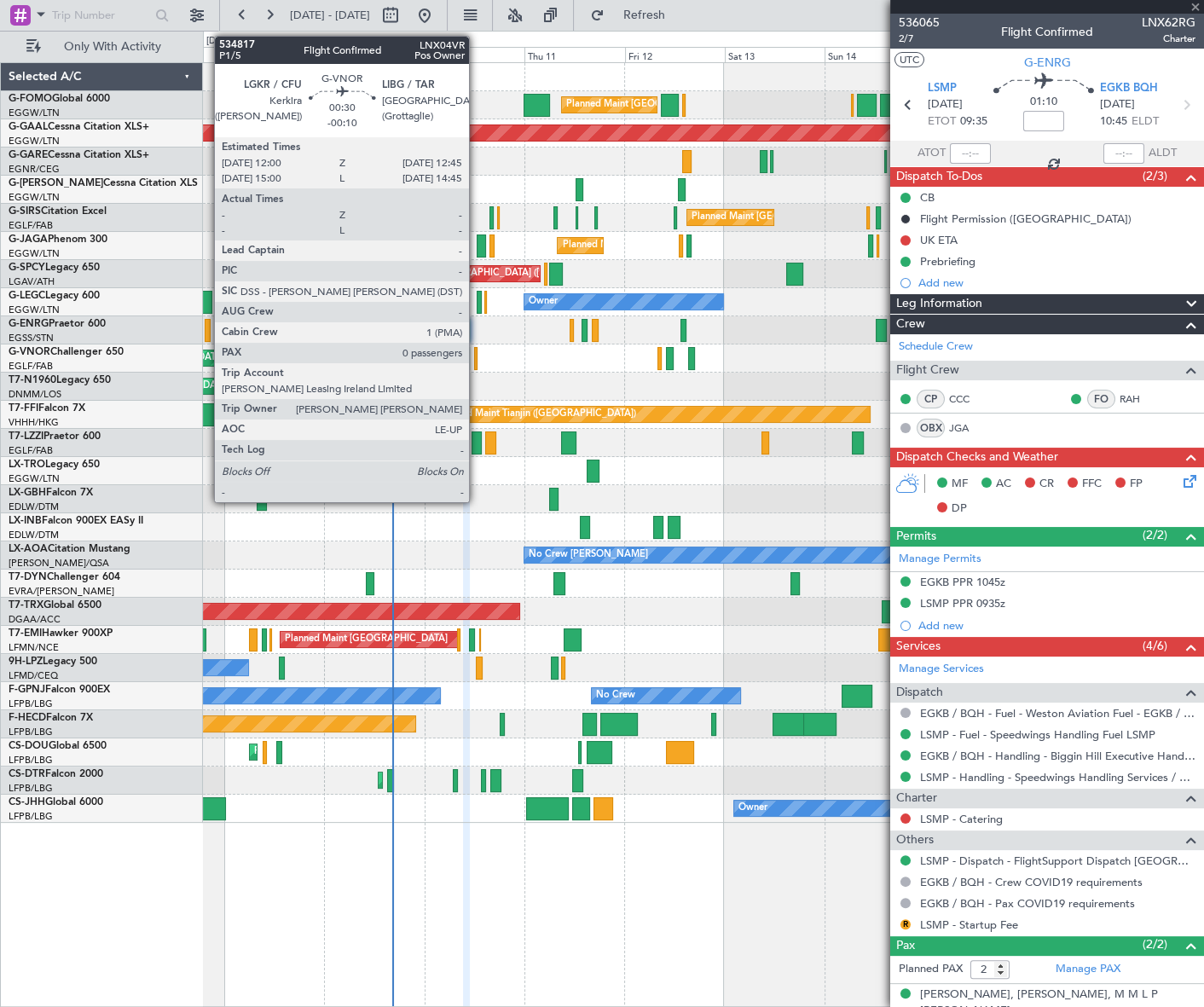
type input "+00:15"
type input "7"
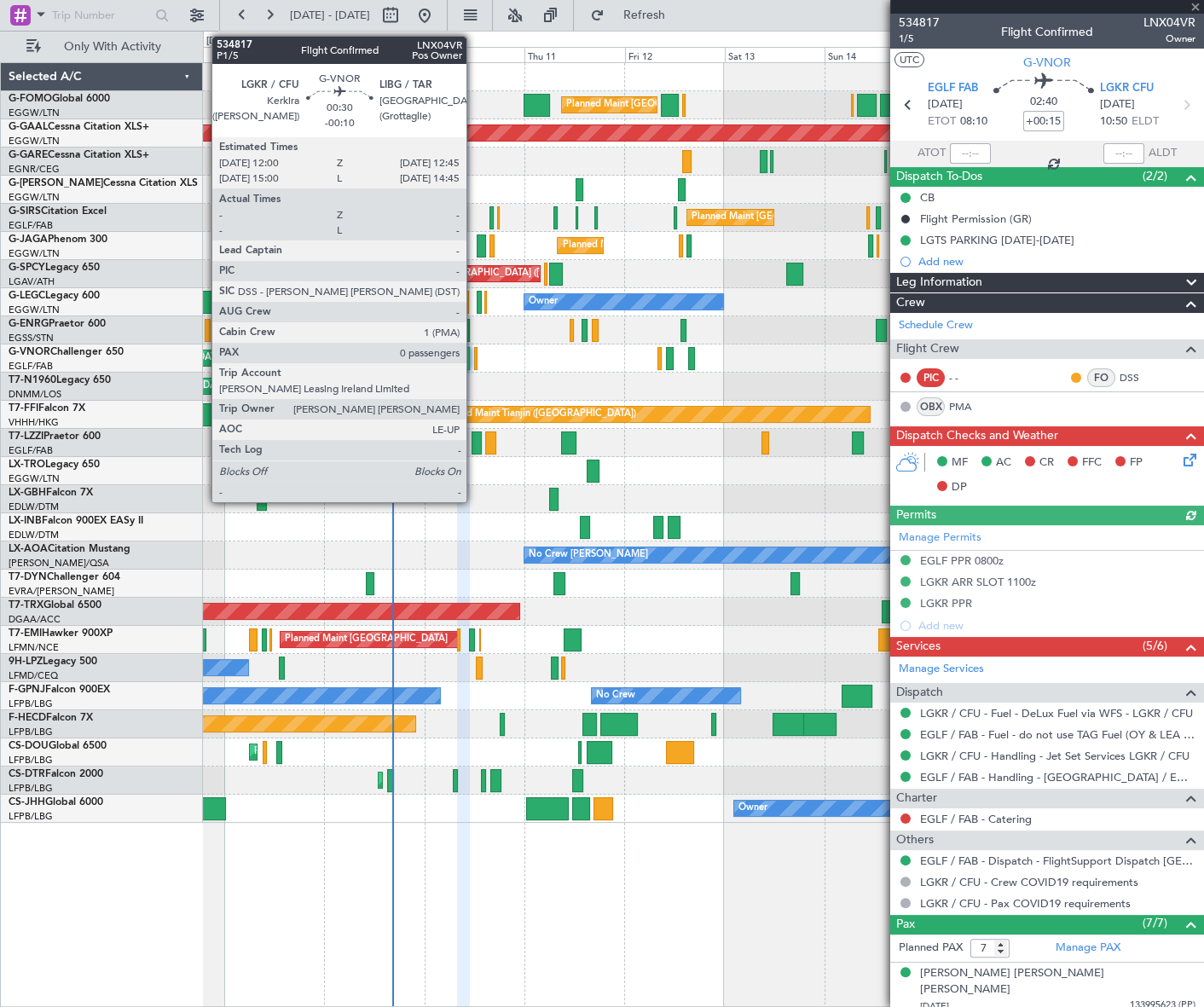
click at [474, 356] on div at bounding box center [476, 359] width 4 height 23
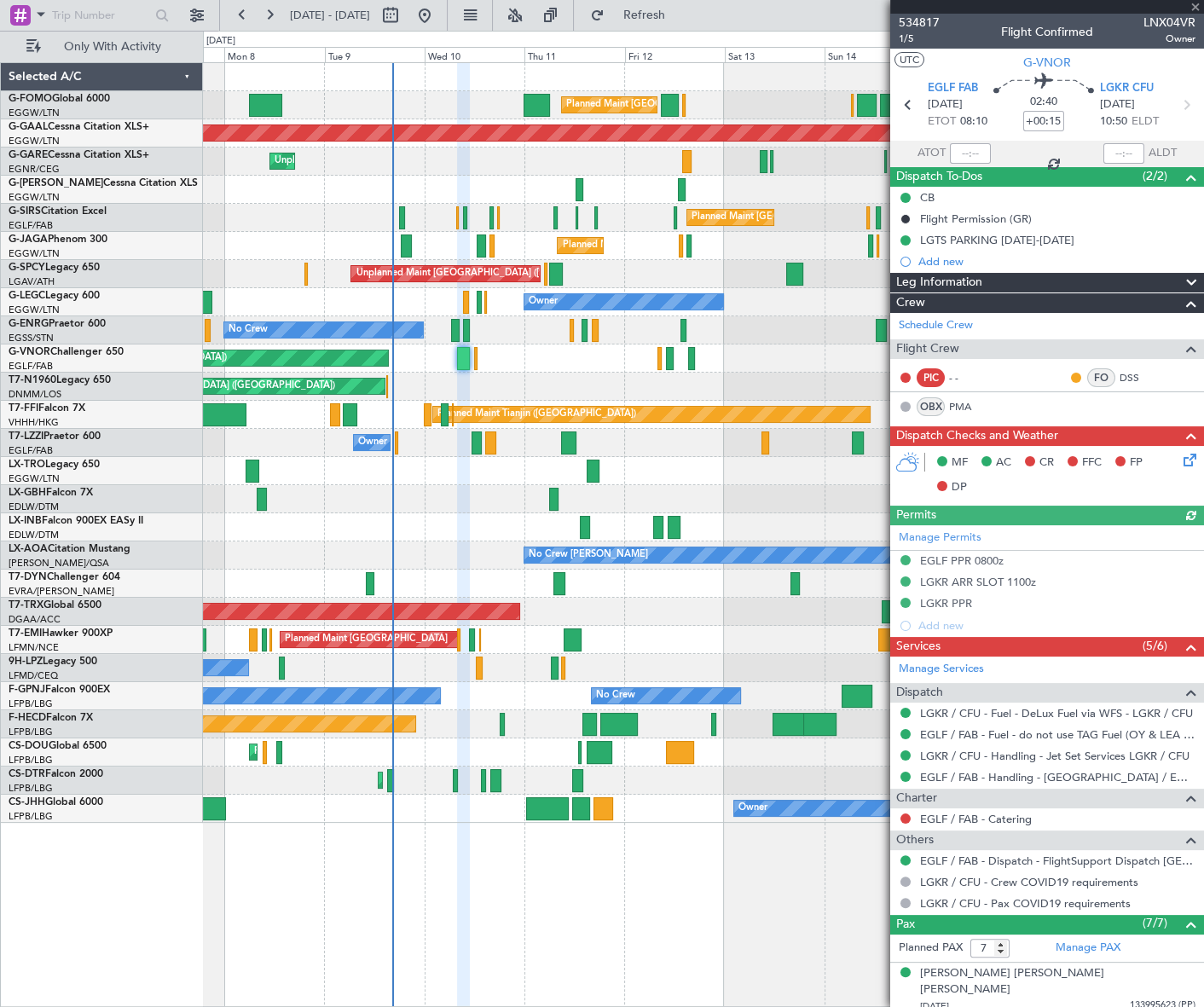
type input "-00:10"
type input "0"
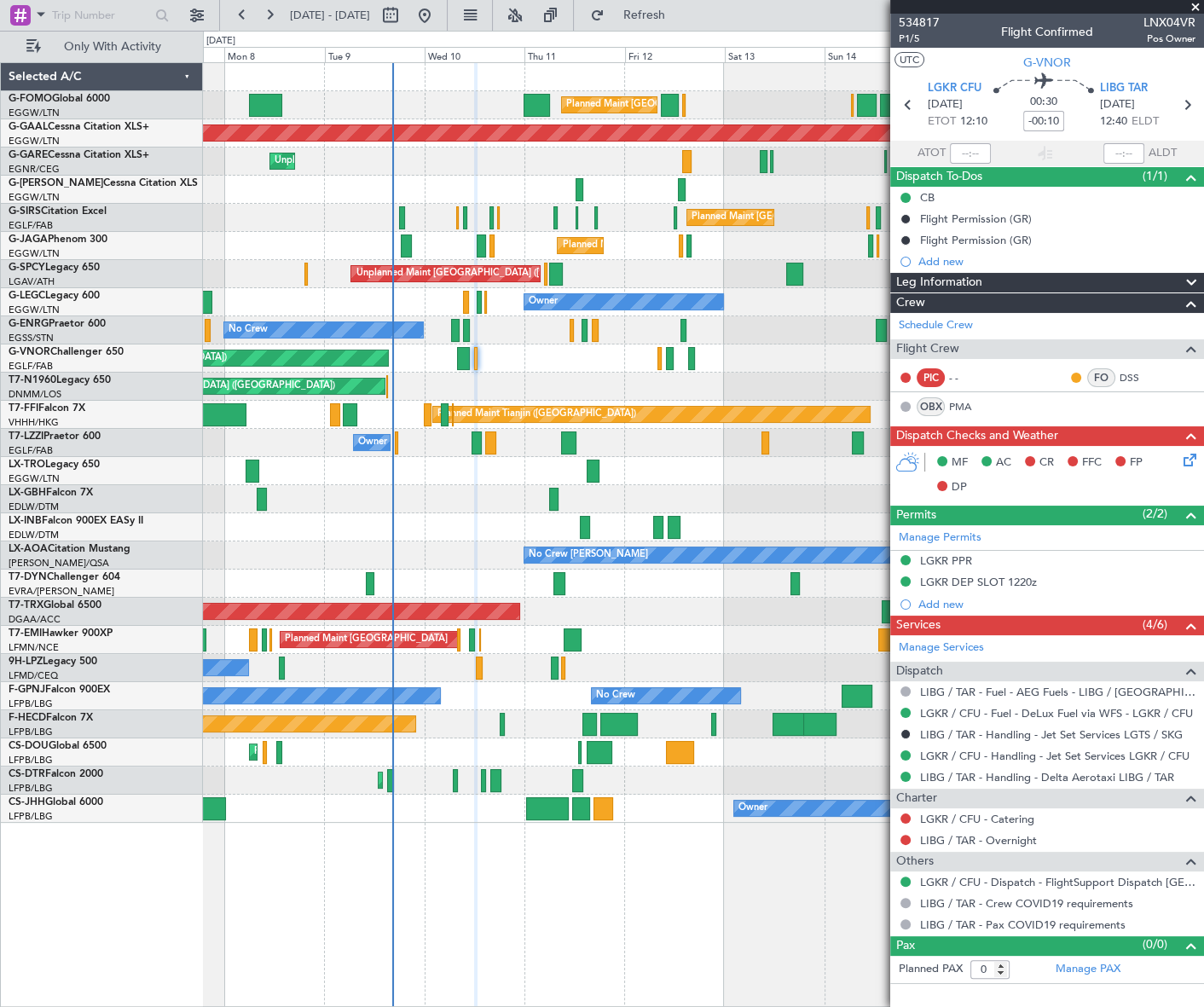
click at [1186, 464] on icon at bounding box center [1187, 457] width 13 height 13
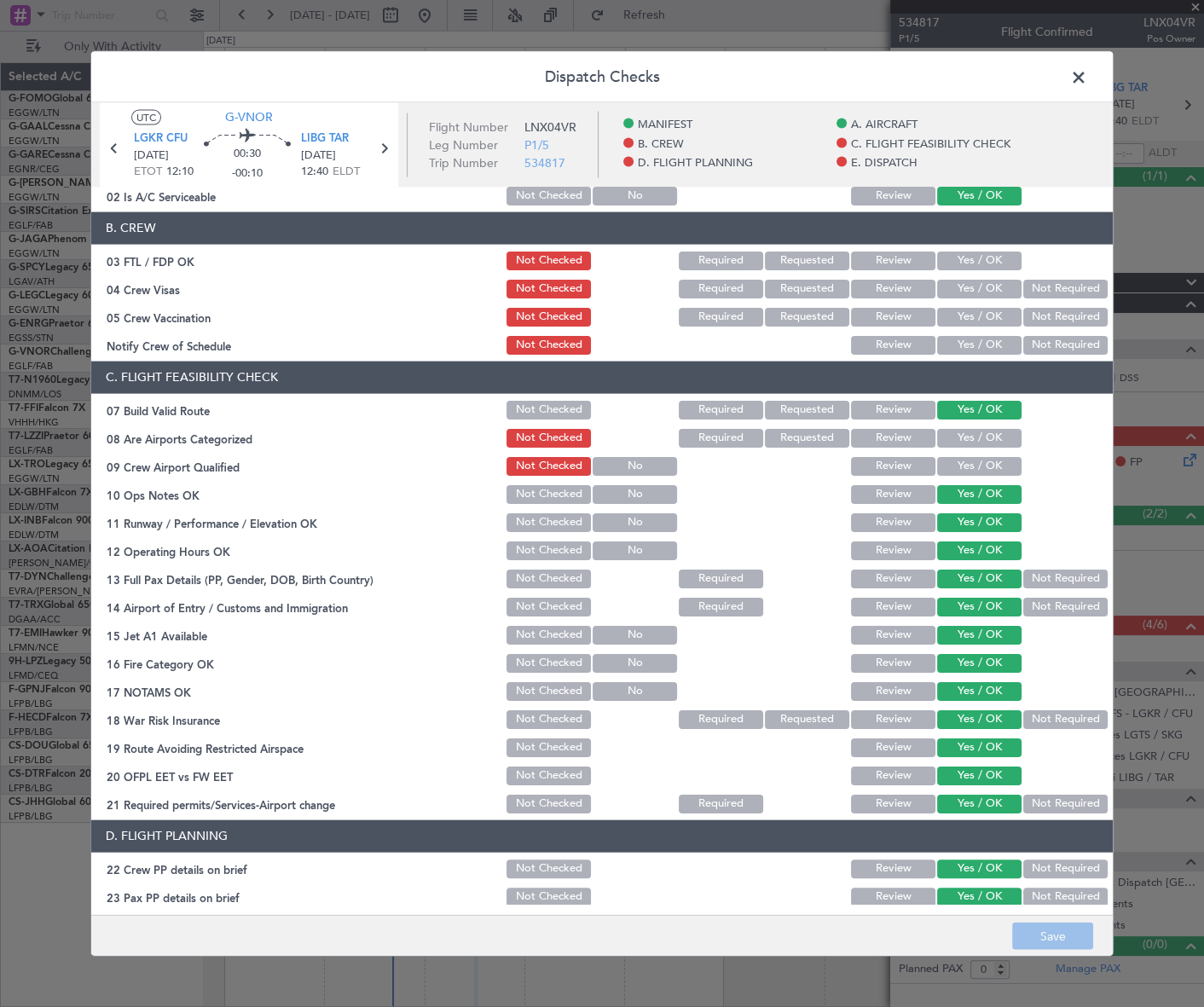
scroll to position [388, 0]
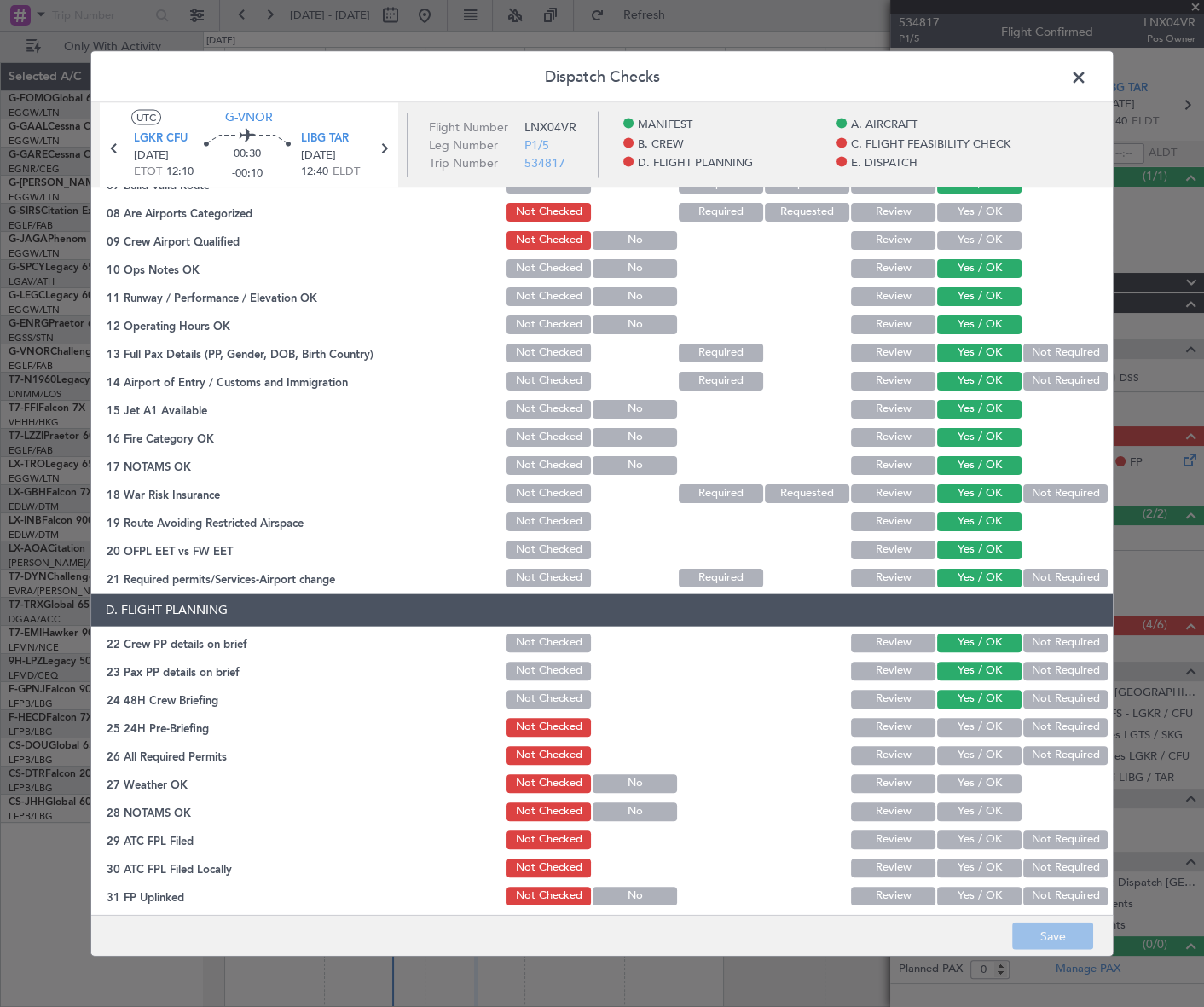
click at [1088, 68] on span at bounding box center [1088, 81] width 0 height 34
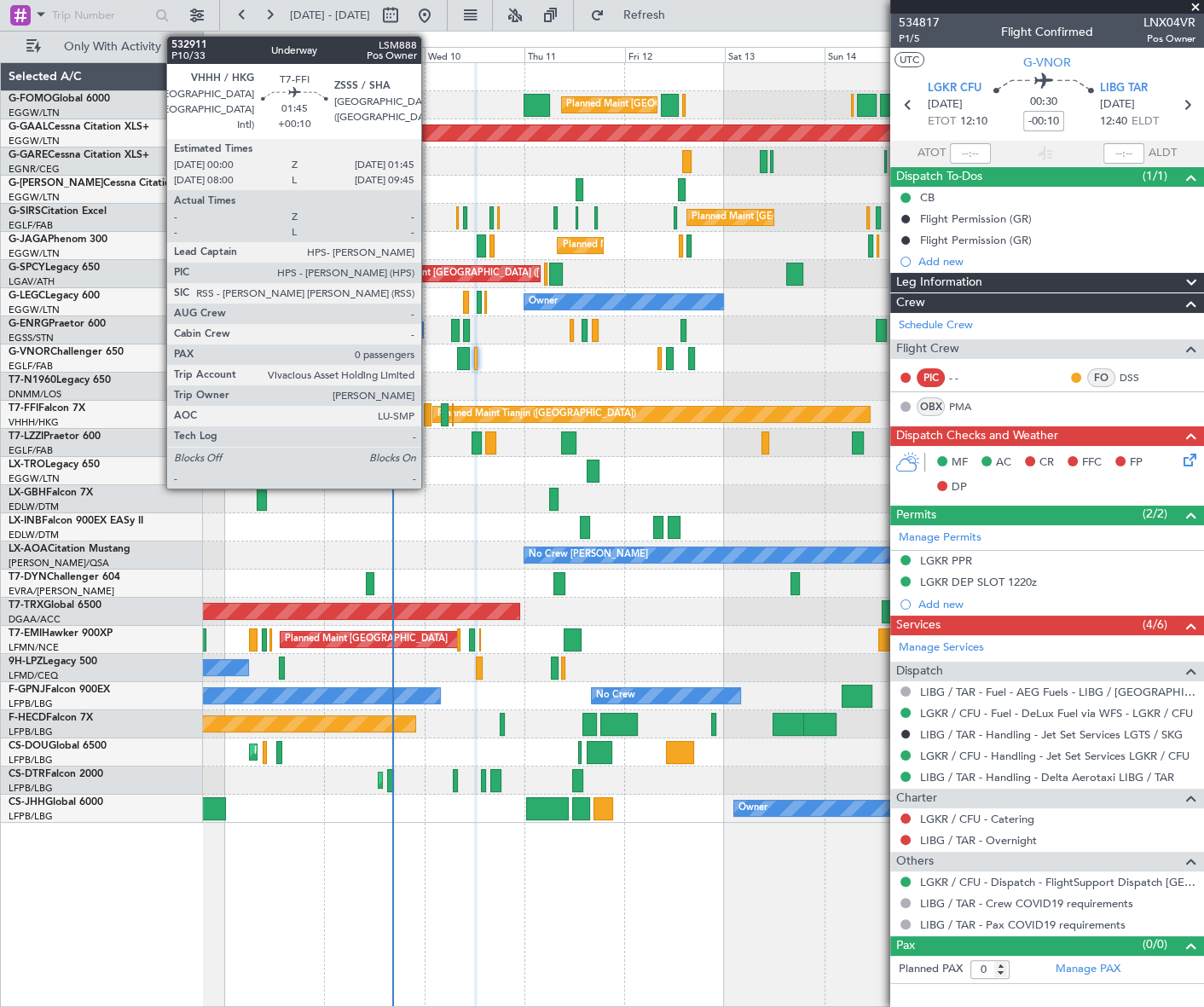
click at [429, 417] on div at bounding box center [428, 415] width 8 height 23
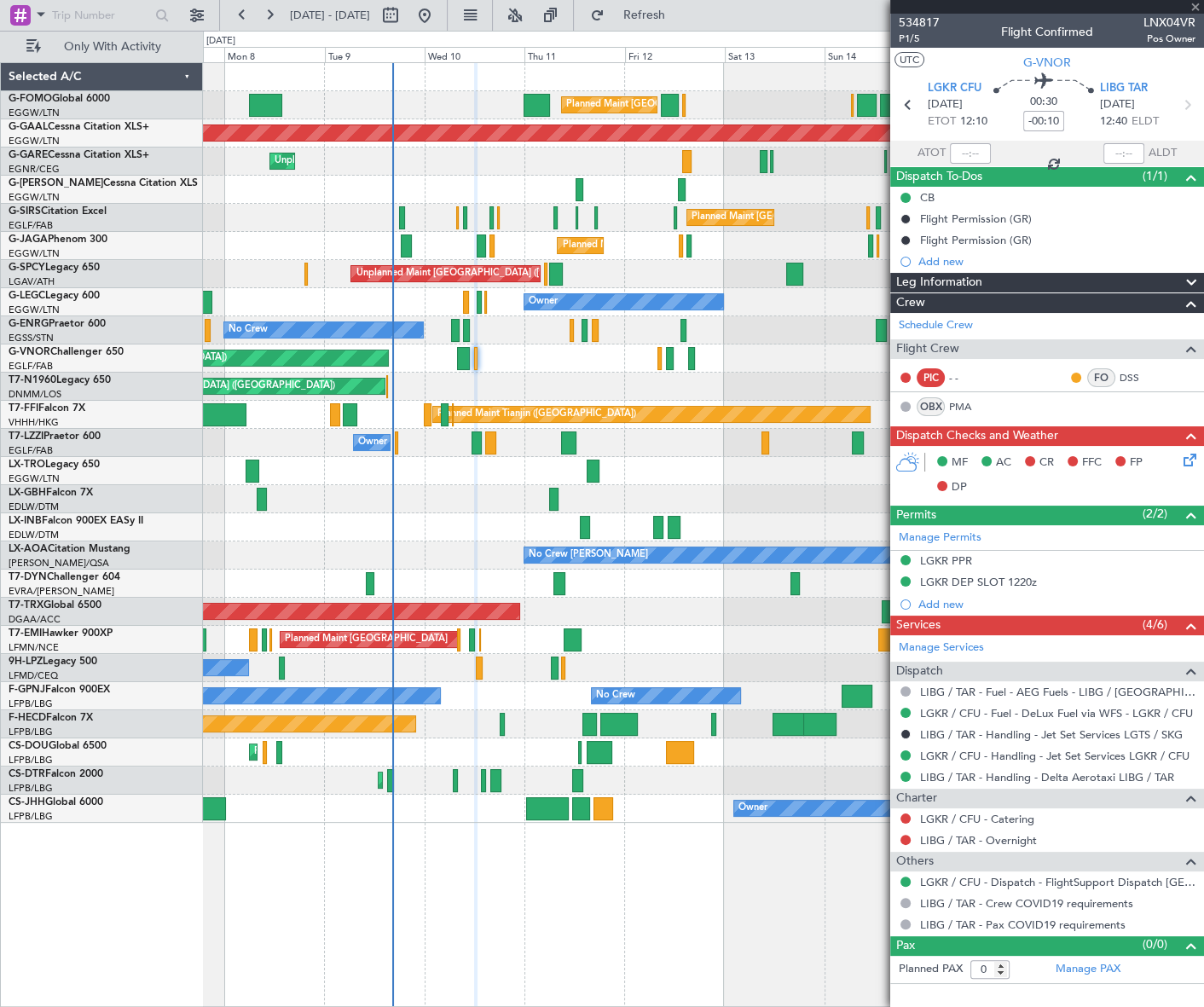
type input "+00:10"
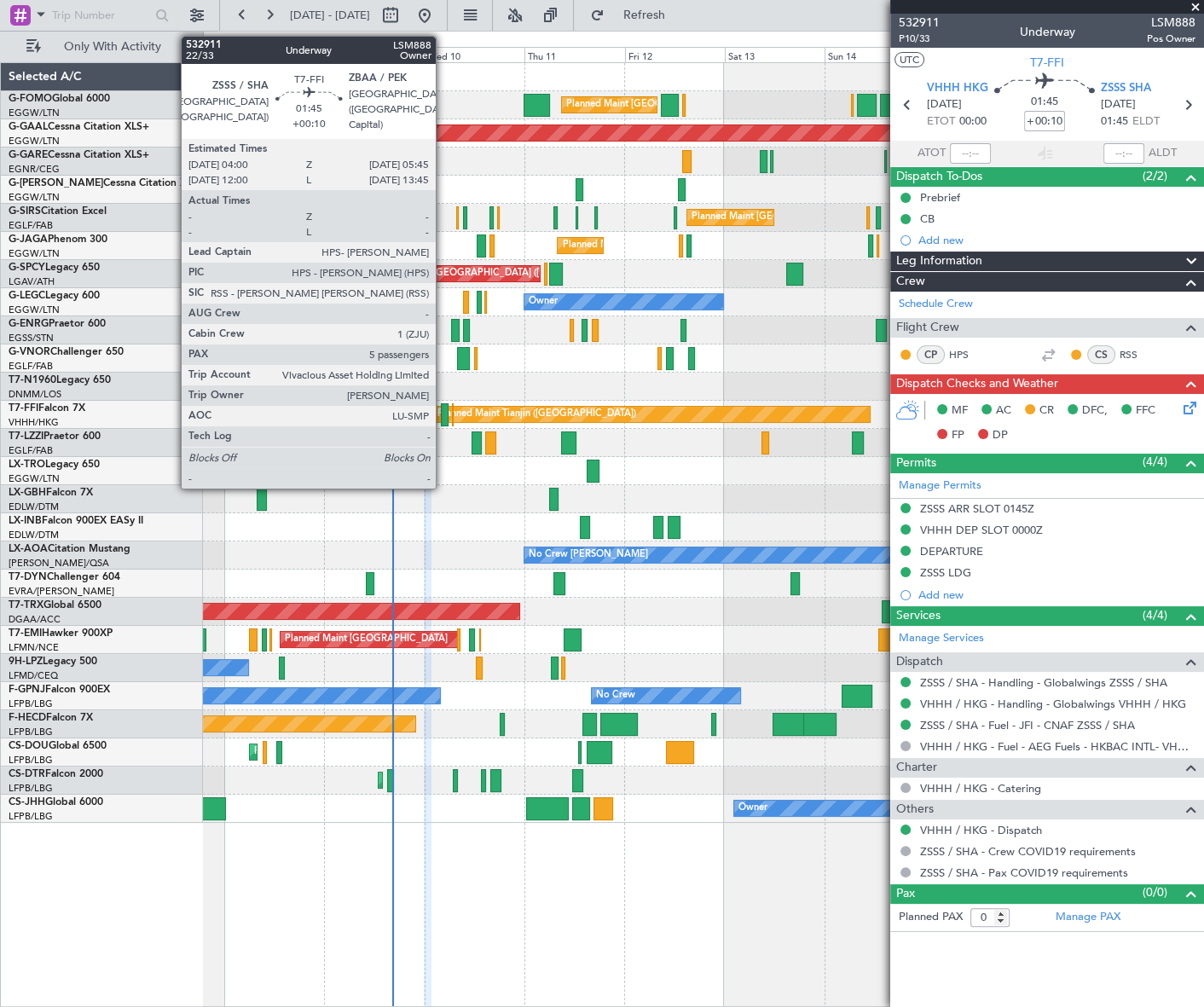
click at [443, 414] on div at bounding box center [444, 415] width 8 height 23
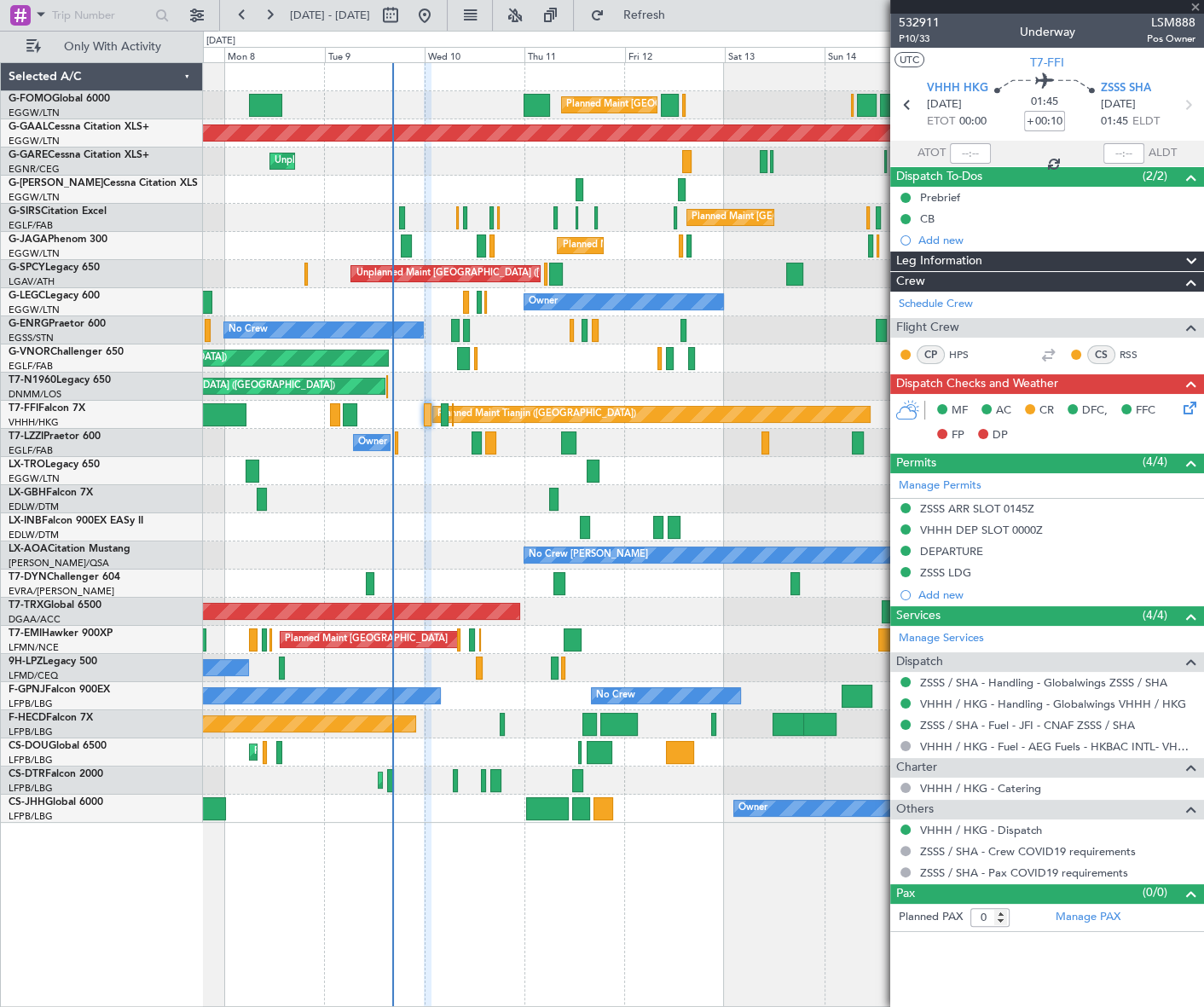
type input "5"
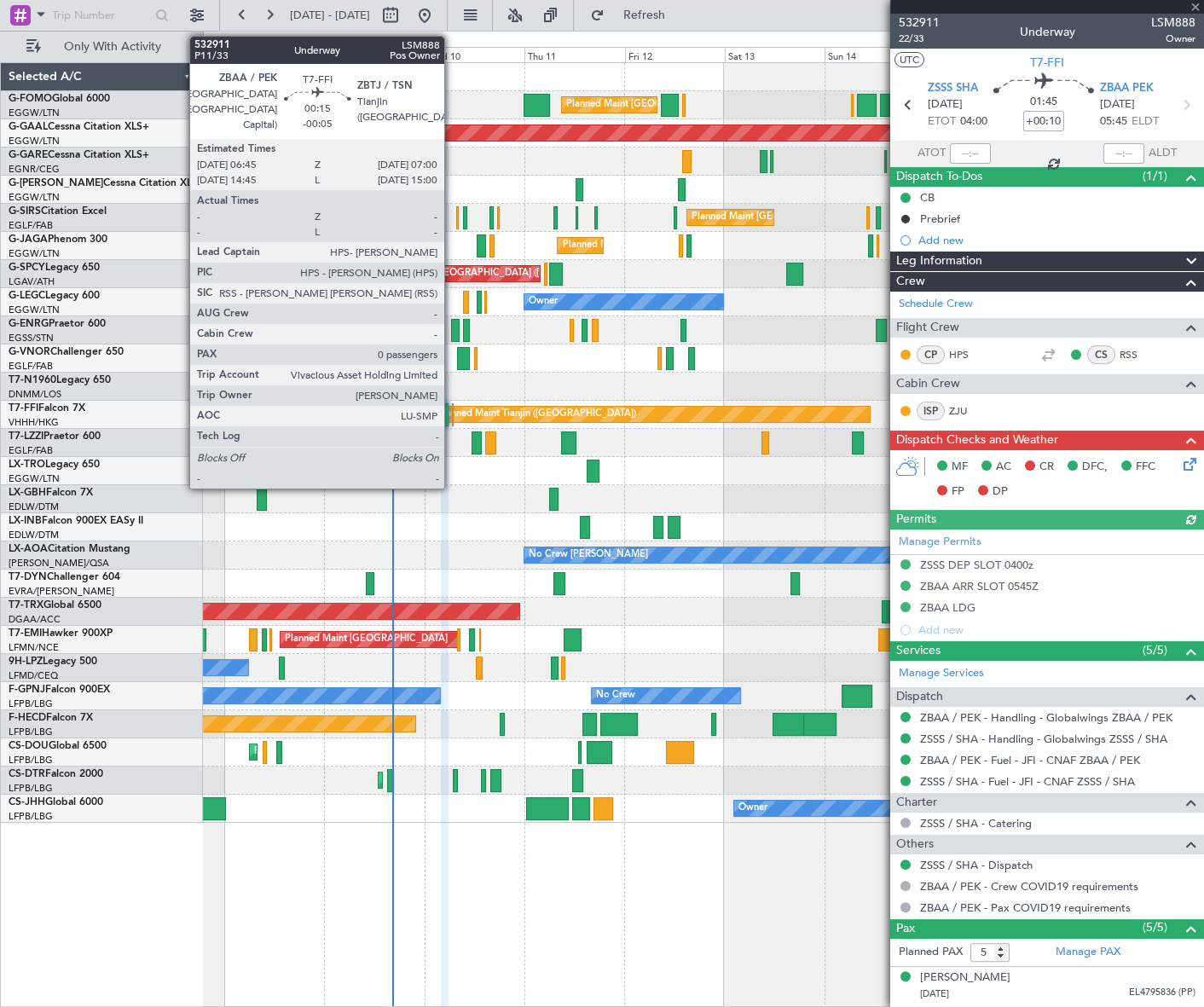
click at [452, 413] on div at bounding box center [453, 415] width 2 height 23
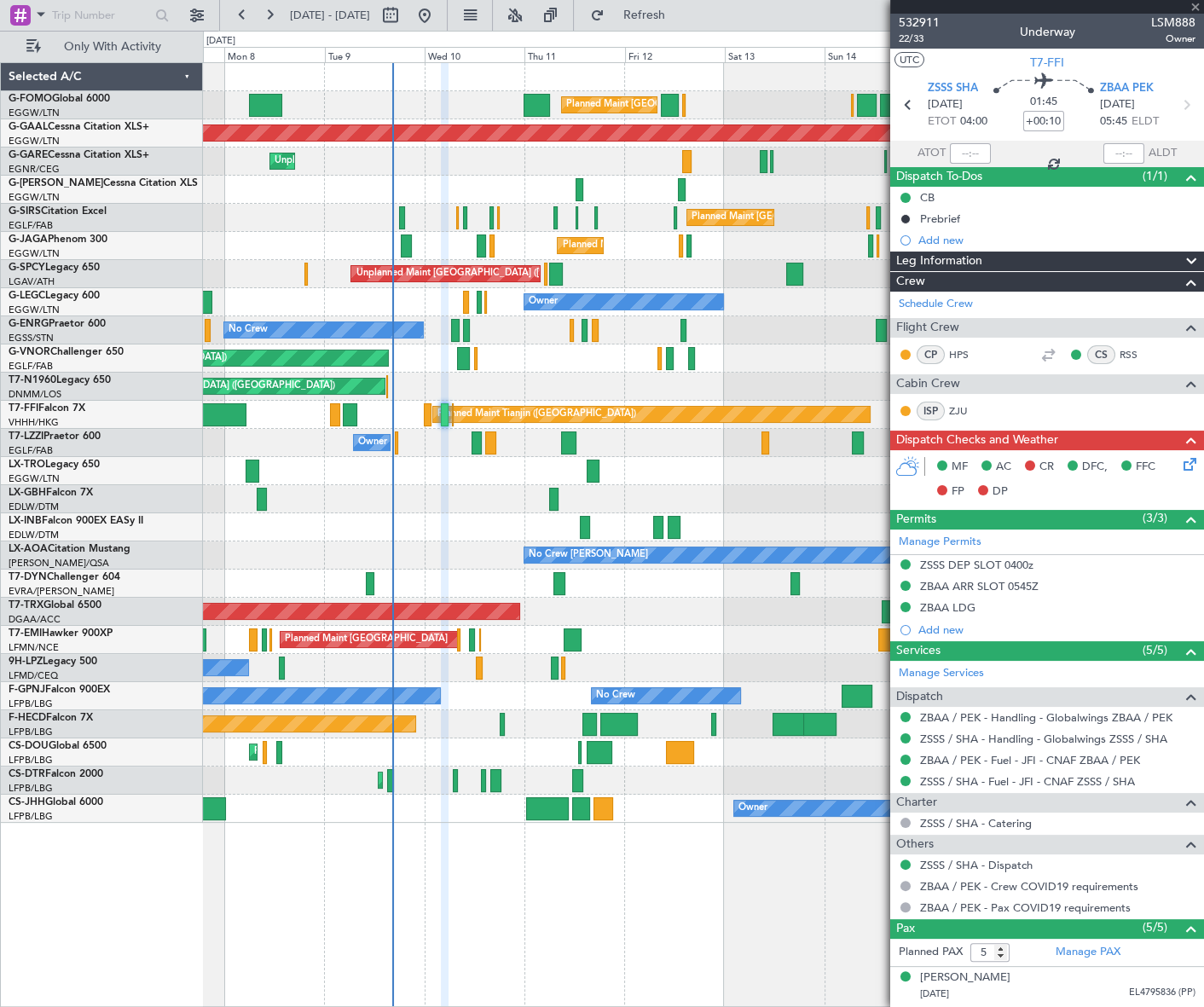
type input "-00:05"
type input "0"
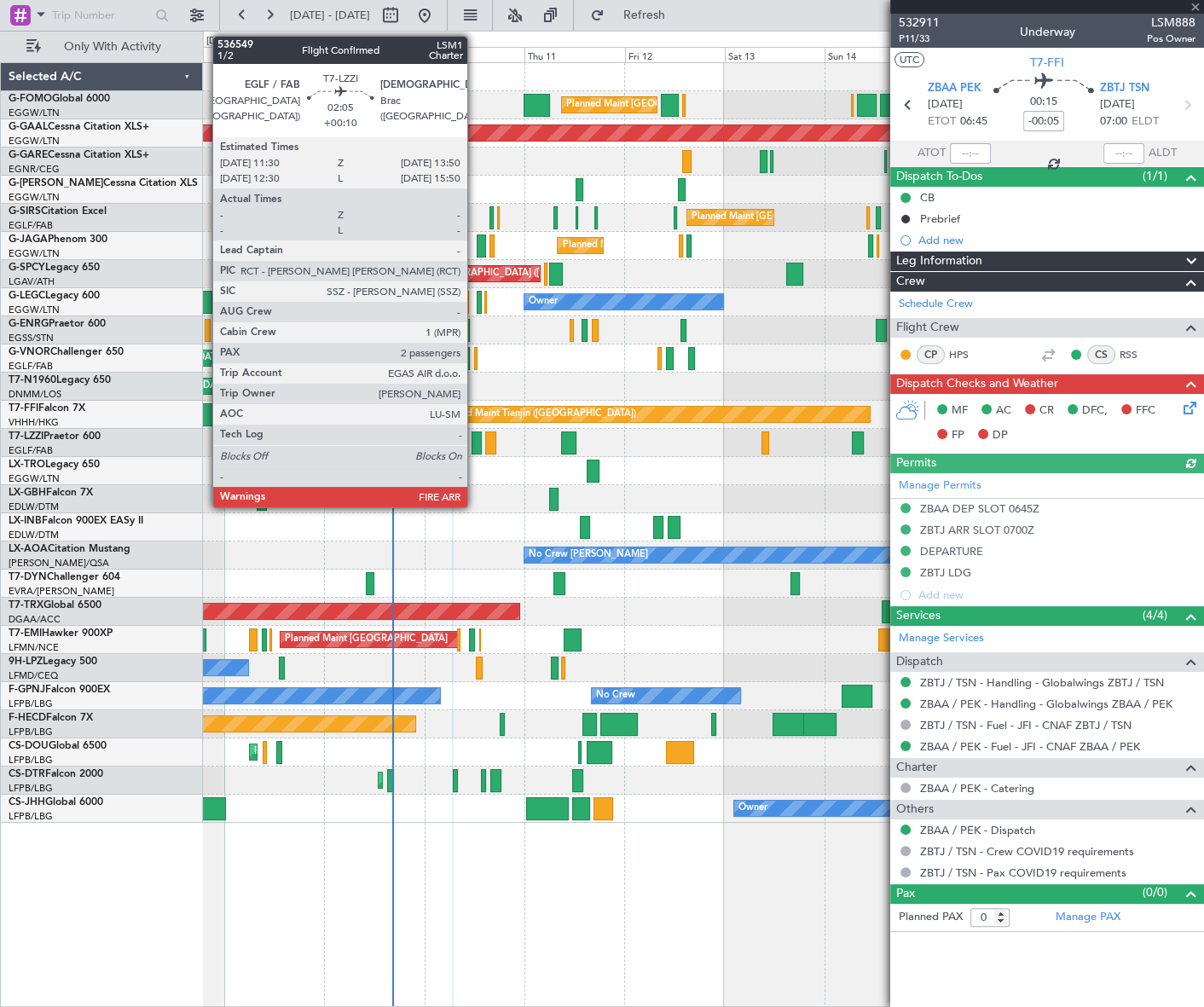
click at [475, 448] on div at bounding box center [476, 443] width 11 height 23
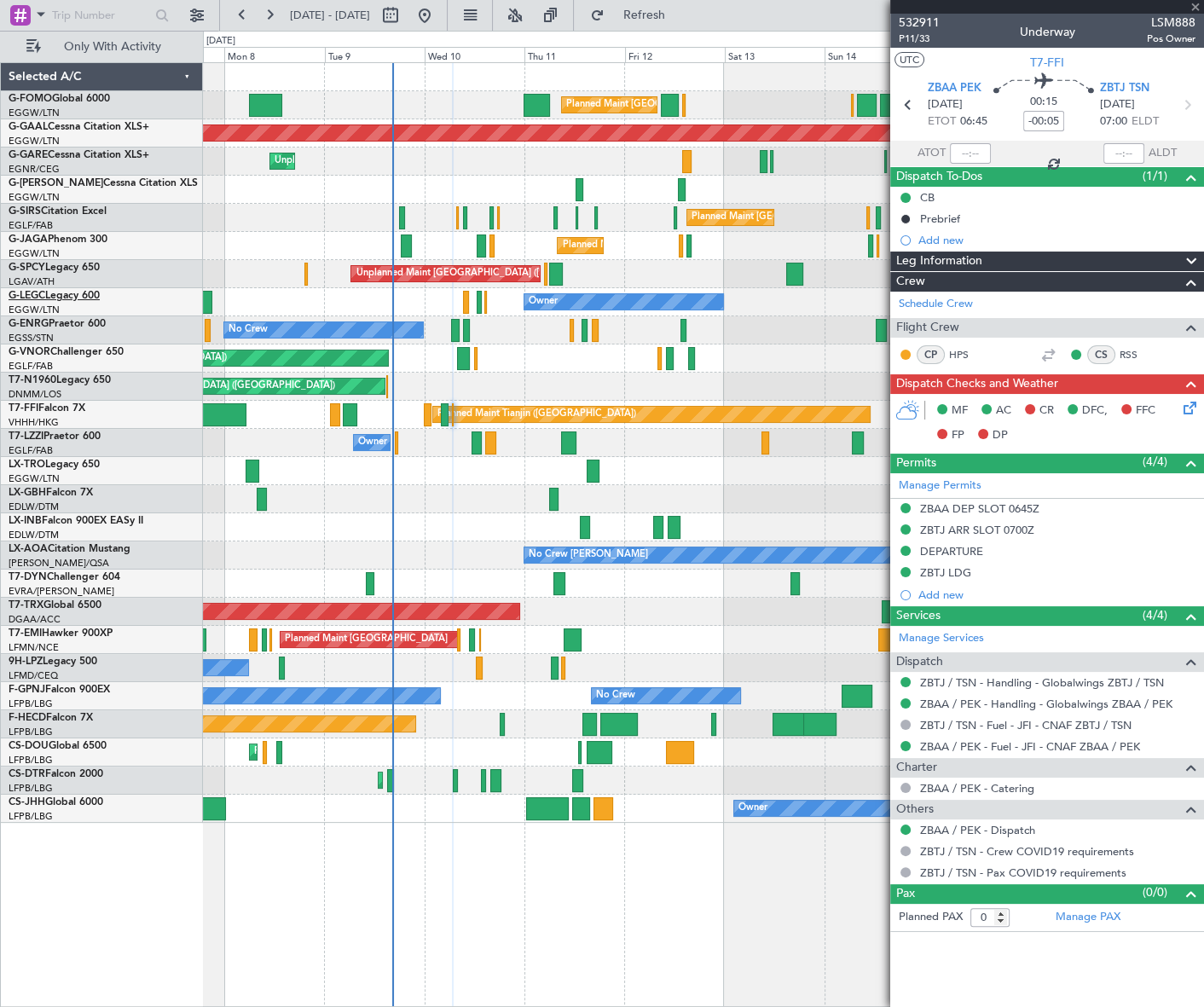
type input "+00:10"
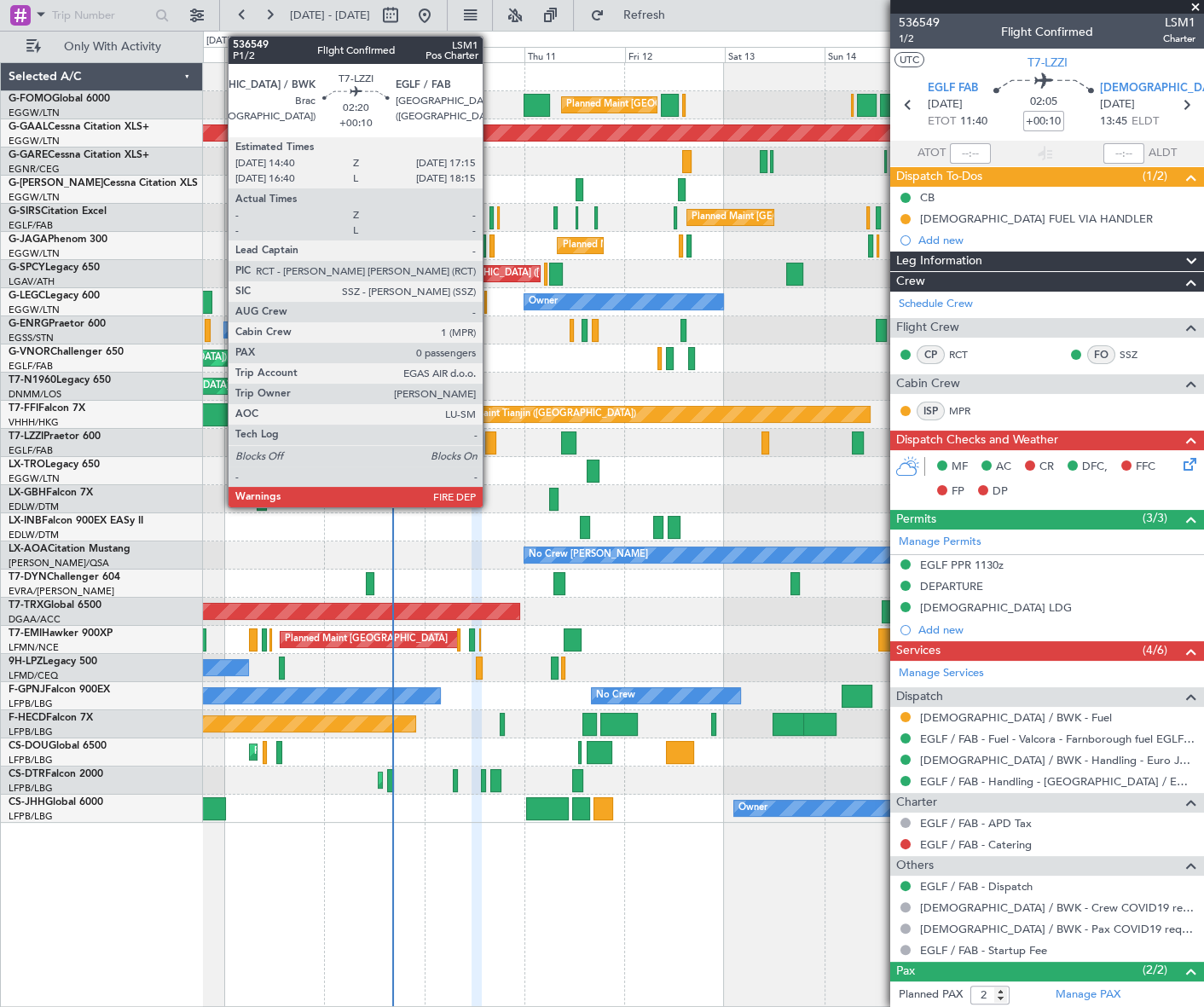
click at [490, 438] on div at bounding box center [491, 443] width 12 height 23
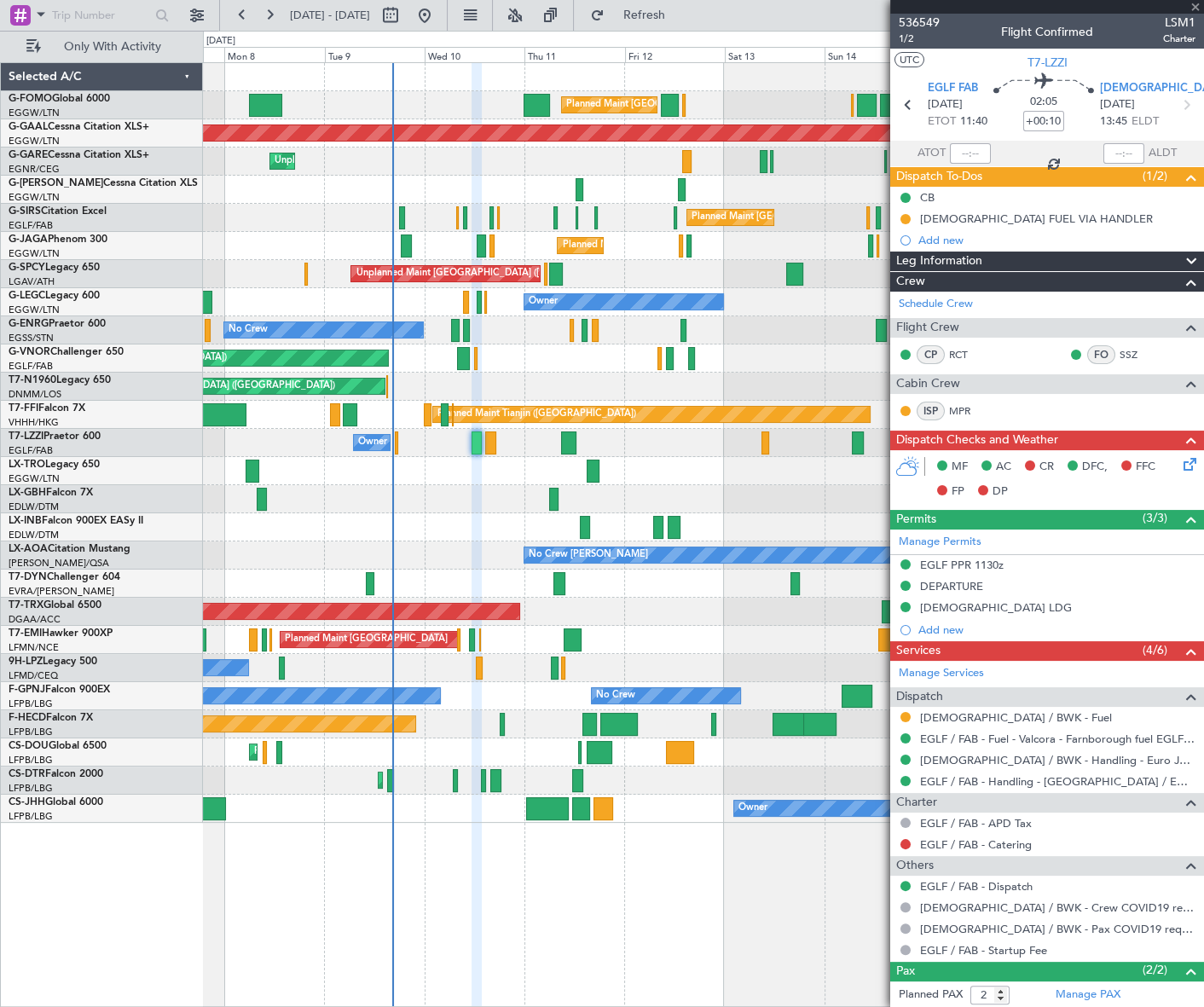
type input "0"
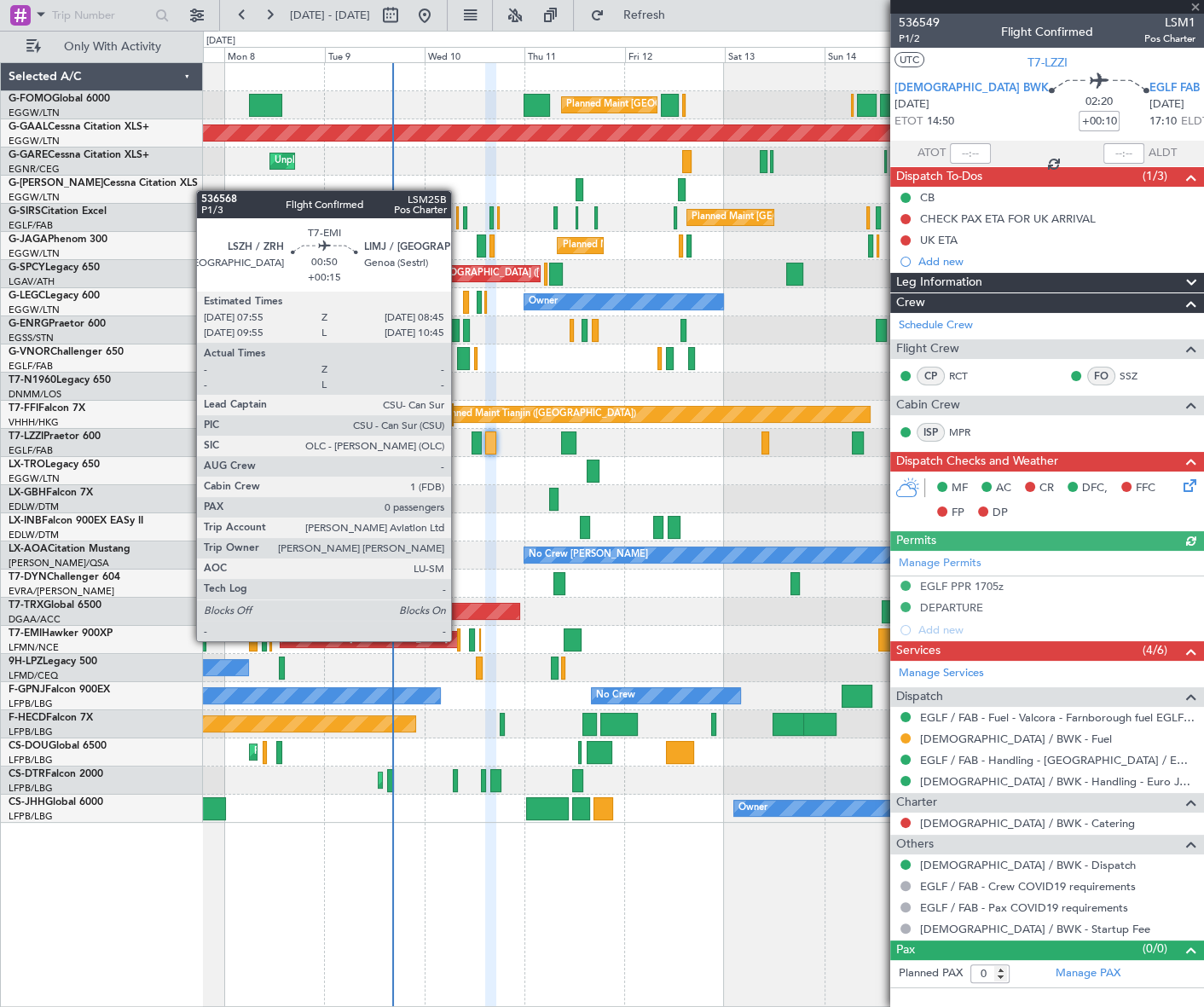
click at [459, 640] on div at bounding box center [459, 641] width 4 height 23
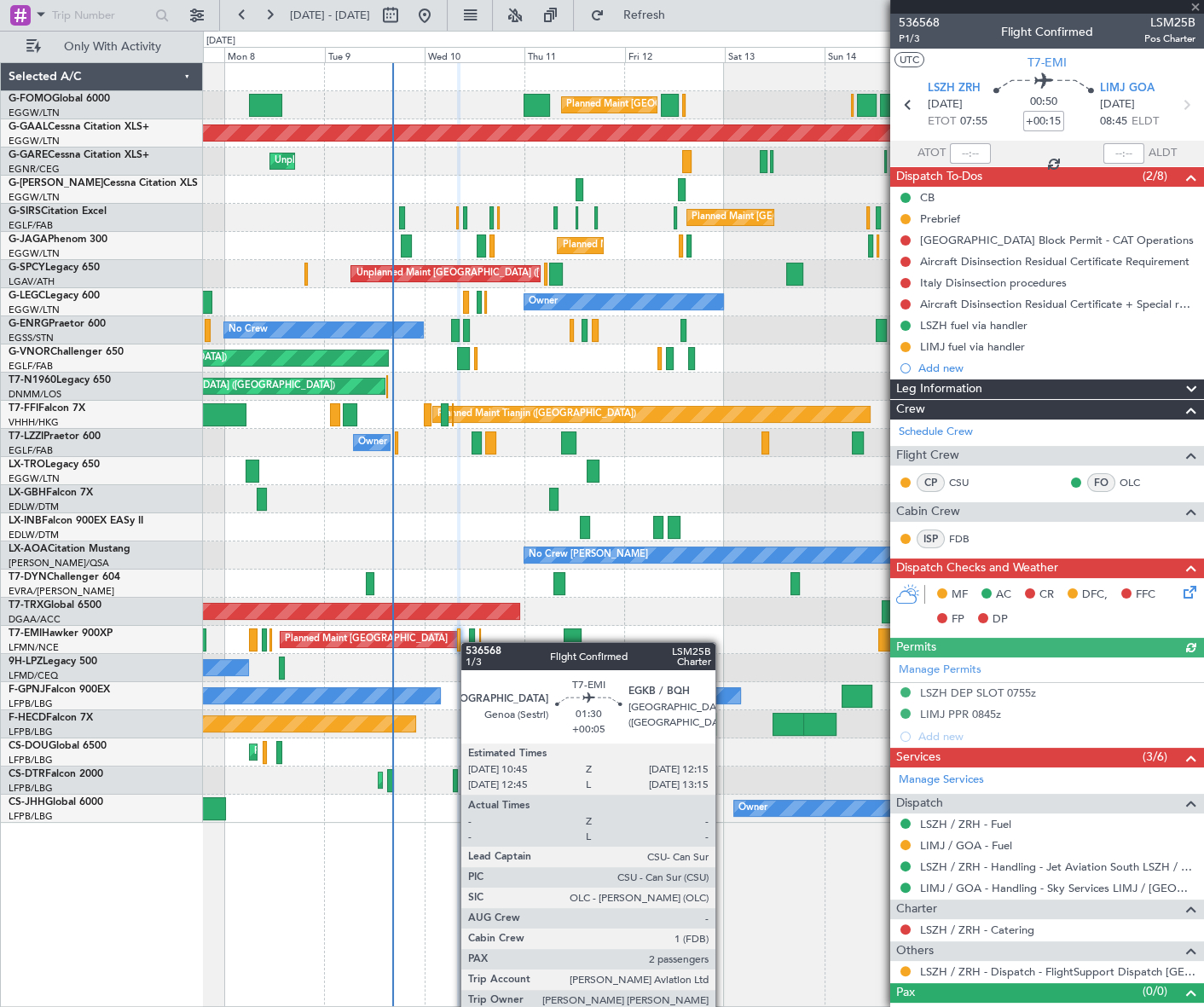
click at [469, 642] on div at bounding box center [472, 641] width 7 height 23
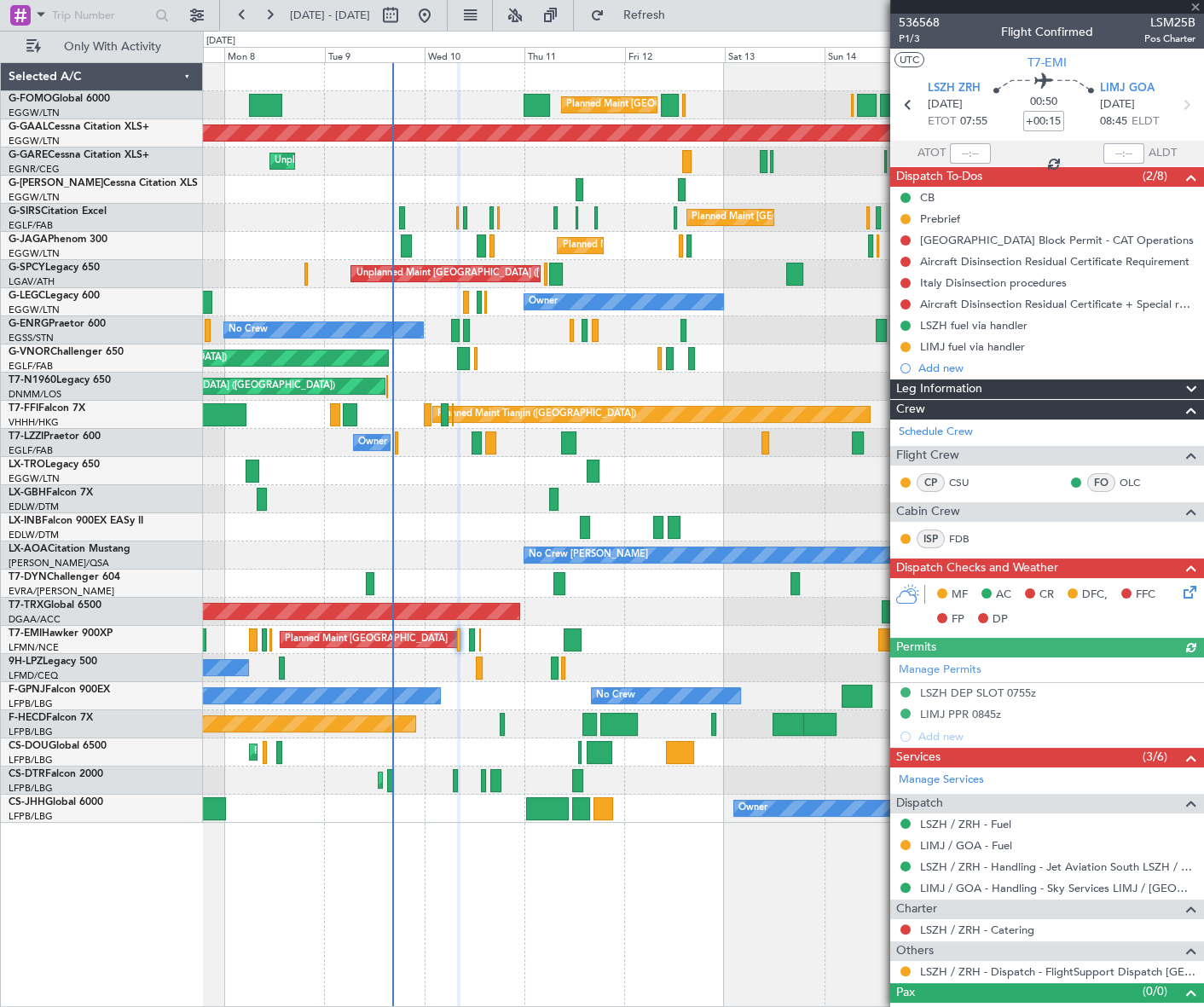
type input "+00:05"
type input "2"
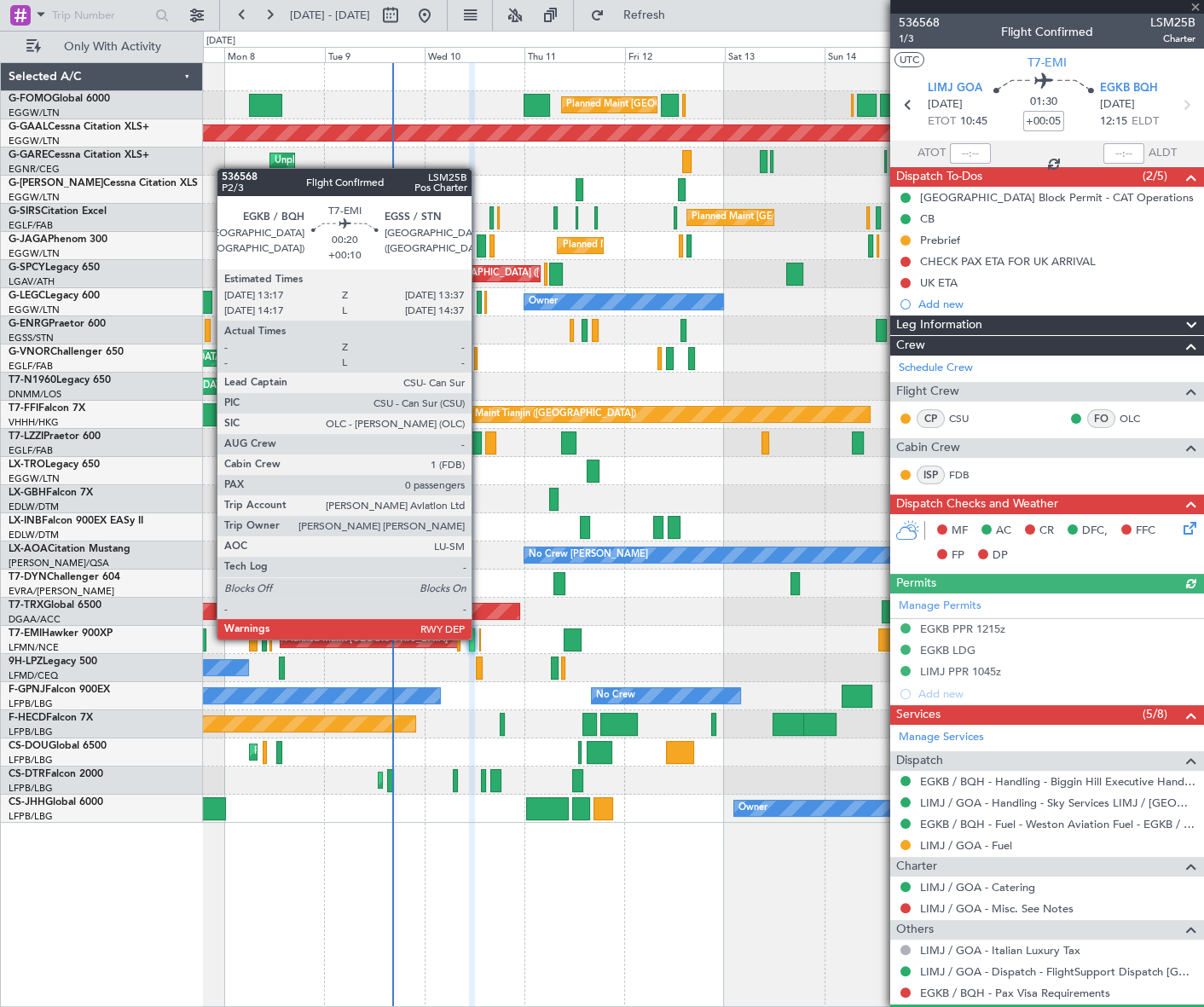
click at [479, 638] on div at bounding box center [480, 641] width 2 height 23
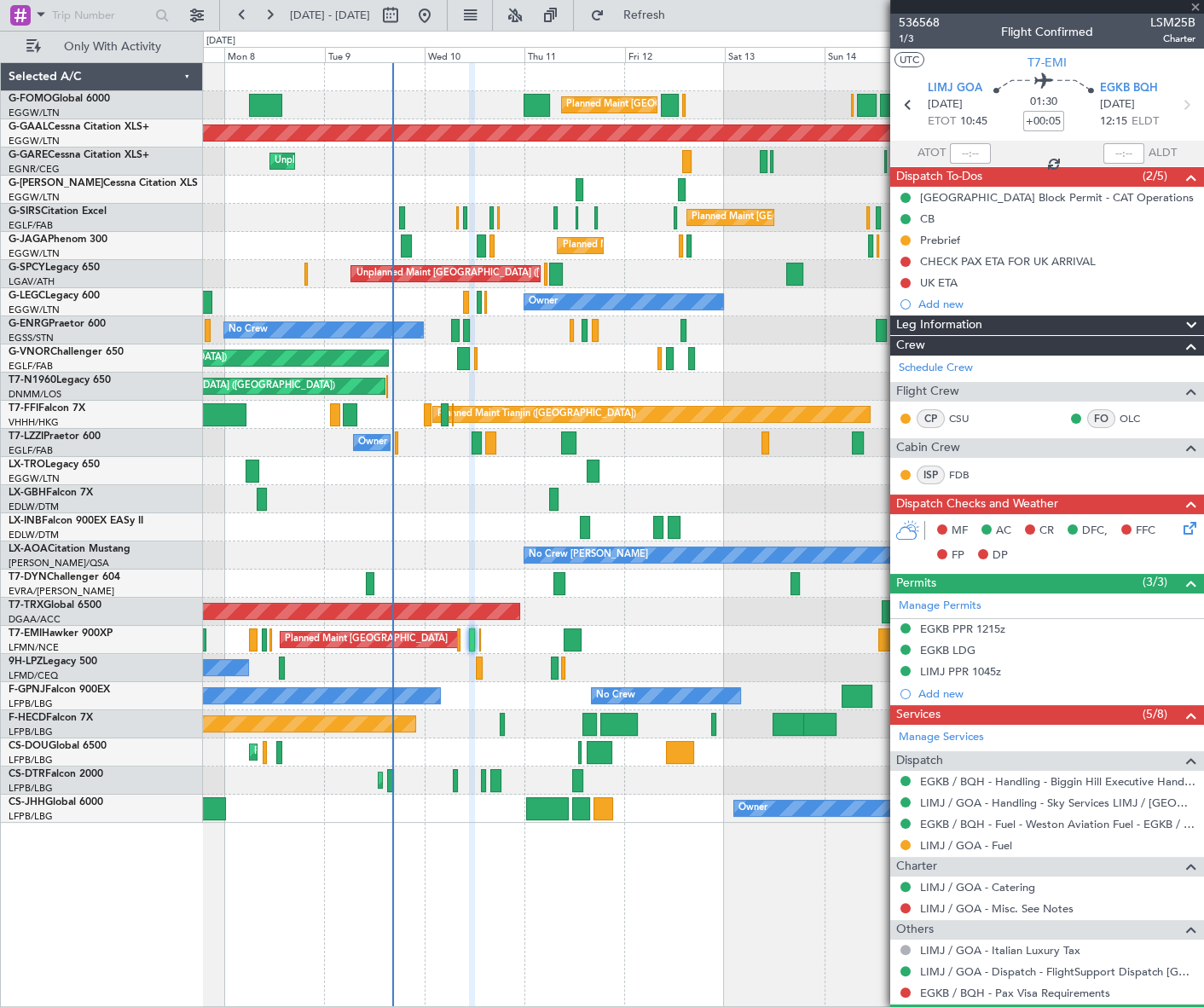
type input "+00:10"
type input "0"
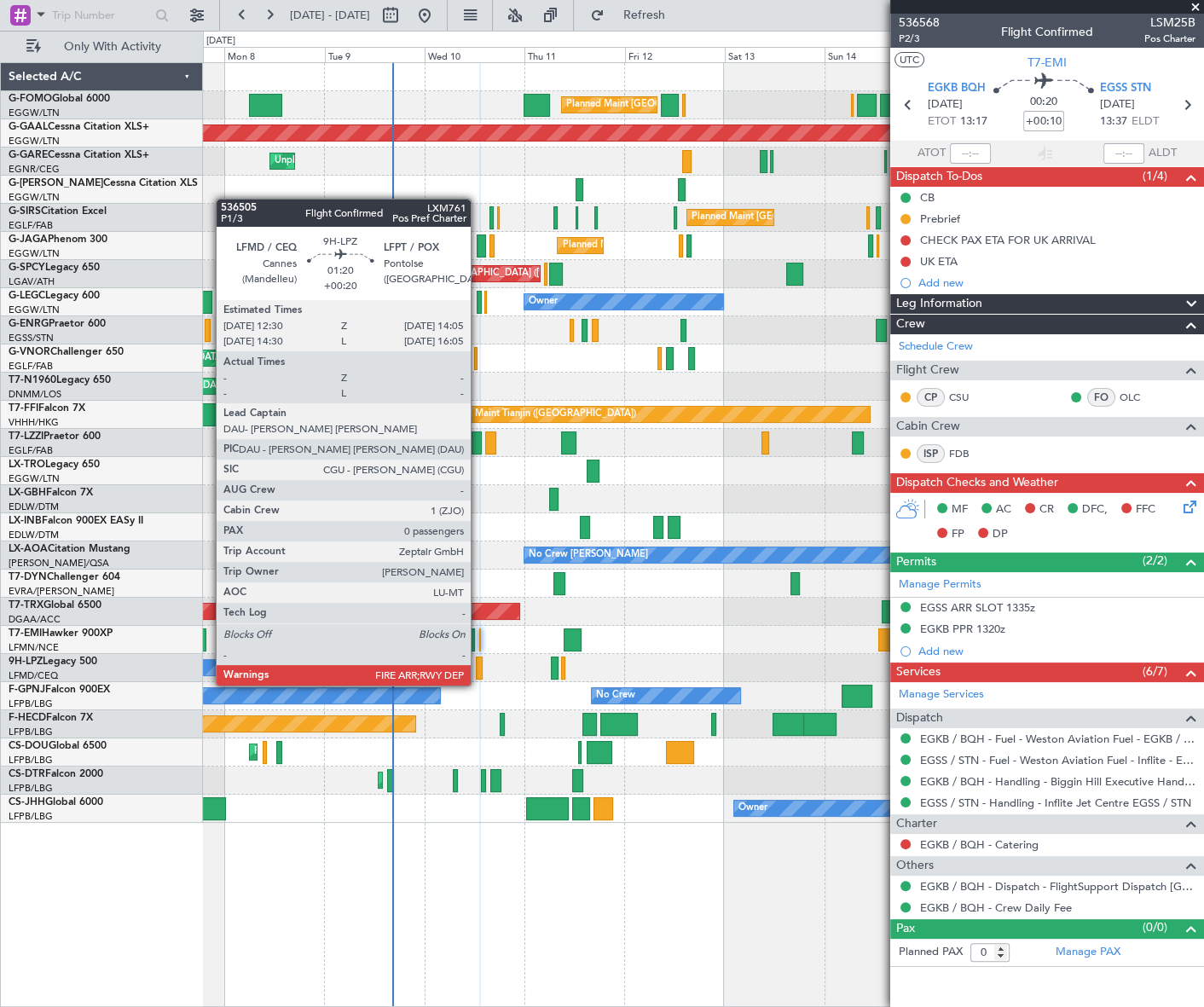
click at [478, 670] on div at bounding box center [479, 668] width 7 height 23
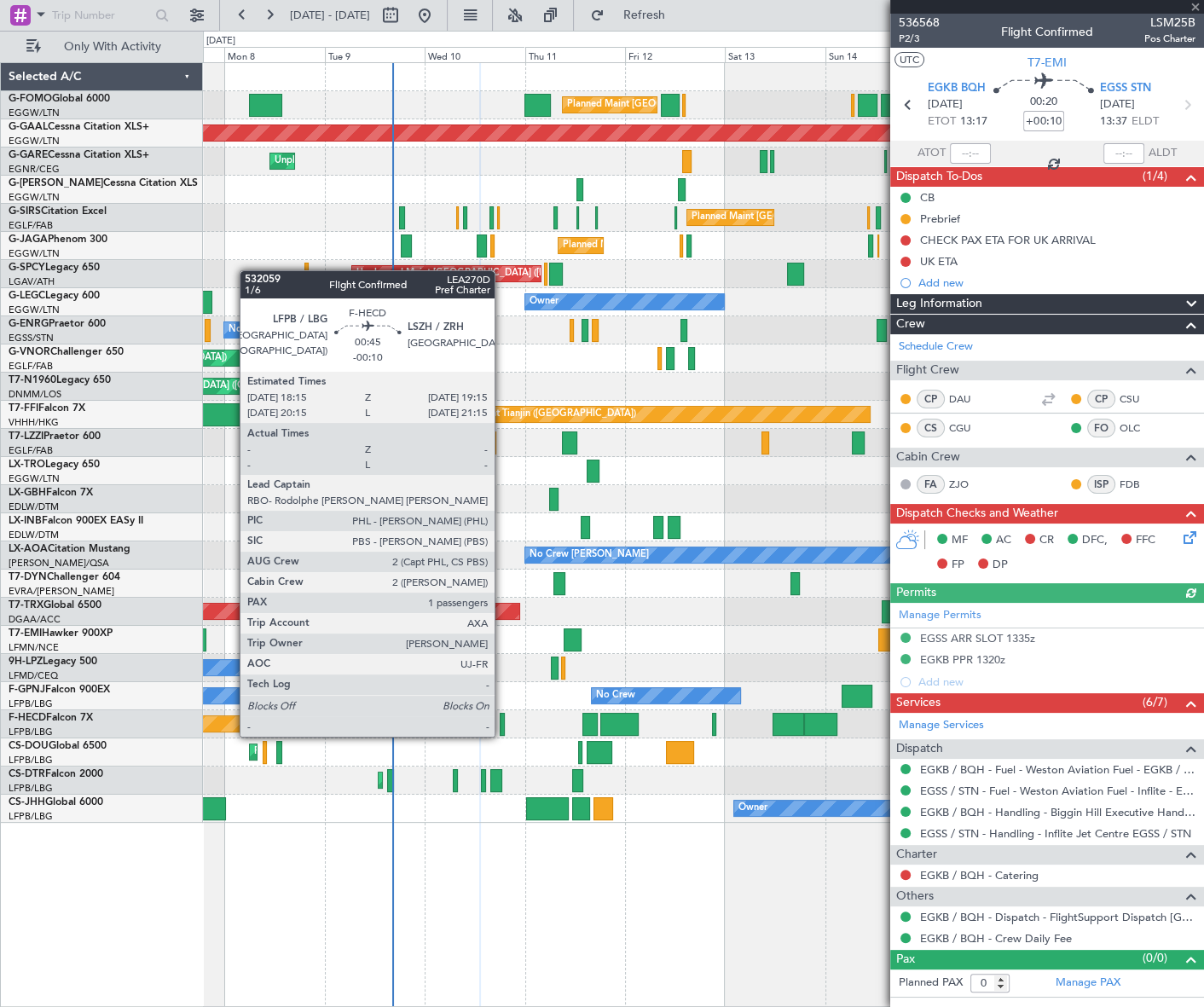
click at [502, 719] on div at bounding box center [502, 724] width 4 height 23
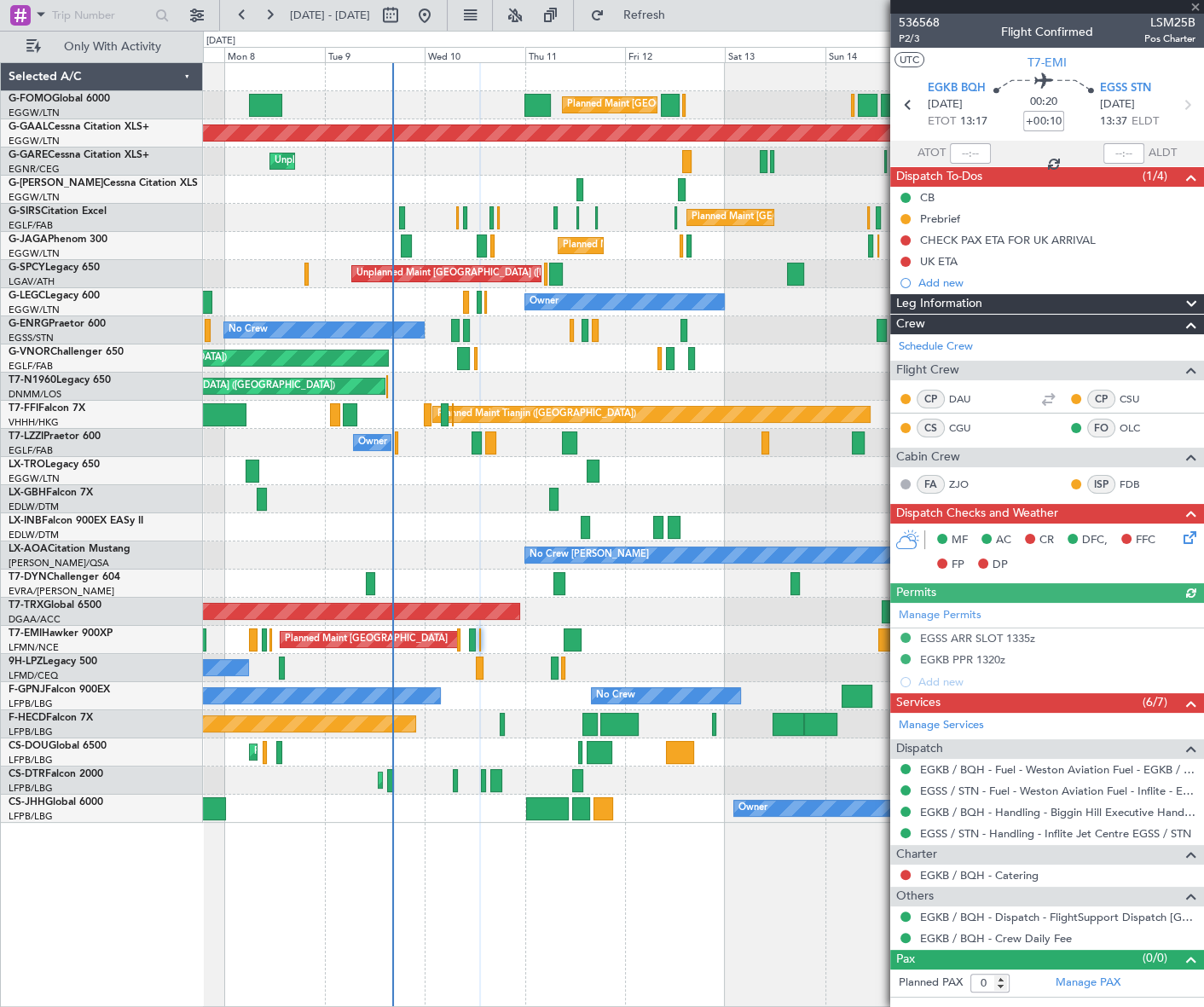
type input "-00:10"
type input "1"
